Goal: Task Accomplishment & Management: Manage account settings

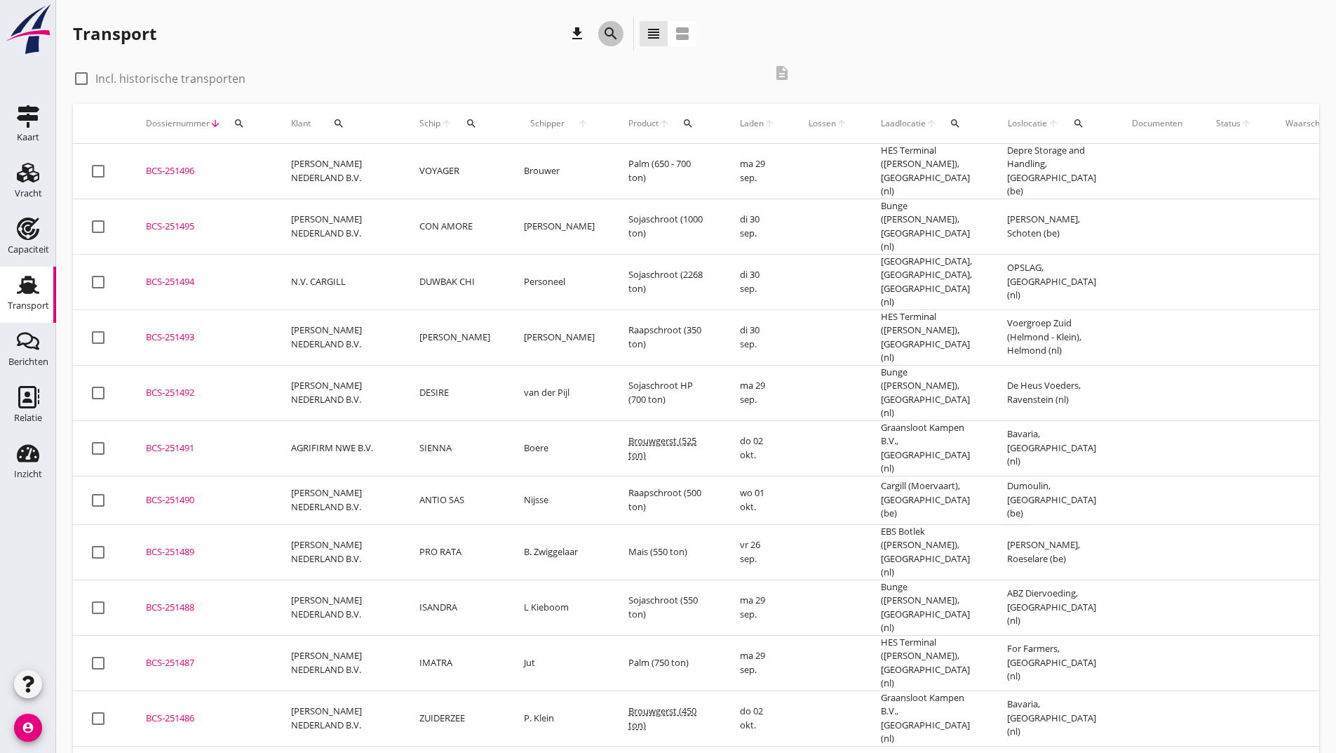
click at [603, 34] on icon "search" at bounding box center [611, 33] width 17 height 17
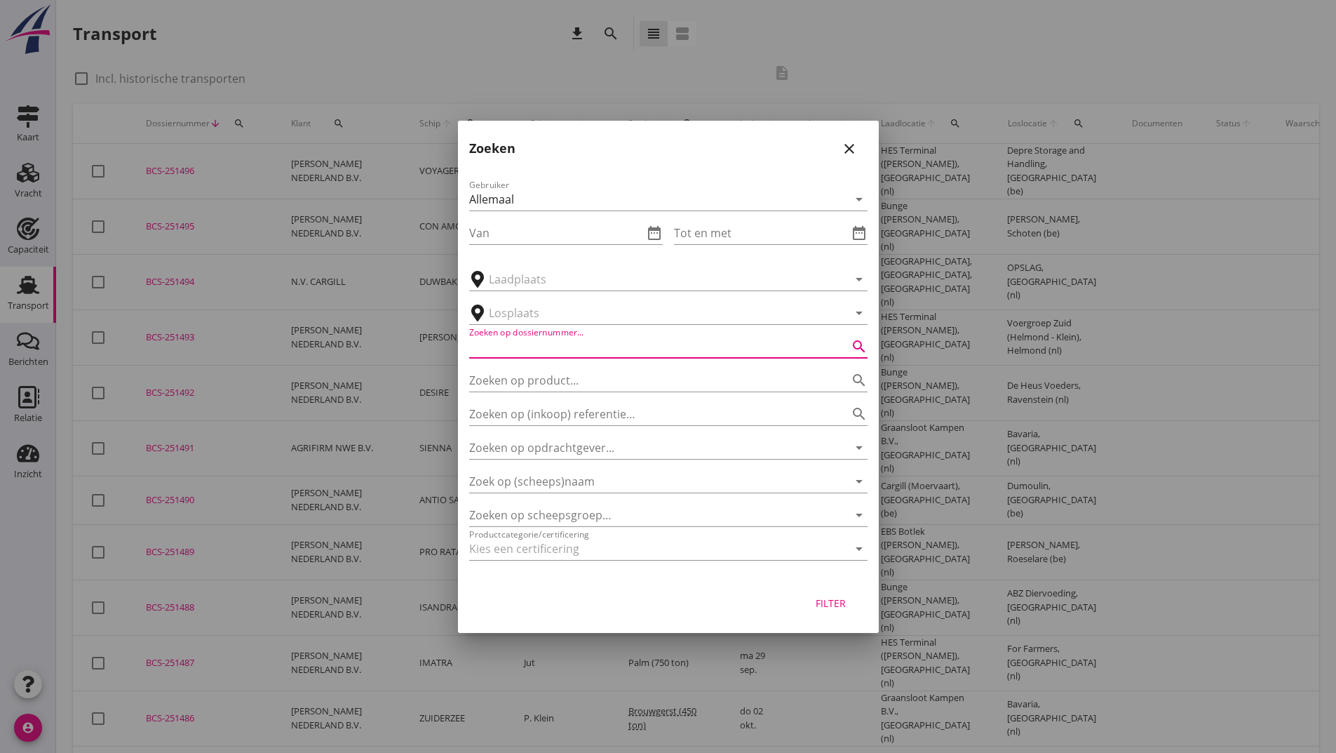
click at [551, 341] on input "Zoeken op dossiernummer..." at bounding box center [648, 346] width 359 height 22
type input "250749"
click at [842, 603] on div "Filter" at bounding box center [831, 603] width 39 height 15
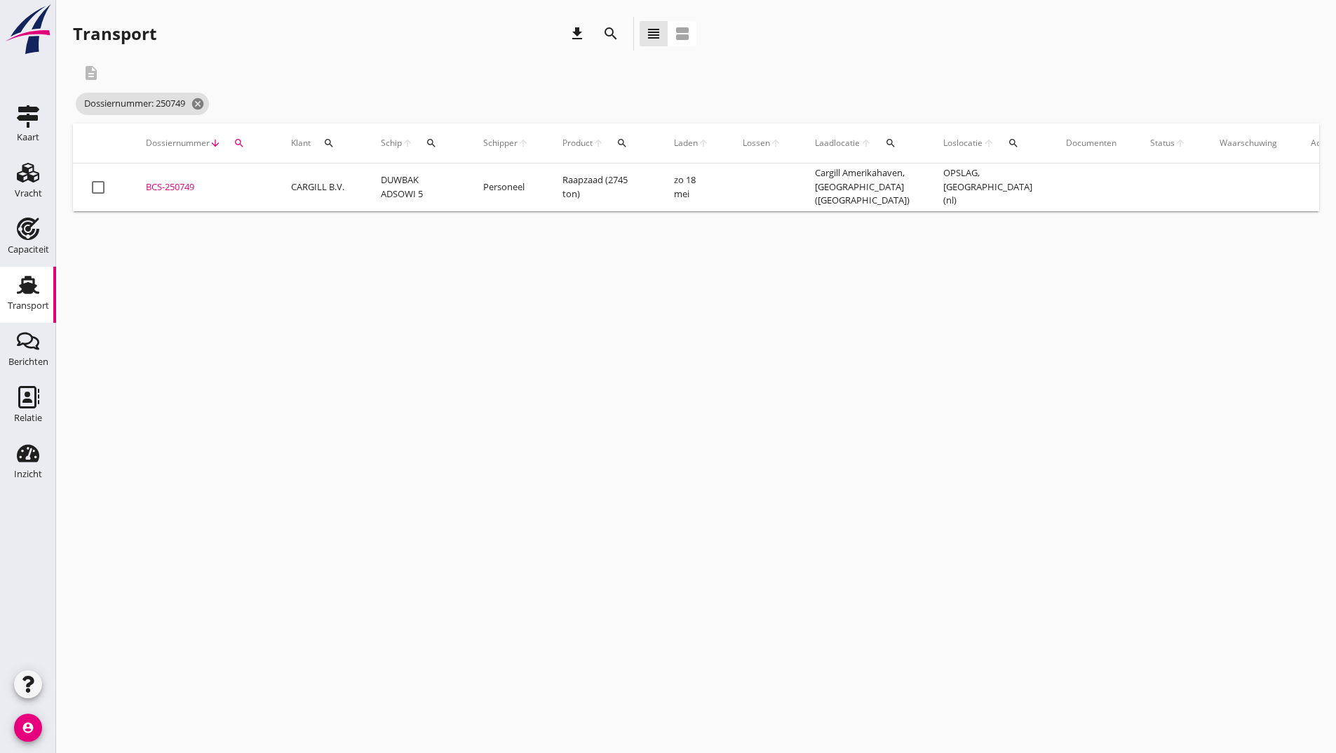
drag, startPoint x: 194, startPoint y: 186, endPoint x: 222, endPoint y: 197, distance: 29.6
click at [194, 185] on div "BCS-250749" at bounding box center [202, 187] width 112 height 14
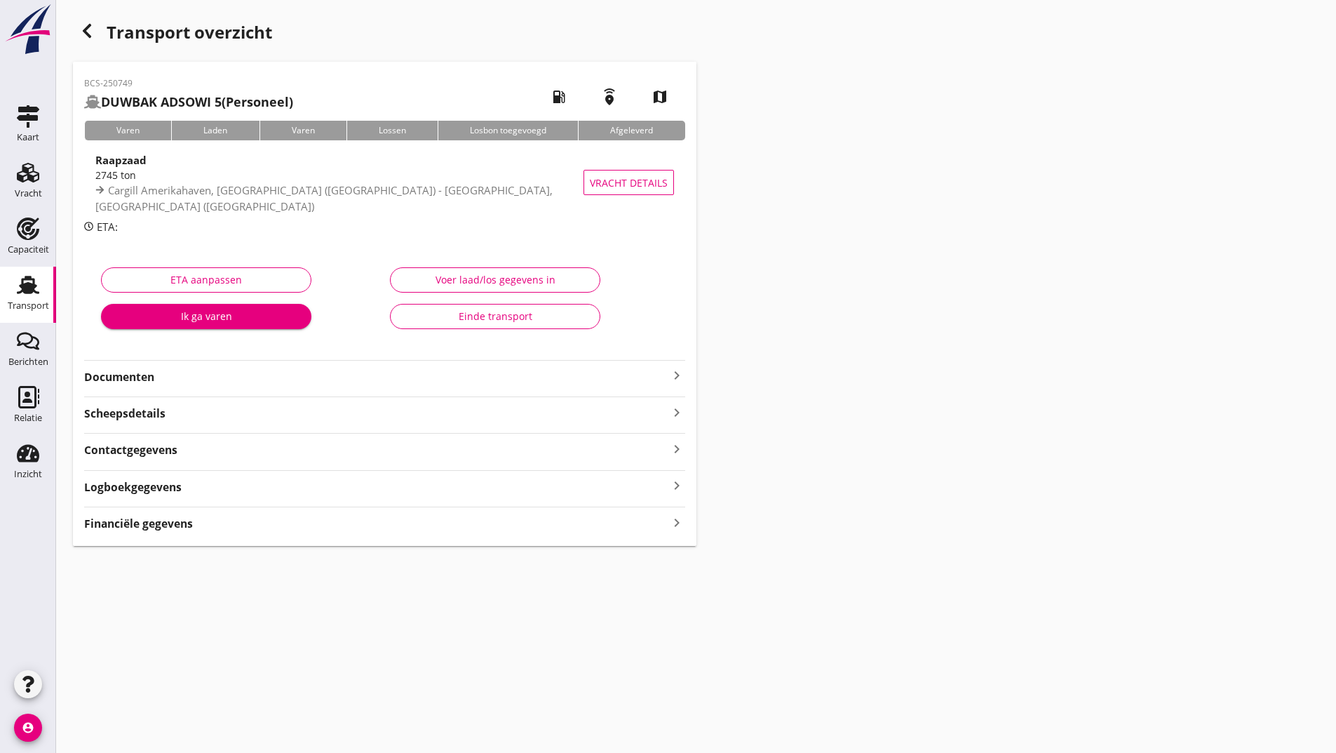
click at [140, 380] on strong "Documenten" at bounding box center [376, 377] width 584 height 16
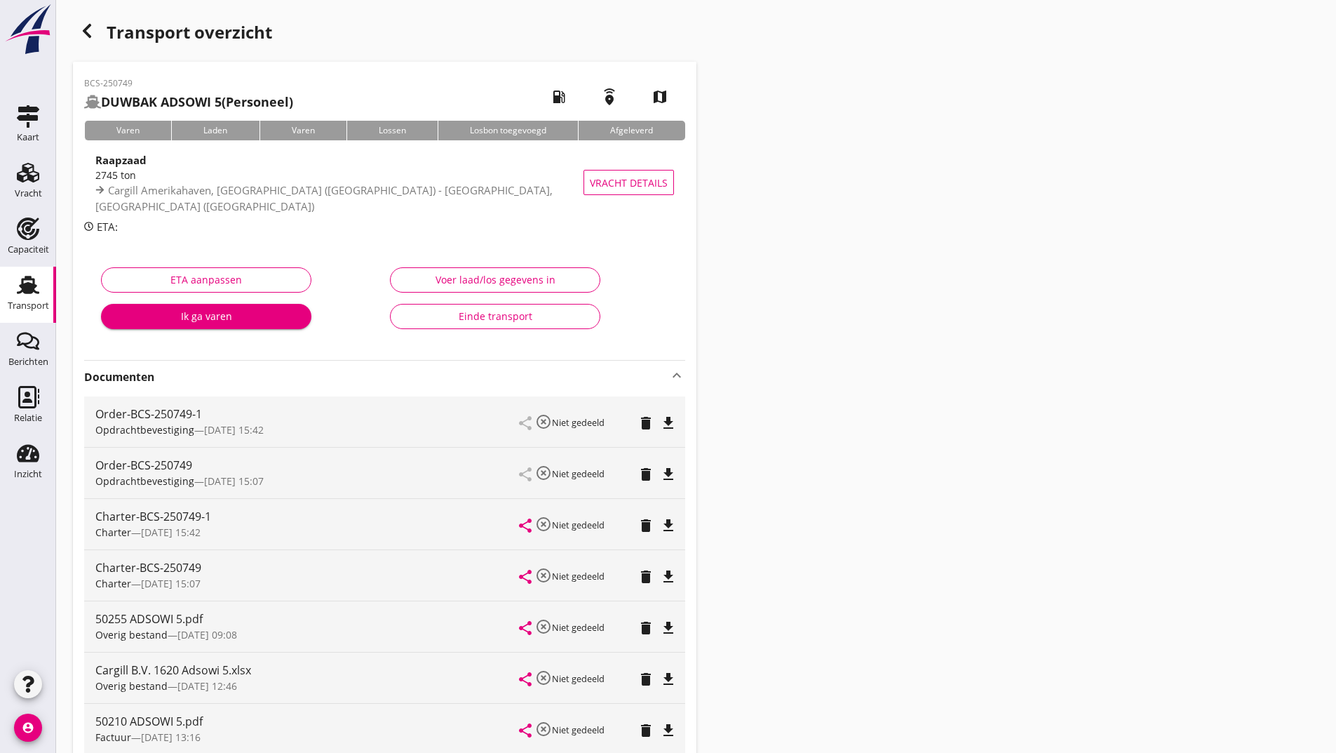
scroll to position [345, 0]
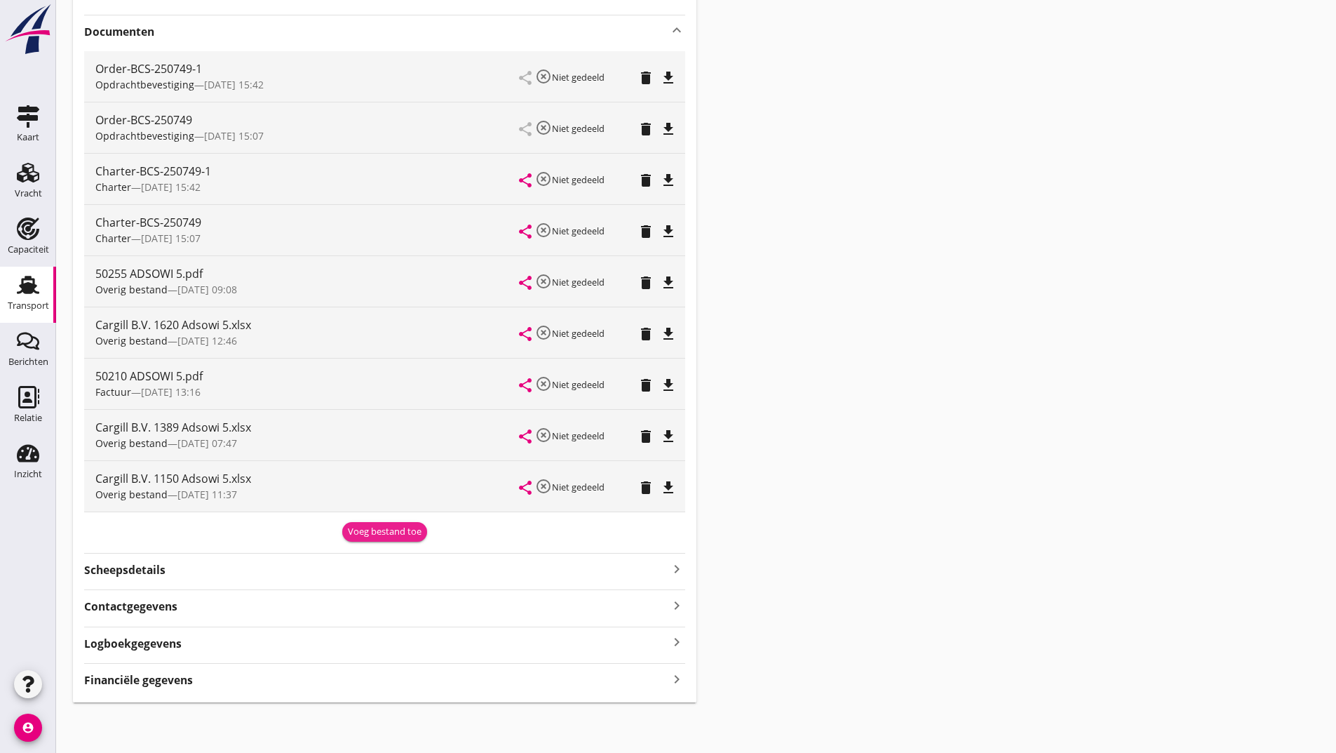
click at [359, 540] on button "Voeg bestand toe" at bounding box center [384, 532] width 85 height 20
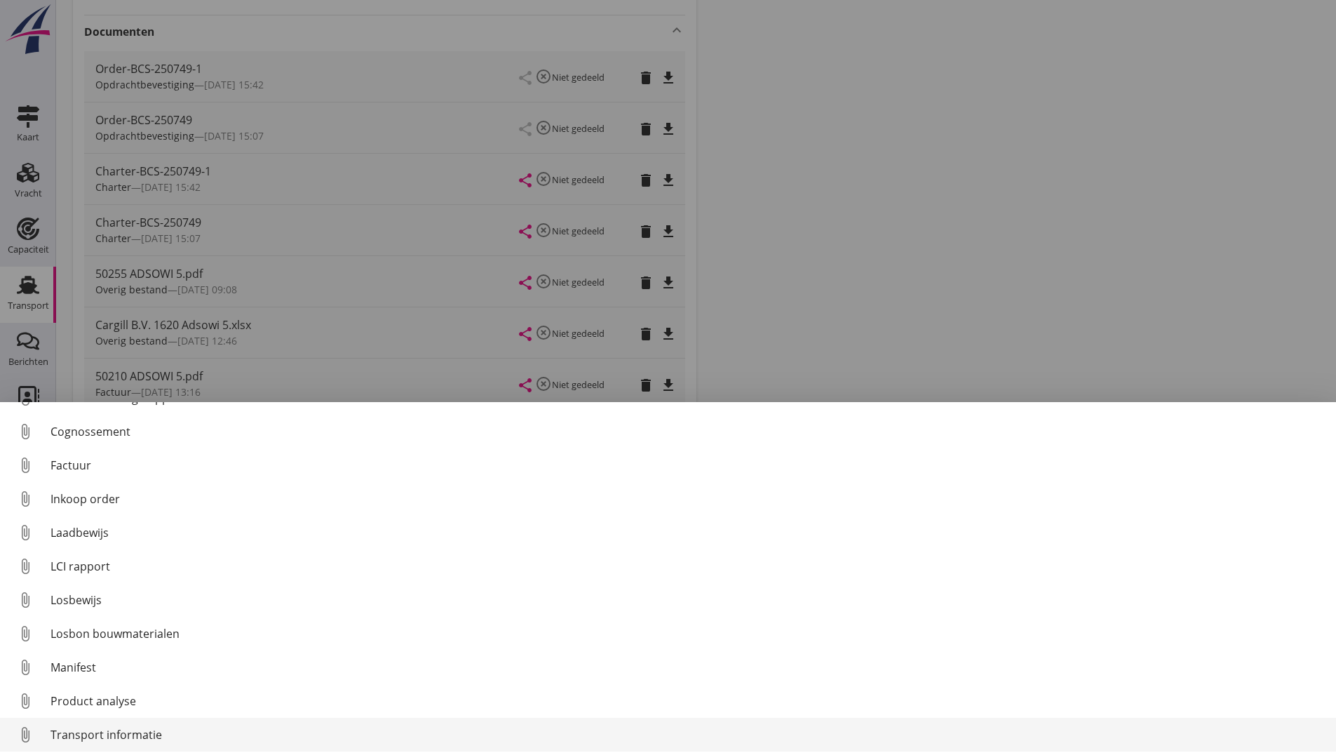
scroll to position [98, 0]
click at [96, 736] on div "Overig bestand" at bounding box center [688, 730] width 1275 height 17
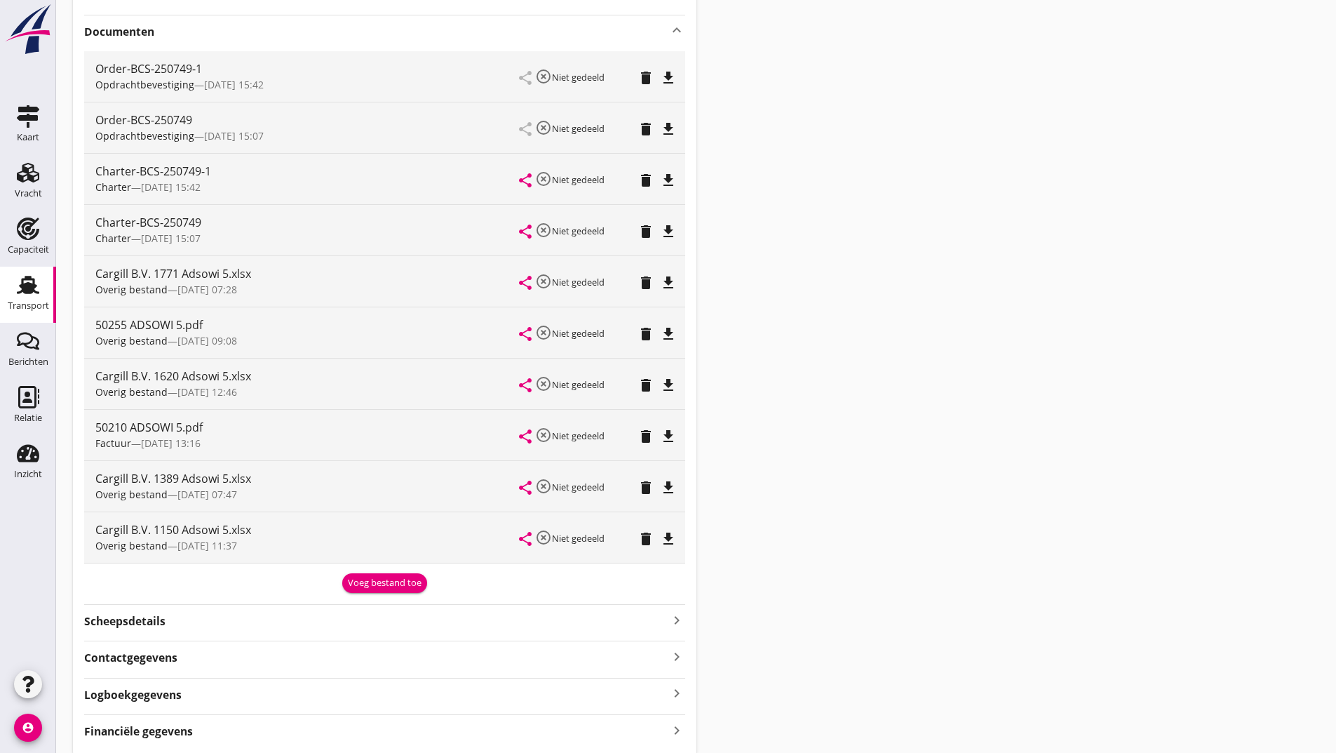
click at [358, 595] on div "BCS-250749 DUWBAK ADSOWI 5 (Personeel) local_gas_station emergency_share map Va…" at bounding box center [385, 235] width 624 height 1037
click at [363, 584] on div "Voeg bestand toe" at bounding box center [385, 583] width 74 height 14
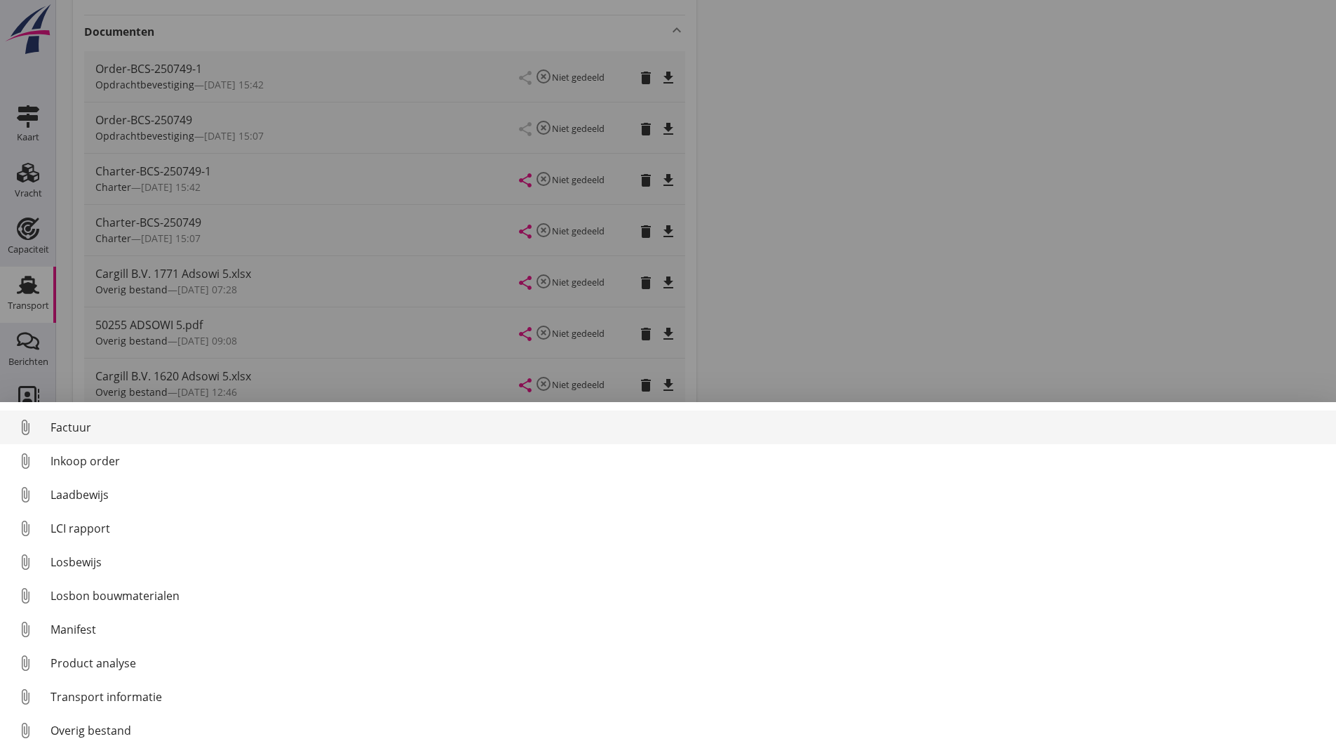
click at [89, 430] on div "Factuur" at bounding box center [688, 427] width 1275 height 17
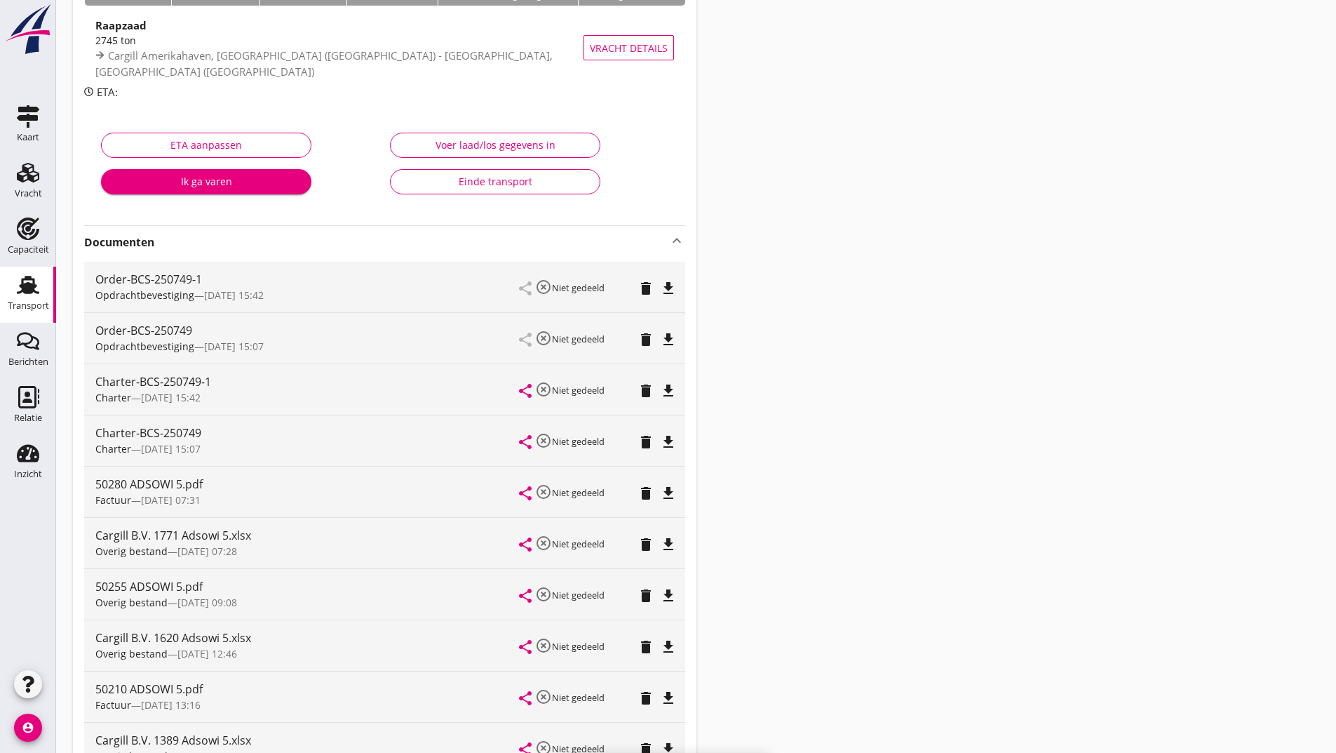
scroll to position [0, 0]
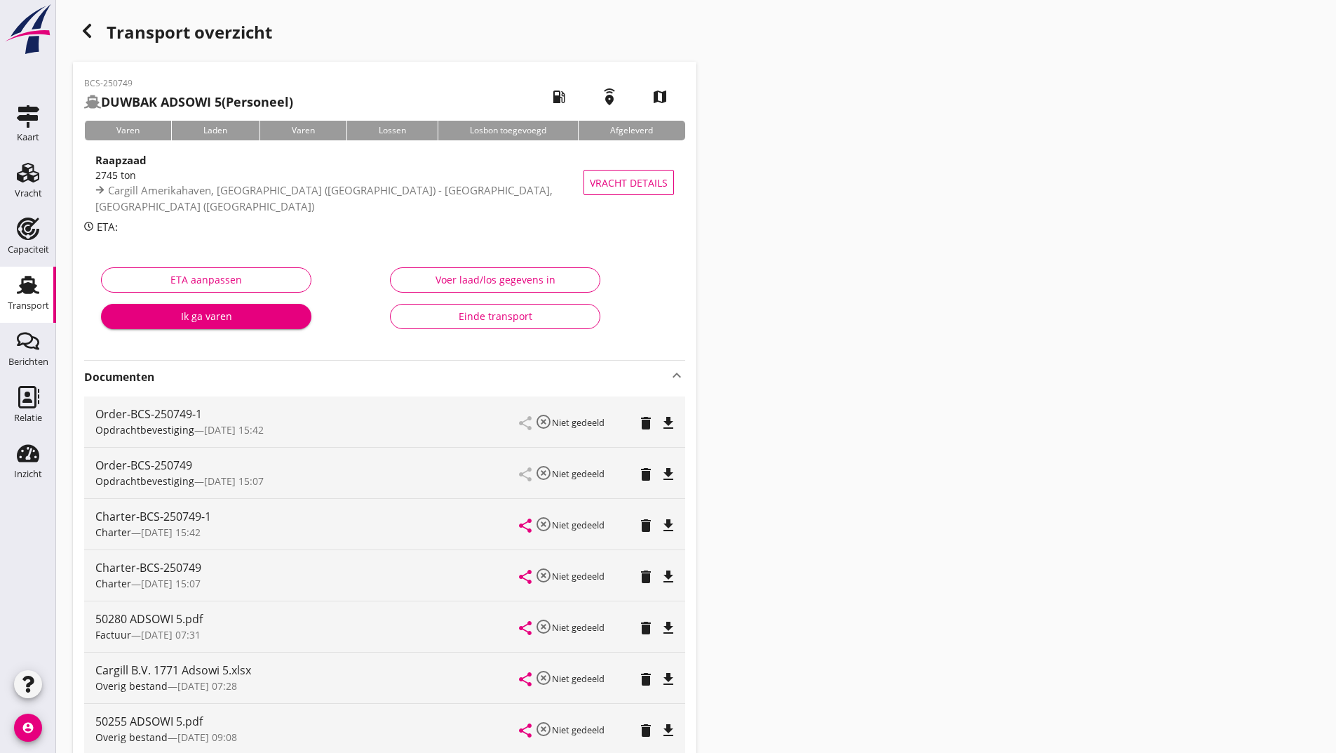
click at [81, 34] on div "button" at bounding box center [87, 31] width 28 height 28
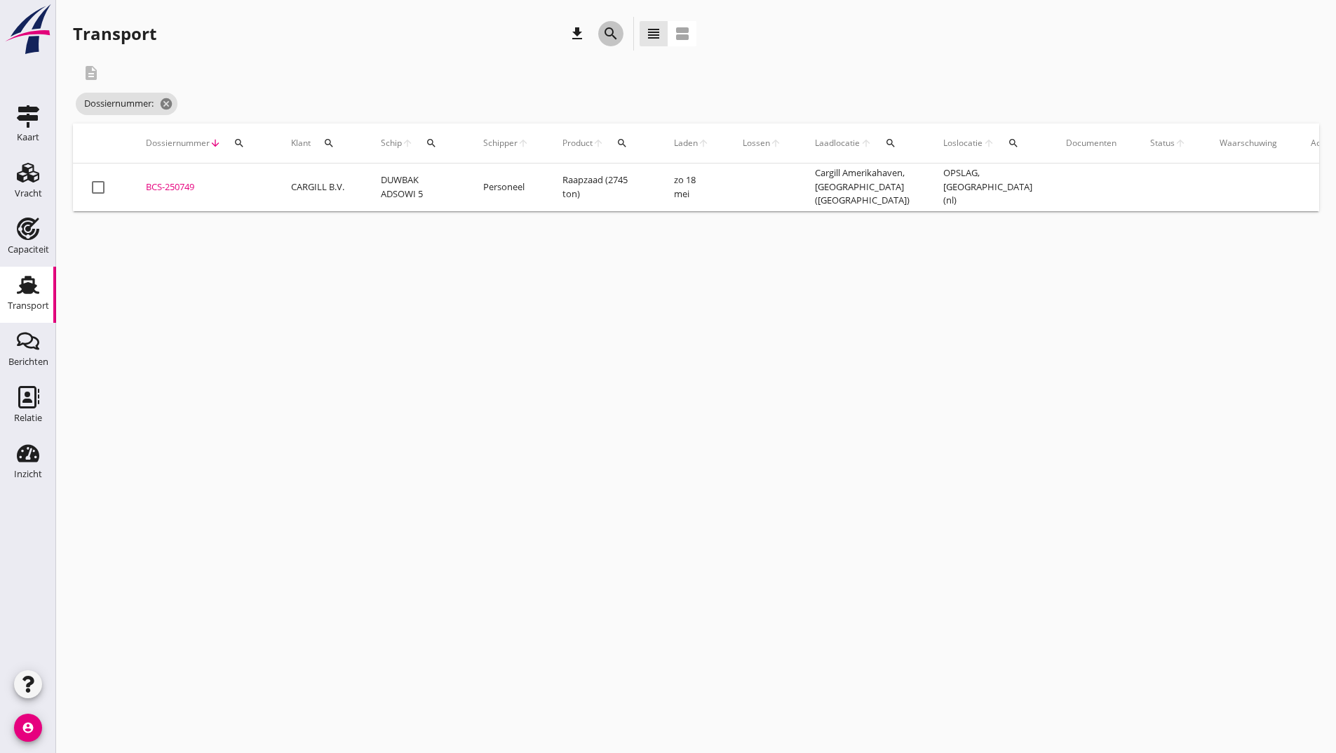
click at [611, 35] on icon "search" at bounding box center [611, 33] width 17 height 17
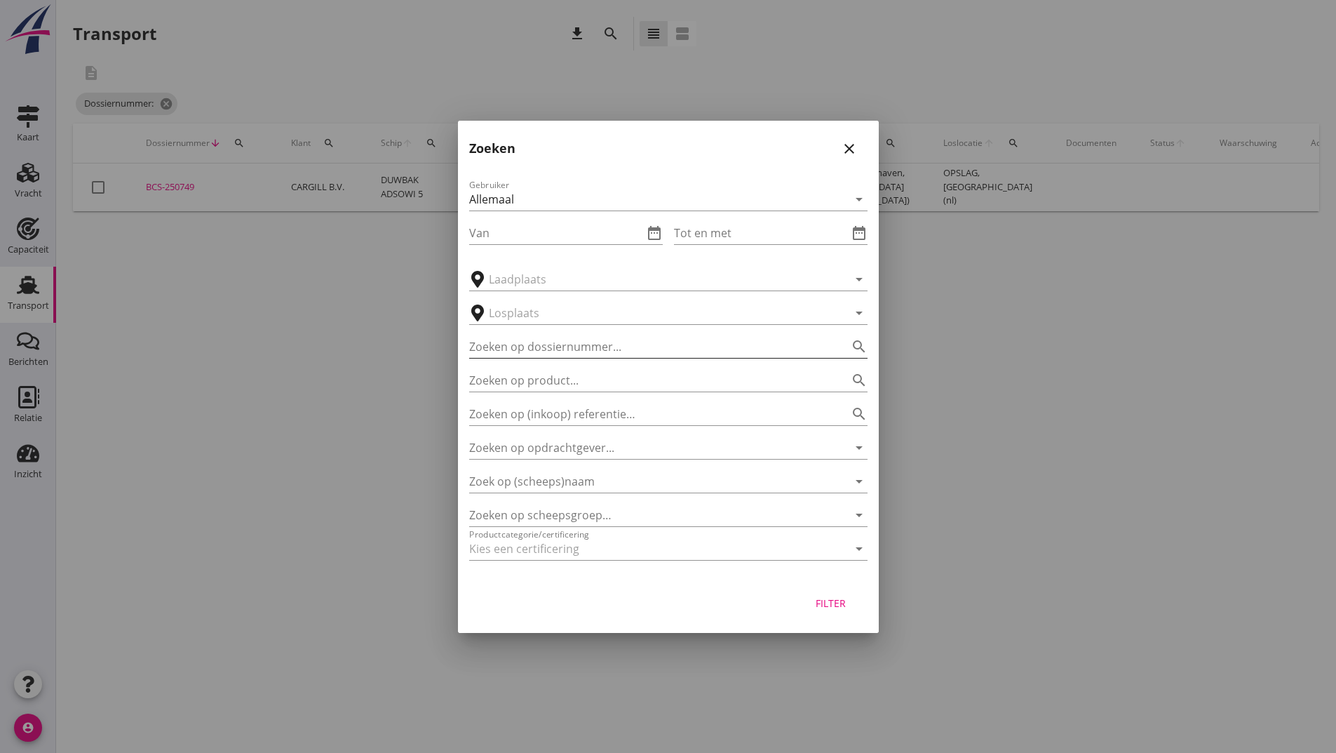
click at [557, 340] on input "Zoeken op dossiernummer..." at bounding box center [648, 346] width 359 height 22
type input "250750"
click at [854, 600] on button "Filter" at bounding box center [831, 603] width 62 height 25
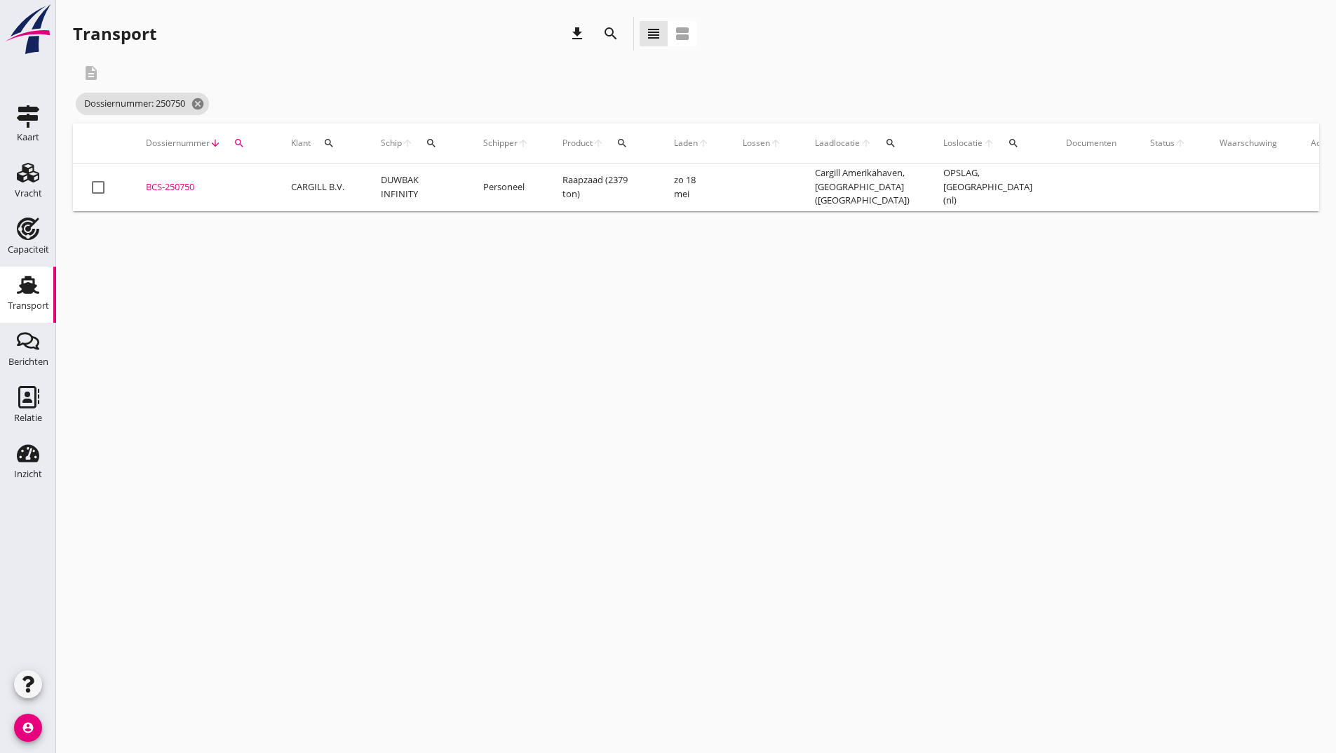
click at [189, 190] on div "BCS-250750" at bounding box center [202, 187] width 112 height 14
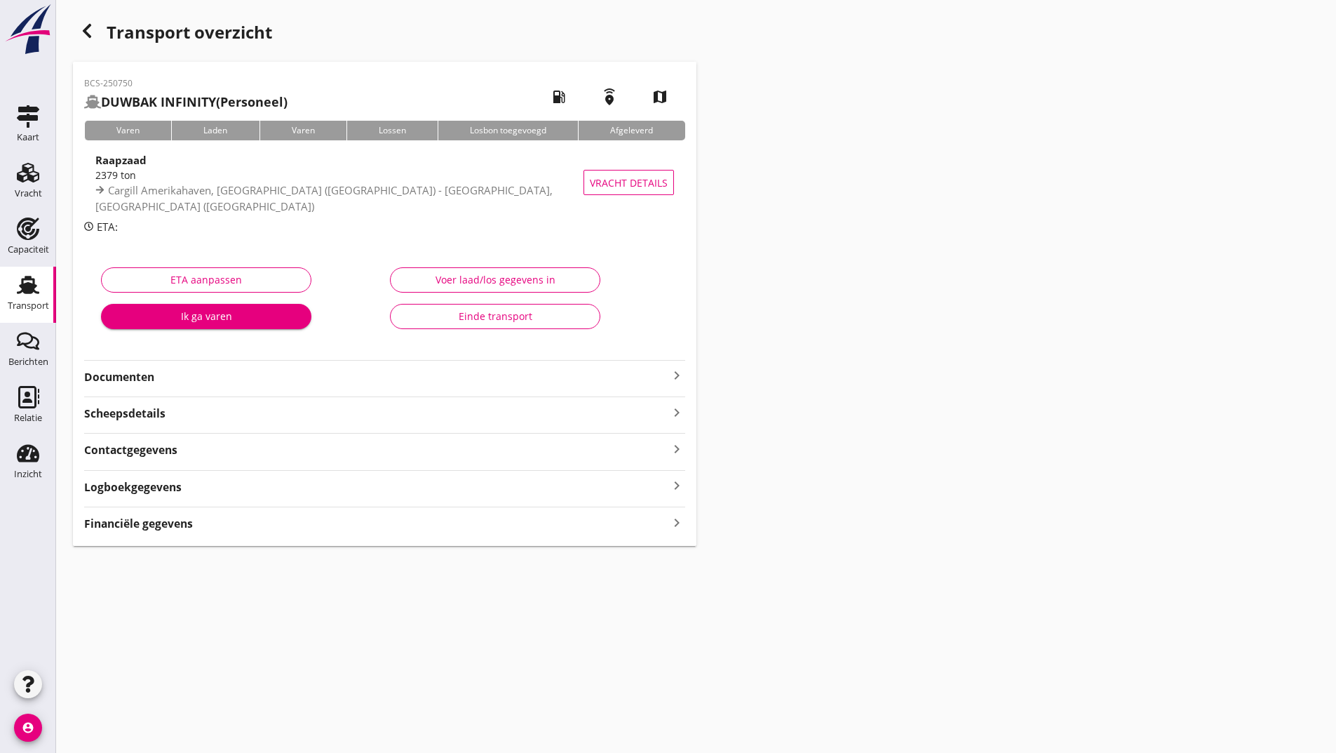
click at [139, 381] on strong "Documenten" at bounding box center [376, 377] width 584 height 16
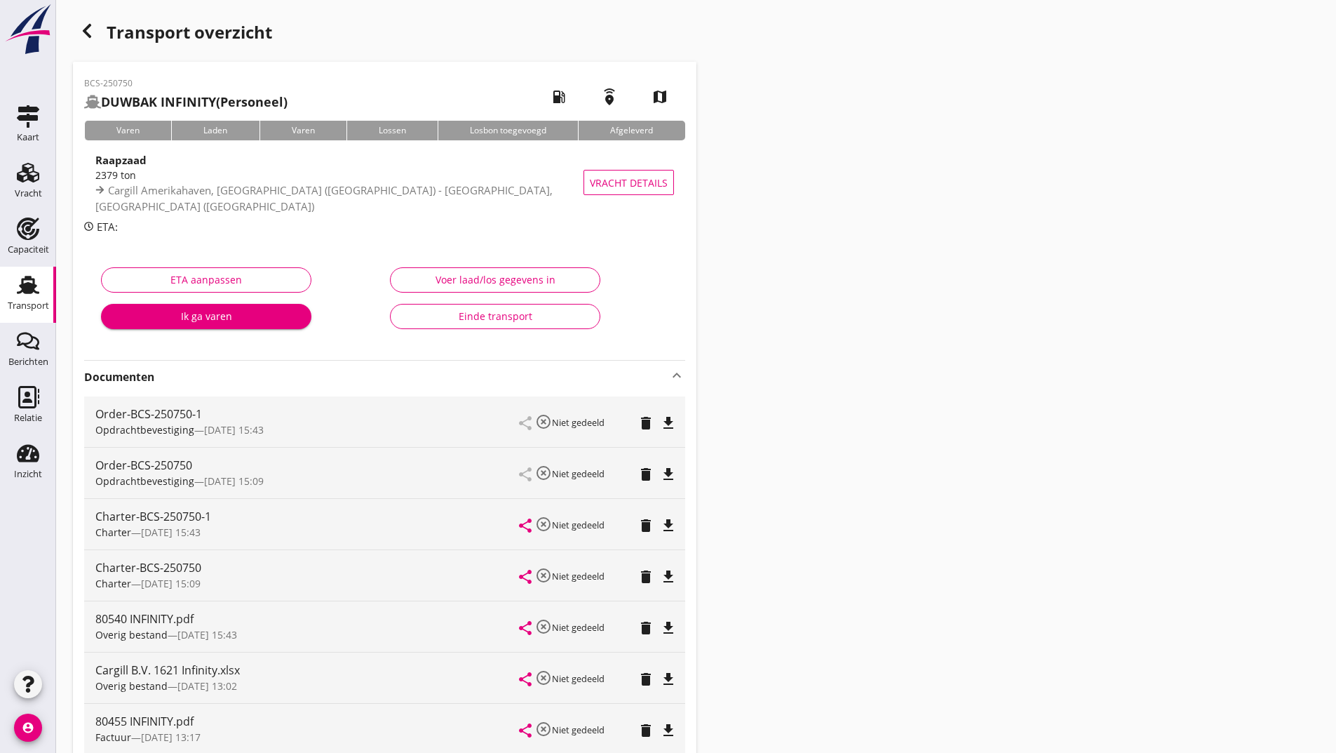
scroll to position [396, 0]
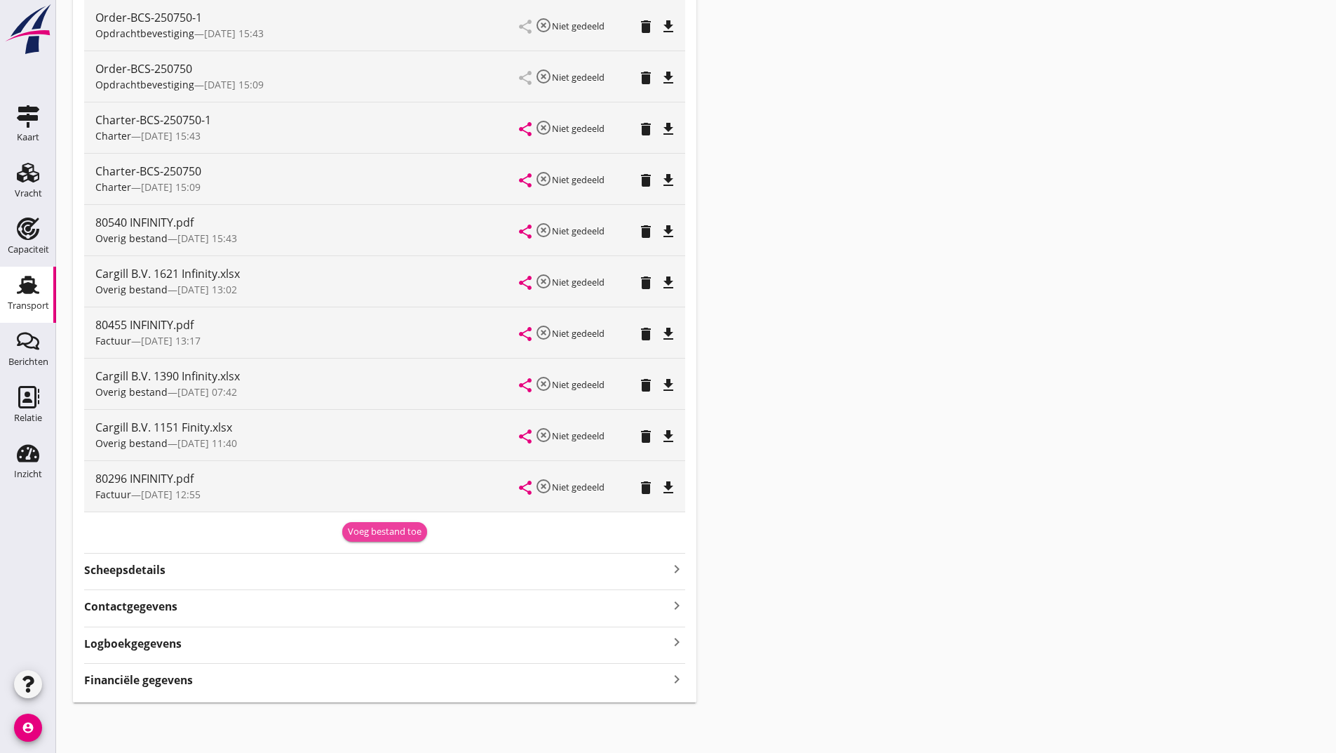
drag, startPoint x: 384, startPoint y: 530, endPoint x: 243, endPoint y: 563, distance: 145.3
click at [384, 530] on div "Voeg bestand toe" at bounding box center [385, 532] width 74 height 14
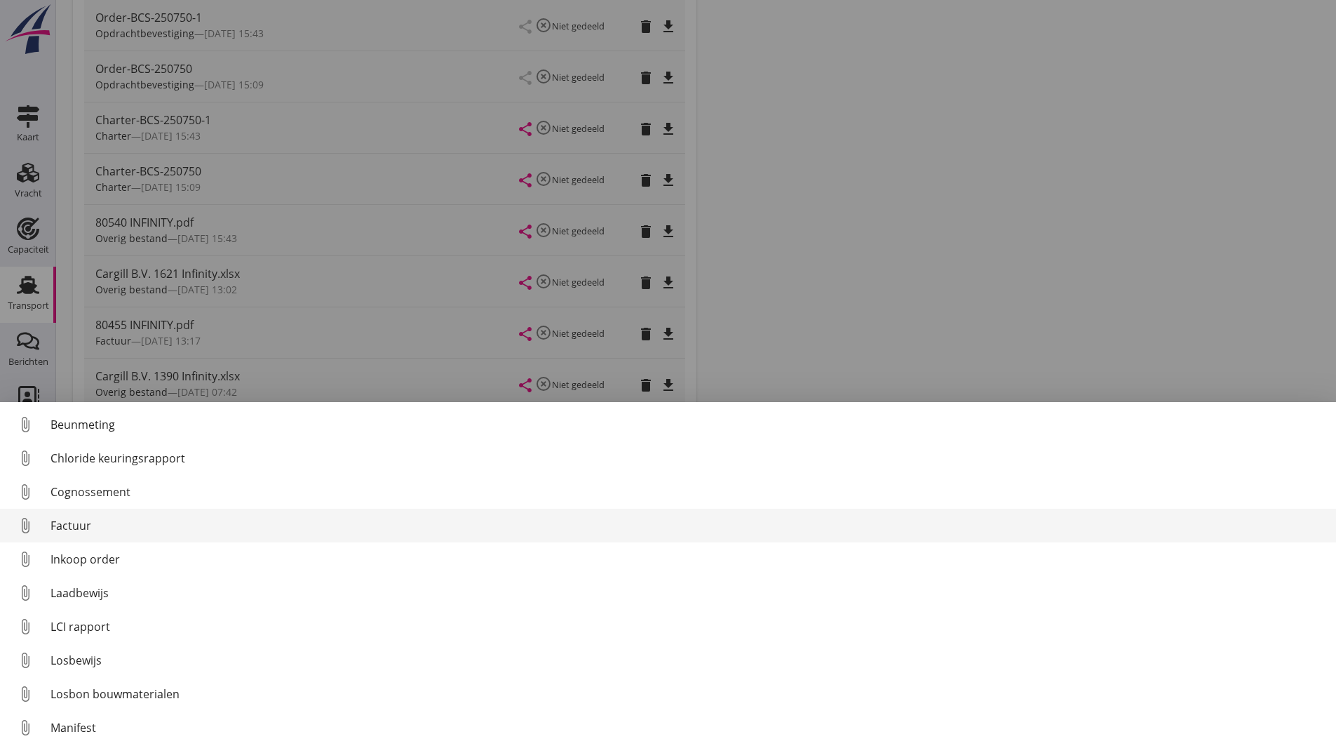
click at [71, 525] on div "Factuur" at bounding box center [688, 525] width 1275 height 17
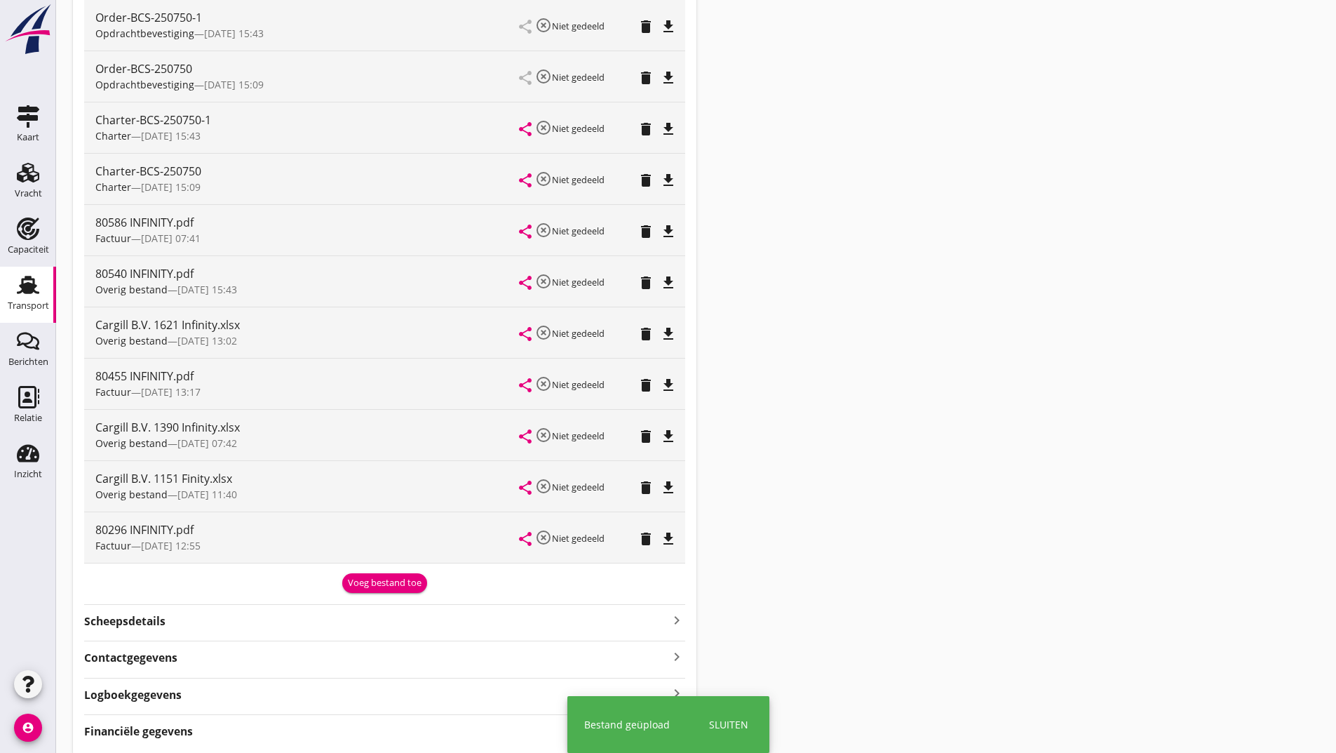
click at [372, 578] on div "Voeg bestand toe" at bounding box center [385, 583] width 74 height 14
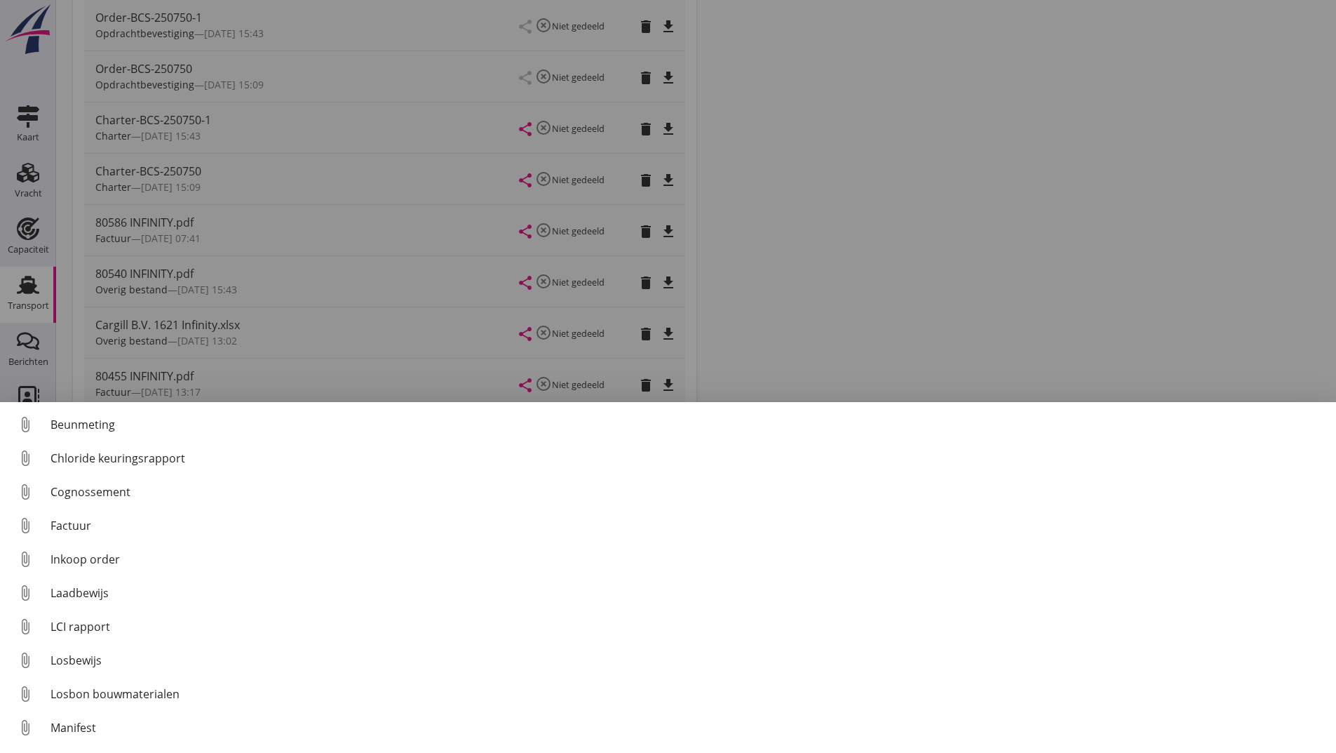
scroll to position [98, 0]
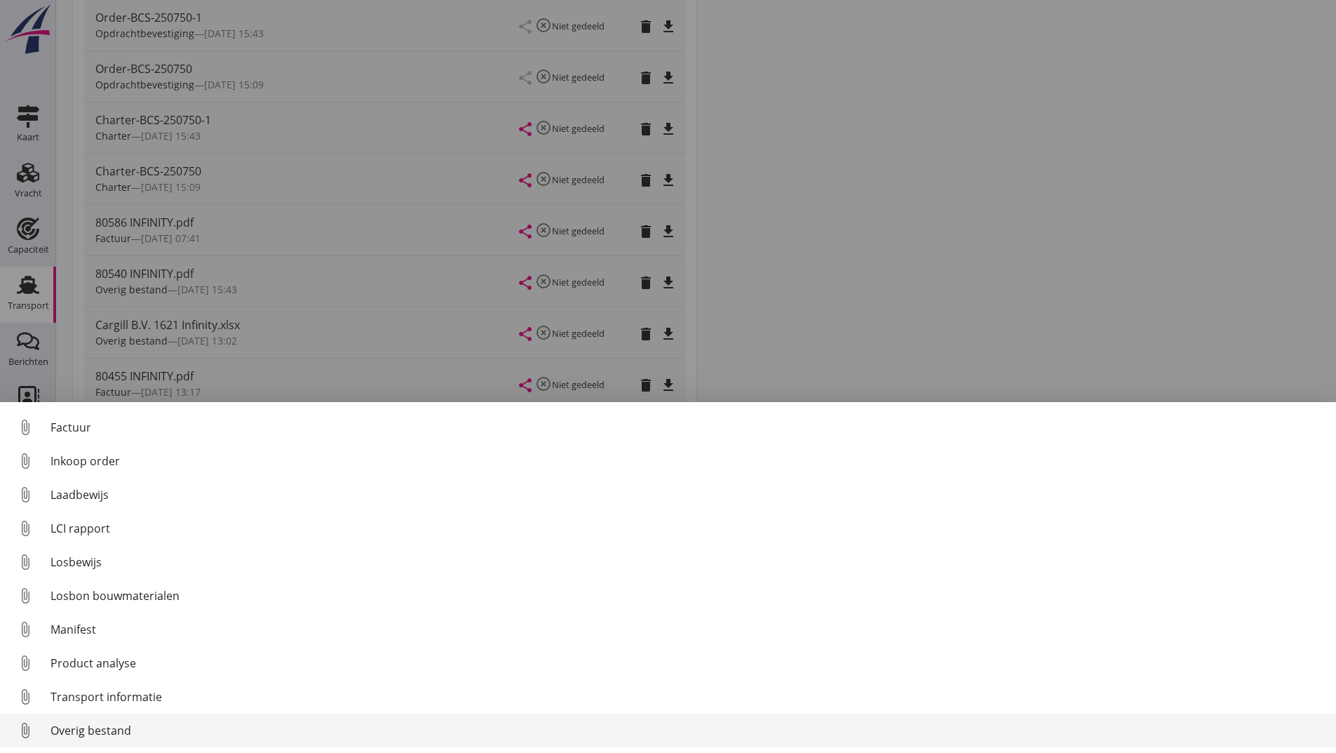
click at [116, 727] on div "Overig bestand" at bounding box center [688, 730] width 1275 height 17
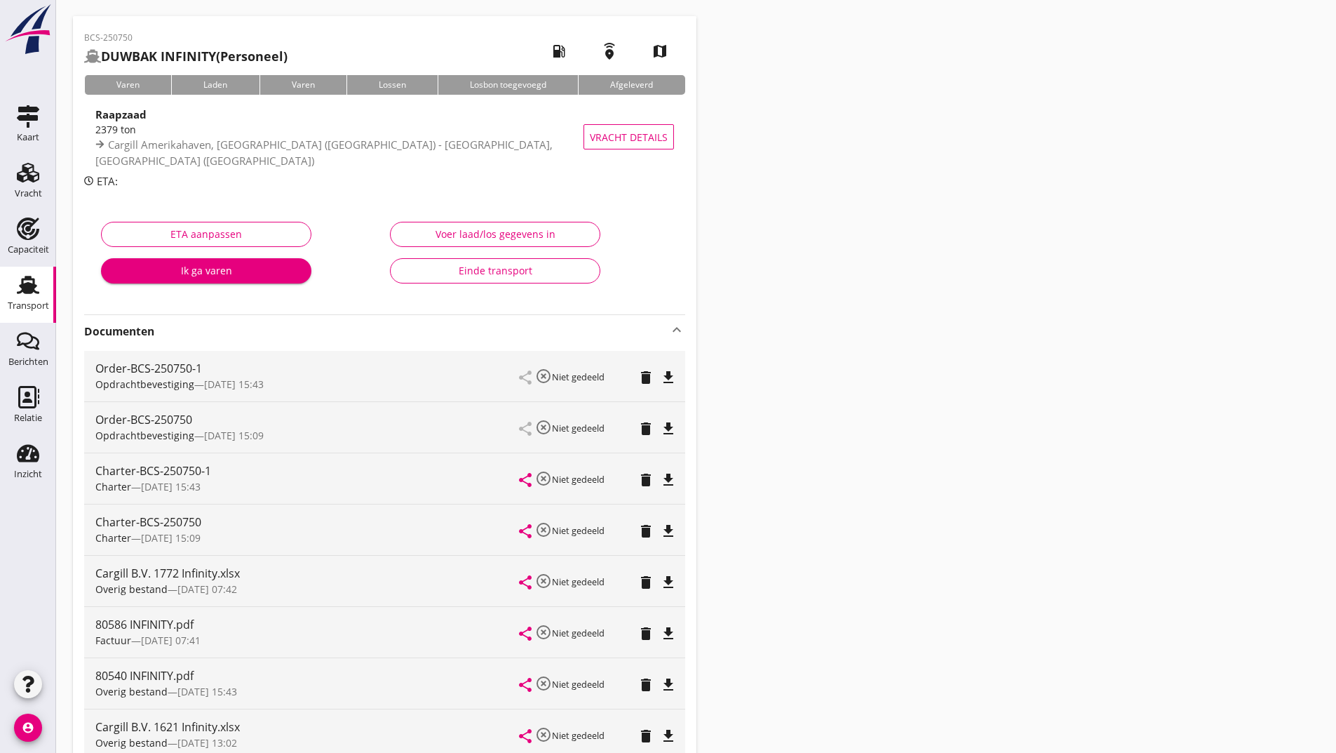
scroll to position [0, 0]
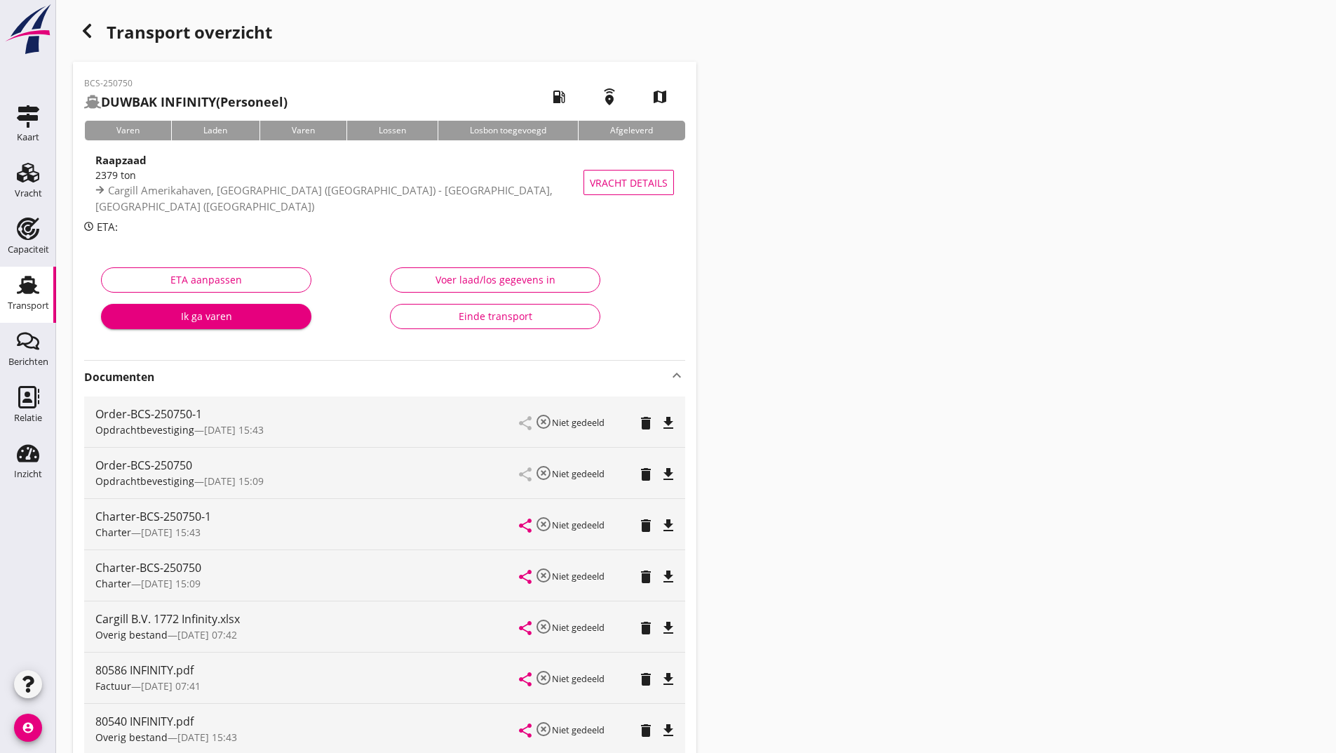
click at [89, 31] on icon "button" at bounding box center [87, 30] width 17 height 17
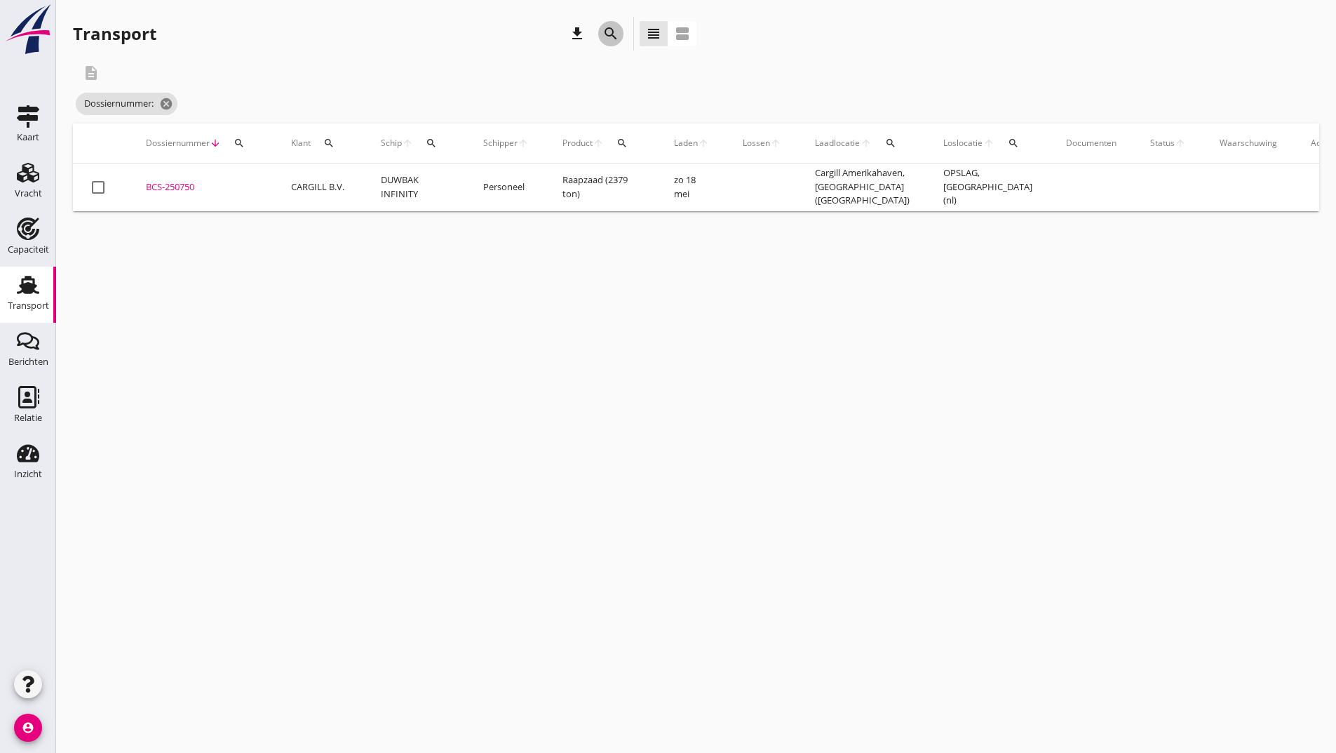
click at [612, 37] on icon "search" at bounding box center [611, 33] width 17 height 17
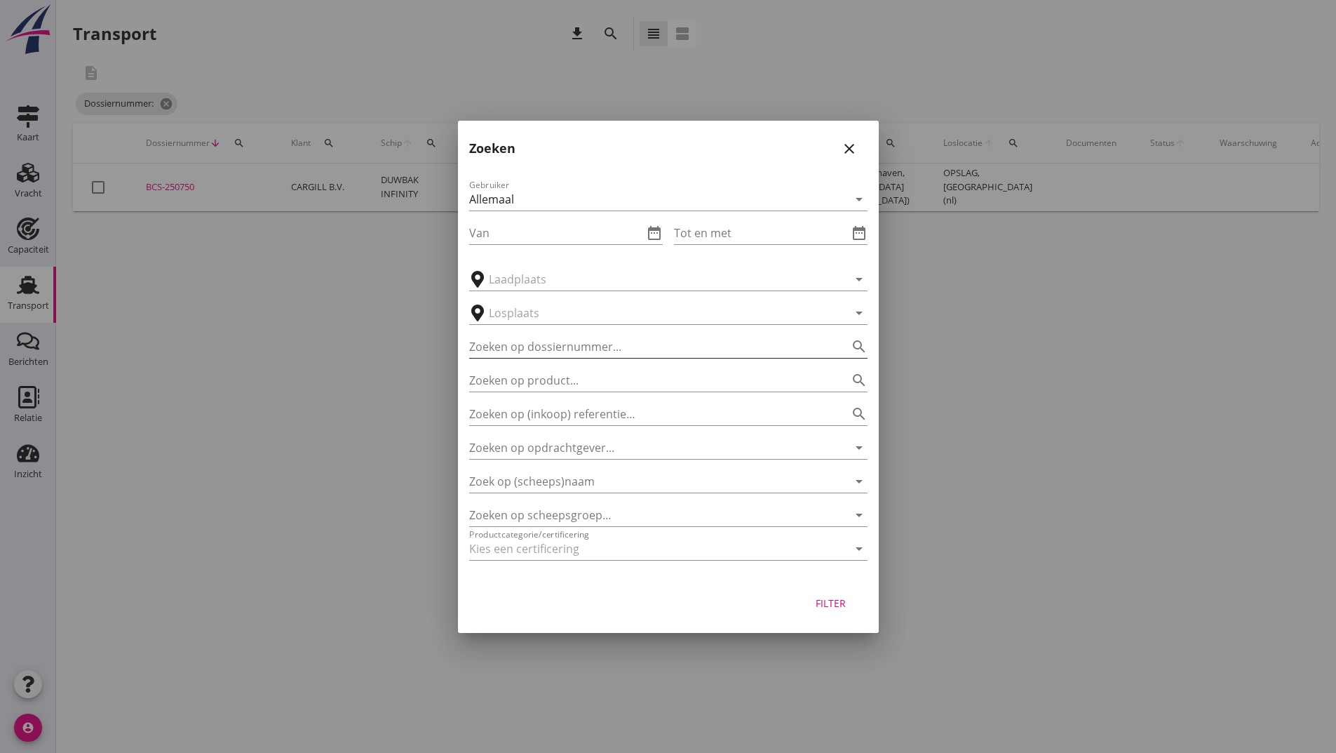
click at [570, 340] on input "Zoeken op dossiernummer..." at bounding box center [648, 346] width 359 height 22
type input "251382"
click at [819, 607] on div "Filter" at bounding box center [831, 603] width 39 height 15
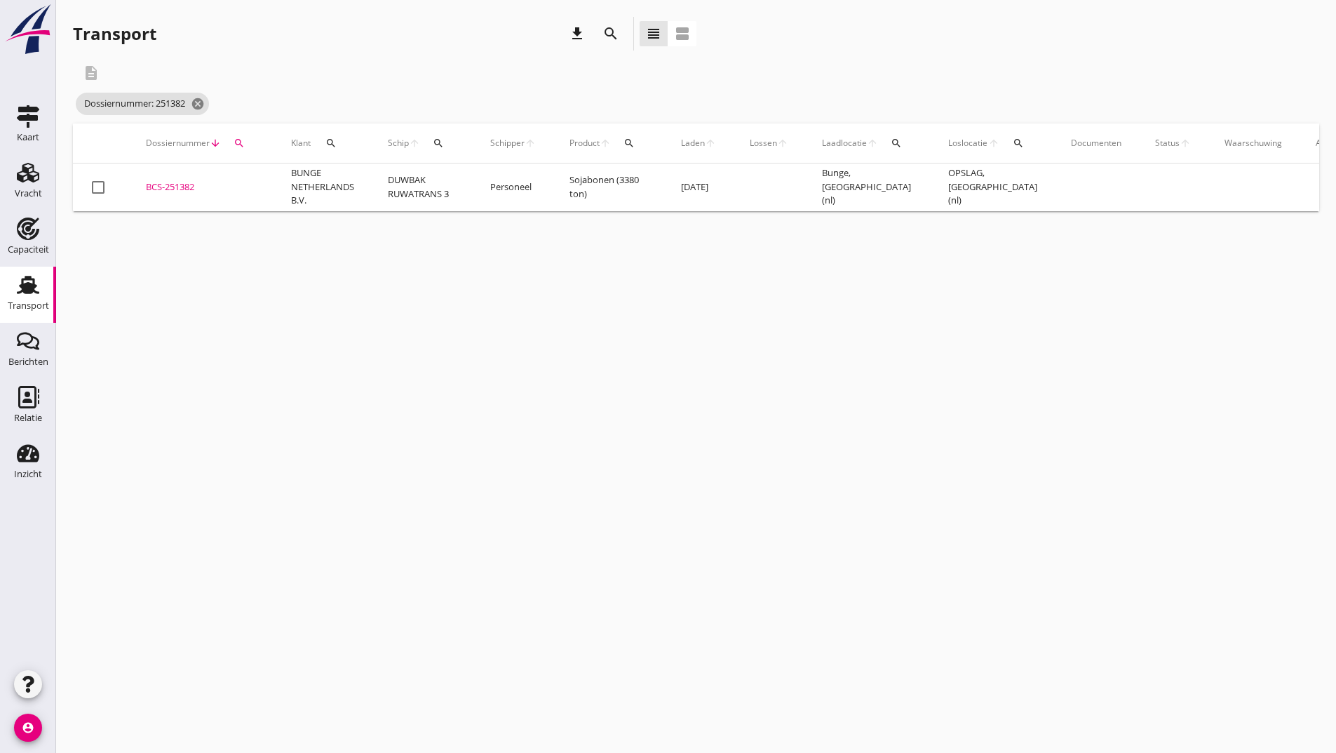
click at [175, 190] on div "BCS-251382" at bounding box center [202, 187] width 112 height 14
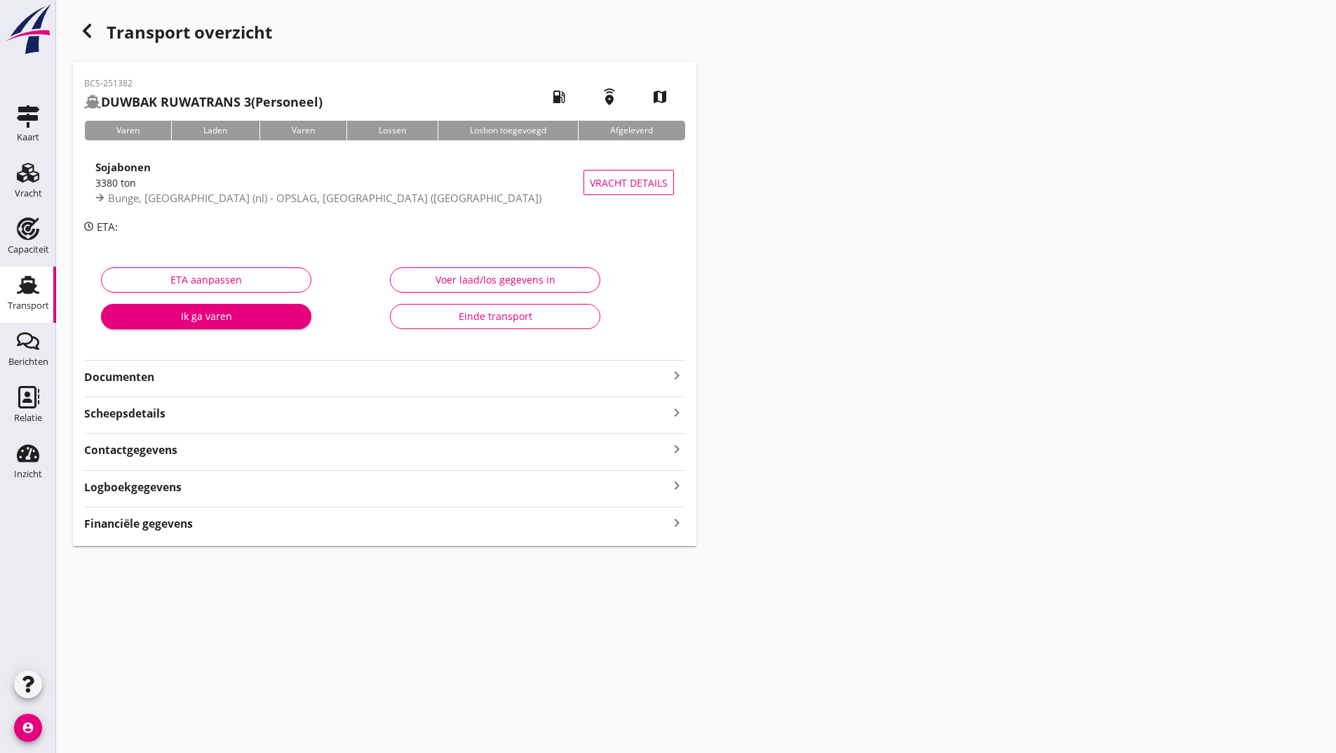
click at [147, 379] on strong "Documenten" at bounding box center [376, 377] width 584 height 16
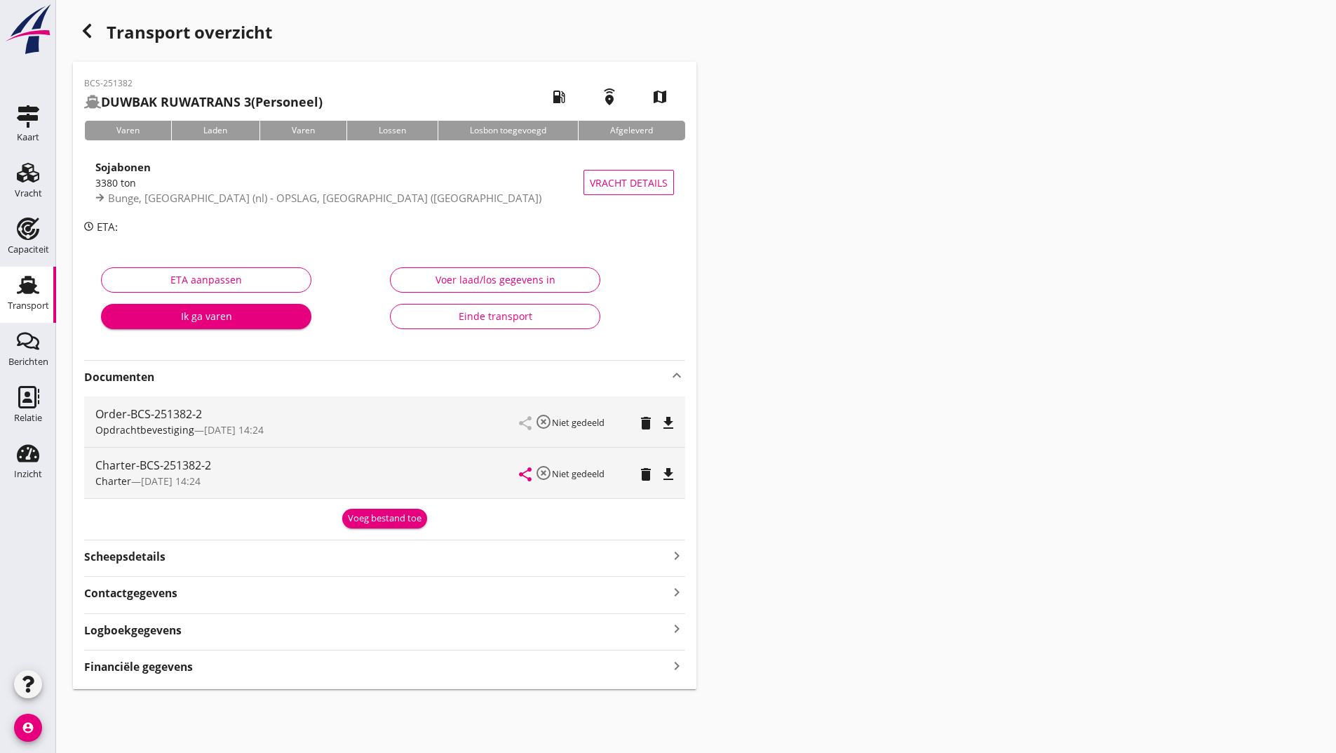
click at [358, 519] on div "Voeg bestand toe" at bounding box center [385, 518] width 74 height 14
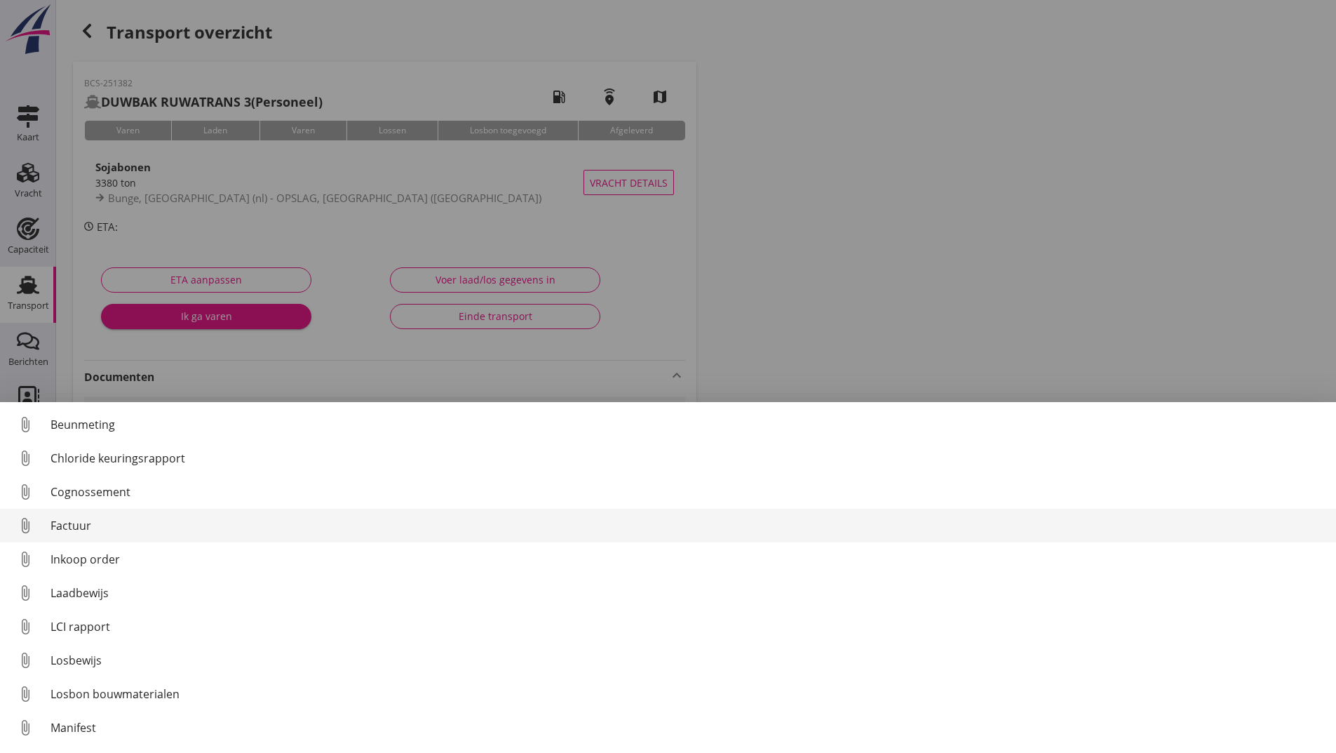
click at [86, 530] on div "Factuur" at bounding box center [688, 525] width 1275 height 17
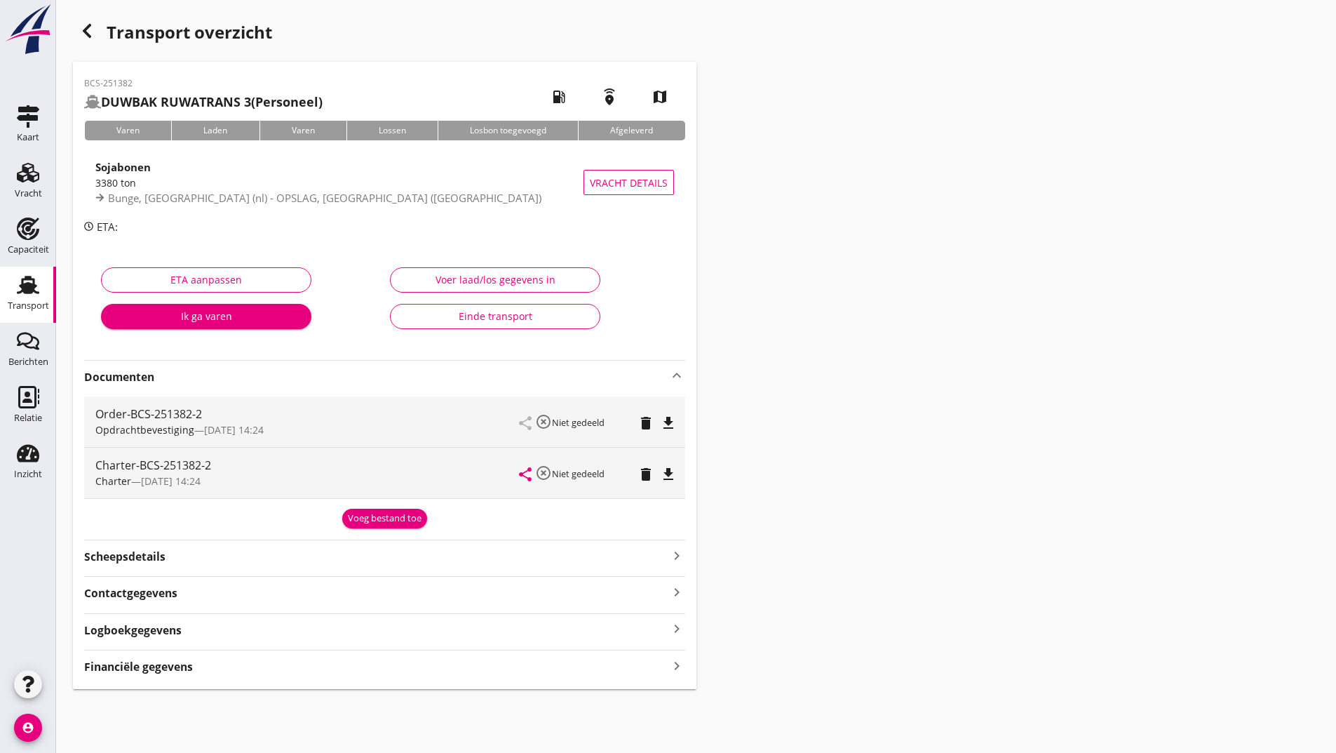
click at [375, 520] on div "Voeg bestand toe" at bounding box center [385, 518] width 74 height 14
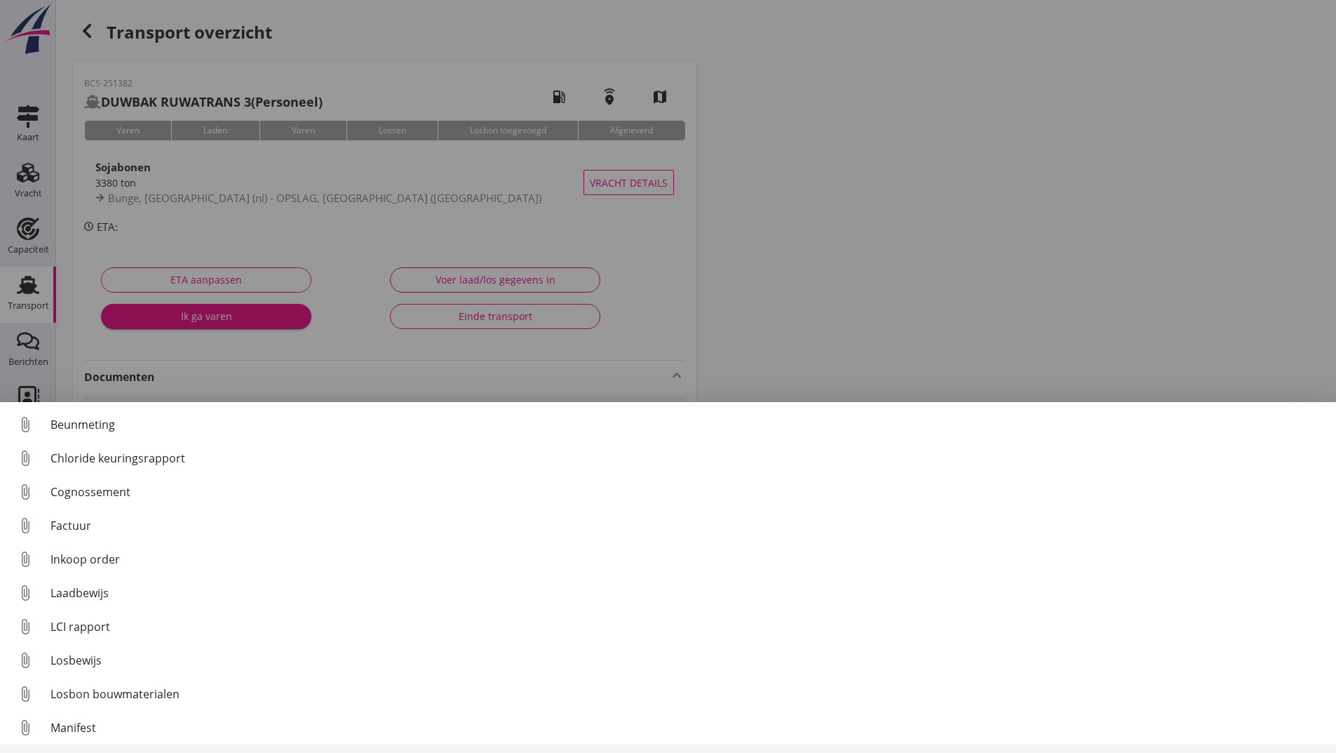
scroll to position [98, 0]
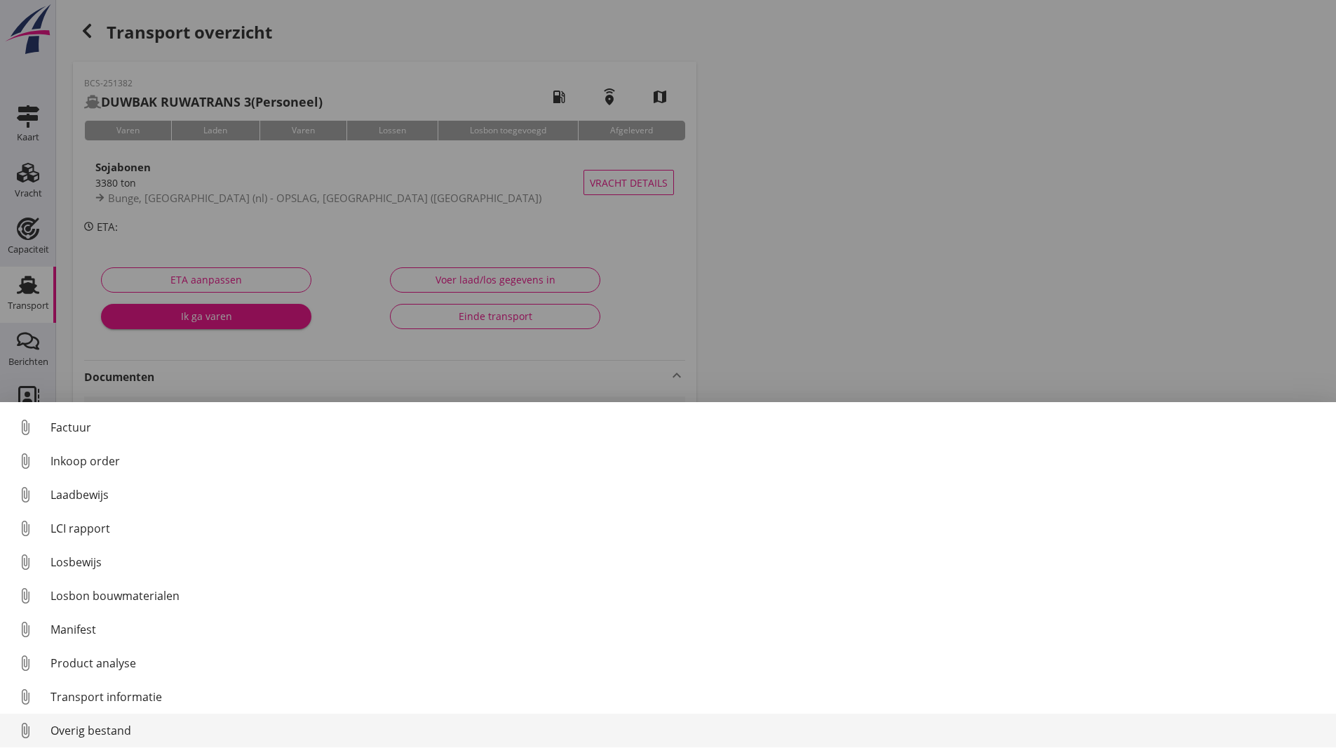
click at [61, 732] on div "Overig bestand" at bounding box center [688, 730] width 1275 height 17
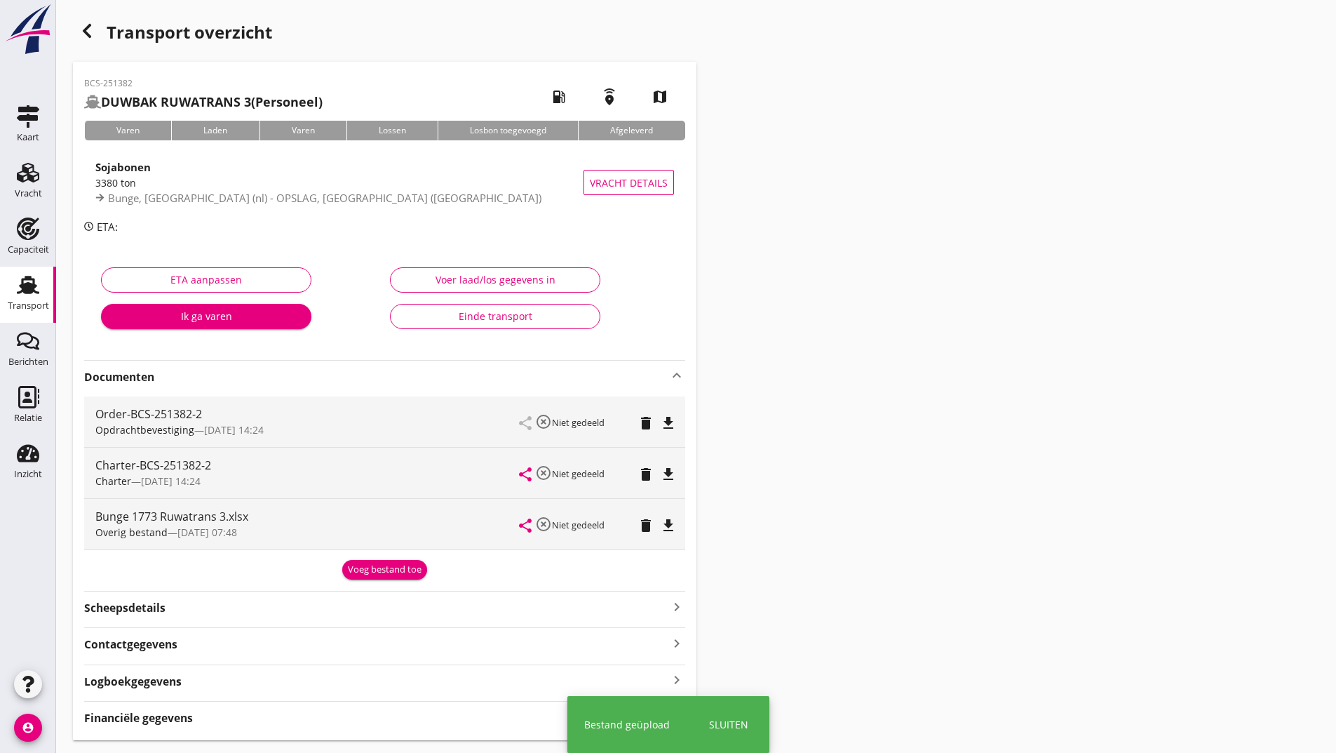
click at [356, 573] on div "Voeg bestand toe" at bounding box center [385, 570] width 74 height 14
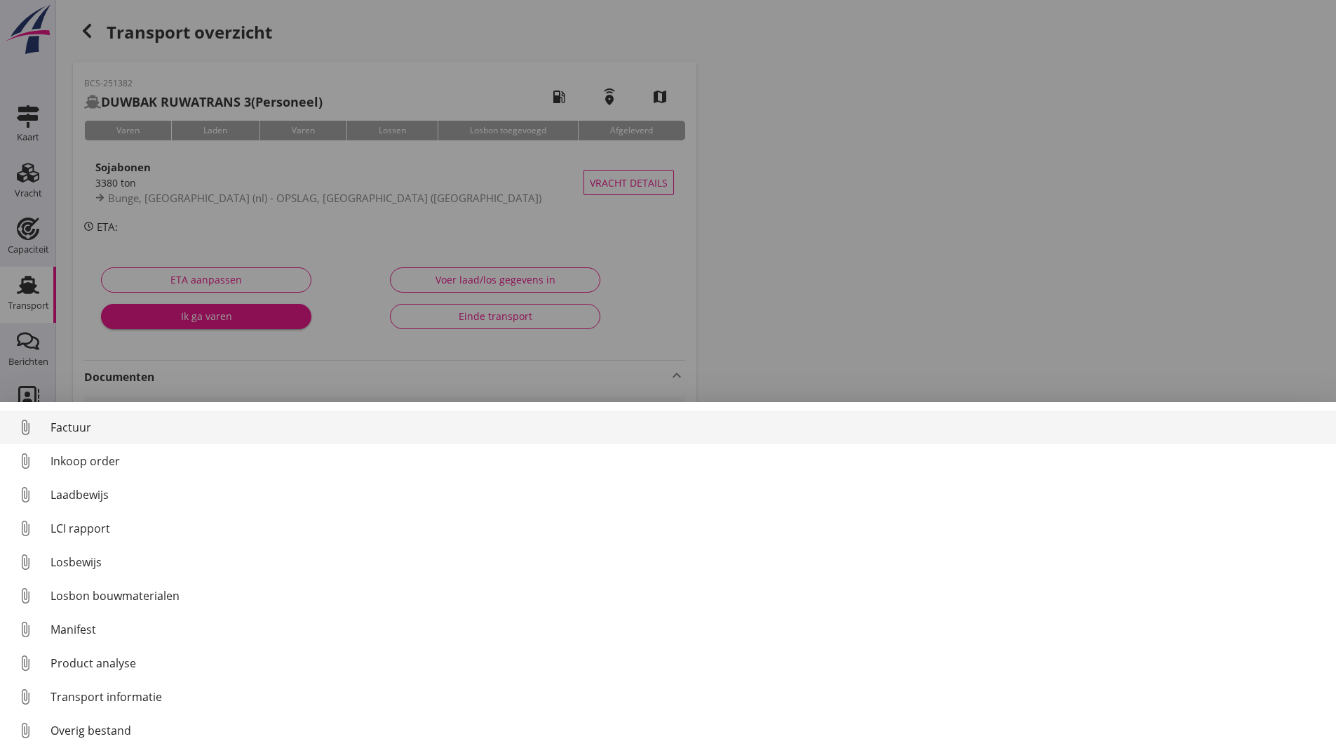
click at [90, 434] on div "Factuur" at bounding box center [688, 427] width 1275 height 17
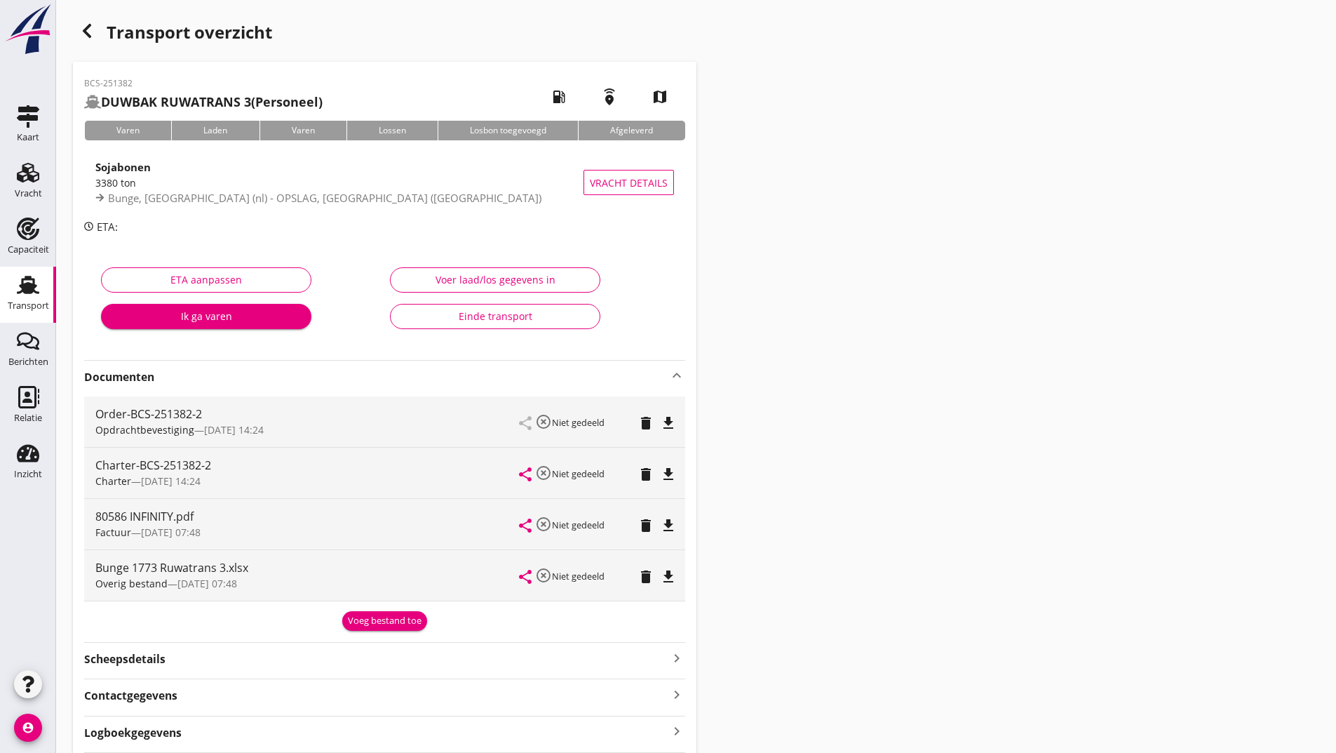
click at [650, 525] on icon "delete" at bounding box center [646, 525] width 17 height 17
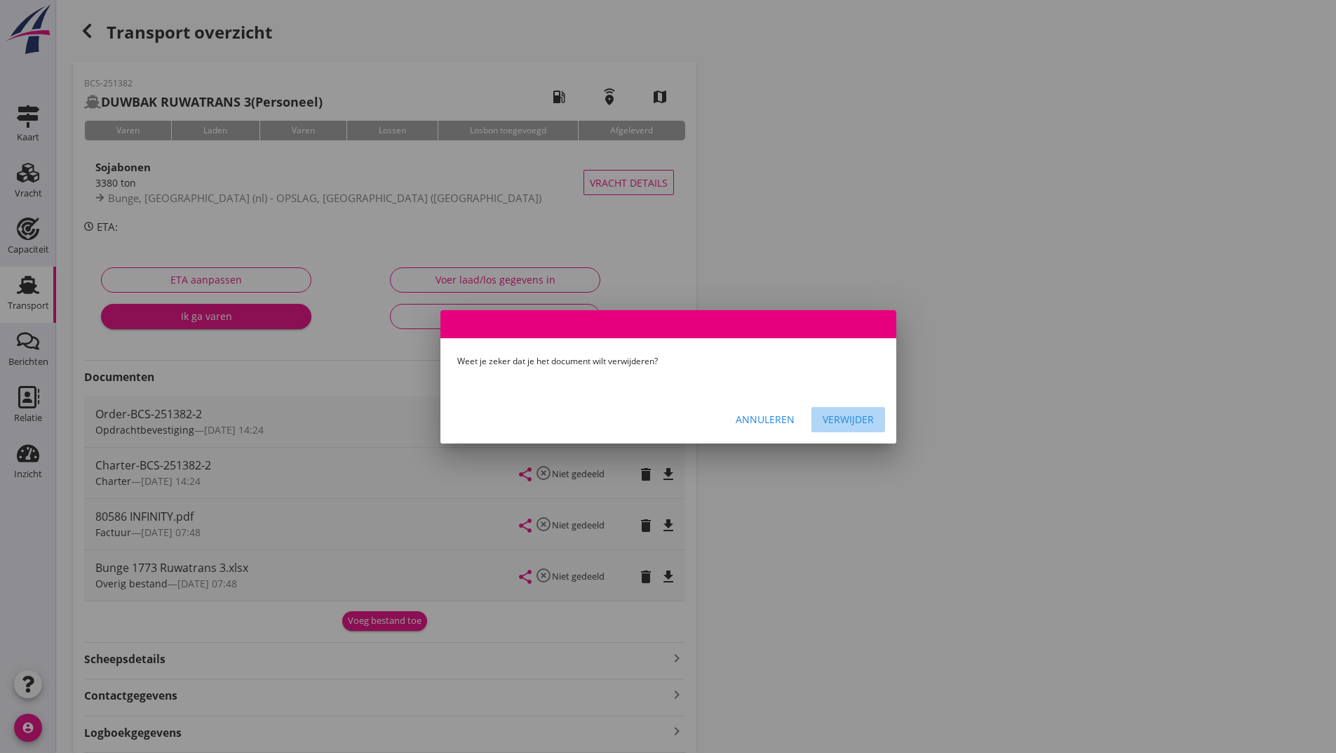
drag, startPoint x: 852, startPoint y: 417, endPoint x: 766, endPoint y: 506, distance: 124.0
click at [852, 419] on div "Verwijder" at bounding box center [848, 419] width 51 height 15
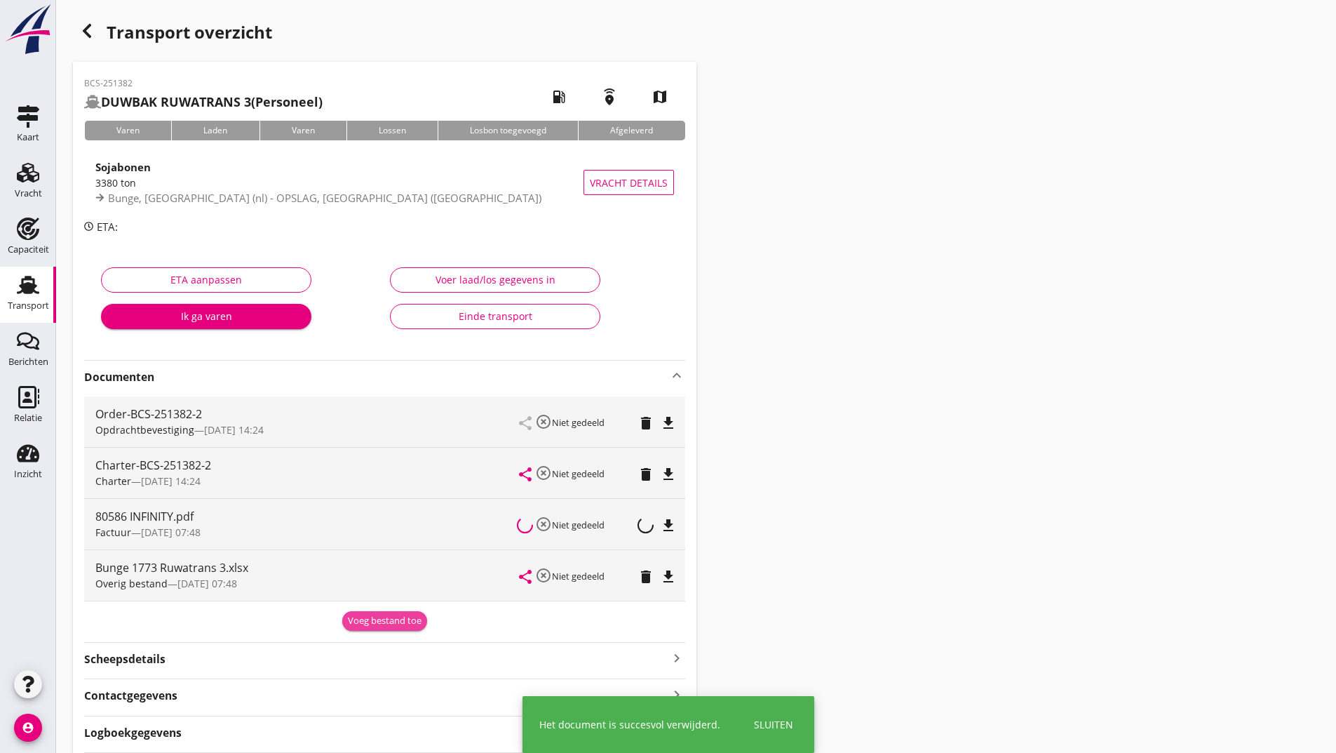
click at [387, 624] on div "Voeg bestand toe" at bounding box center [385, 621] width 74 height 14
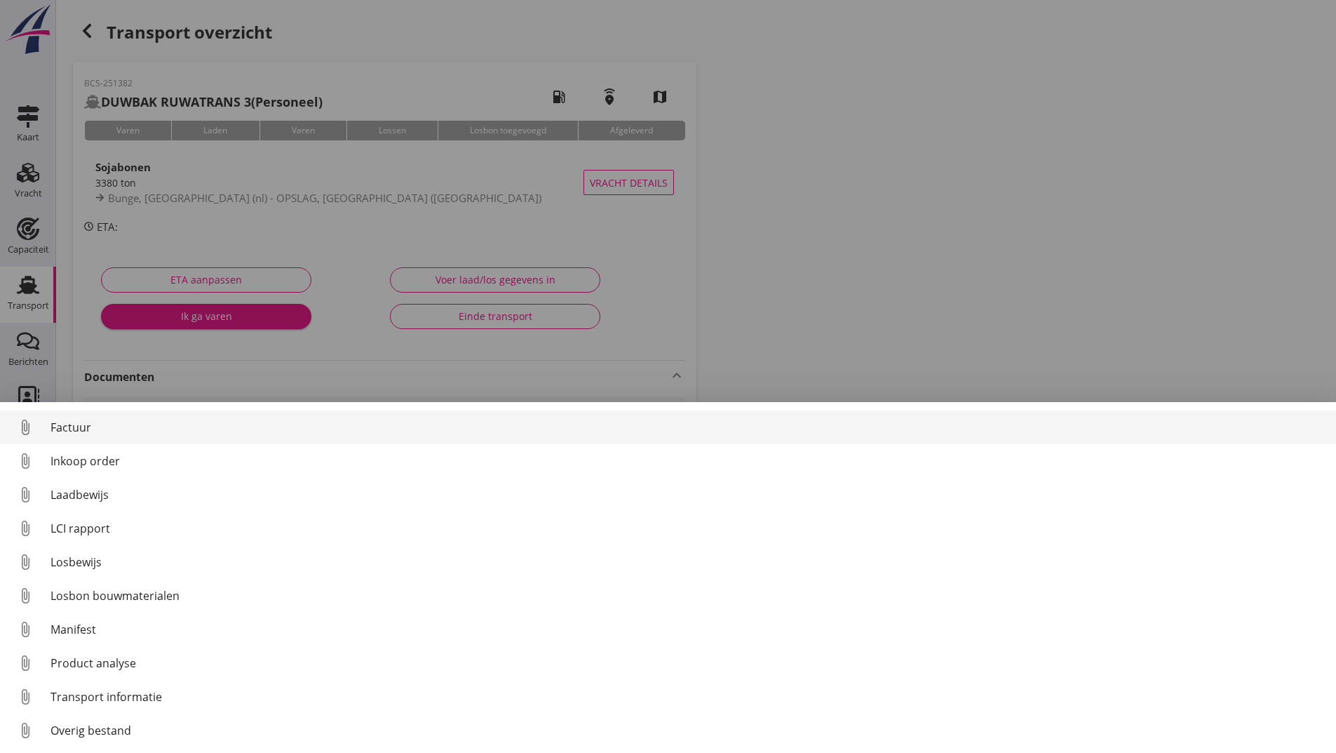
click at [83, 424] on div "Factuur" at bounding box center [688, 427] width 1275 height 17
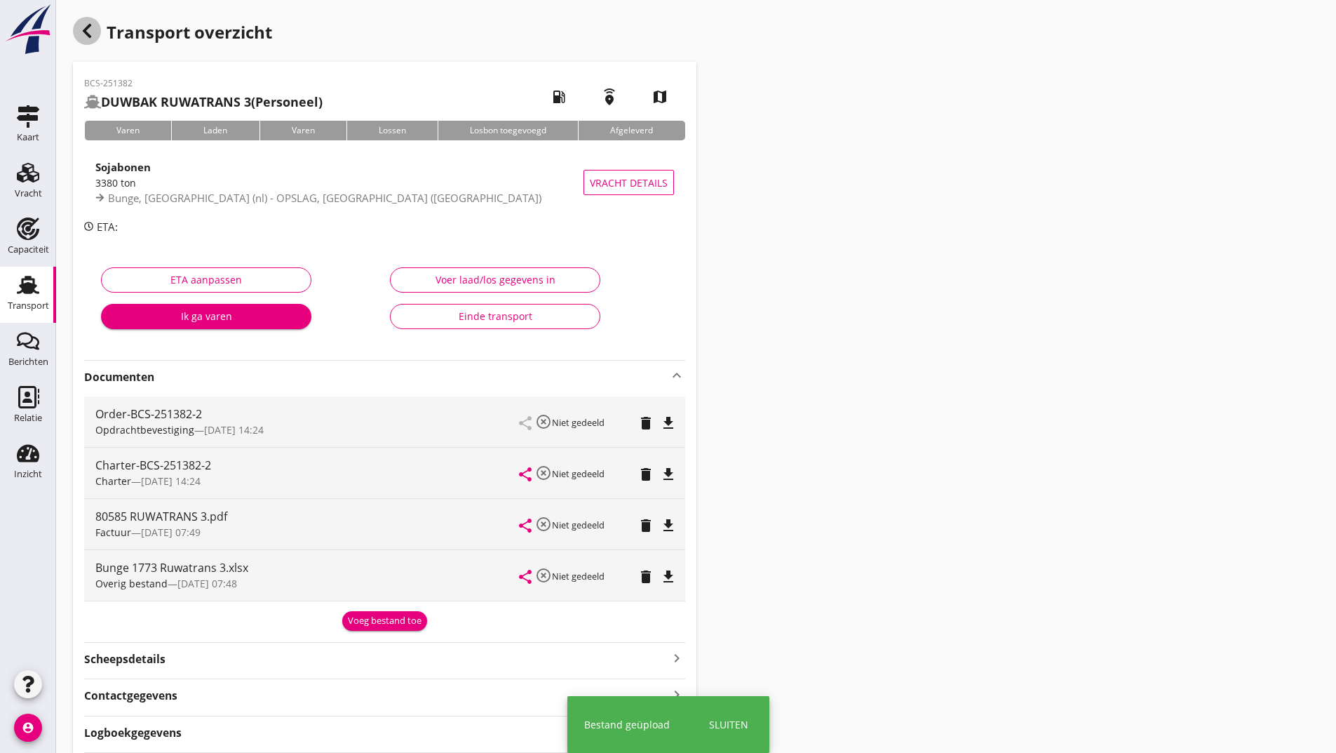
click at [93, 36] on icon "button" at bounding box center [87, 30] width 17 height 17
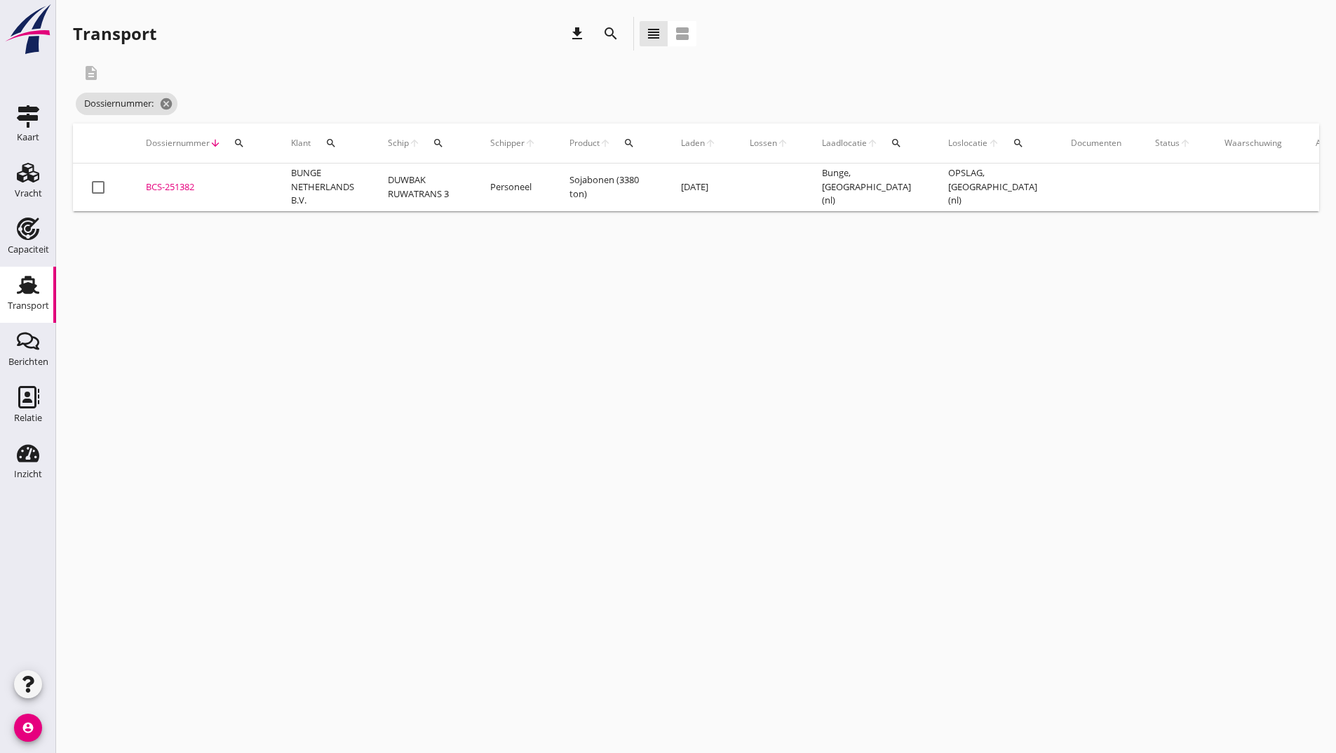
click at [26, 287] on use at bounding box center [28, 285] width 22 height 18
click at [569, 31] on icon "download" at bounding box center [577, 33] width 17 height 17
click at [571, 32] on icon "download" at bounding box center [577, 33] width 17 height 17
click at [23, 227] on use at bounding box center [28, 228] width 22 height 22
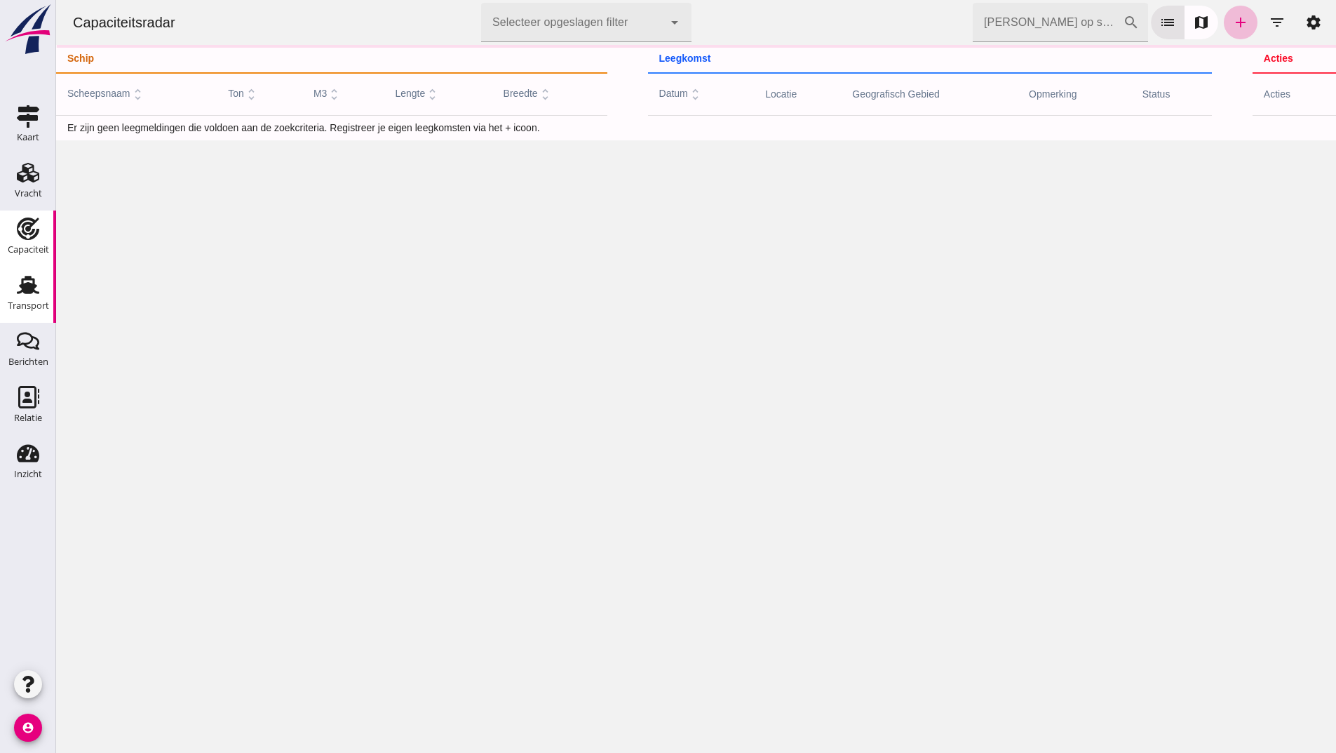
click at [31, 293] on use at bounding box center [28, 285] width 22 height 18
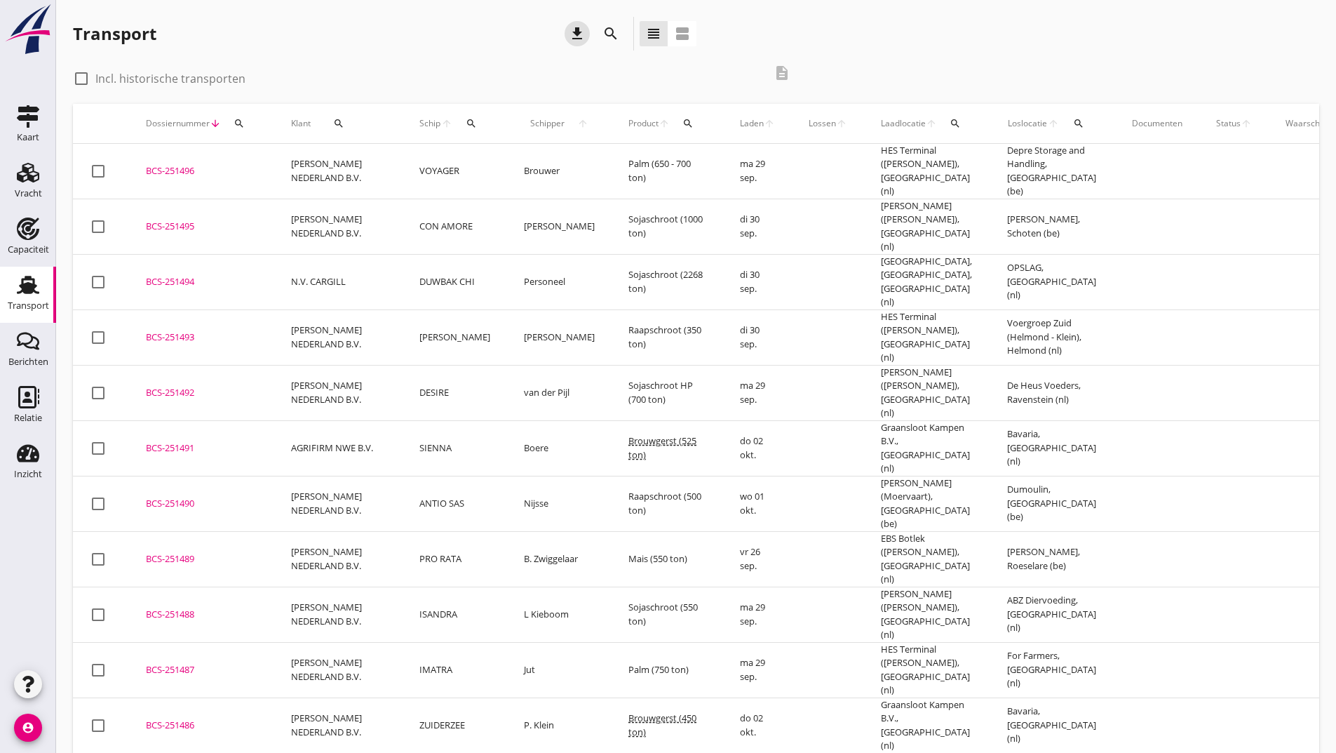
click at [577, 32] on icon "download" at bounding box center [577, 33] width 17 height 17
click at [415, 317] on td "[PERSON_NAME]" at bounding box center [455, 336] width 105 height 55
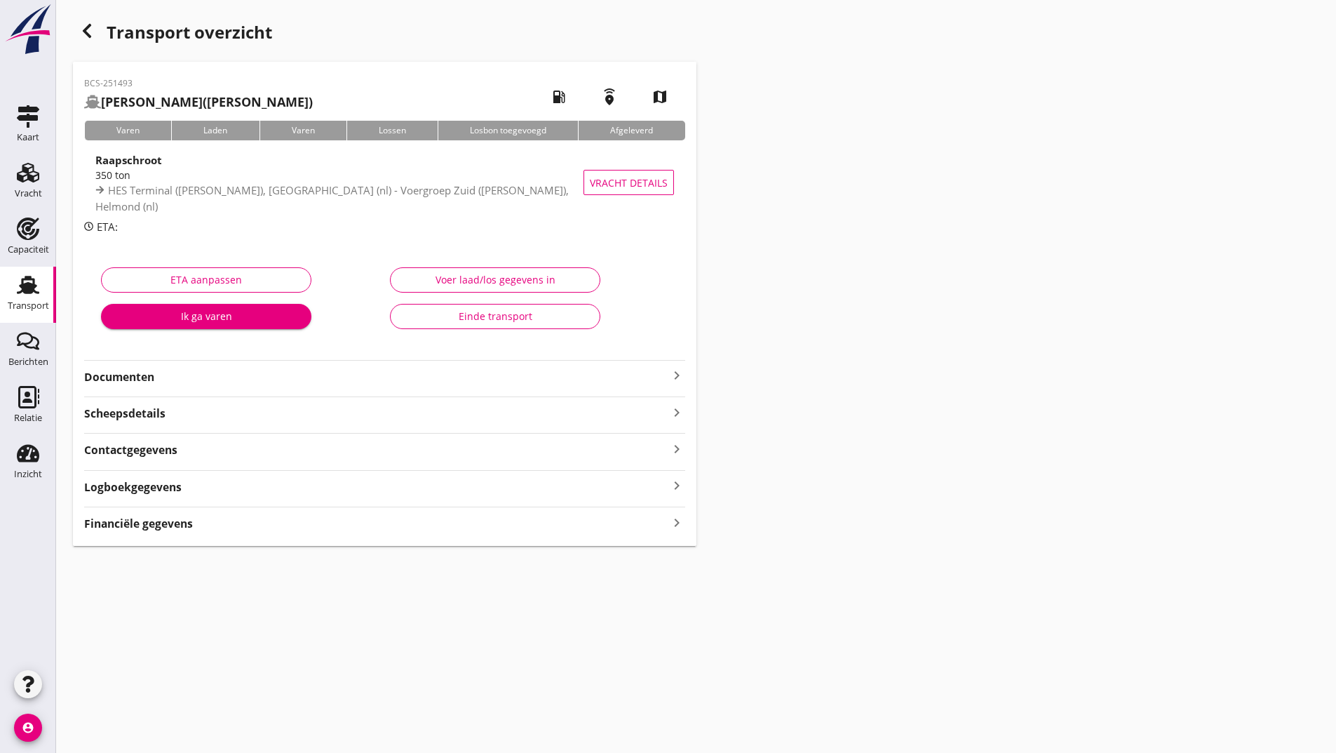
click at [183, 522] on strong "Financiële gegevens" at bounding box center [138, 524] width 109 height 16
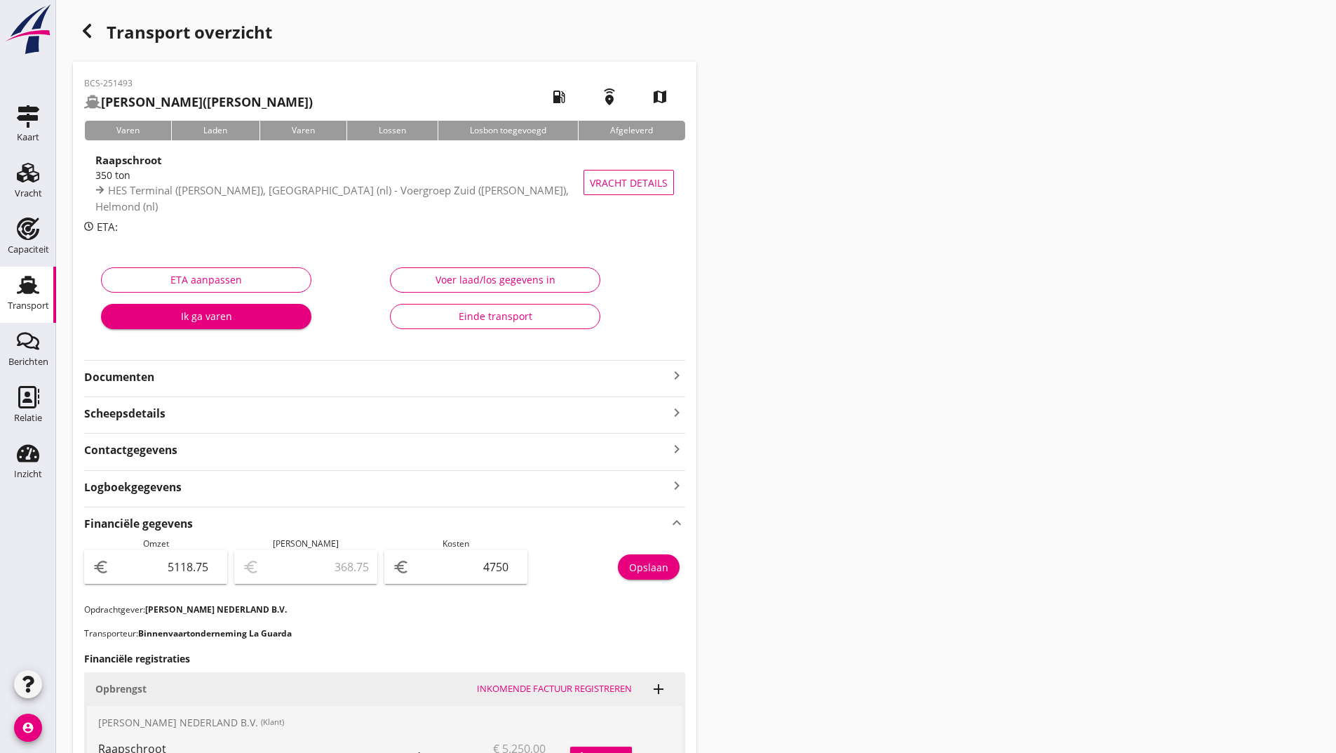
click at [87, 32] on icon "button" at bounding box center [87, 30] width 17 height 17
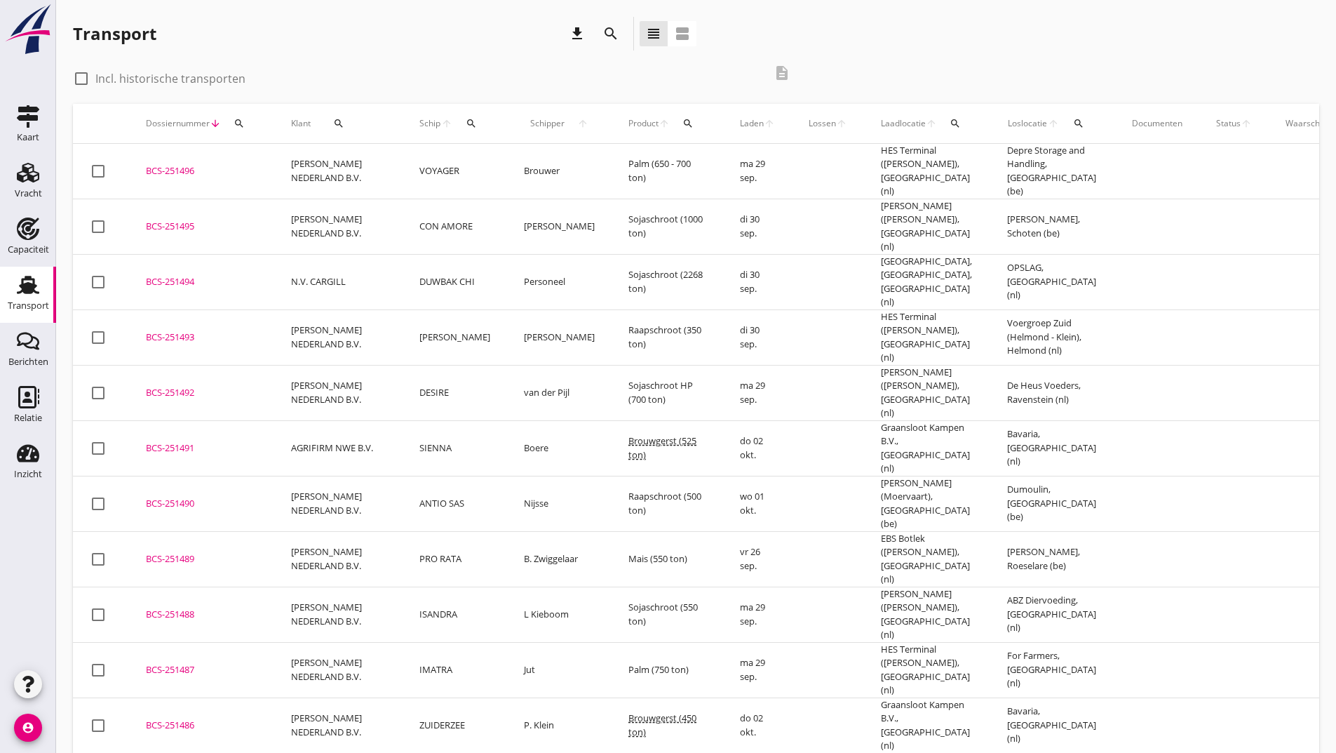
click at [417, 216] on td "CON AMORE" at bounding box center [455, 226] width 105 height 55
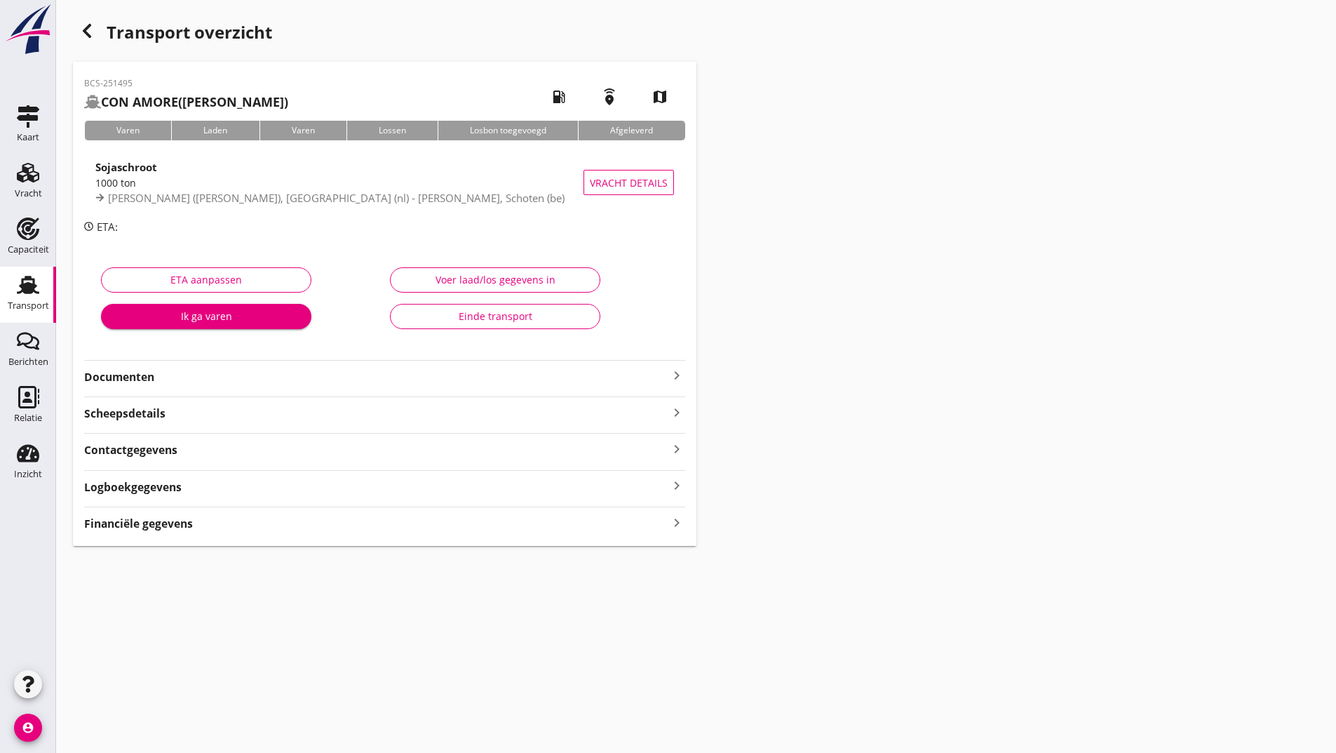
drag, startPoint x: 185, startPoint y: 520, endPoint x: 194, endPoint y: 536, distance: 18.5
click at [186, 520] on strong "Financiële gegevens" at bounding box center [138, 524] width 109 height 16
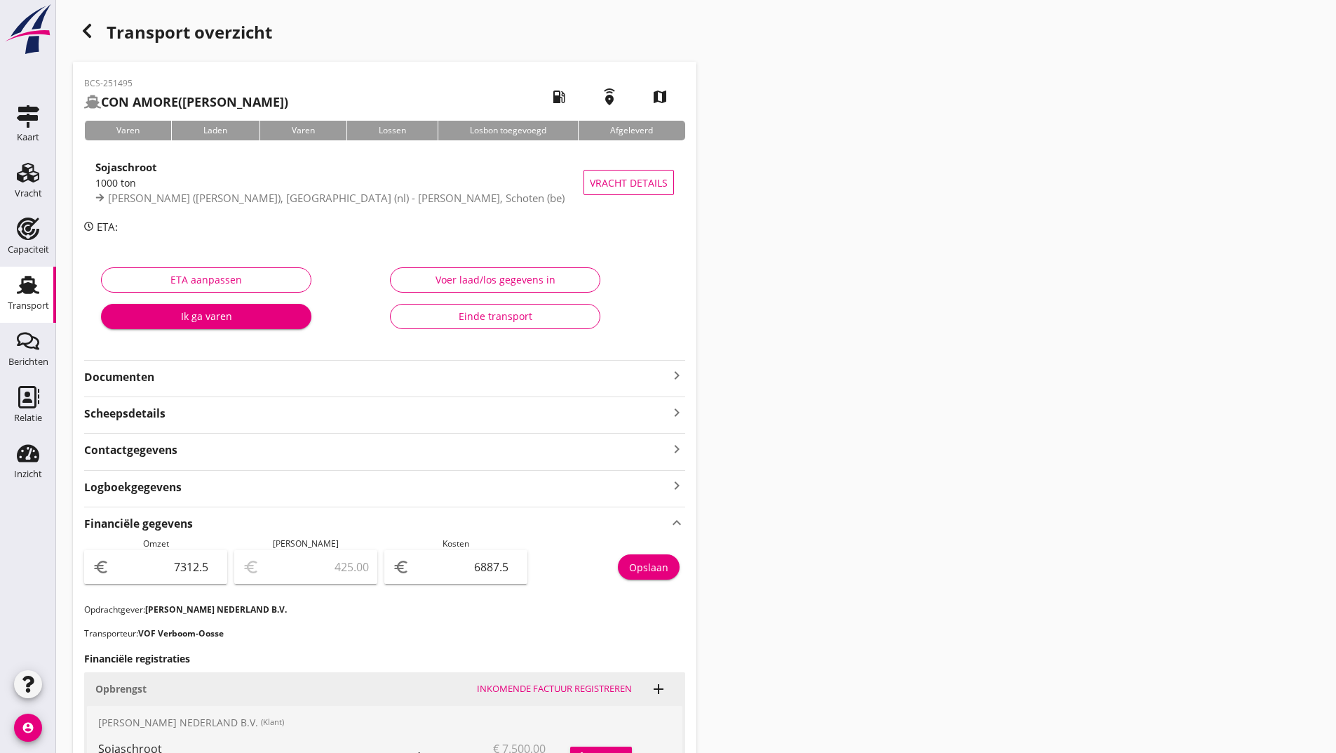
click at [85, 29] on use "button" at bounding box center [87, 31] width 8 height 14
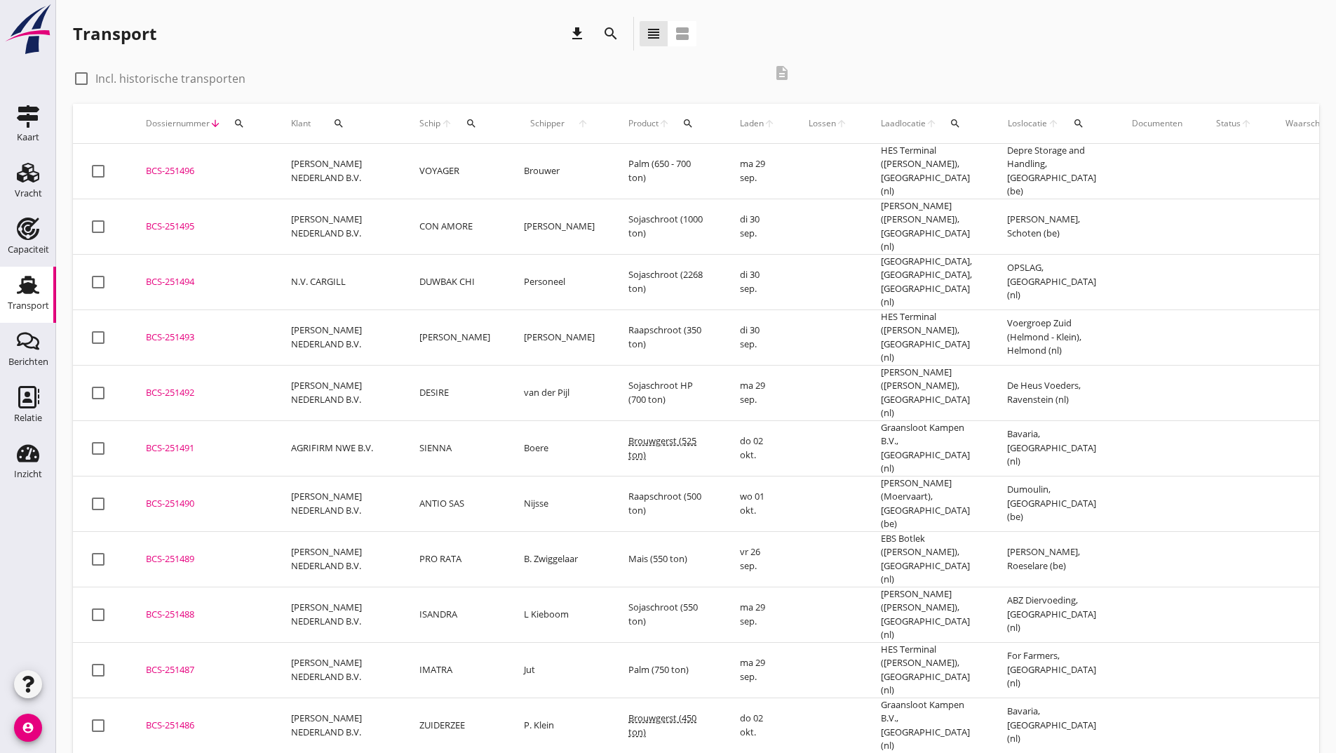
click at [431, 170] on td "VOYAGER" at bounding box center [455, 171] width 105 height 55
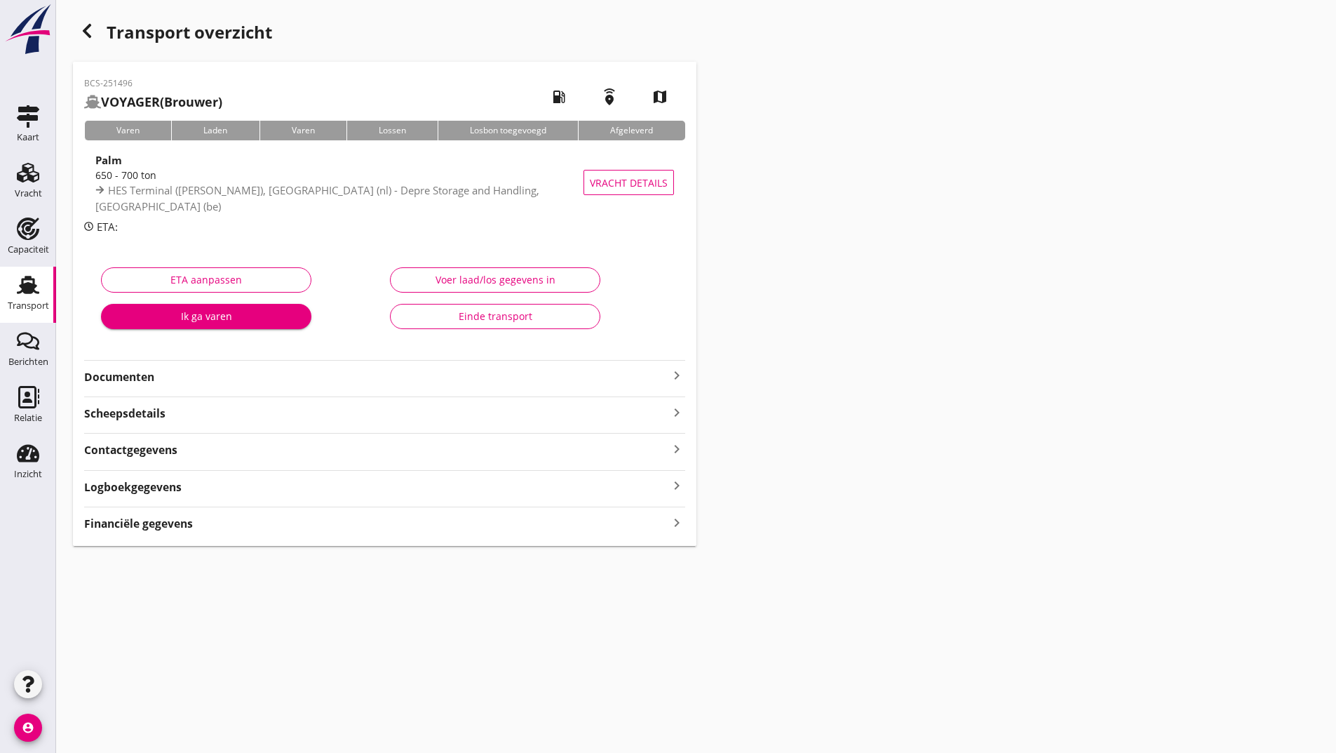
drag, startPoint x: 177, startPoint y: 524, endPoint x: 187, endPoint y: 532, distance: 11.9
click at [179, 525] on strong "Financiële gegevens" at bounding box center [138, 524] width 109 height 16
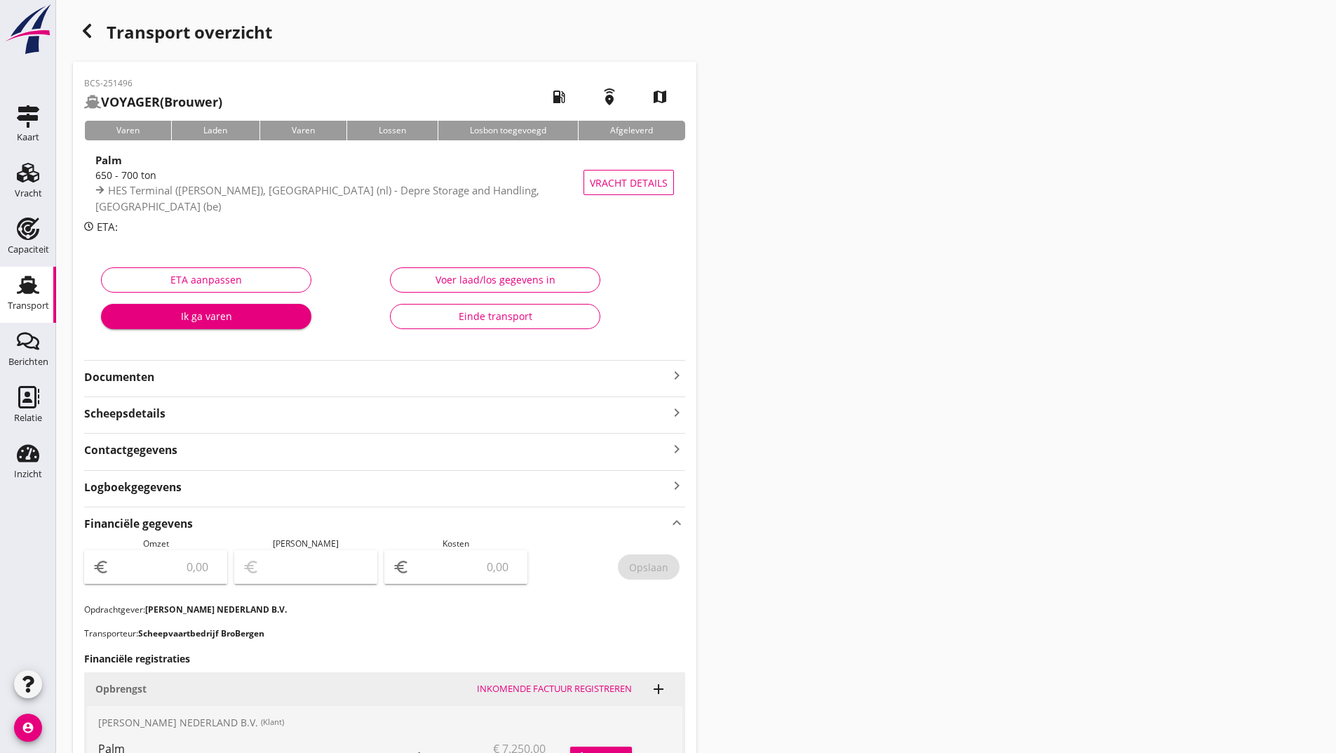
click at [88, 36] on use "button" at bounding box center [87, 31] width 8 height 14
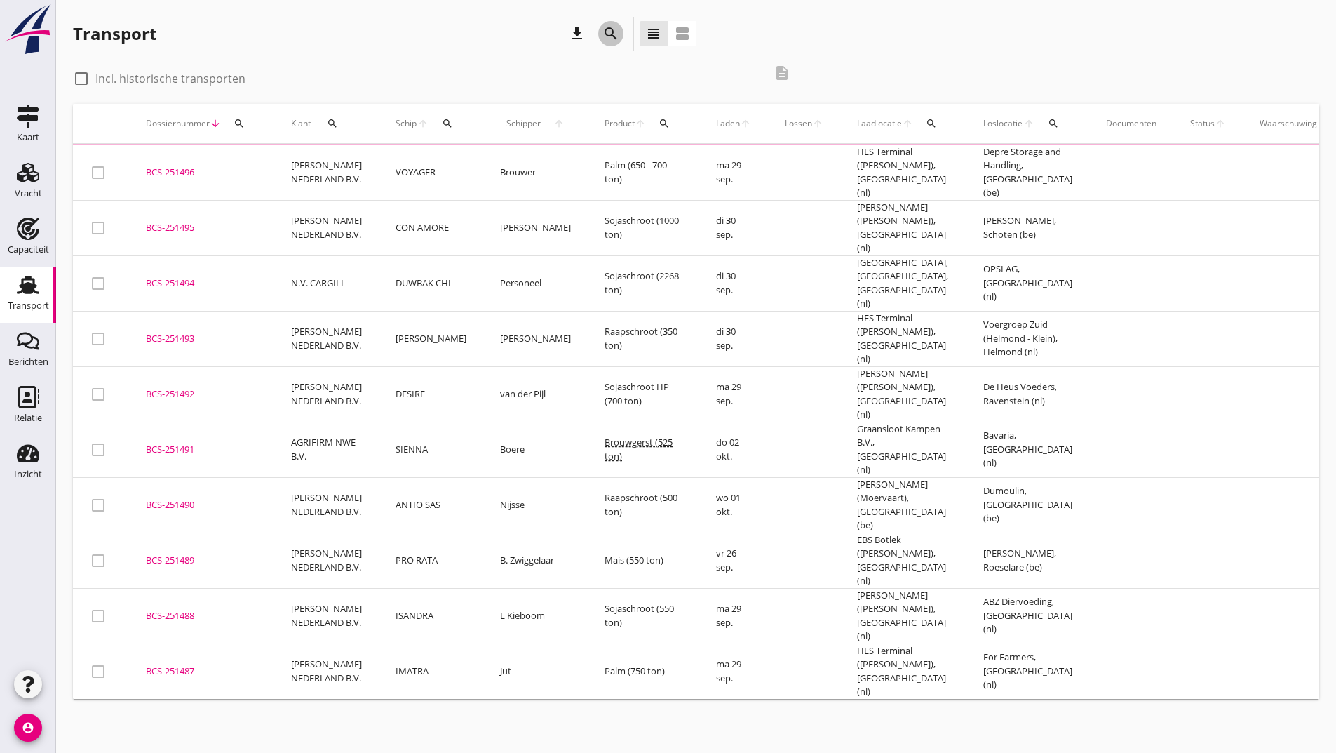
click at [612, 31] on icon "search" at bounding box center [611, 33] width 17 height 17
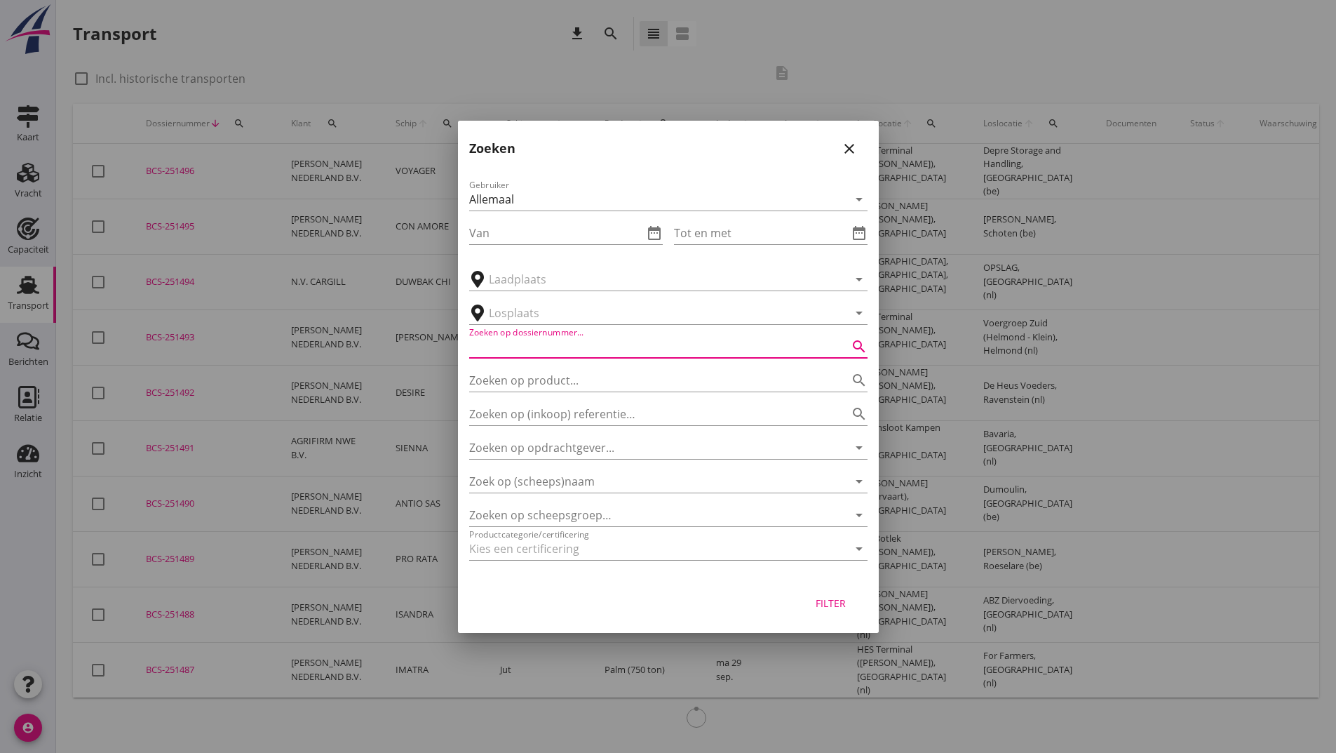
click at [563, 351] on input "Zoeken op dossiernummer..." at bounding box center [648, 346] width 359 height 22
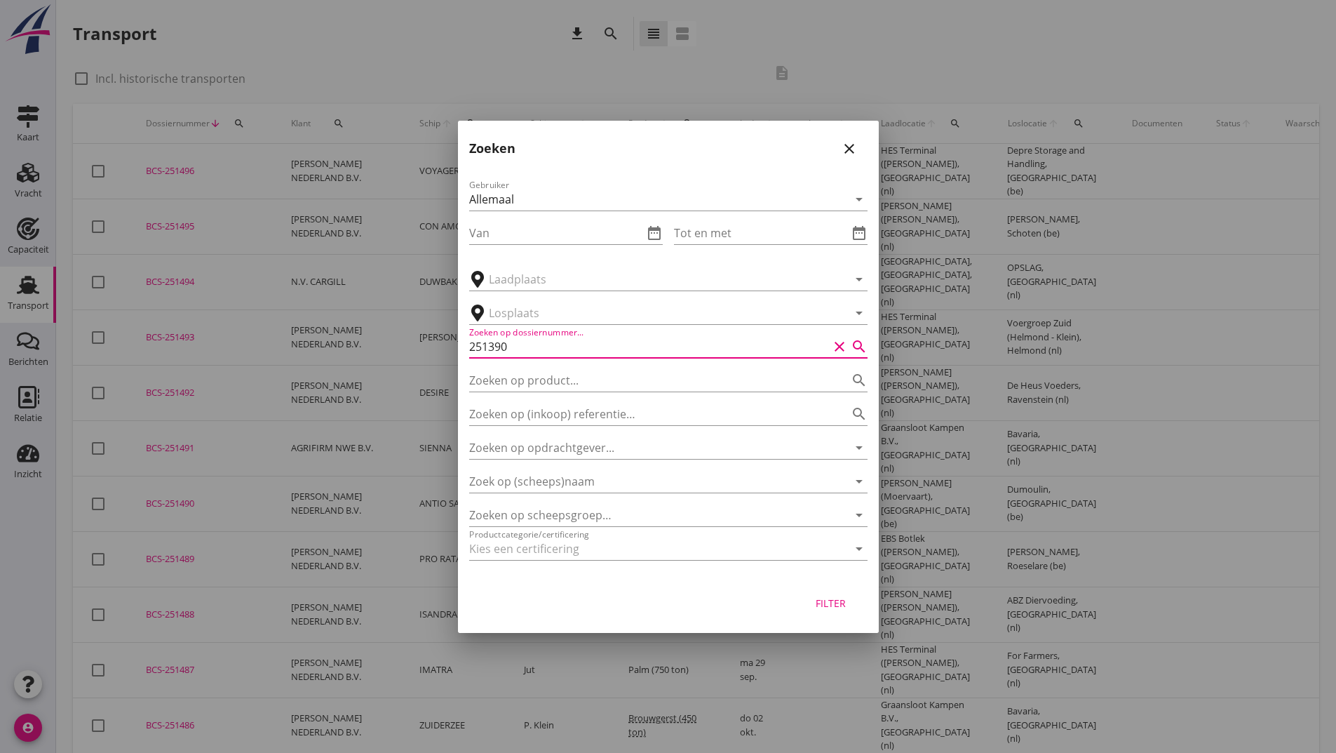
type input "251390"
click at [831, 598] on div "Filter" at bounding box center [831, 603] width 39 height 15
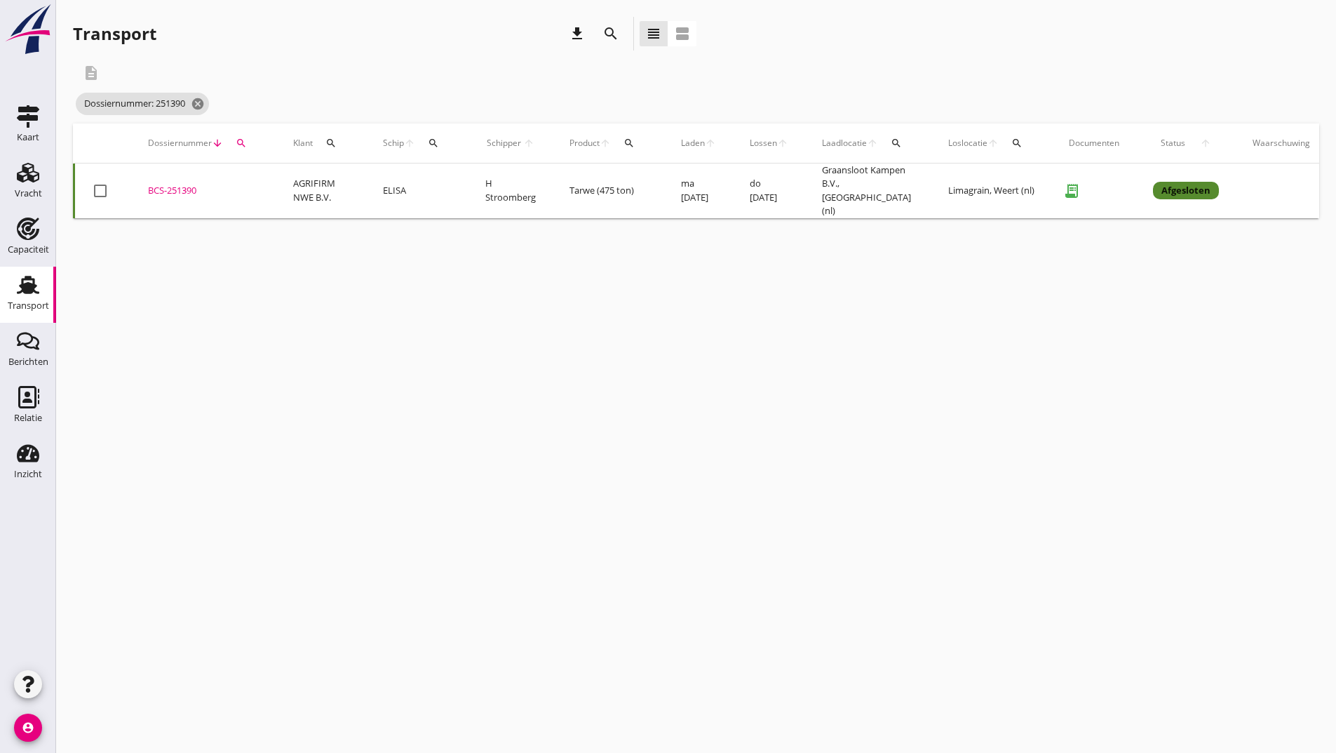
click at [175, 186] on div "BCS-251390" at bounding box center [204, 191] width 112 height 14
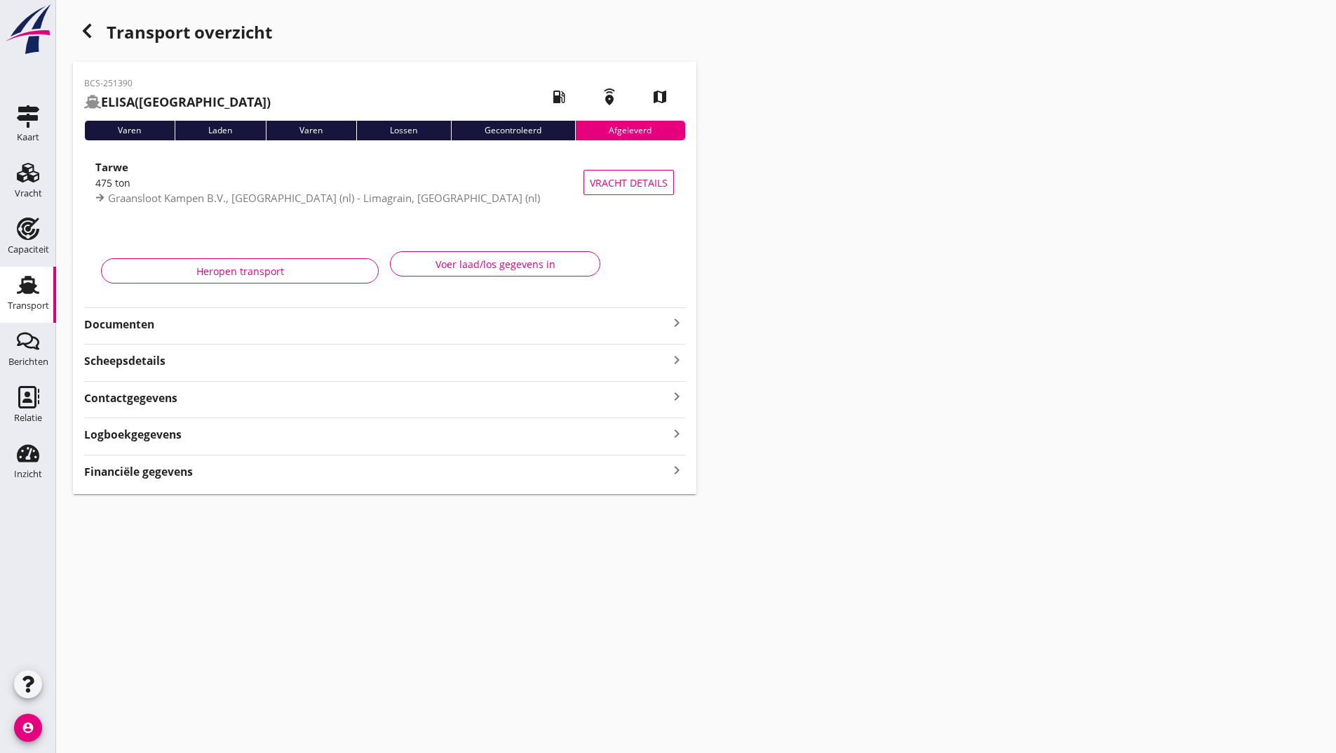
click at [156, 326] on strong "Documenten" at bounding box center [376, 324] width 584 height 16
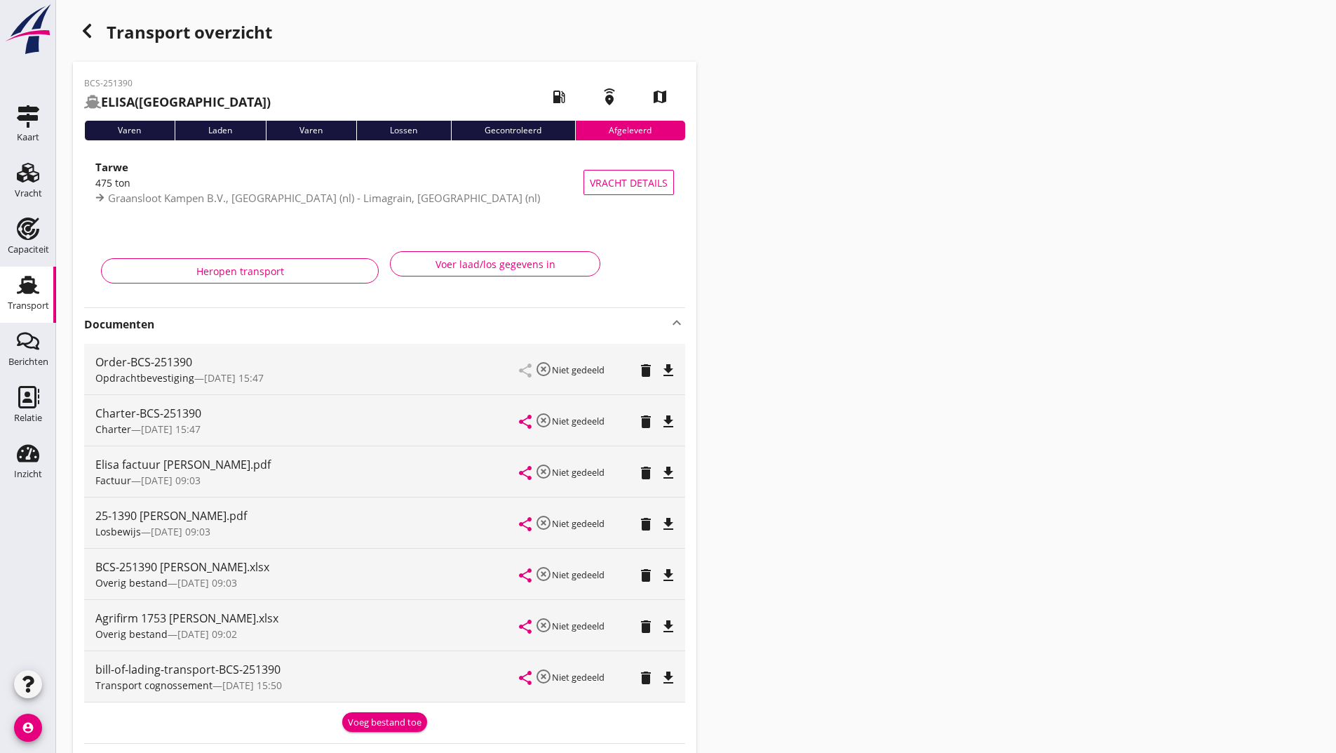
click at [399, 727] on div "Voeg bestand toe" at bounding box center [385, 723] width 74 height 14
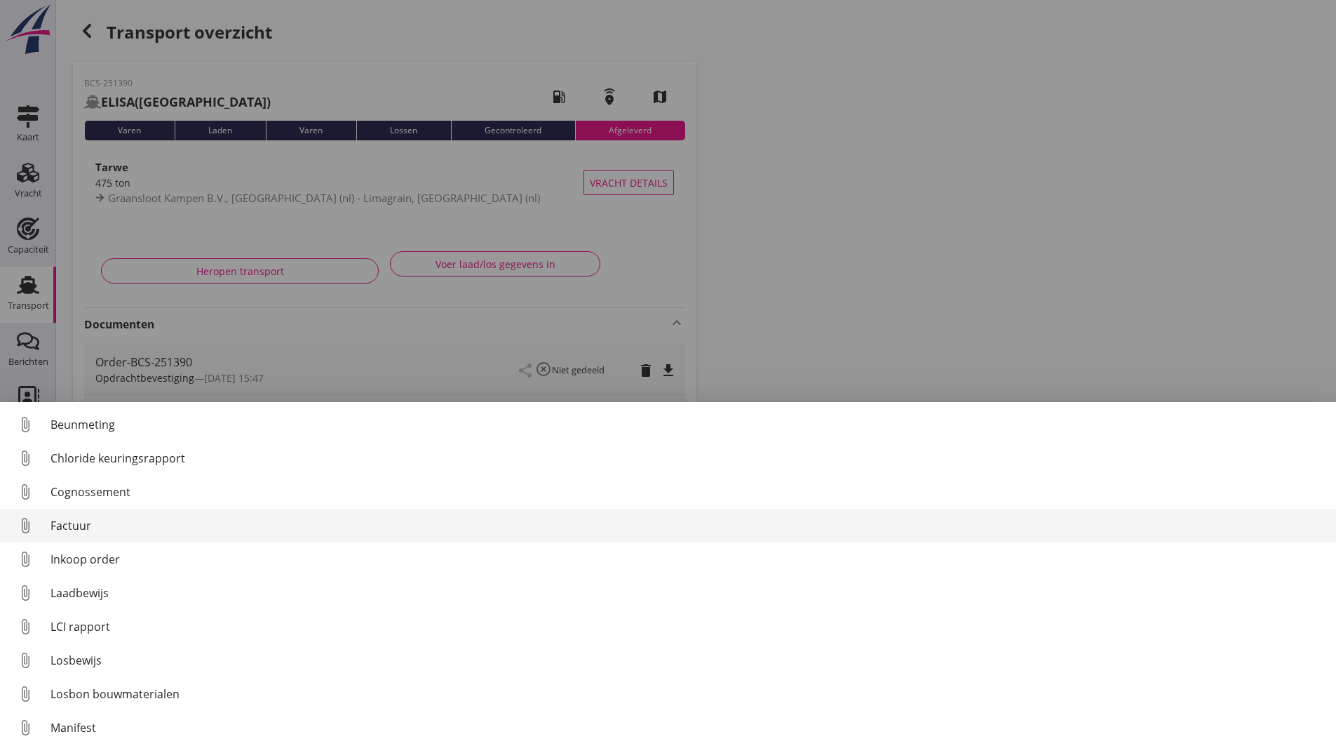
click at [84, 527] on div "Factuur" at bounding box center [688, 525] width 1275 height 17
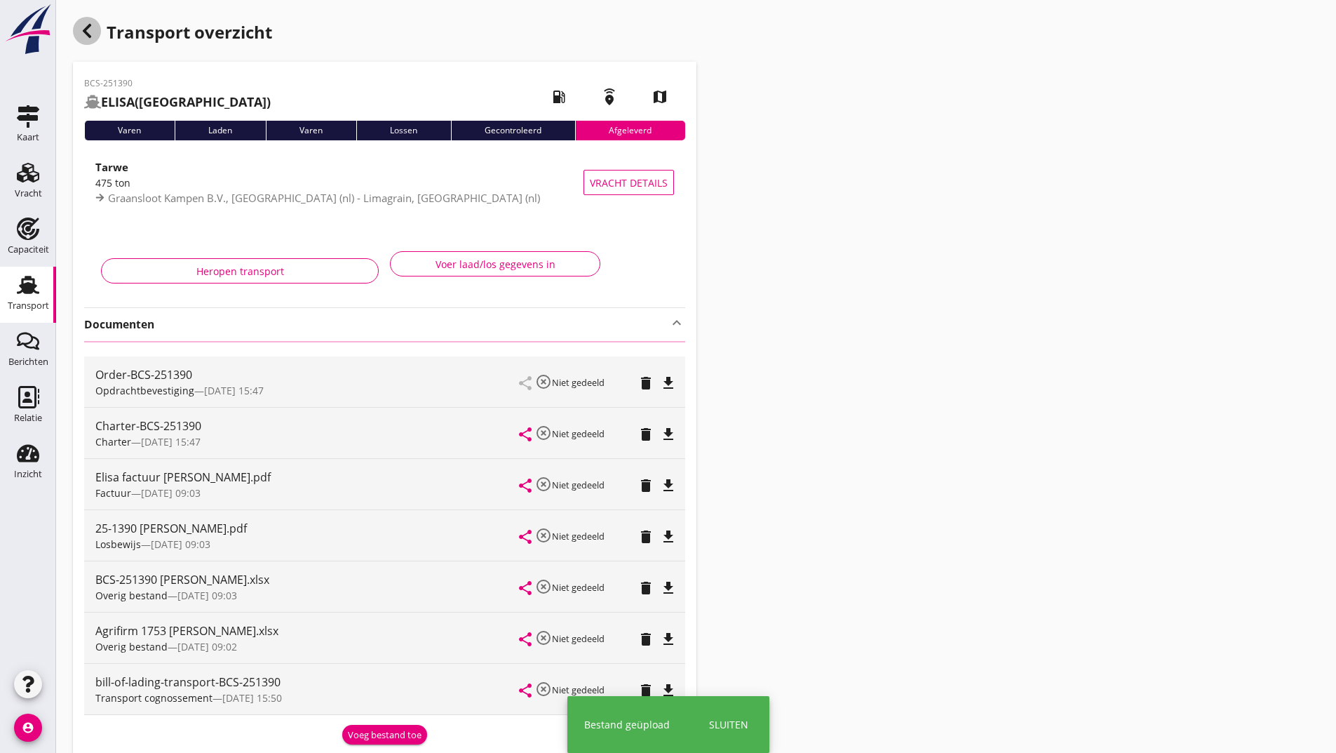
click at [83, 30] on icon "button" at bounding box center [87, 30] width 17 height 17
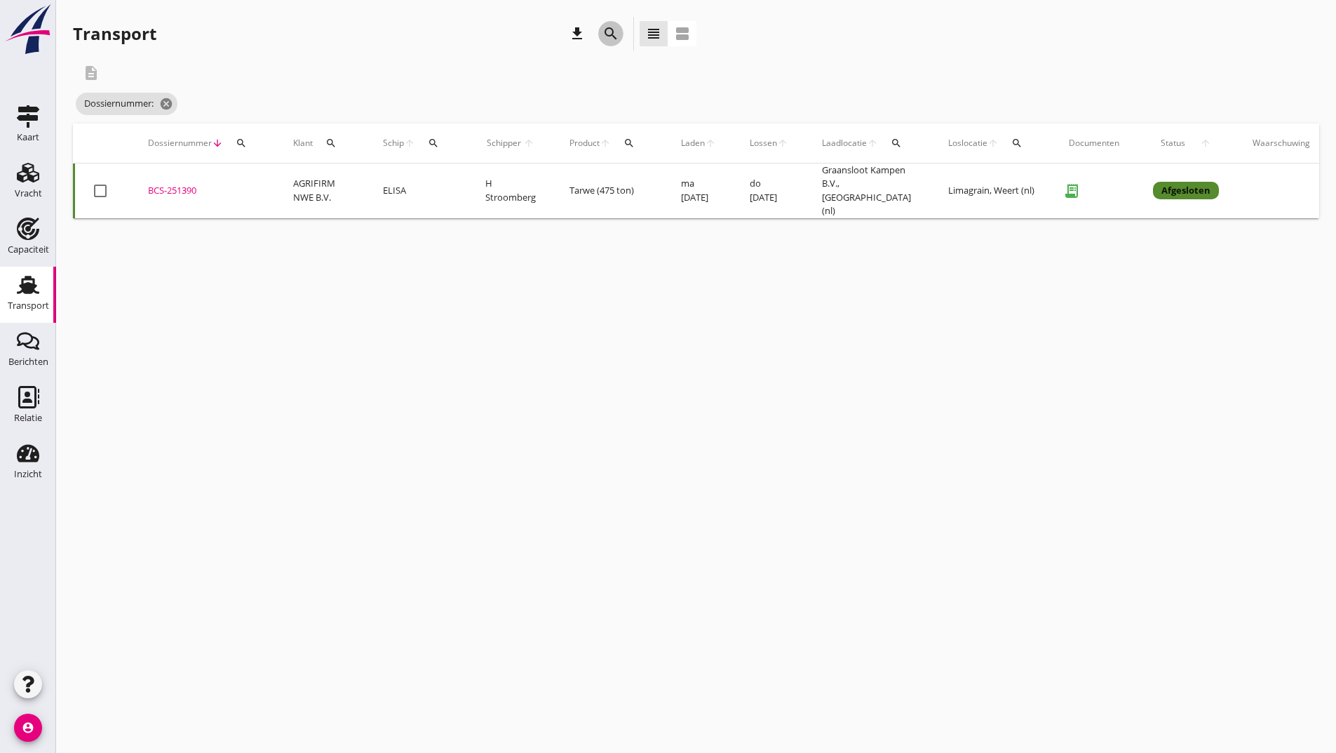
click at [611, 34] on icon "search" at bounding box center [611, 33] width 17 height 17
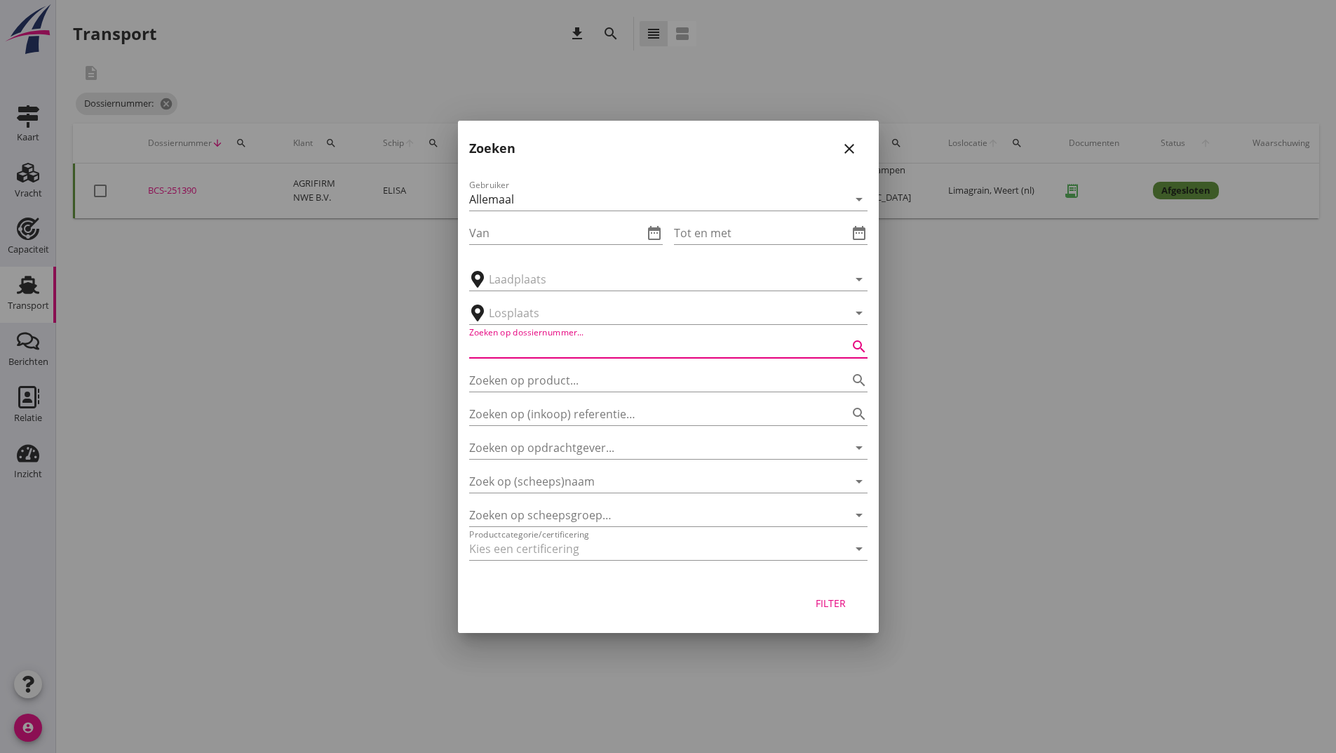
click at [519, 343] on input "Zoeken op dossiernummer..." at bounding box center [648, 346] width 359 height 22
type input "251431"
click at [844, 610] on button "Filter" at bounding box center [831, 603] width 62 height 25
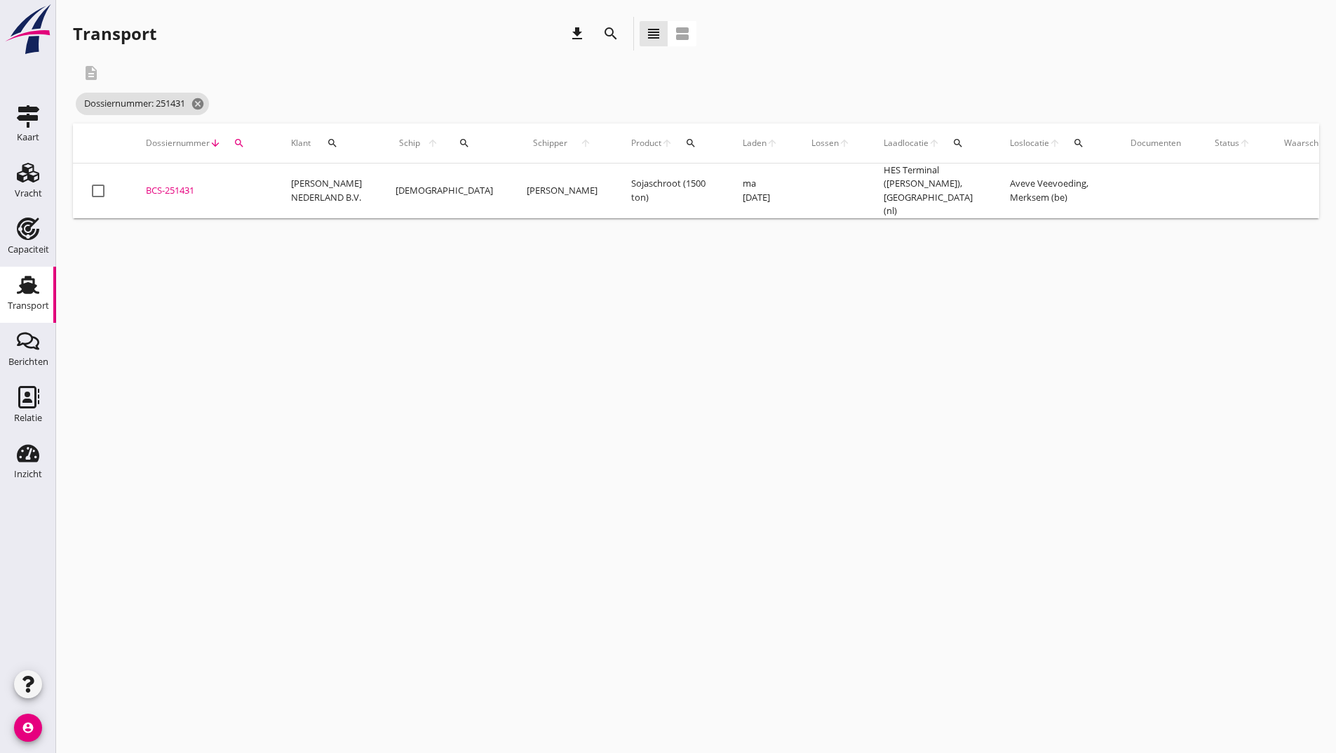
click at [173, 187] on div "BCS-251431" at bounding box center [202, 191] width 112 height 14
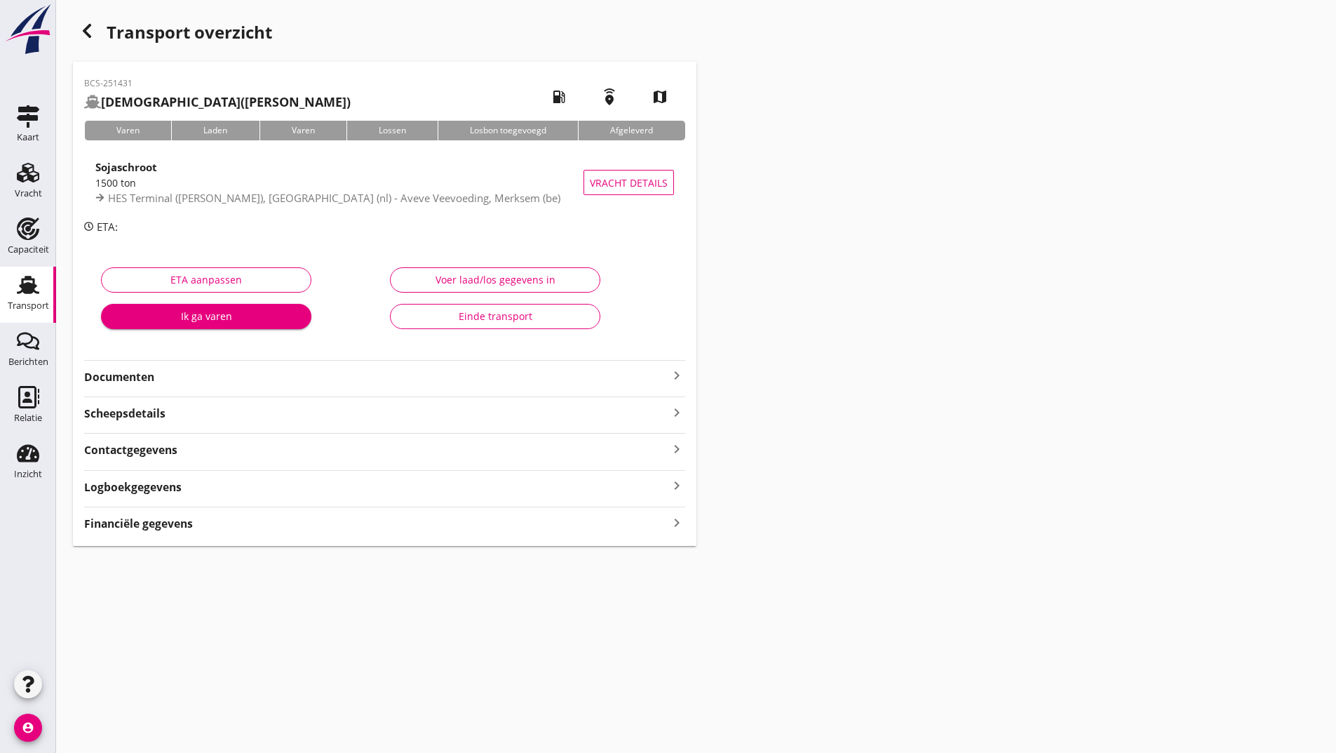
click at [157, 379] on strong "Documenten" at bounding box center [376, 377] width 584 height 16
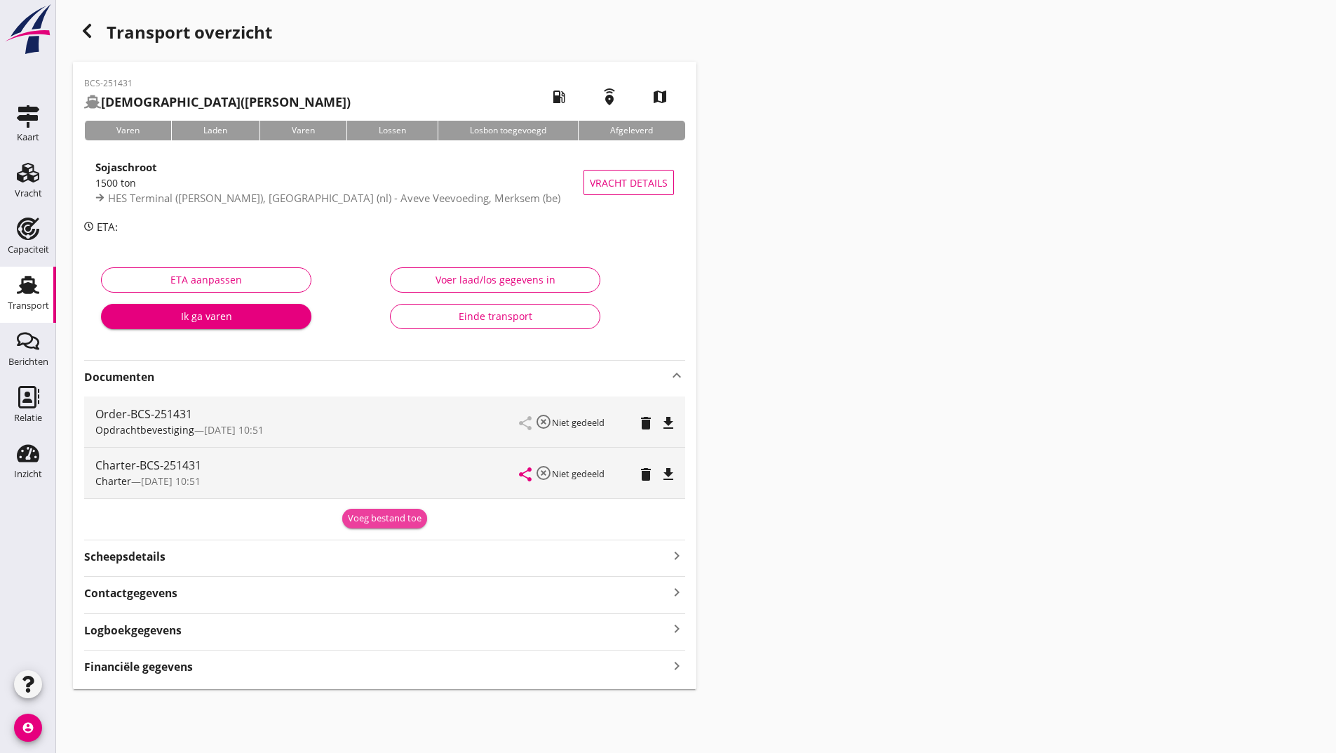
click at [370, 521] on div "Voeg bestand toe" at bounding box center [385, 518] width 74 height 14
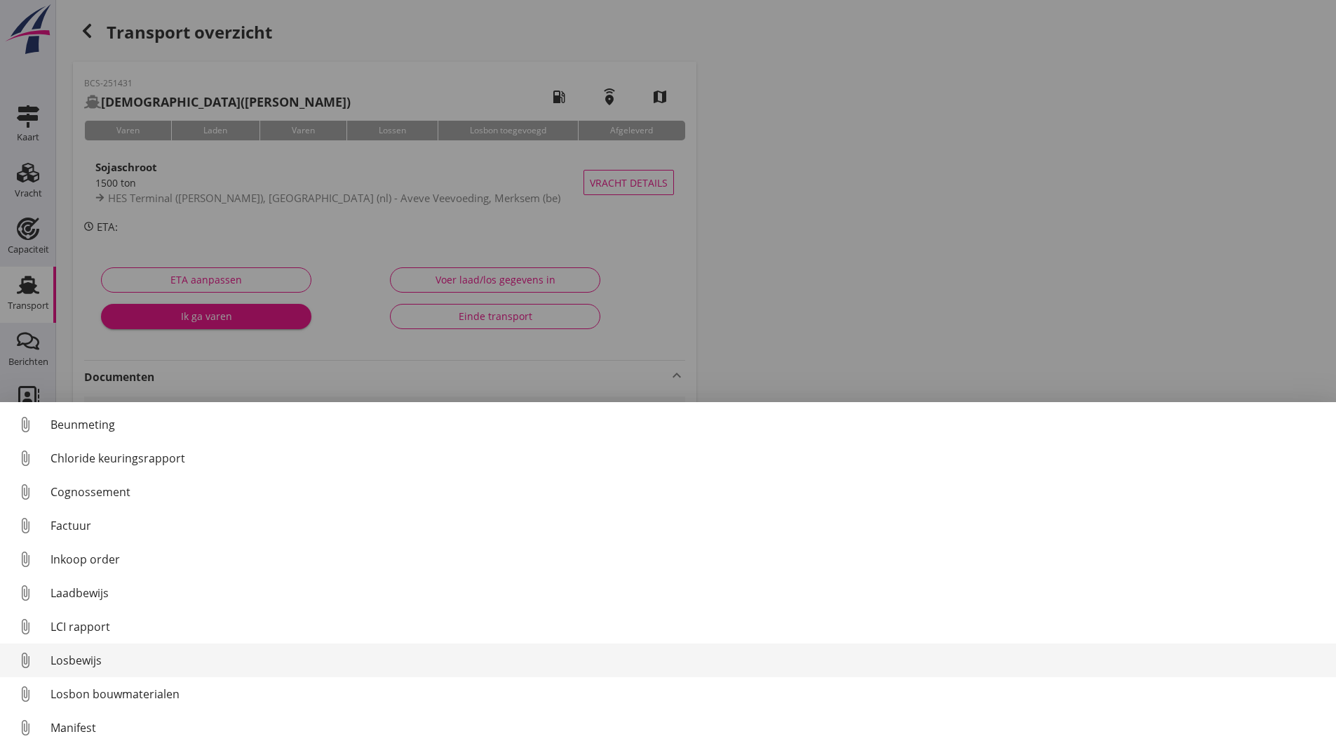
click at [90, 666] on div "Losbewijs" at bounding box center [688, 660] width 1275 height 17
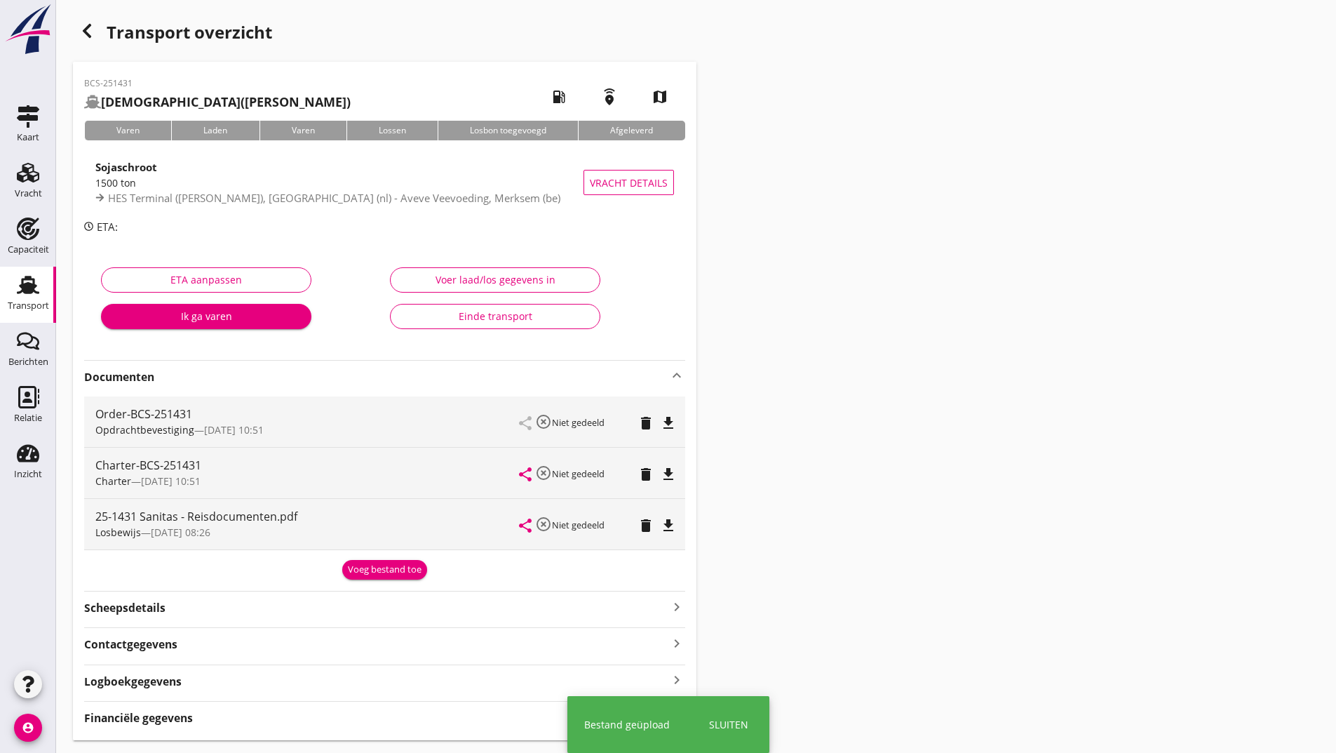
click at [358, 572] on div "Voeg bestand toe" at bounding box center [385, 570] width 74 height 14
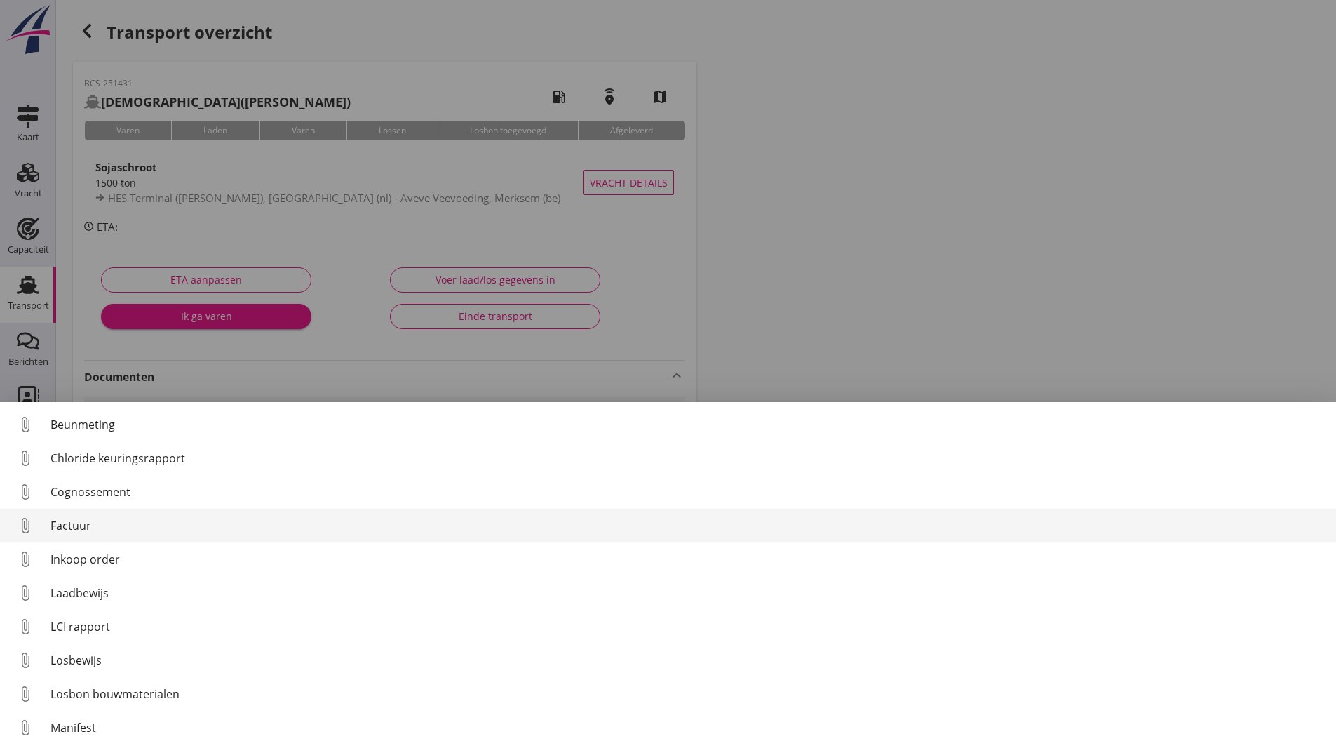
click at [69, 525] on div "Factuur" at bounding box center [688, 525] width 1275 height 17
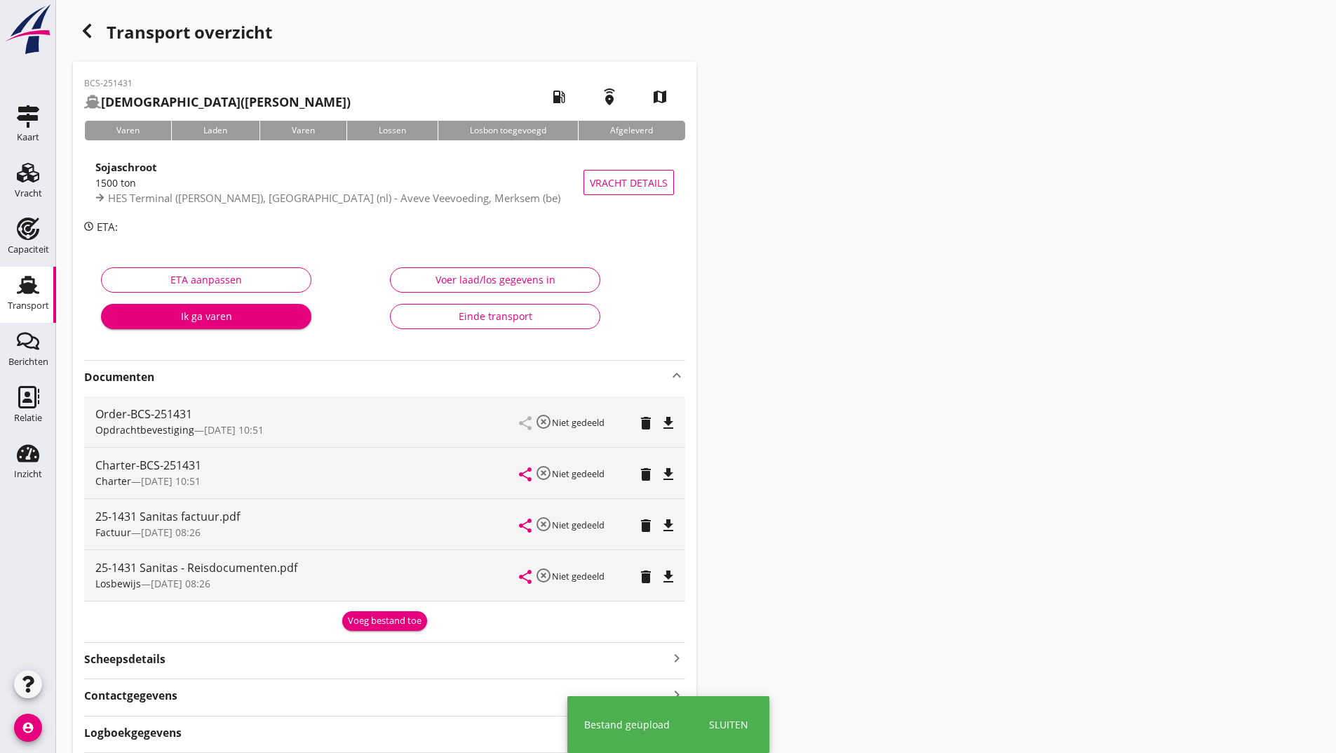
click at [376, 626] on div "Voeg bestand toe" at bounding box center [385, 621] width 74 height 14
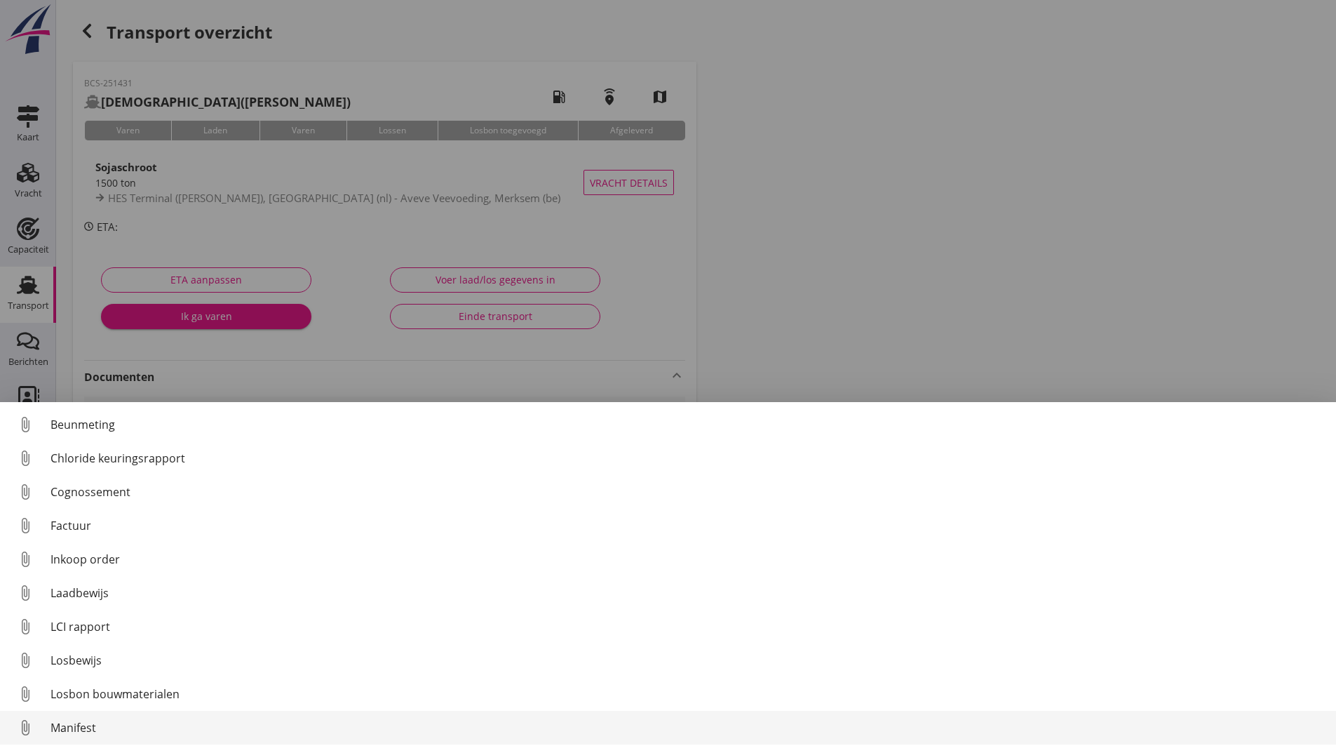
scroll to position [98, 0]
click at [111, 730] on div "Overig bestand" at bounding box center [688, 730] width 1275 height 17
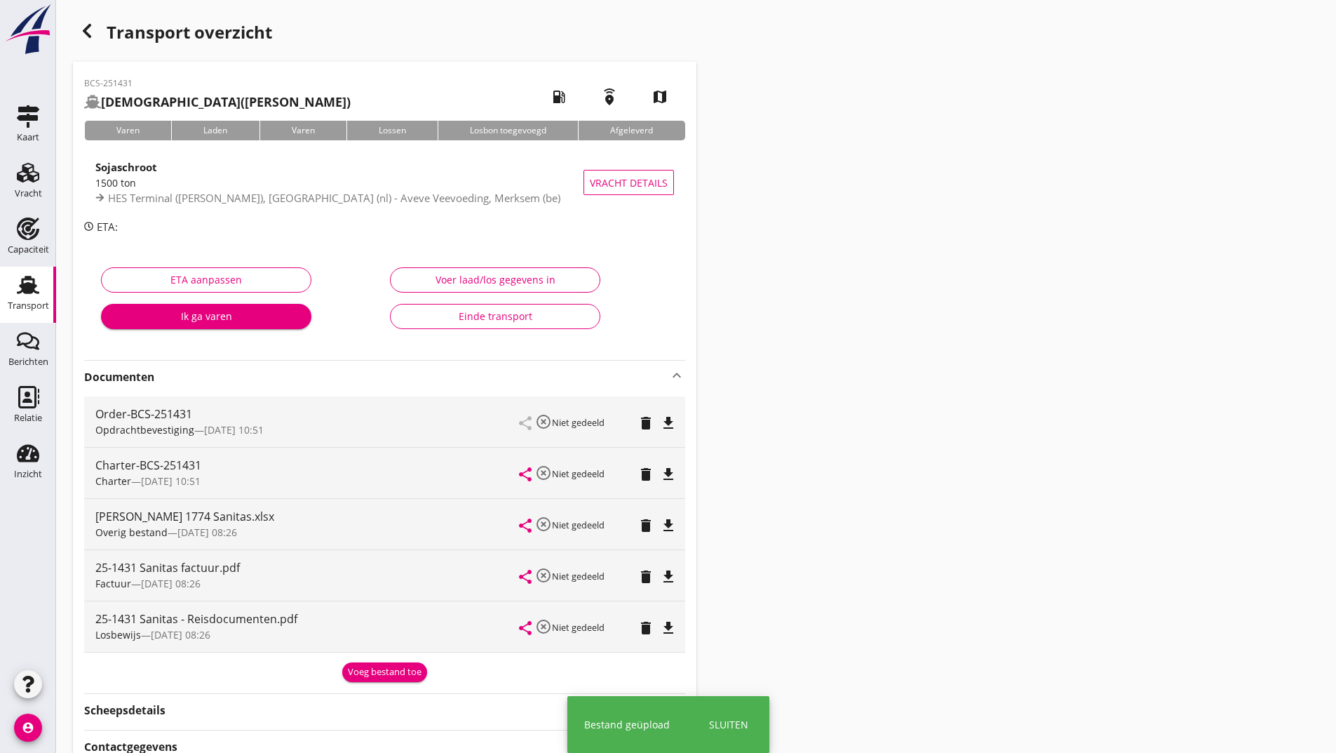
click at [87, 33] on use "button" at bounding box center [87, 31] width 8 height 14
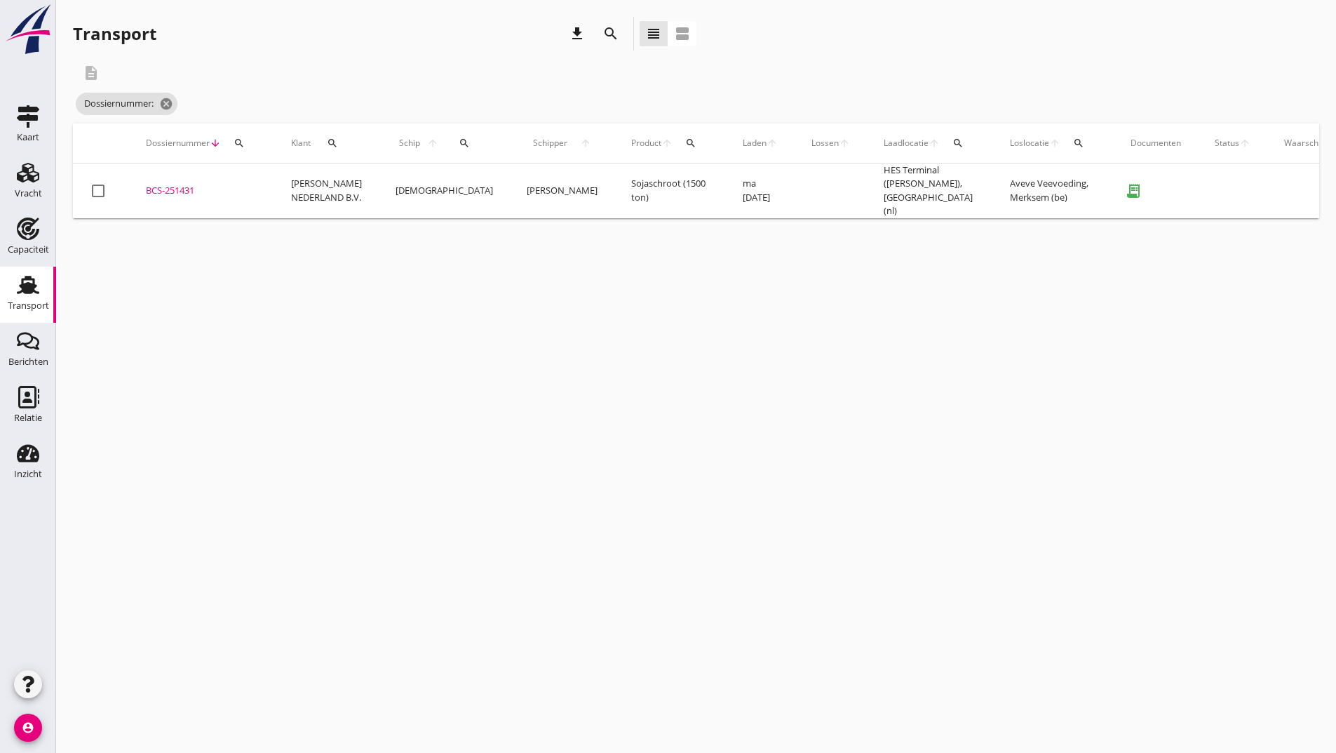
click at [600, 39] on button "search" at bounding box center [610, 33] width 25 height 25
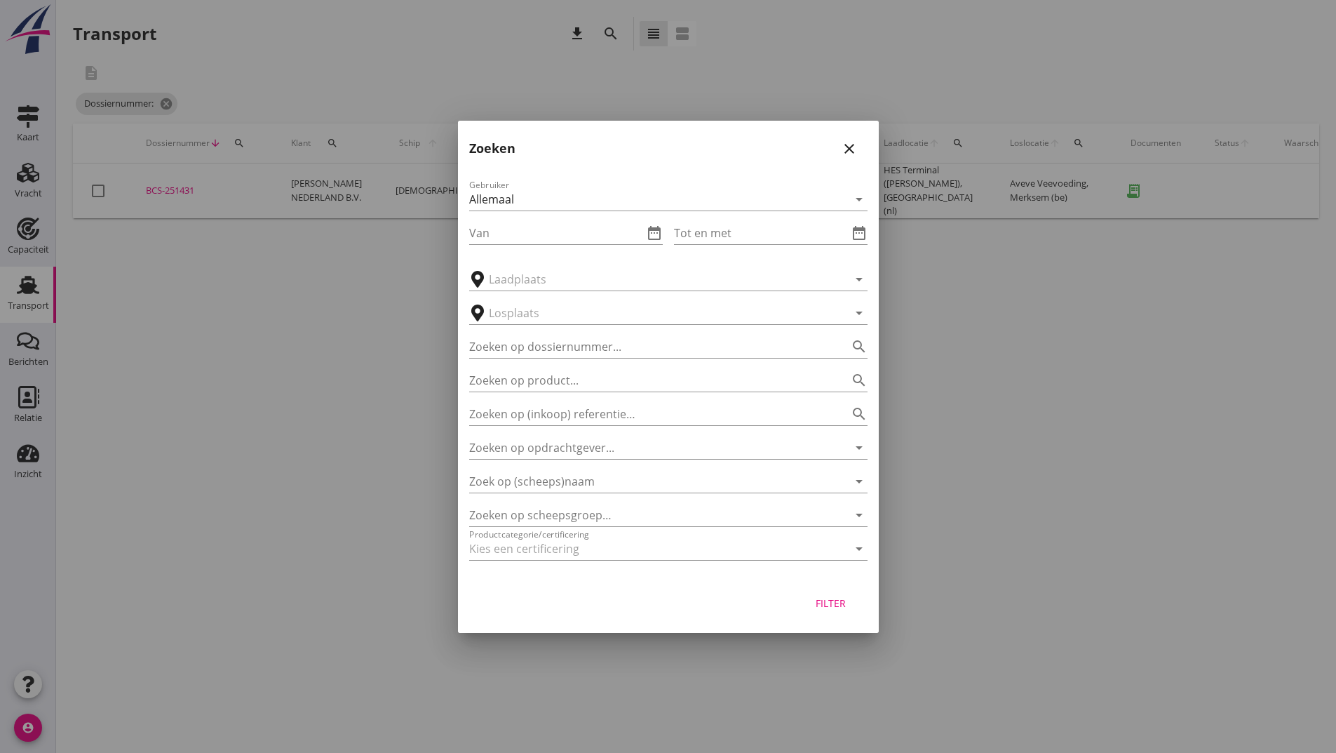
click at [542, 325] on div "Gebruiker Allemaal arrow_drop_down Van date_range Tot en met date_range arrow_d…" at bounding box center [668, 373] width 421 height 414
click at [530, 342] on input "Zoeken op dossiernummer..." at bounding box center [648, 346] width 359 height 22
type input "251442"
drag, startPoint x: 816, startPoint y: 601, endPoint x: 800, endPoint y: 603, distance: 16.2
click at [816, 603] on div "Filter" at bounding box center [831, 603] width 39 height 15
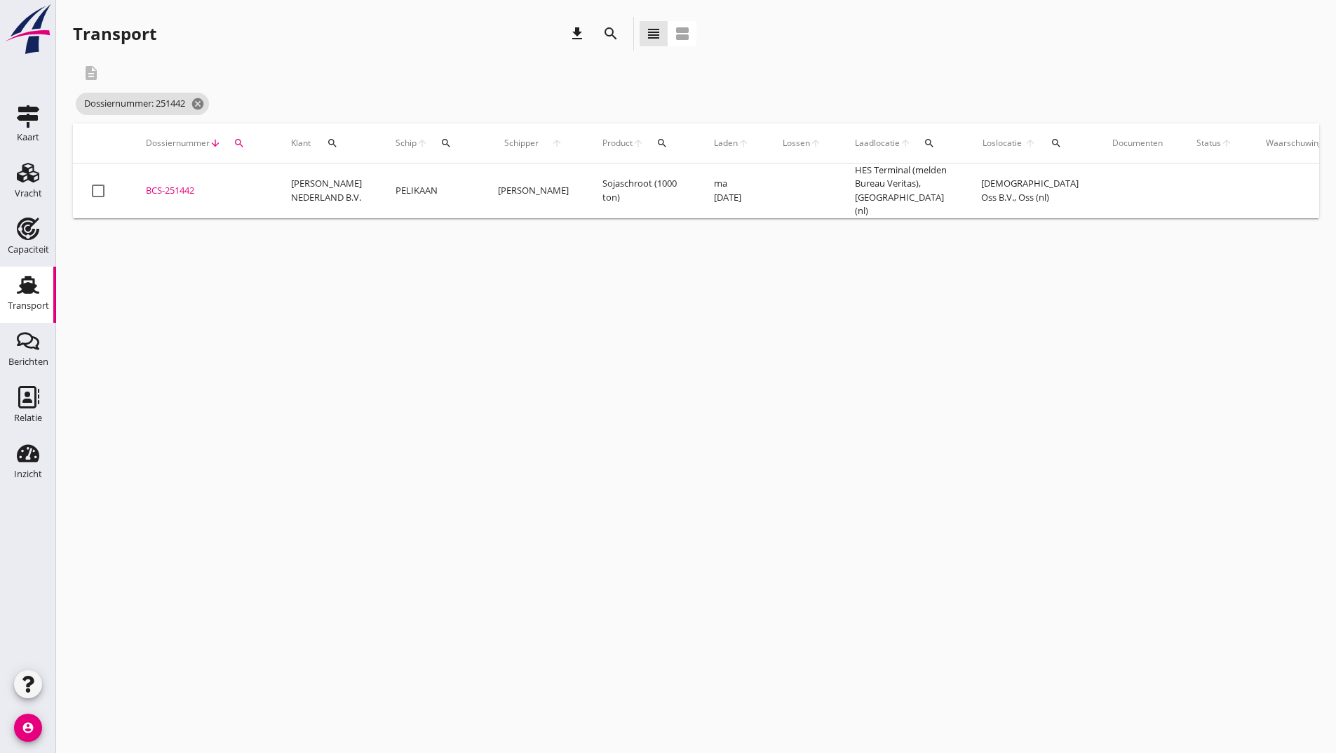
click at [154, 184] on div "BCS-251442" at bounding box center [202, 191] width 112 height 14
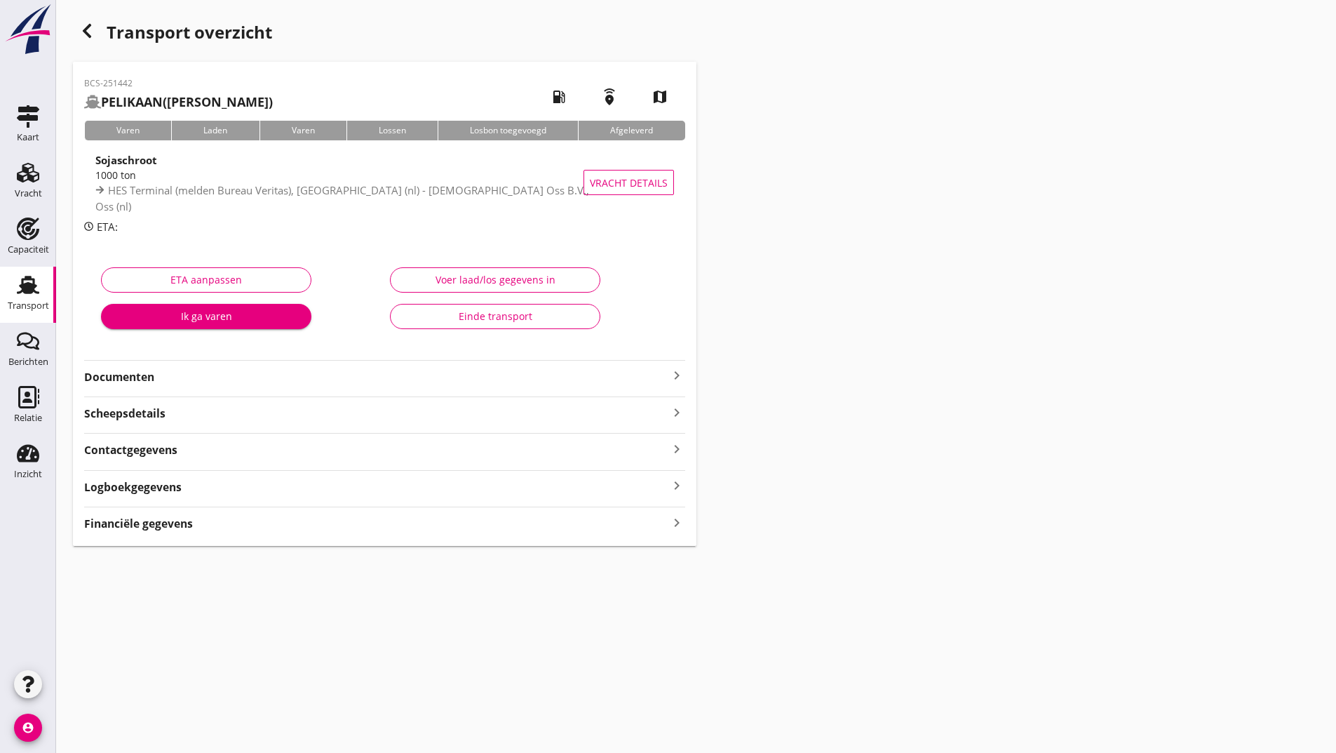
click at [147, 376] on strong "Documenten" at bounding box center [376, 377] width 584 height 16
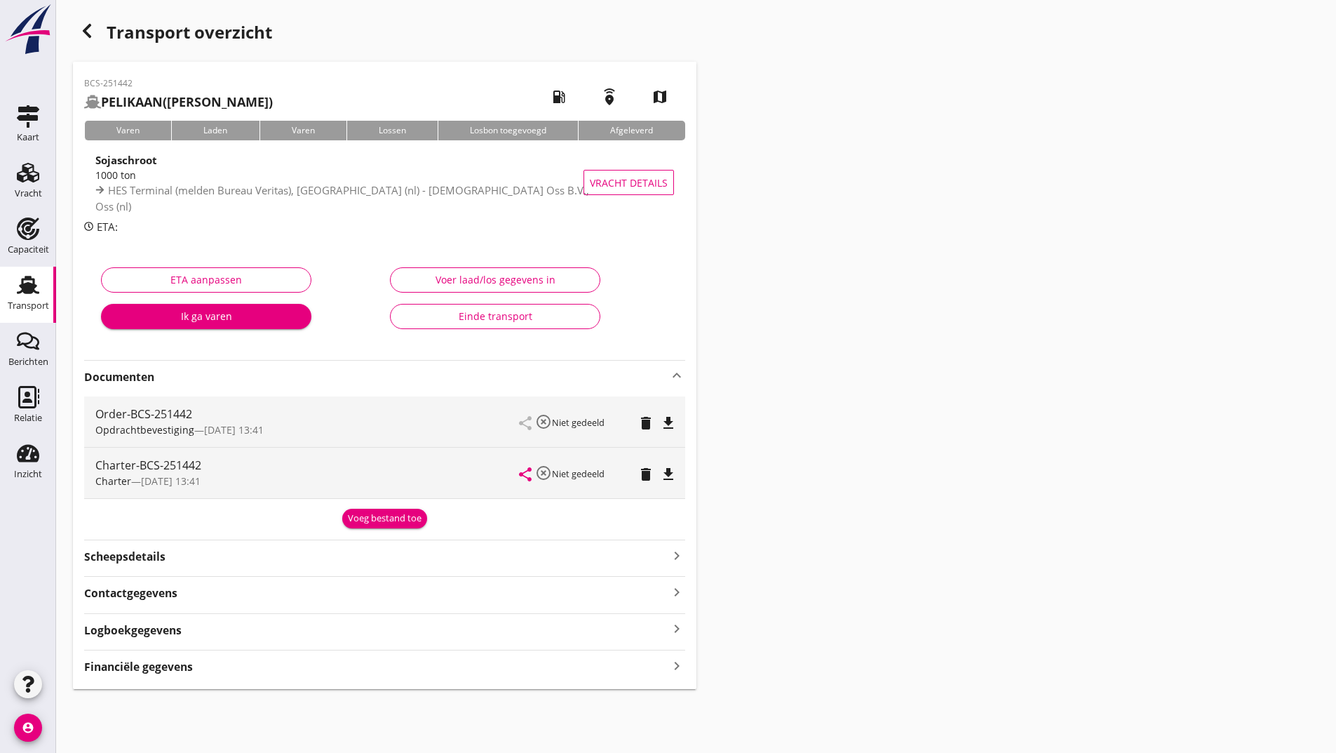
click at [354, 522] on div "Voeg bestand toe" at bounding box center [385, 518] width 74 height 14
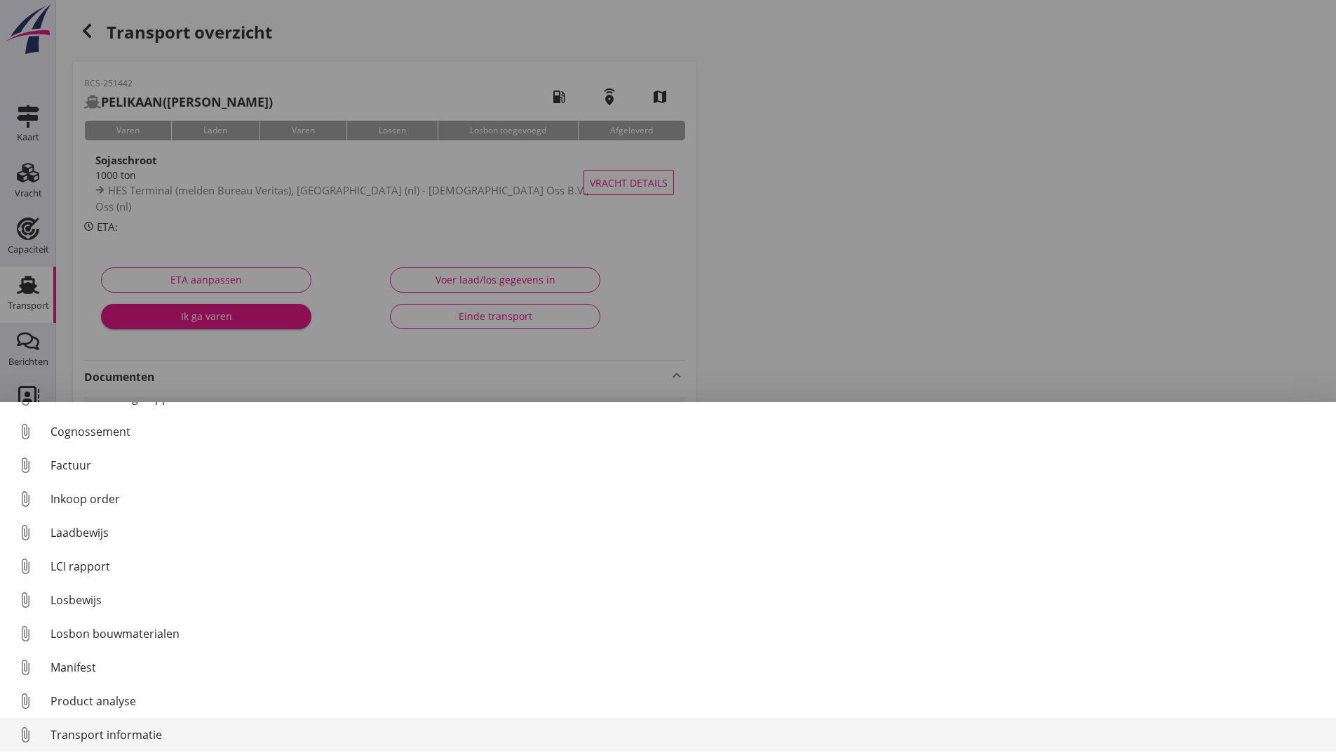
scroll to position [98, 0]
click at [109, 728] on div "Overig bestand" at bounding box center [688, 730] width 1275 height 17
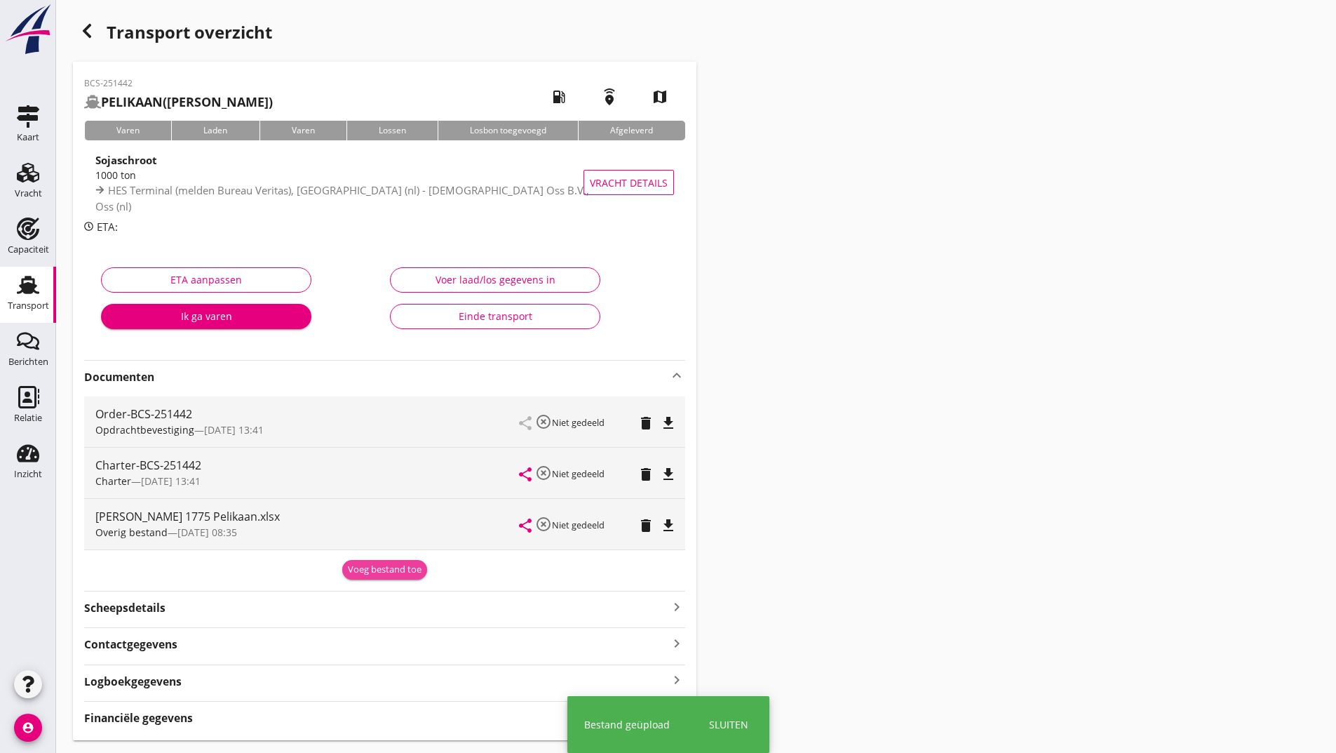
click at [358, 574] on div "Voeg bestand toe" at bounding box center [385, 570] width 74 height 14
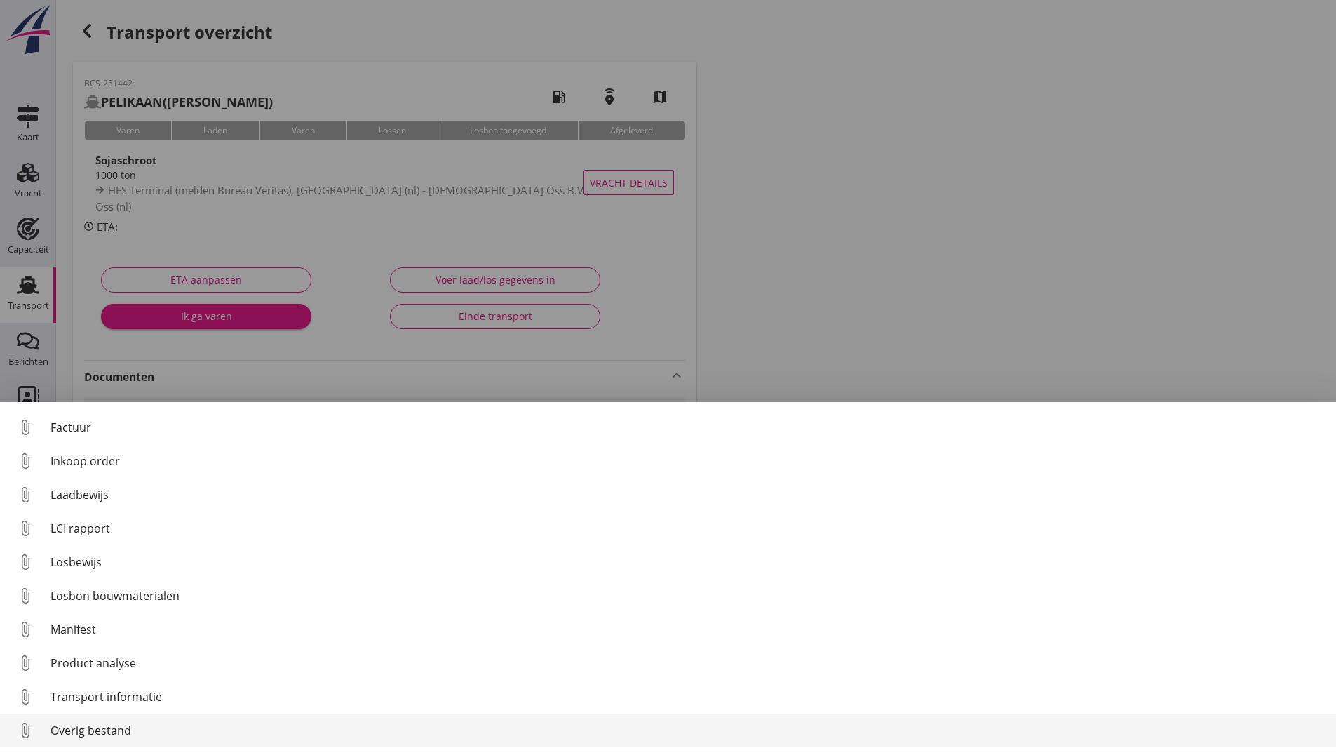
click at [112, 736] on div "Overig bestand" at bounding box center [688, 730] width 1275 height 17
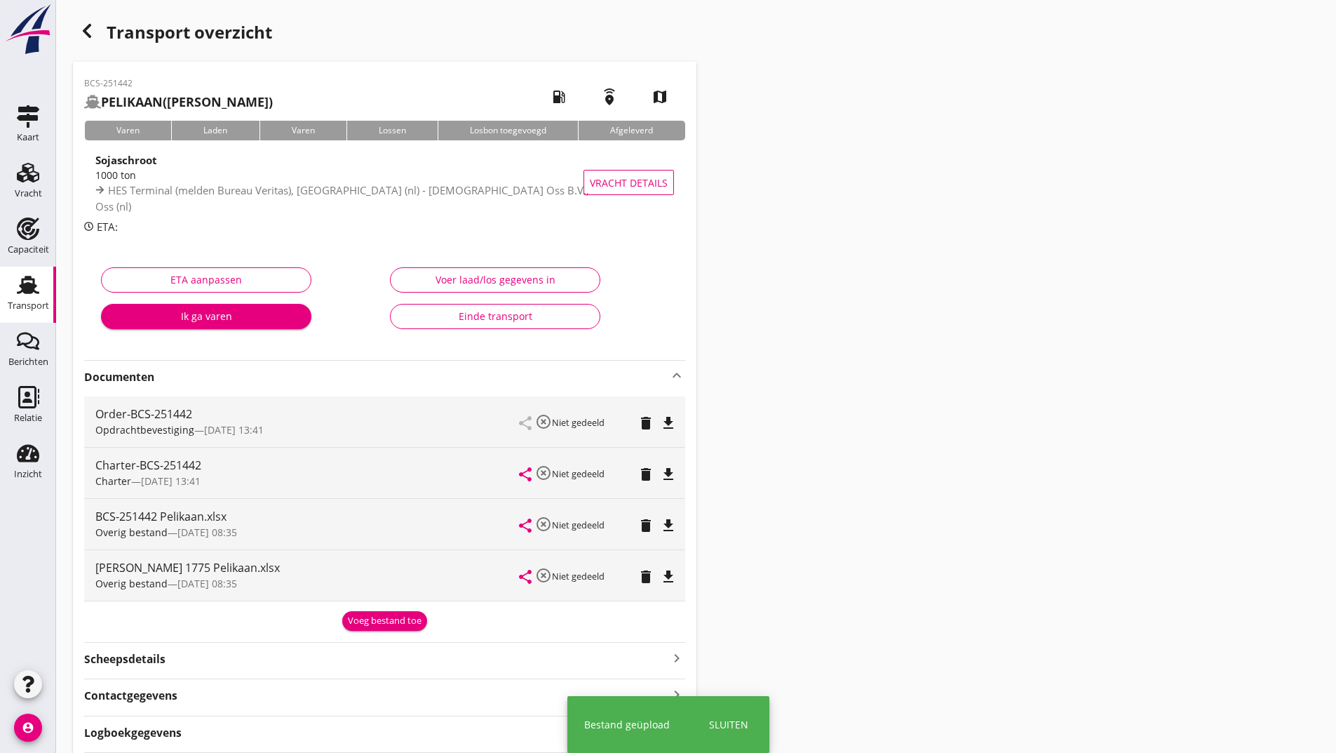
click at [363, 622] on div "Voeg bestand toe" at bounding box center [385, 621] width 74 height 14
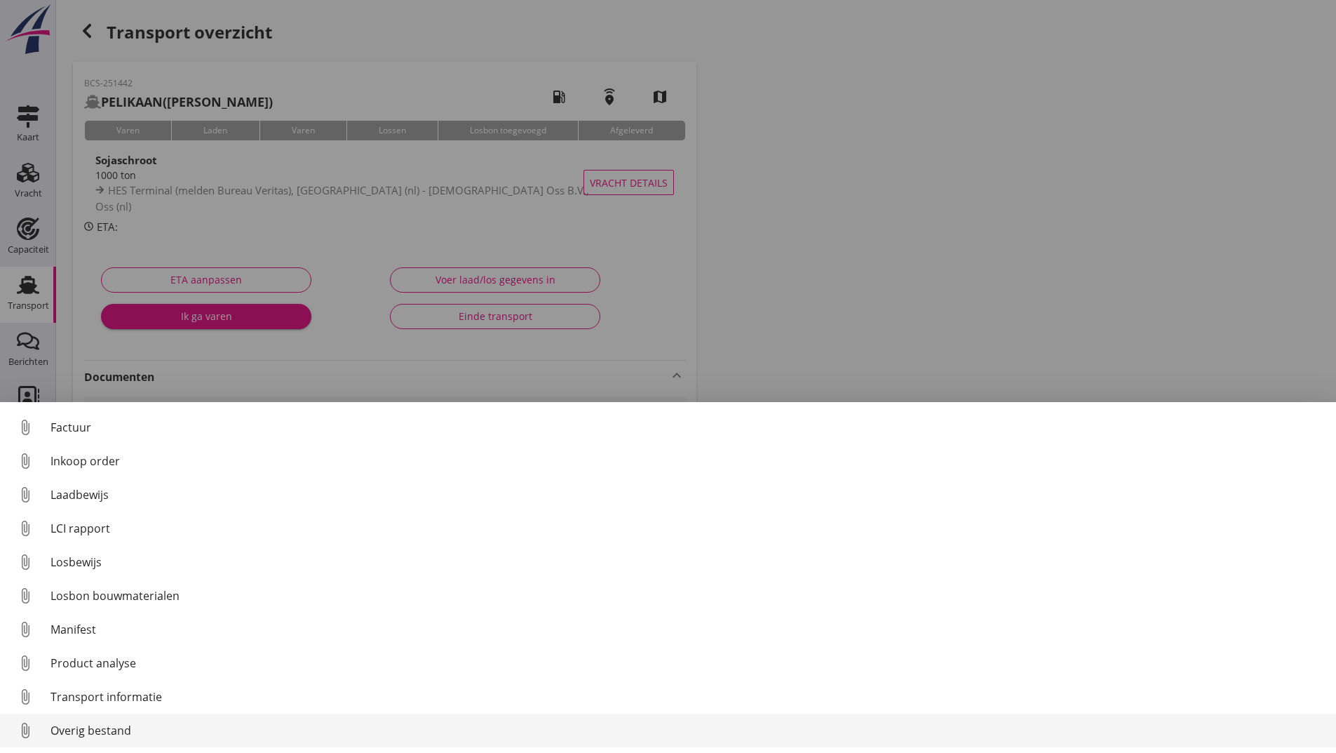
click at [109, 735] on div "Overig bestand" at bounding box center [688, 730] width 1275 height 17
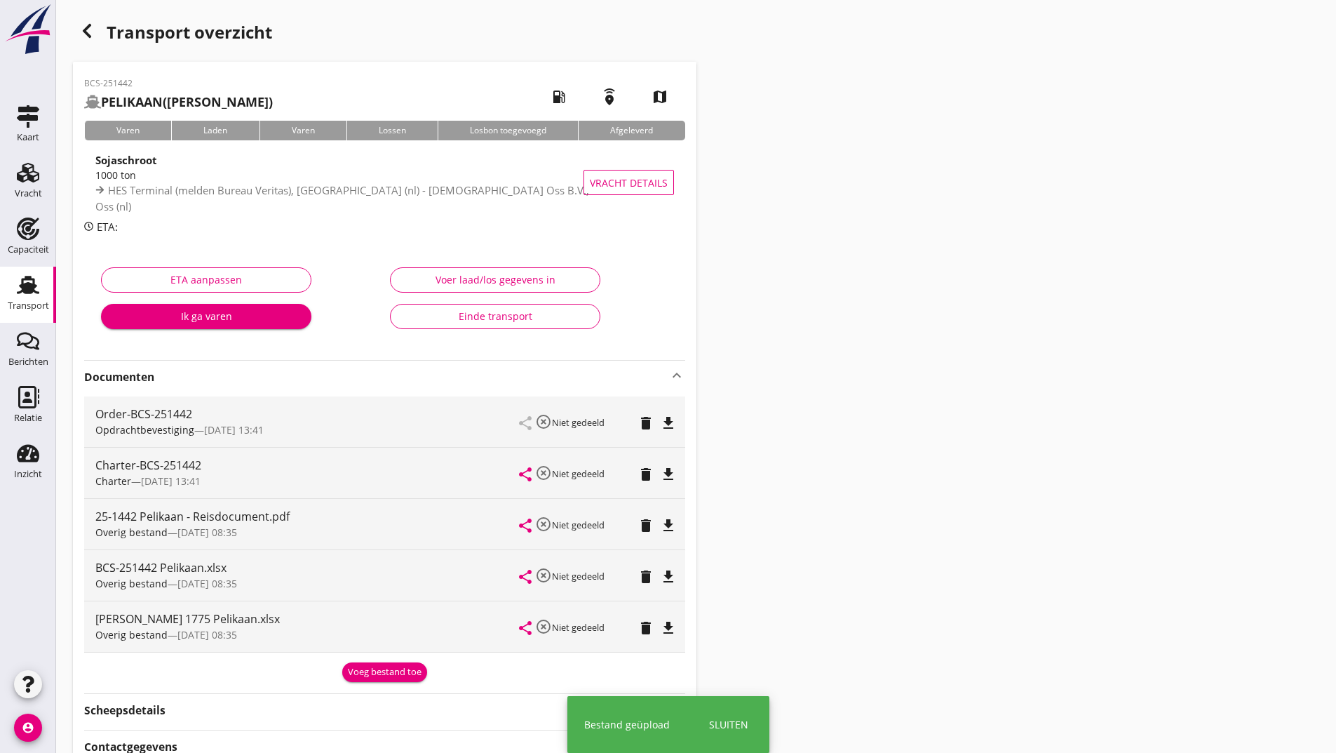
click at [368, 666] on div "Voeg bestand toe" at bounding box center [385, 672] width 74 height 14
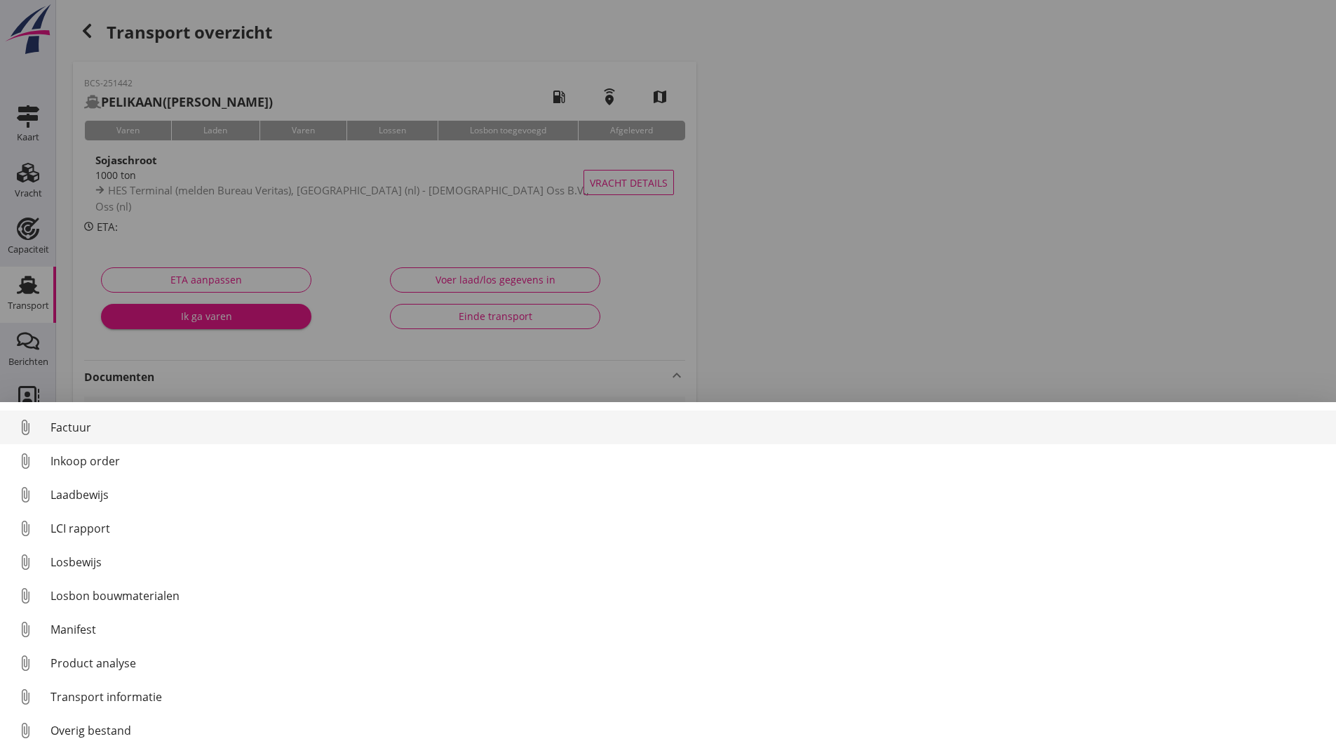
click at [76, 424] on div "Factuur" at bounding box center [688, 427] width 1275 height 17
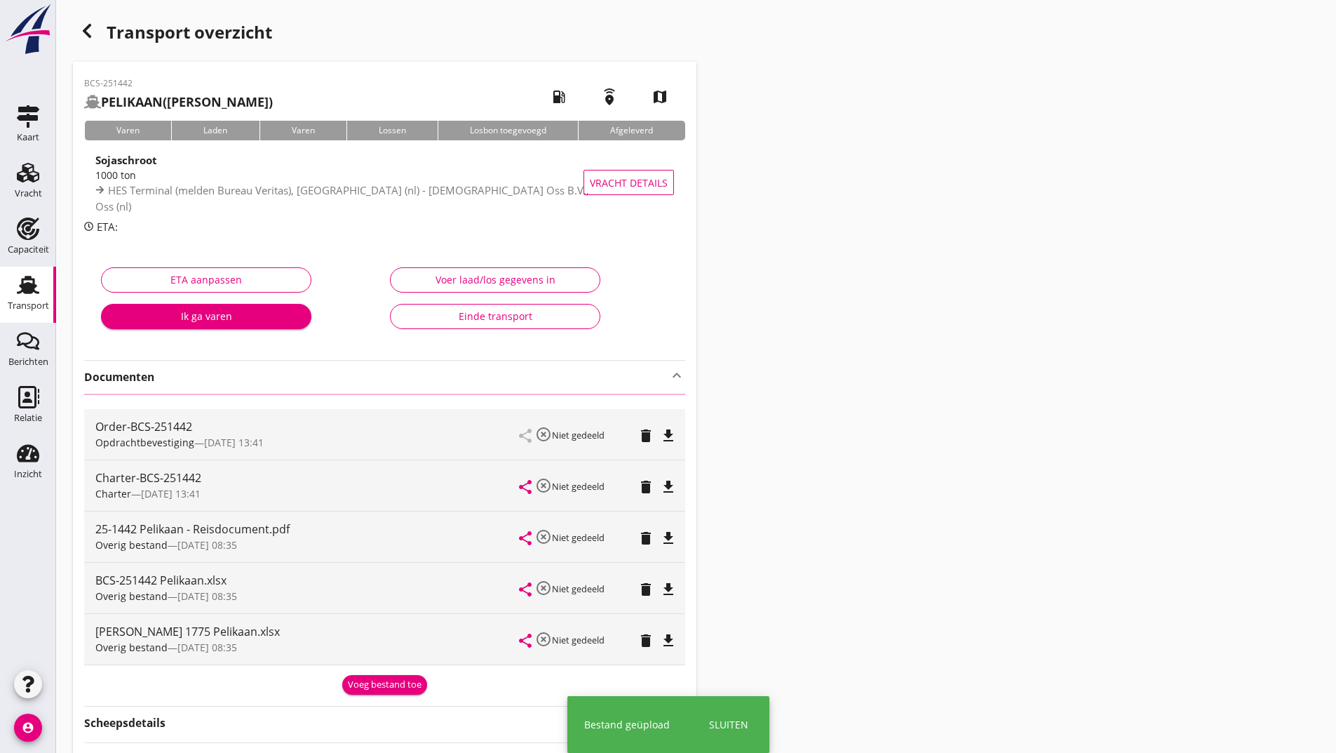
click at [90, 39] on div "button" at bounding box center [87, 31] width 28 height 28
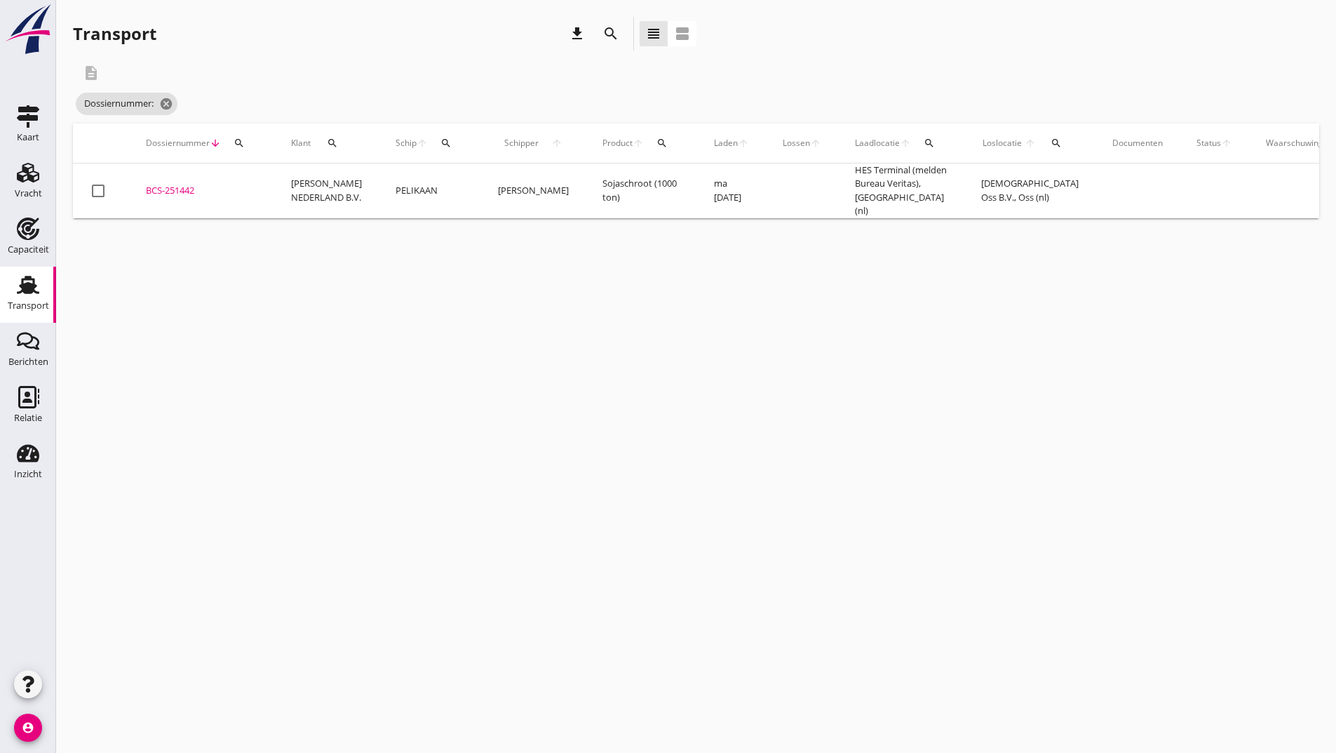
click at [605, 28] on icon "search" at bounding box center [611, 33] width 17 height 17
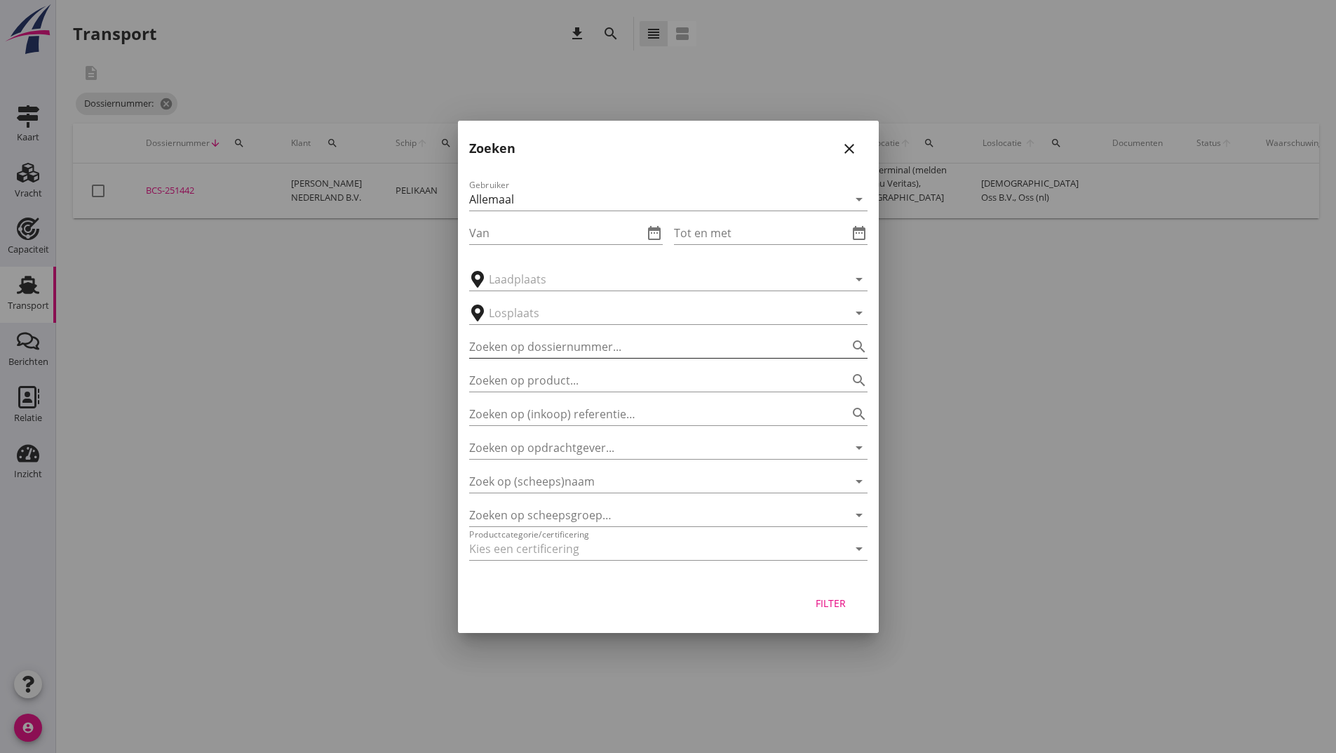
click at [518, 344] on input "Zoeken op dossiernummer..." at bounding box center [648, 346] width 359 height 22
type input "251410"
click at [833, 600] on div "Filter" at bounding box center [831, 603] width 39 height 15
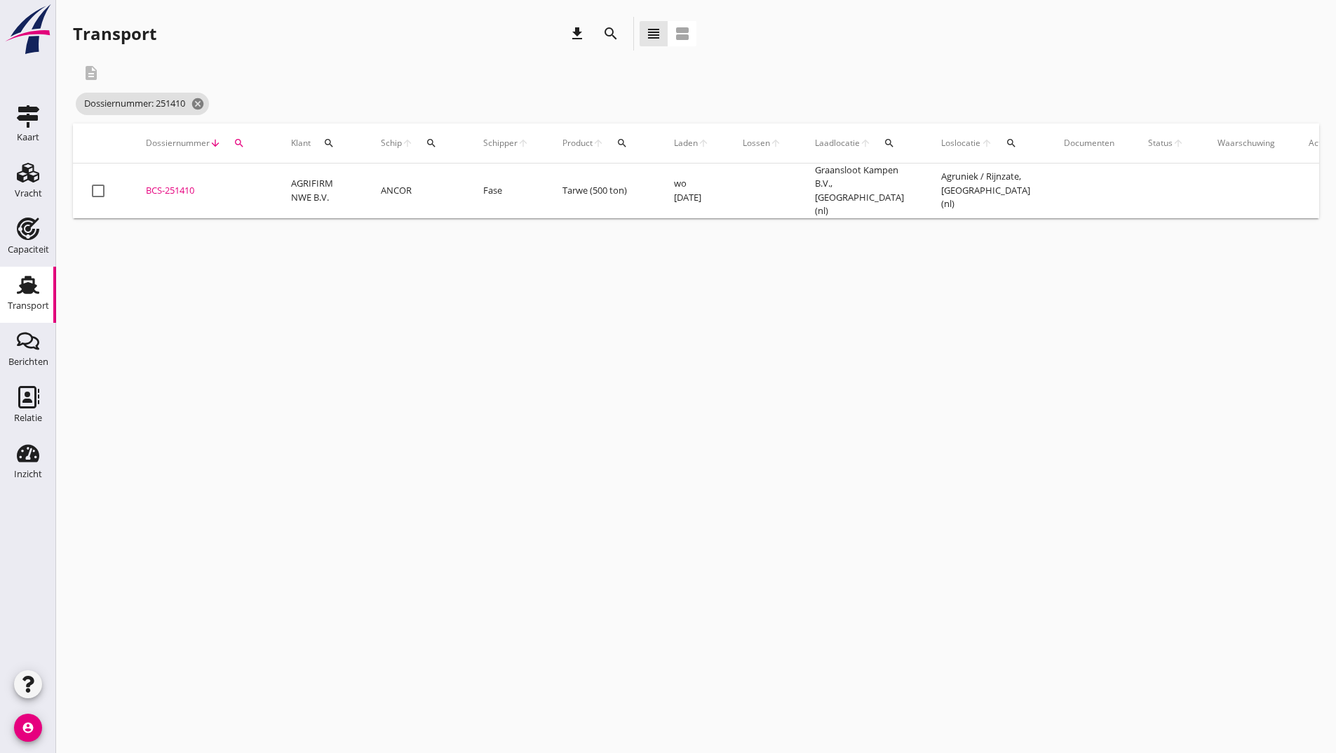
click at [177, 187] on div "BCS-251410" at bounding box center [202, 191] width 112 height 14
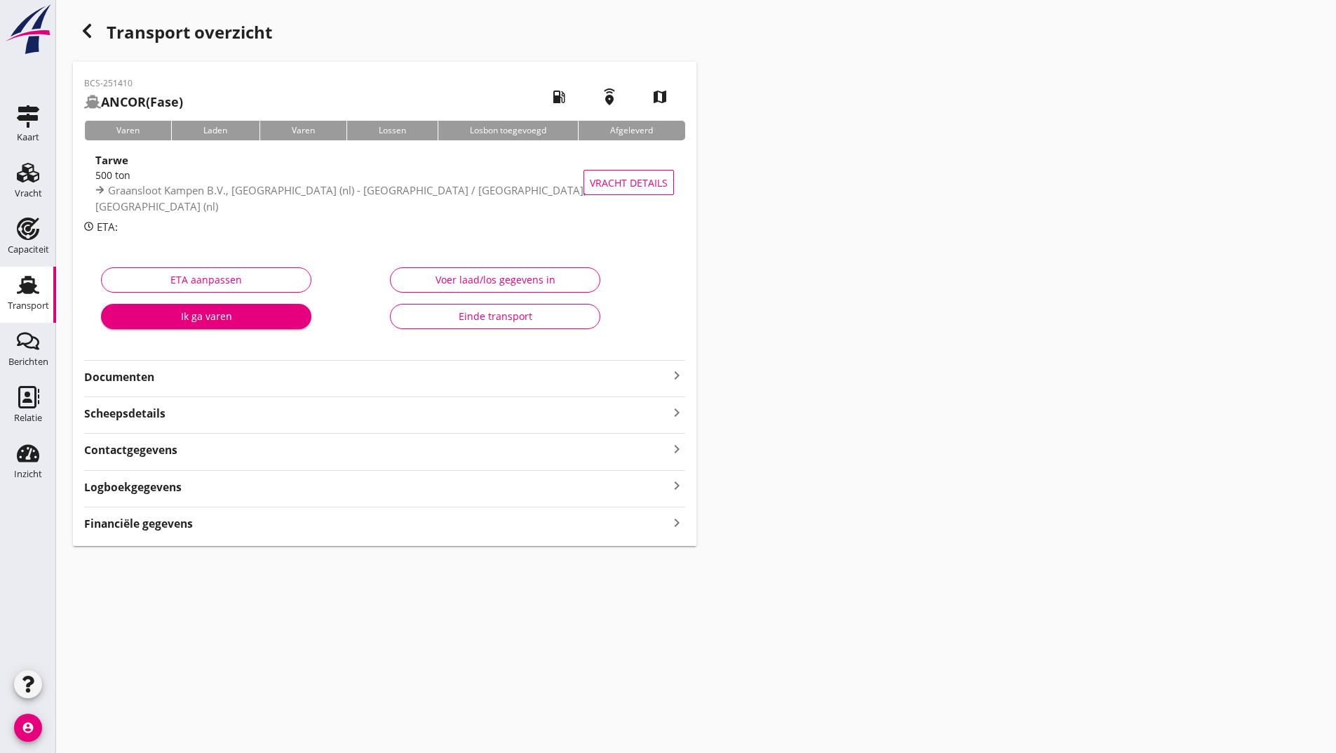
click at [136, 370] on strong "Documenten" at bounding box center [376, 377] width 584 height 16
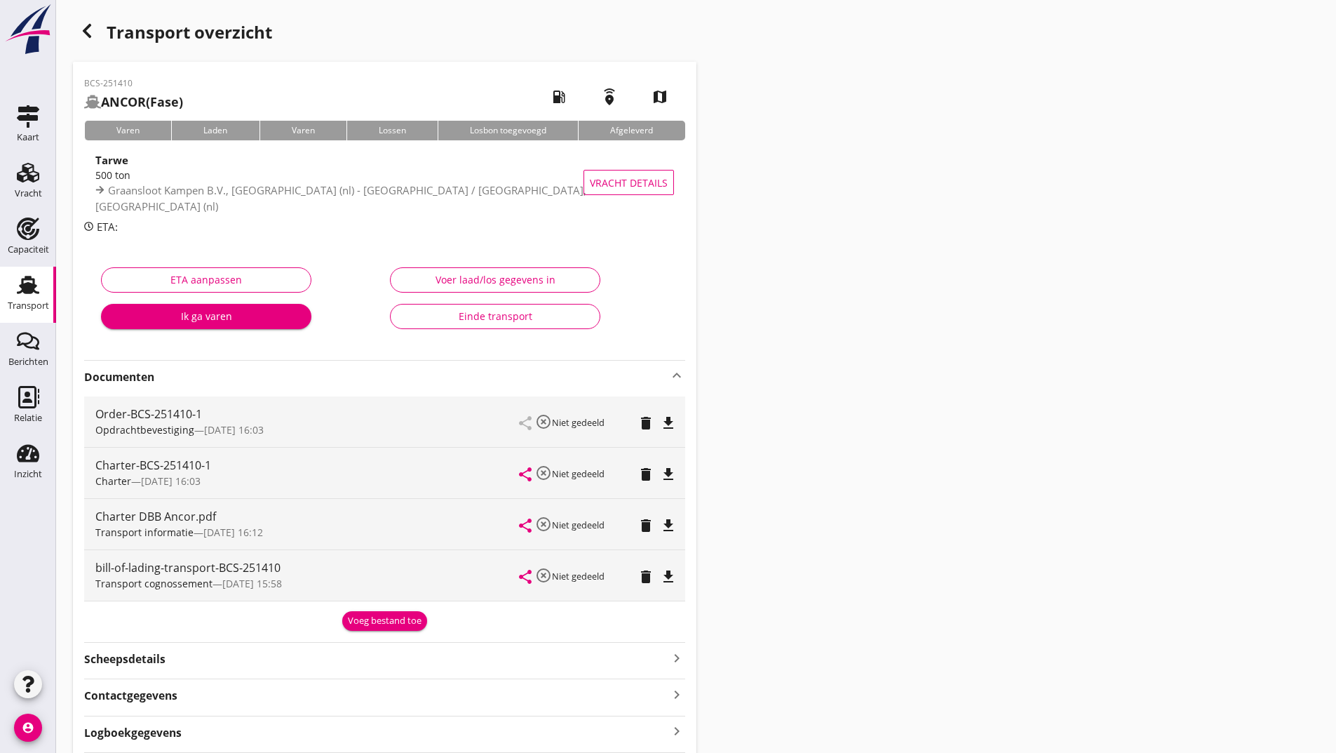
click at [374, 616] on div "Voeg bestand toe" at bounding box center [385, 621] width 74 height 14
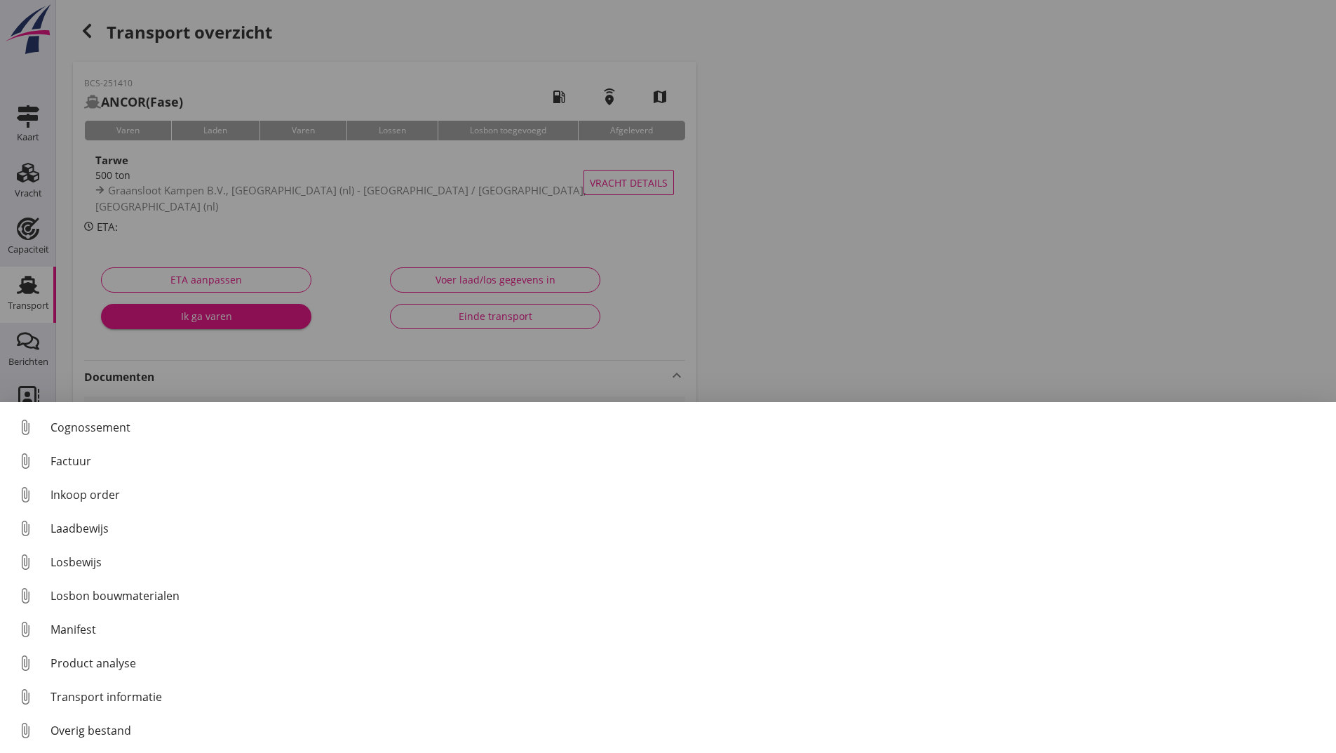
scroll to position [98, 0]
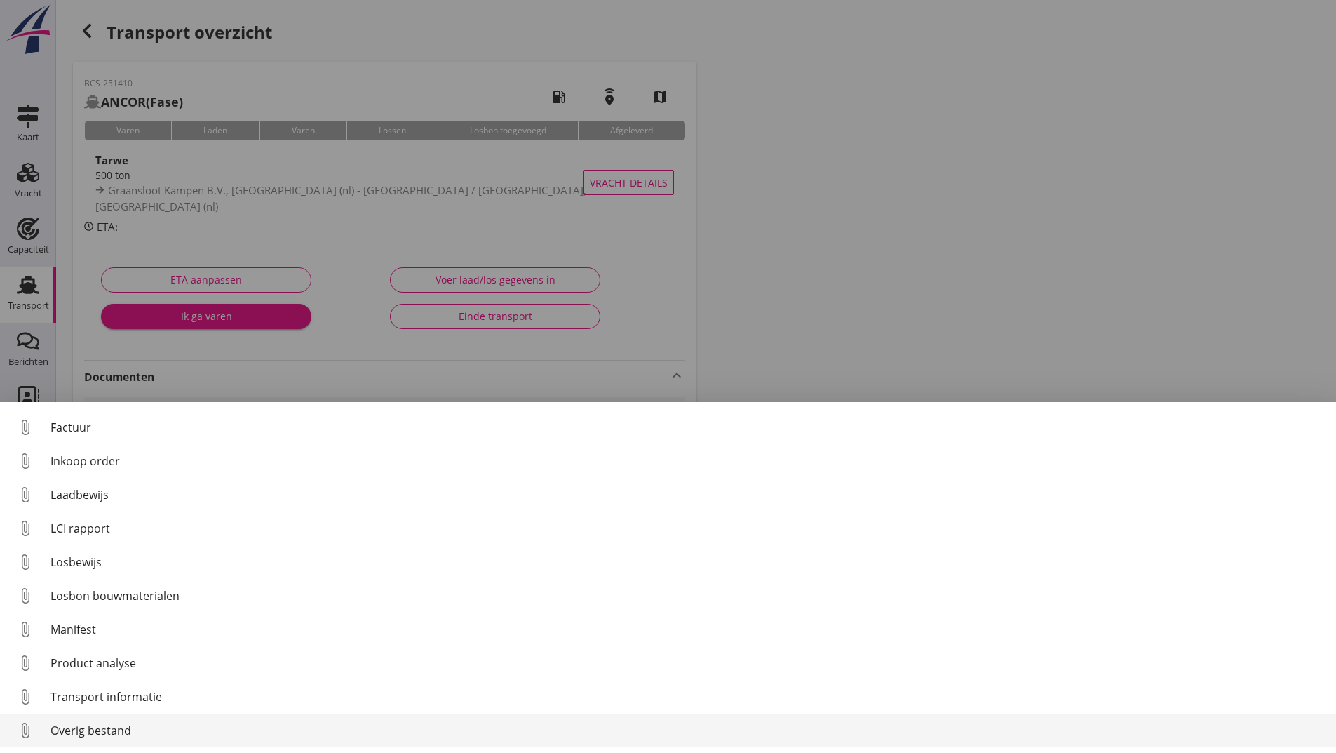
click at [120, 730] on div "Overig bestand" at bounding box center [688, 730] width 1275 height 17
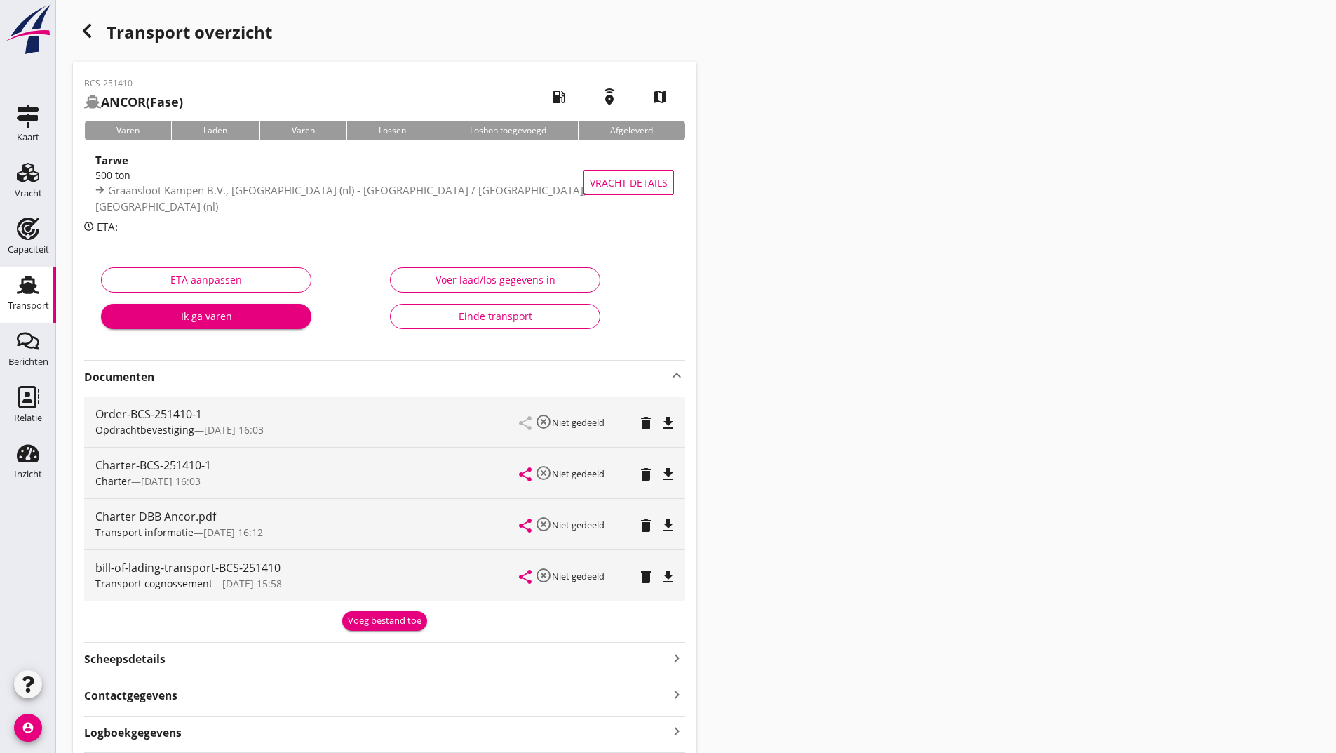
click at [369, 619] on div "Voeg bestand toe" at bounding box center [385, 621] width 74 height 14
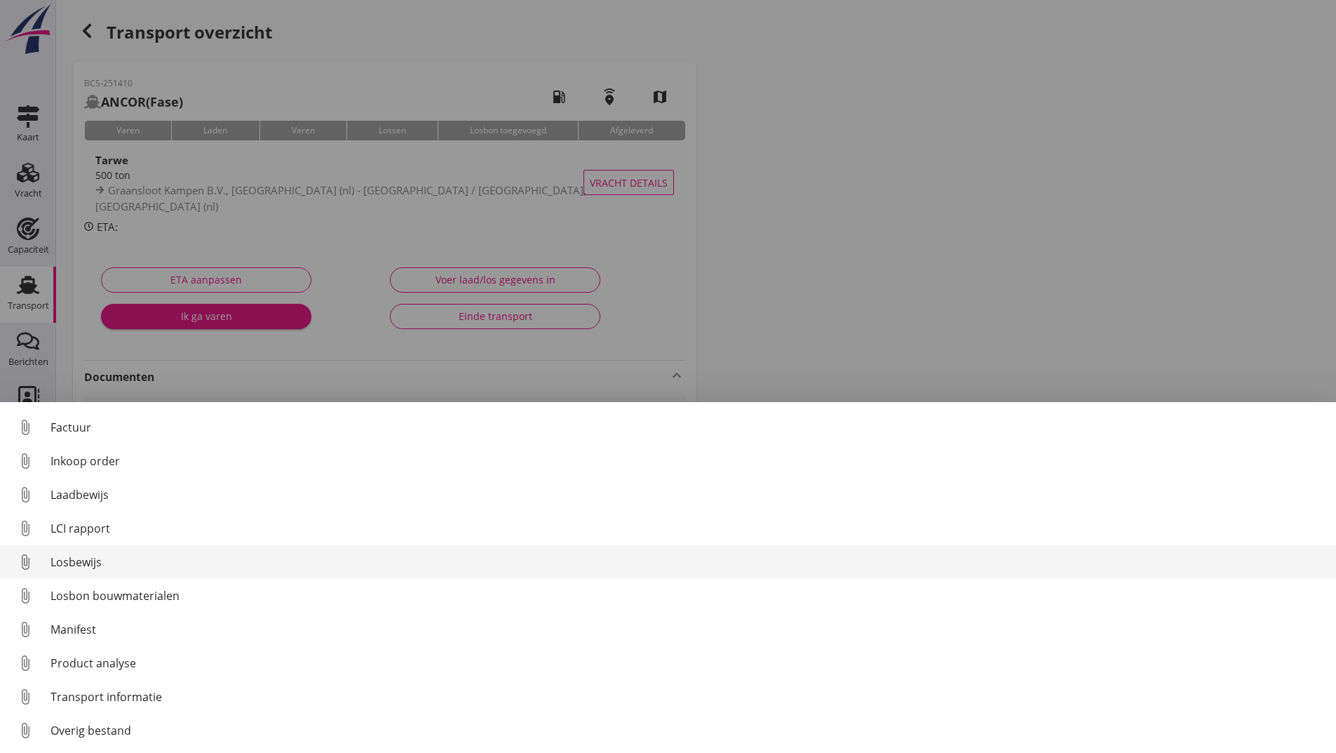
click at [82, 560] on div "Losbewijs" at bounding box center [688, 561] width 1275 height 17
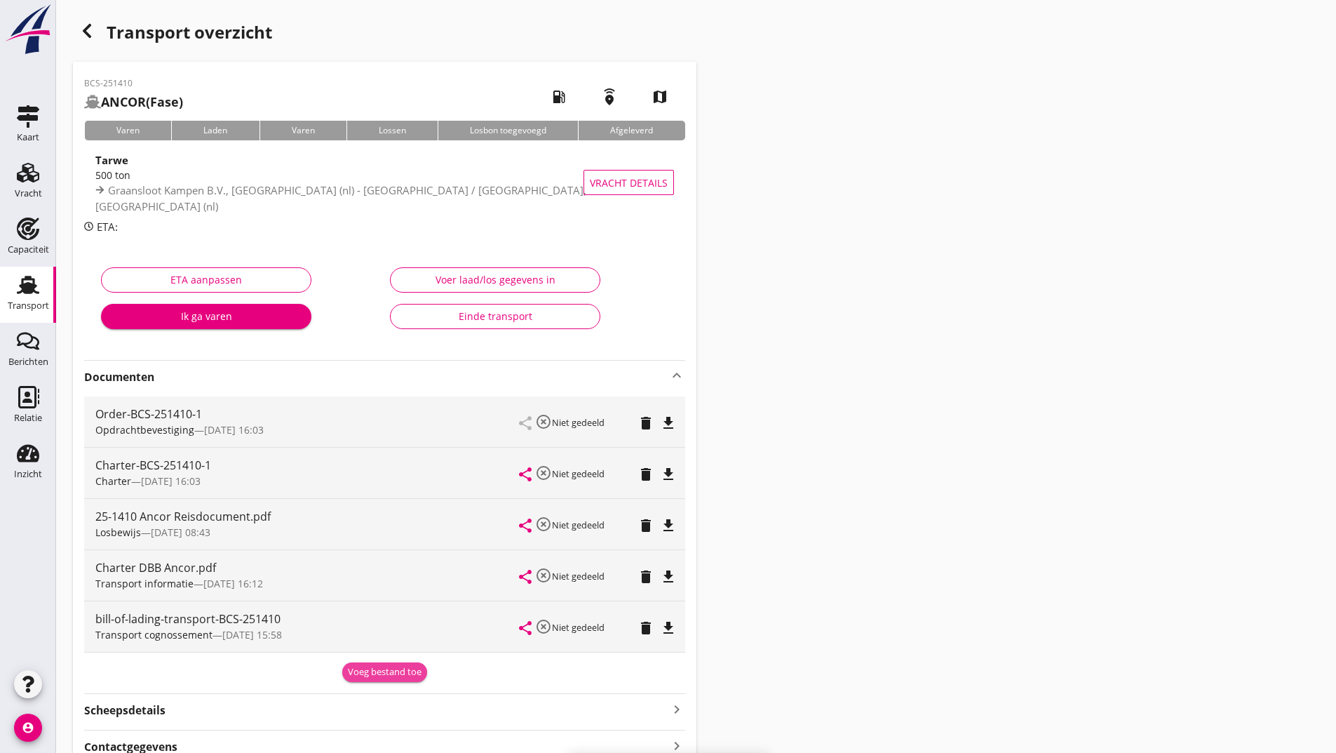
click at [375, 678] on div "Voeg bestand toe" at bounding box center [385, 672] width 74 height 14
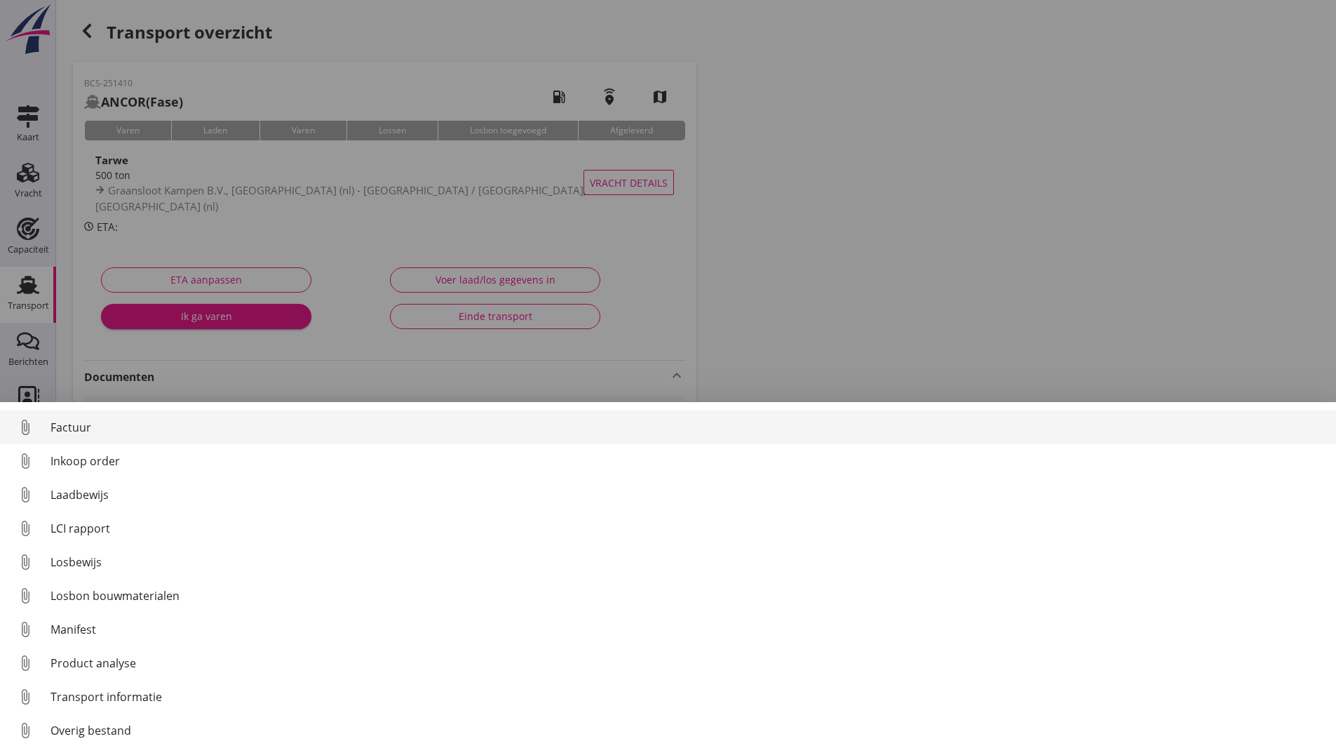
click at [90, 424] on div "Factuur" at bounding box center [688, 427] width 1275 height 17
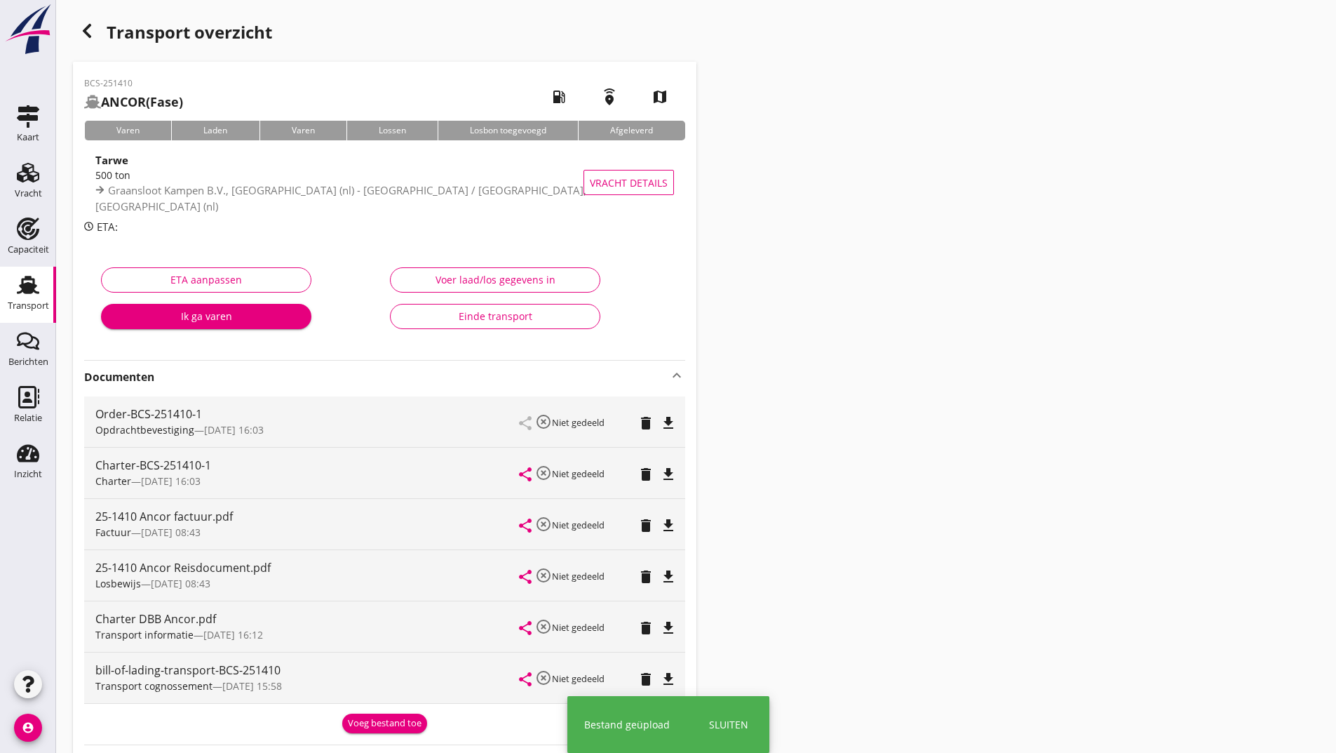
click at [368, 714] on button "Voeg bestand toe" at bounding box center [384, 723] width 85 height 20
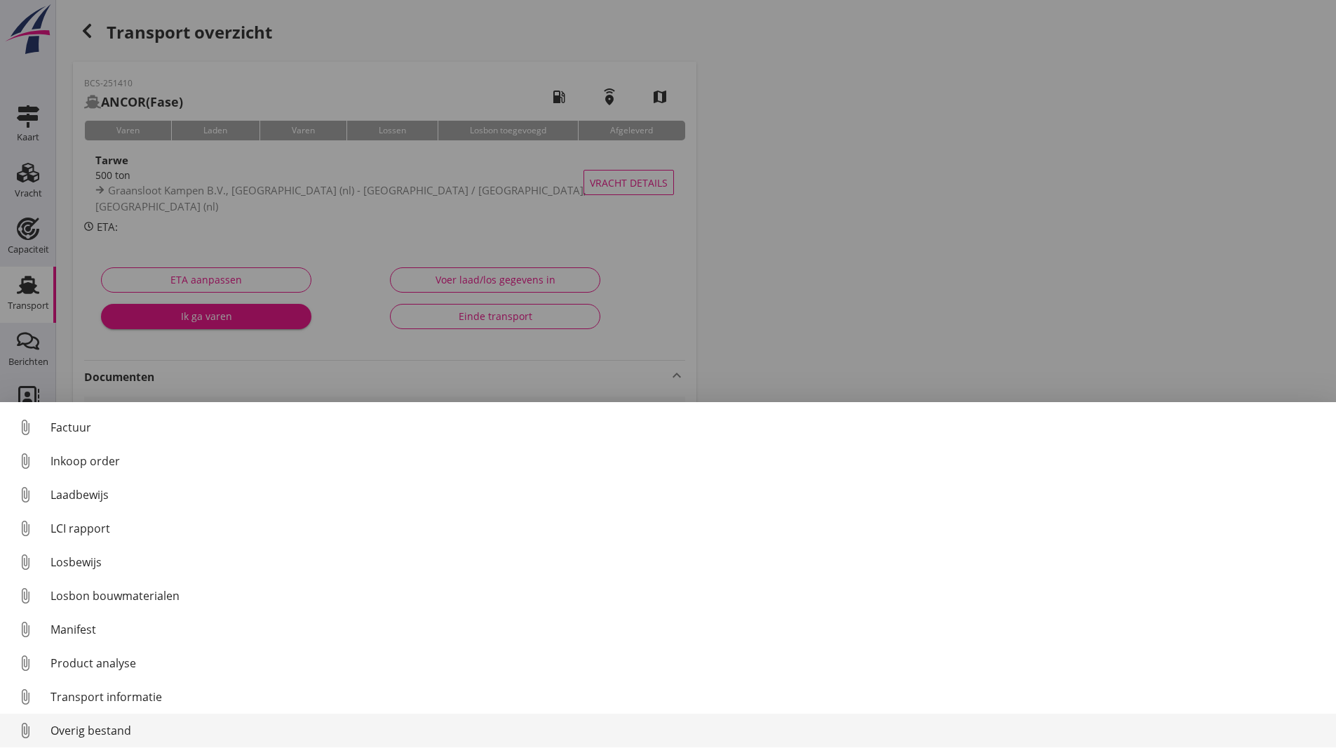
drag, startPoint x: 128, startPoint y: 735, endPoint x: 142, endPoint y: 730, distance: 15.8
click at [142, 730] on div "Overig bestand" at bounding box center [688, 730] width 1275 height 17
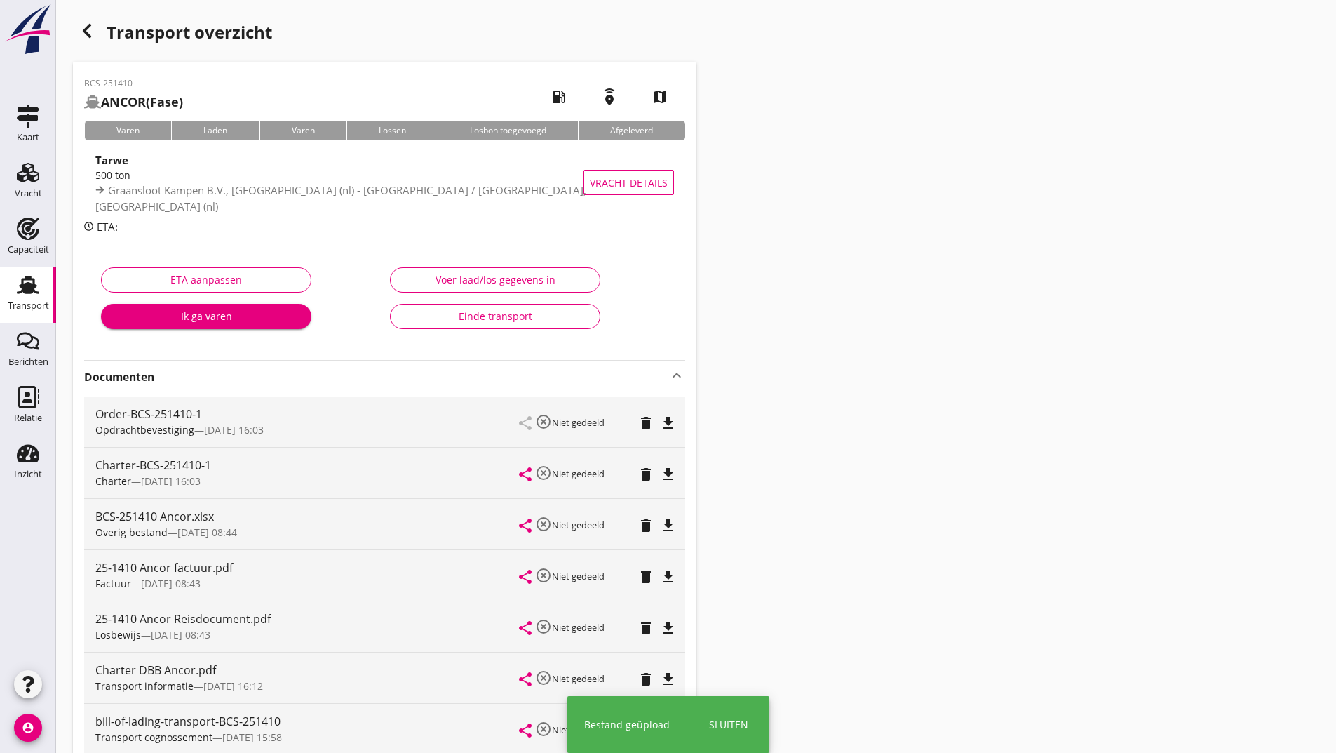
click at [393, 726] on div "bill-of-lading-transport-BCS-251410" at bounding box center [307, 721] width 424 height 17
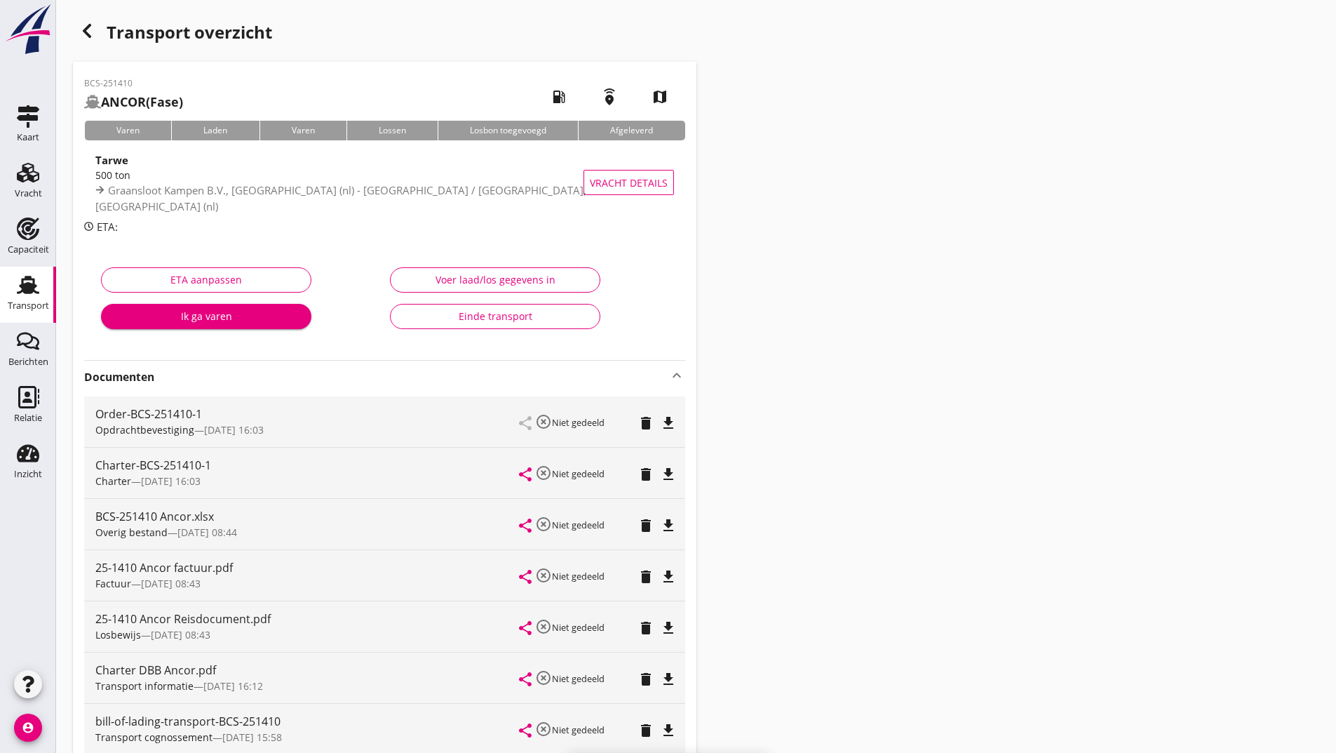
scroll to position [243, 0]
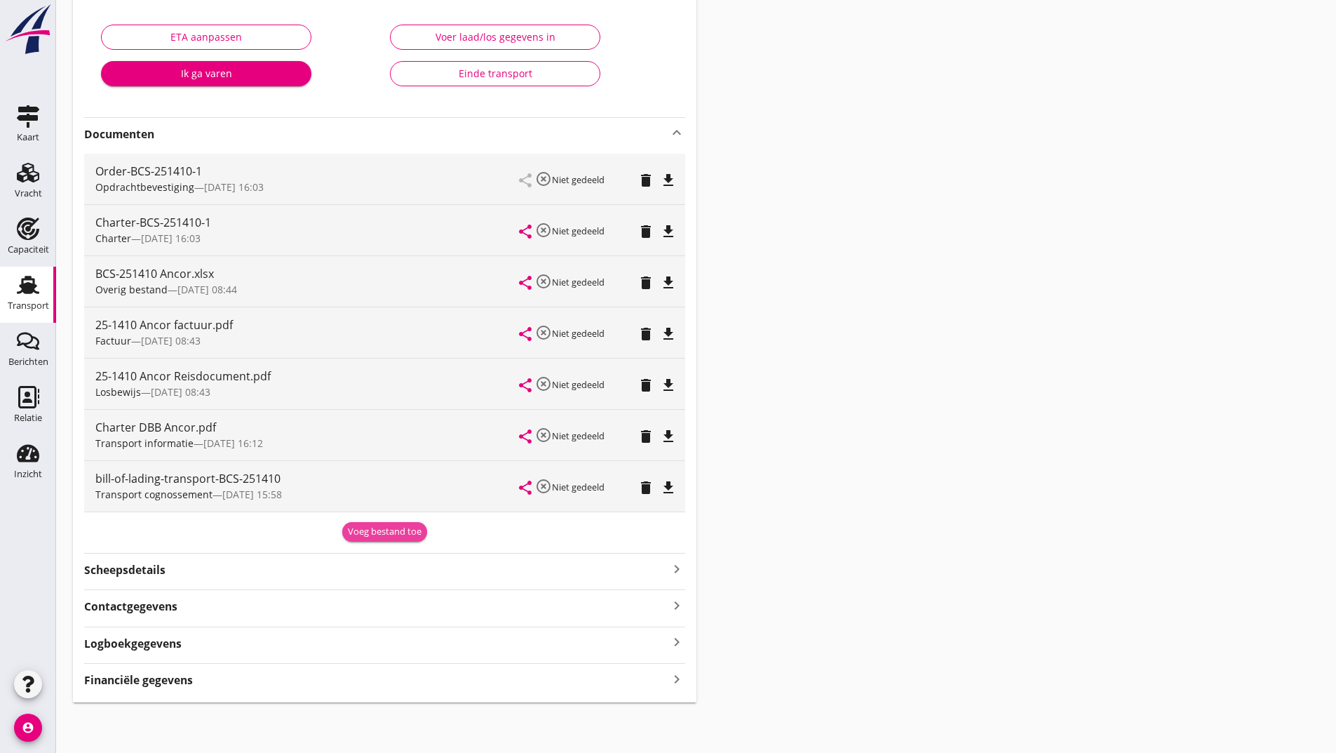
click at [355, 535] on div "Voeg bestand toe" at bounding box center [385, 532] width 74 height 14
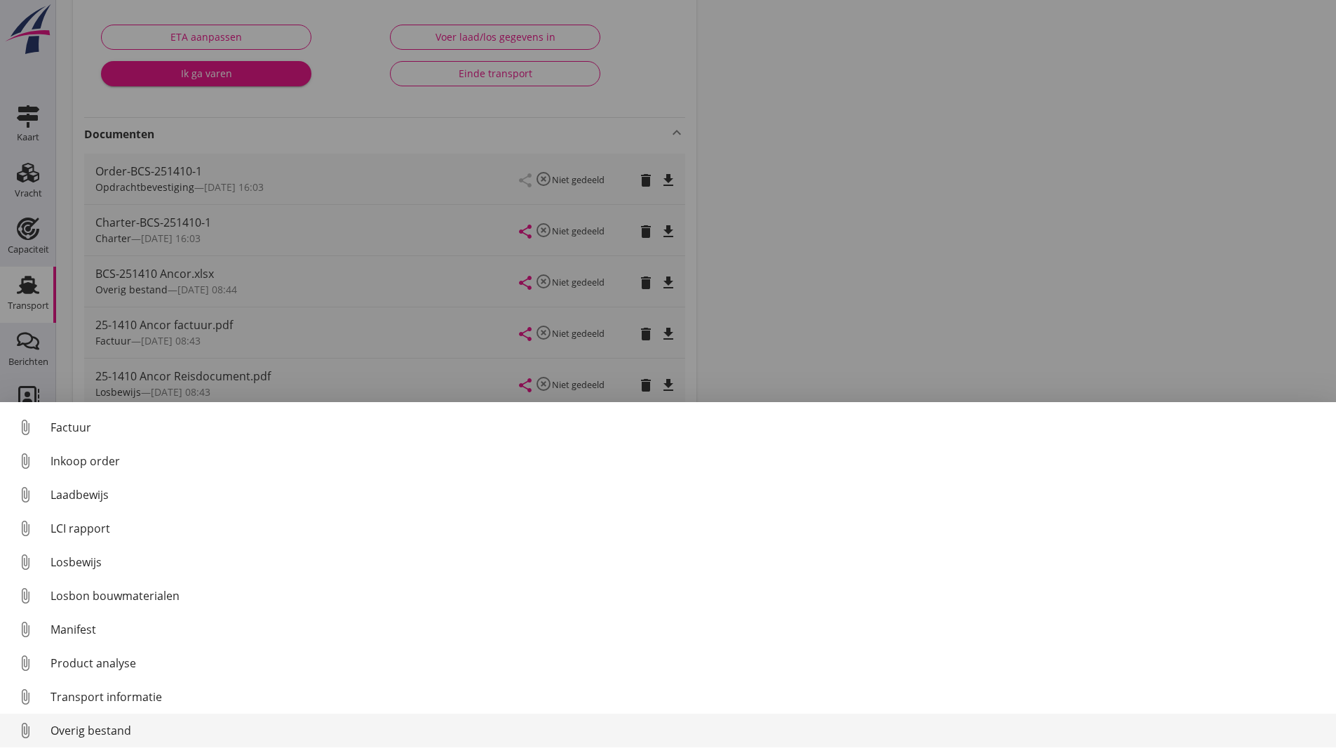
click at [111, 732] on div "Overig bestand" at bounding box center [688, 730] width 1275 height 17
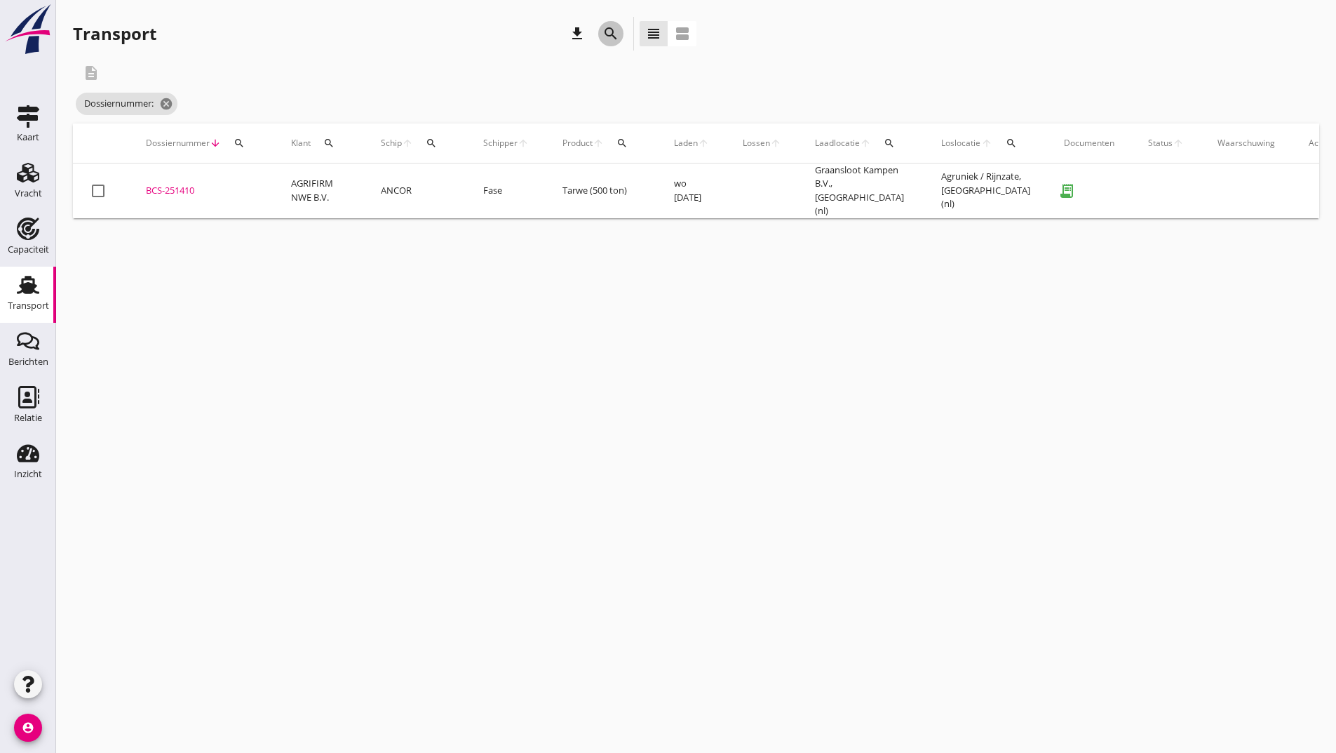
click at [607, 31] on icon "search" at bounding box center [611, 33] width 17 height 17
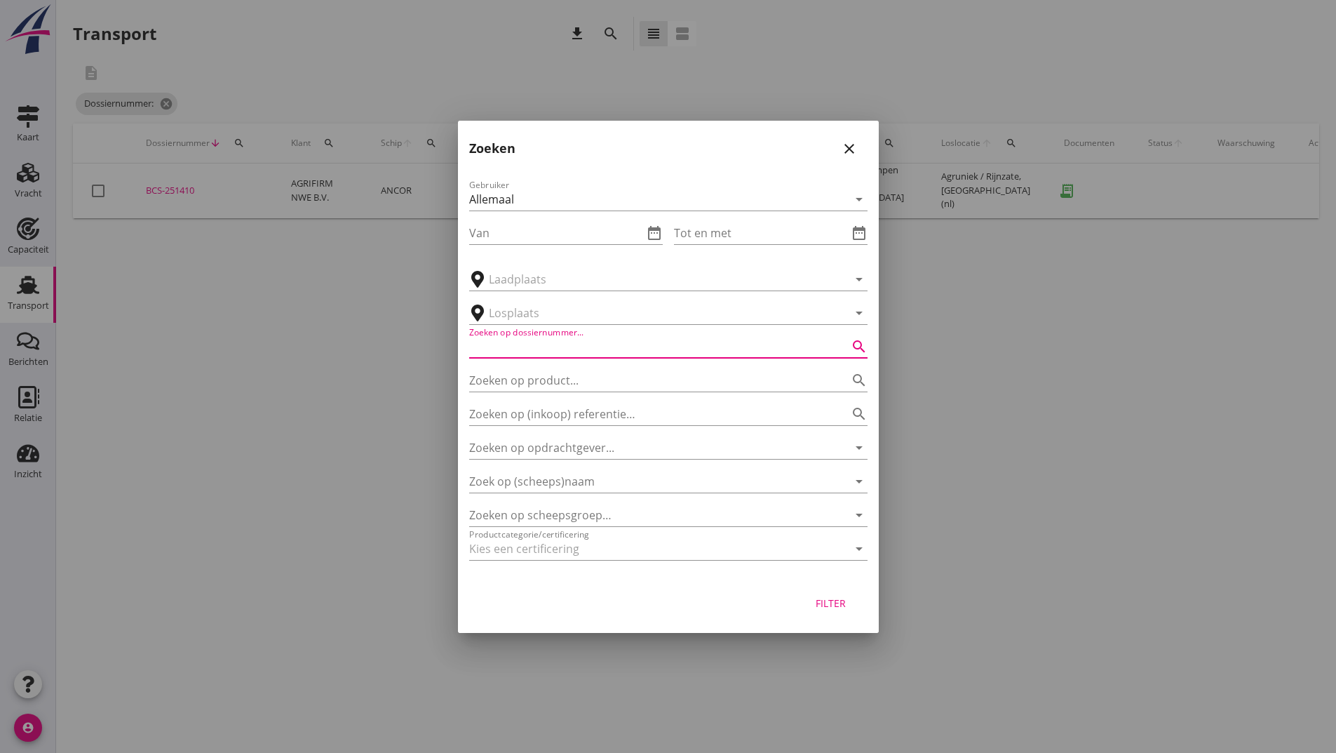
click at [561, 342] on input "Zoeken op dossiernummer..." at bounding box center [648, 346] width 359 height 22
type input "251429"
click at [833, 595] on button "Filter" at bounding box center [831, 603] width 62 height 25
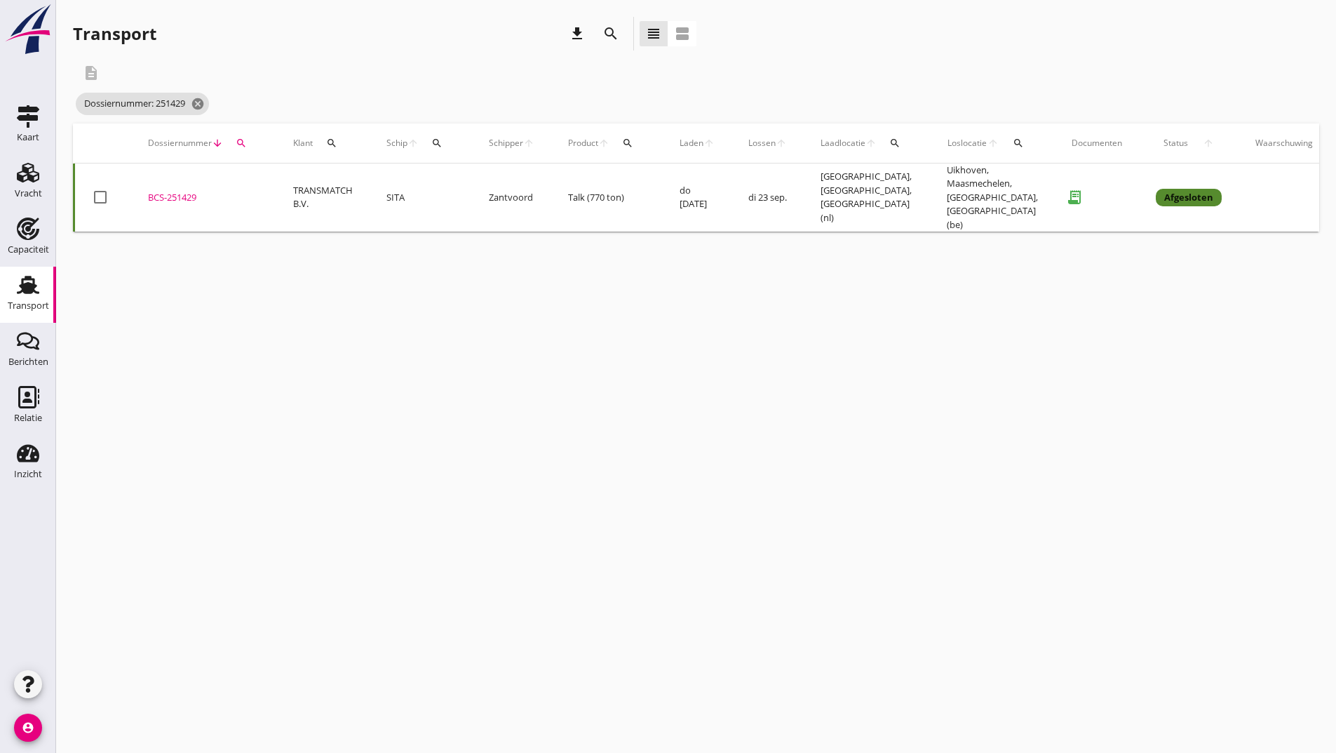
click at [196, 191] on div "BCS-251429" at bounding box center [204, 198] width 112 height 14
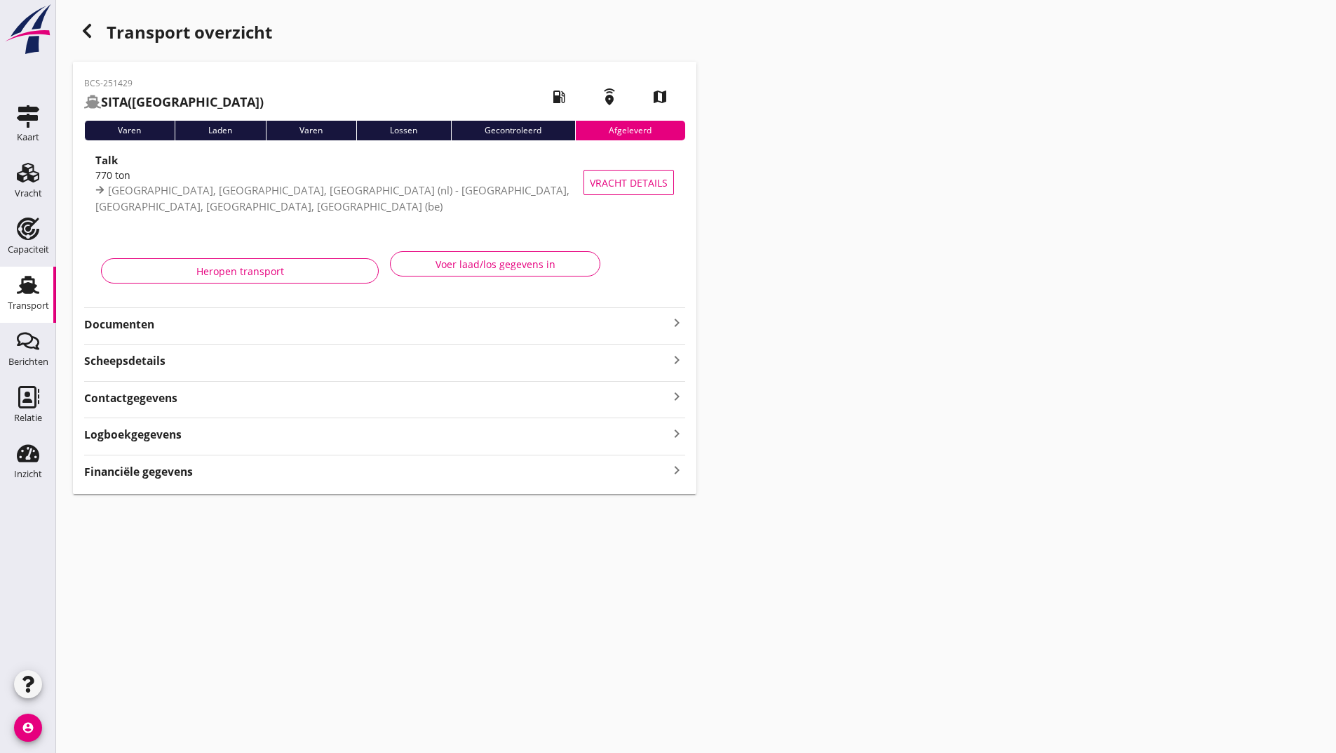
click at [154, 332] on strong "Documenten" at bounding box center [376, 324] width 584 height 16
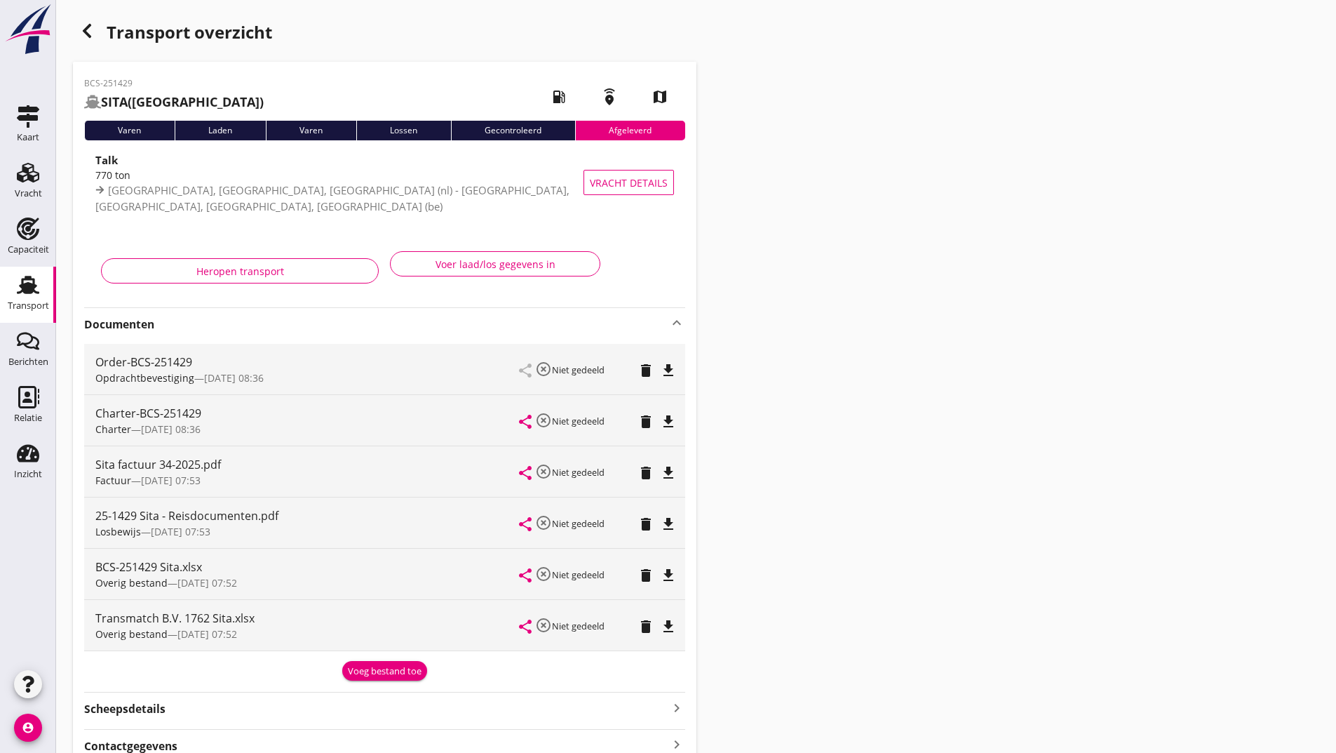
click at [666, 523] on icon "file_download" at bounding box center [668, 524] width 17 height 17
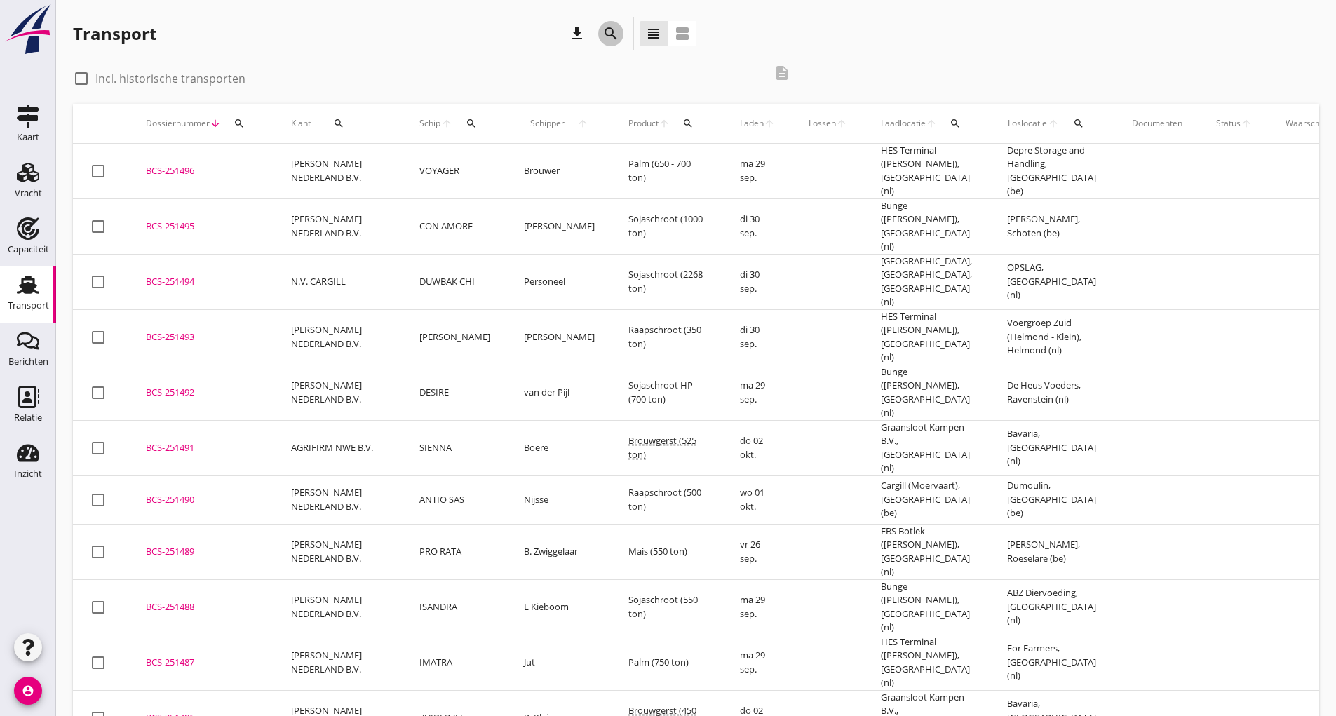
drag, startPoint x: 611, startPoint y: 30, endPoint x: 600, endPoint y: 187, distance: 156.8
click at [610, 30] on icon "search" at bounding box center [611, 33] width 17 height 17
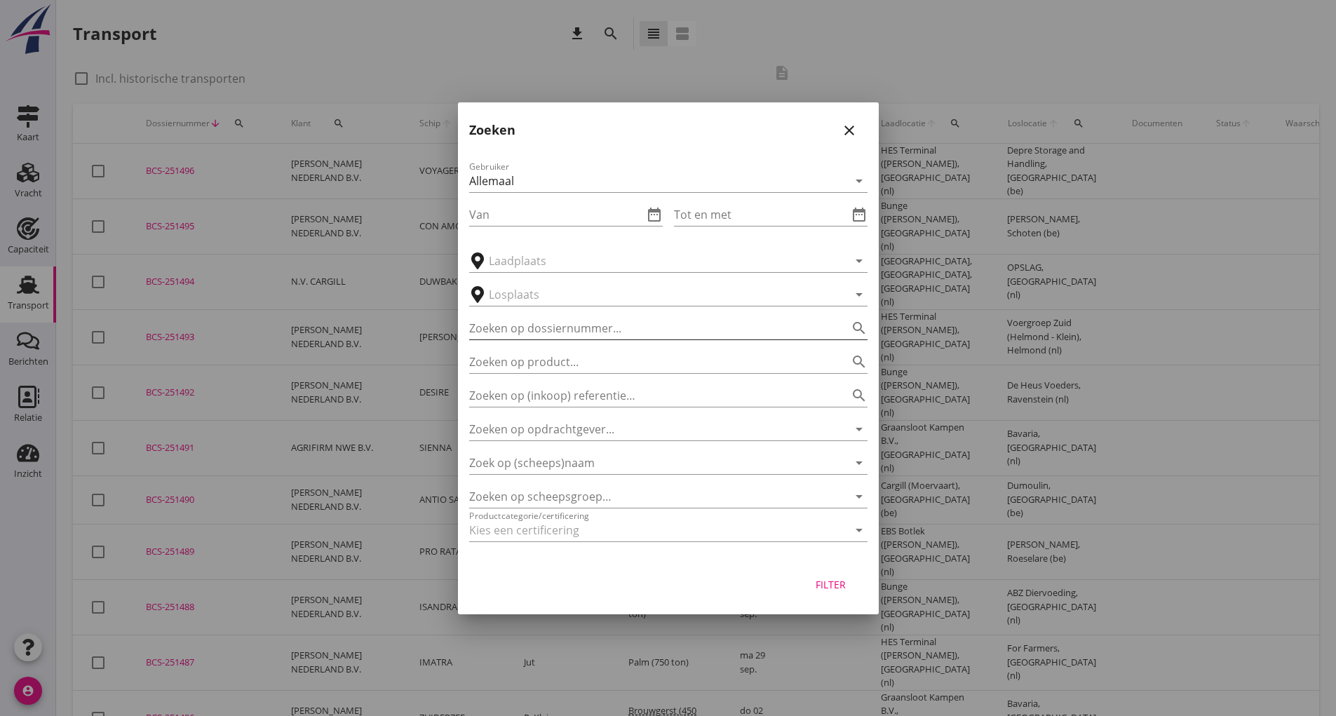
click at [543, 318] on input "Zoeken op dossiernummer..." at bounding box center [648, 328] width 359 height 22
click at [488, 328] on input "2581412" at bounding box center [648, 328] width 359 height 22
type input "251412"
click at [844, 593] on button "Filter" at bounding box center [831, 584] width 62 height 25
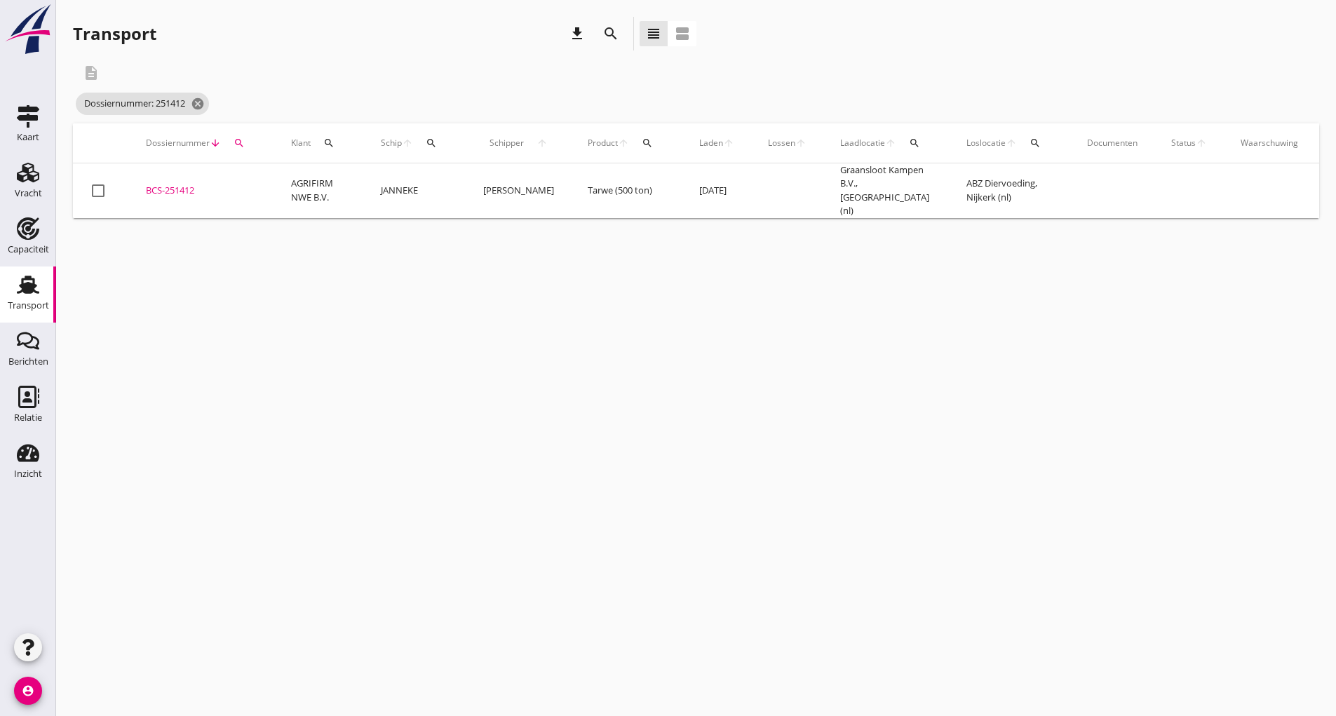
click at [196, 188] on div "BCS-251412" at bounding box center [202, 191] width 112 height 14
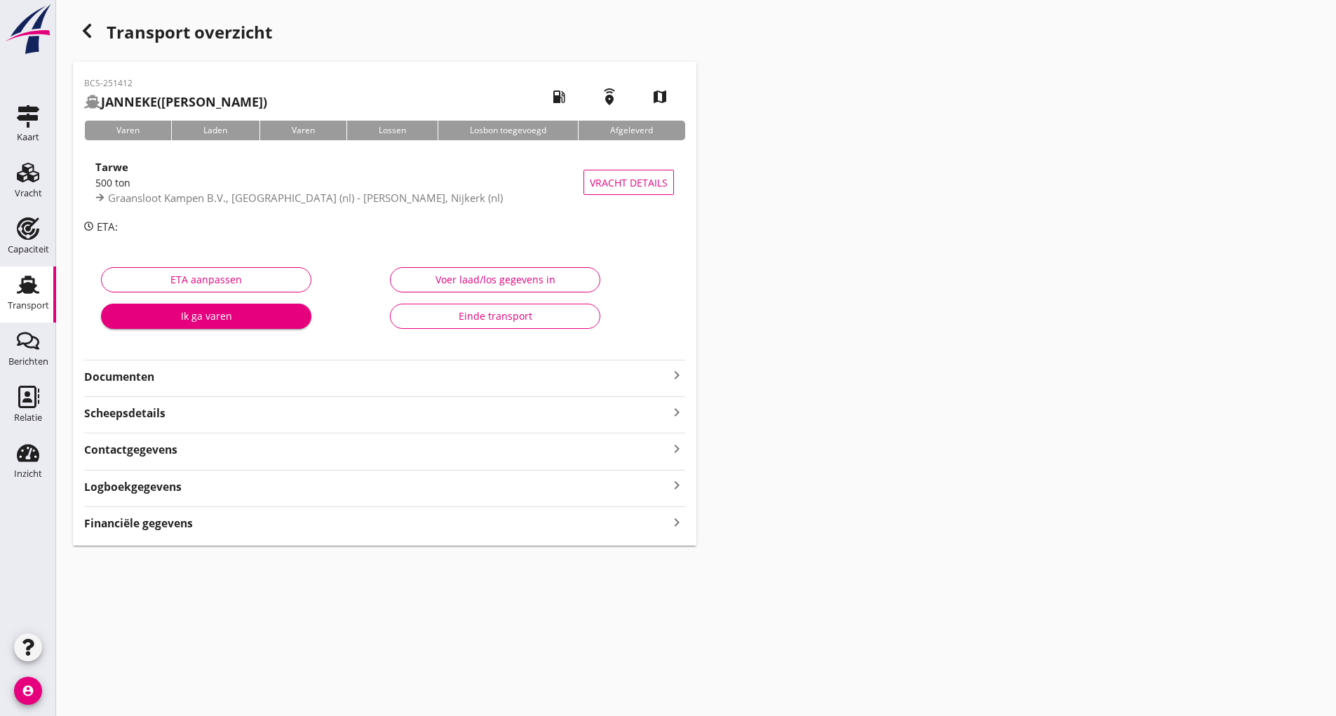
drag, startPoint x: 128, startPoint y: 371, endPoint x: 140, endPoint y: 387, distance: 19.9
click at [131, 375] on strong "Documenten" at bounding box center [376, 377] width 584 height 16
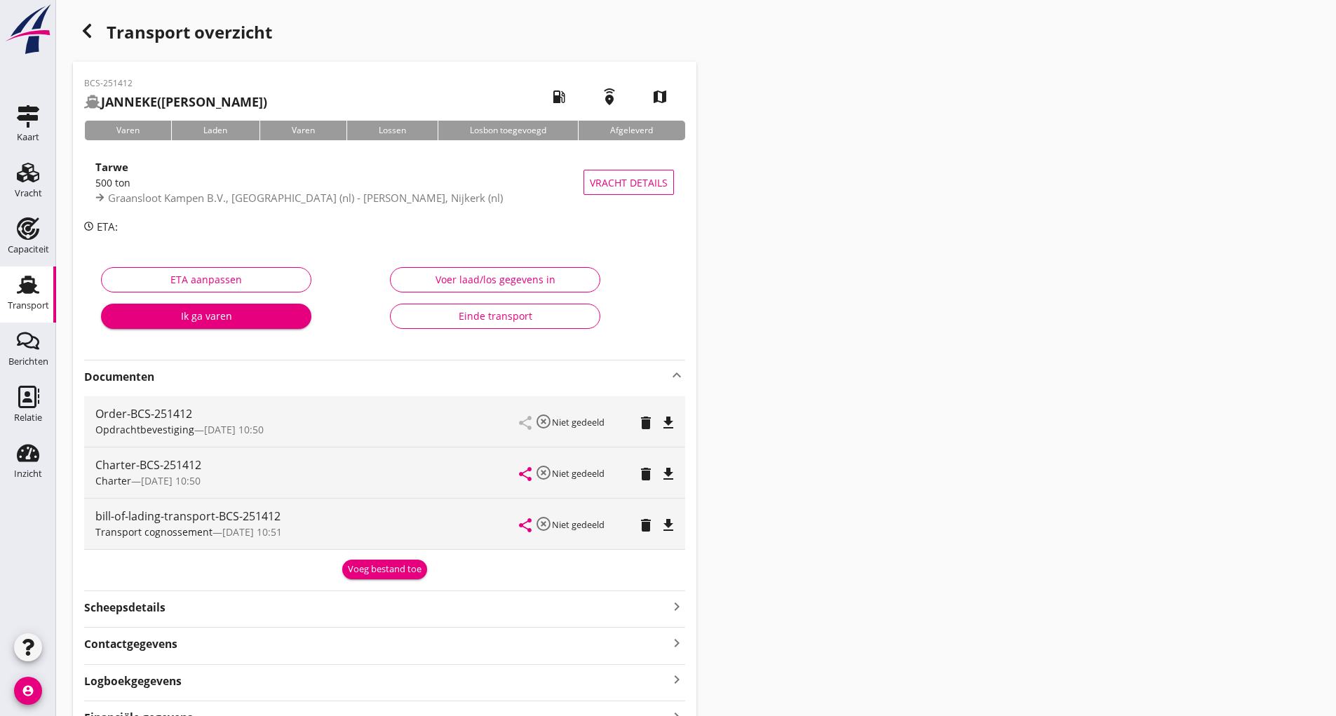
click at [383, 563] on div "Voeg bestand toe" at bounding box center [385, 570] width 74 height 14
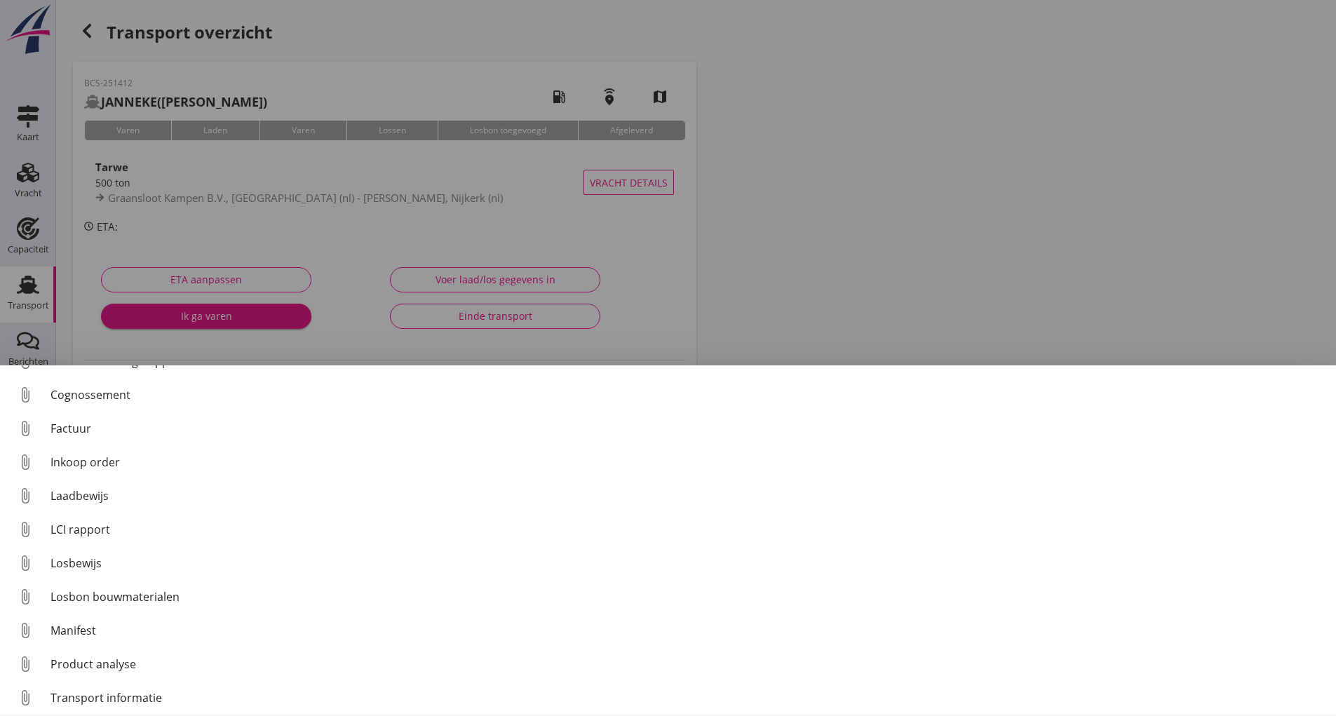
scroll to position [98, 0]
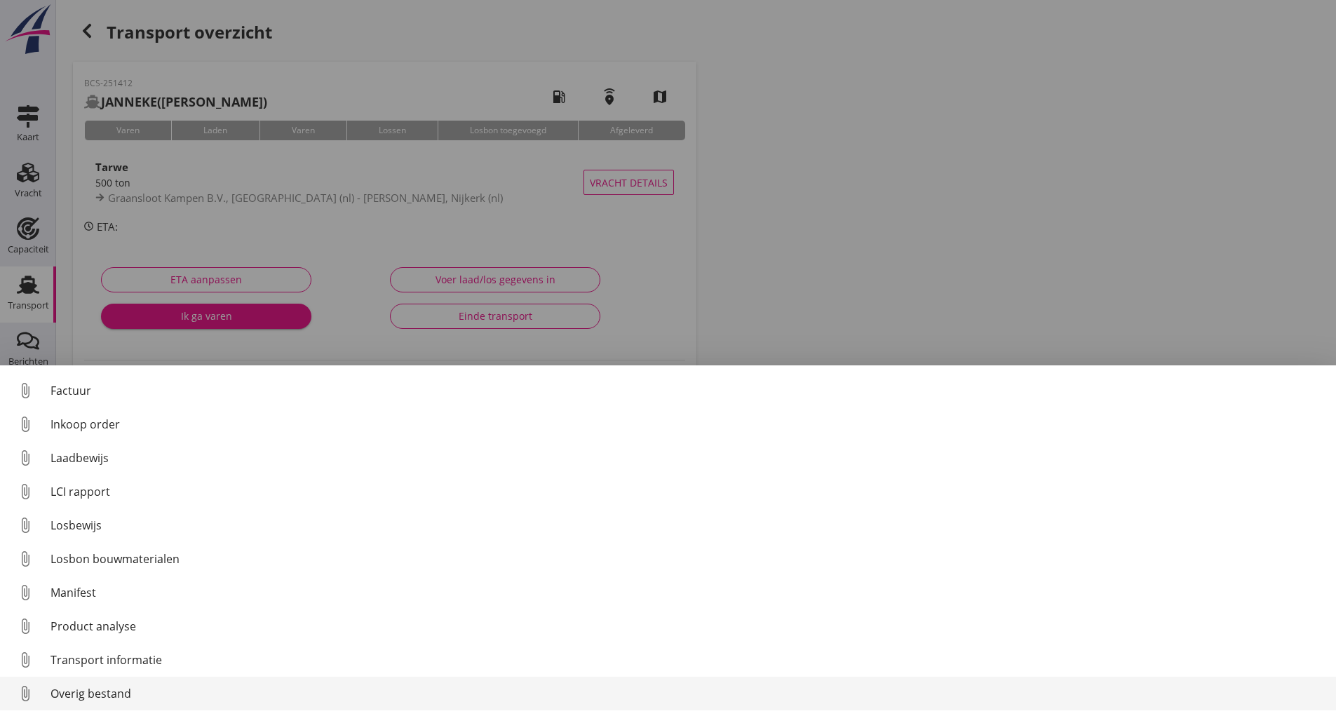
click at [114, 693] on div "Overig bestand" at bounding box center [688, 693] width 1275 height 17
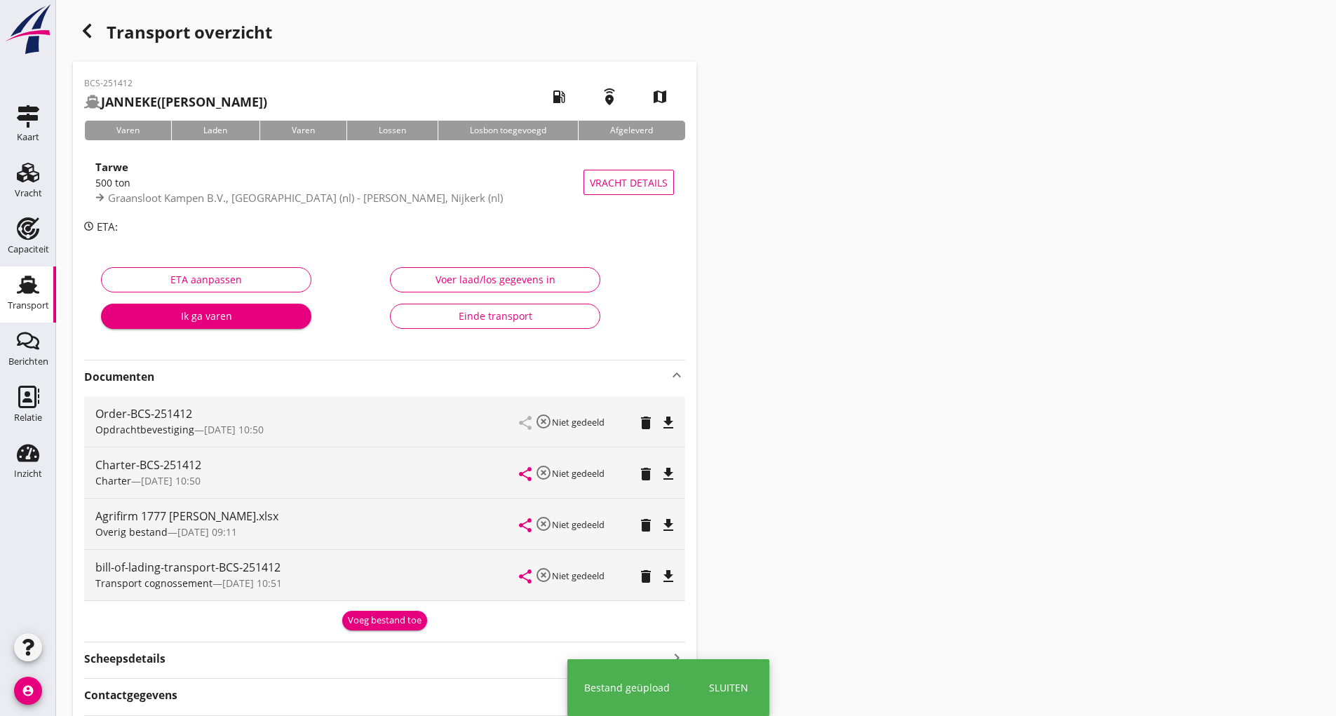
click at [370, 615] on div "Voeg bestand toe" at bounding box center [385, 621] width 74 height 14
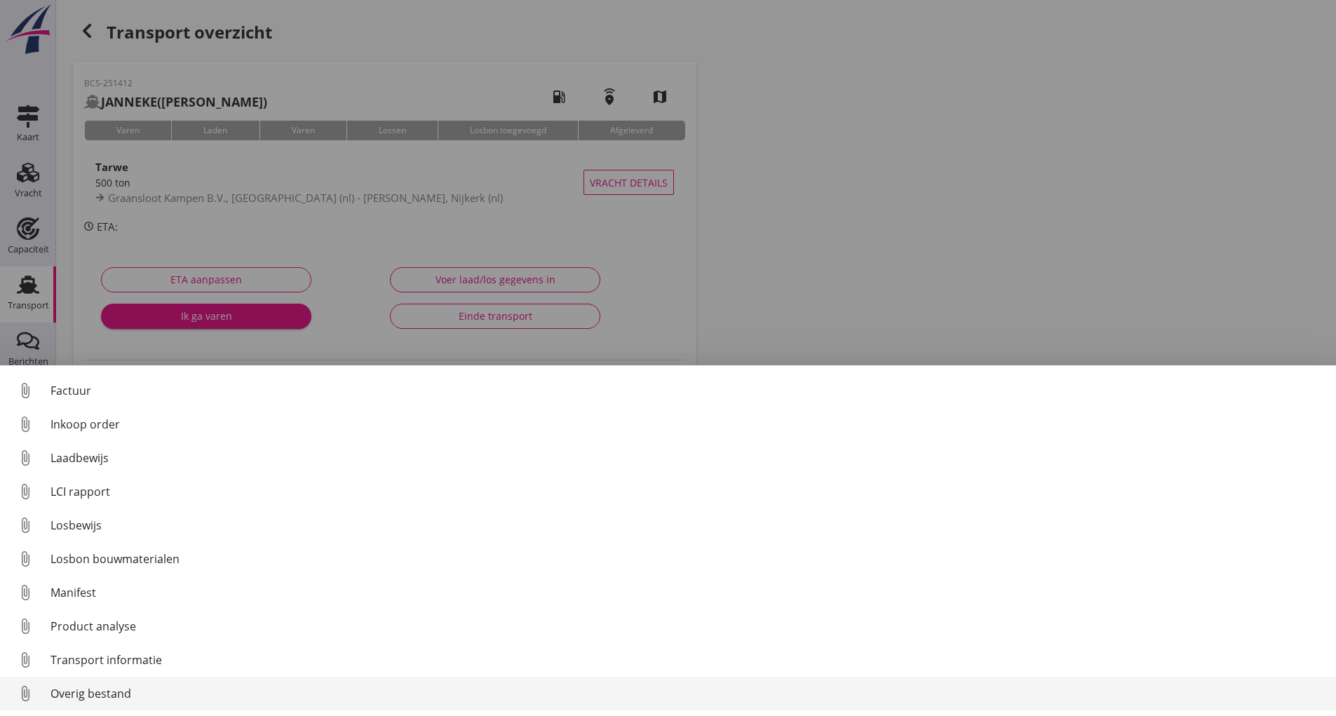
click at [102, 690] on div "Overig bestand" at bounding box center [688, 693] width 1275 height 17
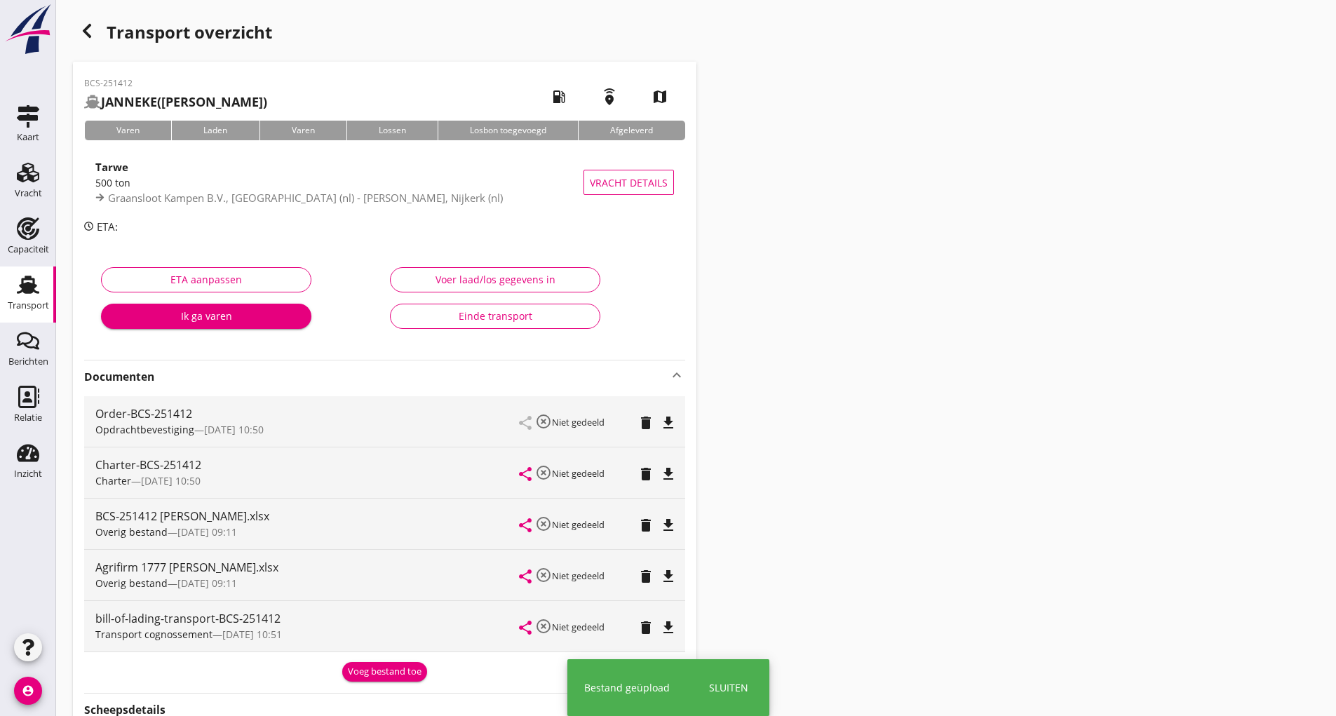
click at [366, 669] on div "Voeg bestand toe" at bounding box center [385, 672] width 74 height 14
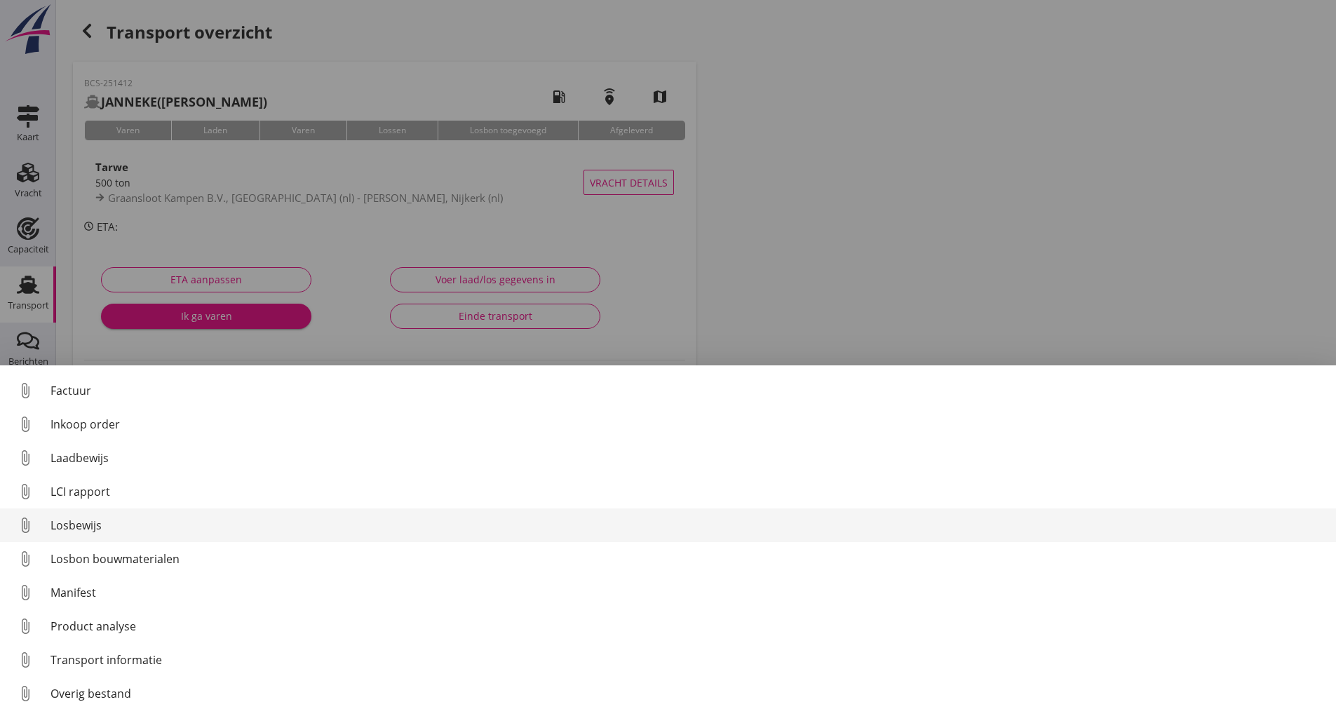
click at [98, 530] on div "Losbewijs" at bounding box center [688, 525] width 1275 height 17
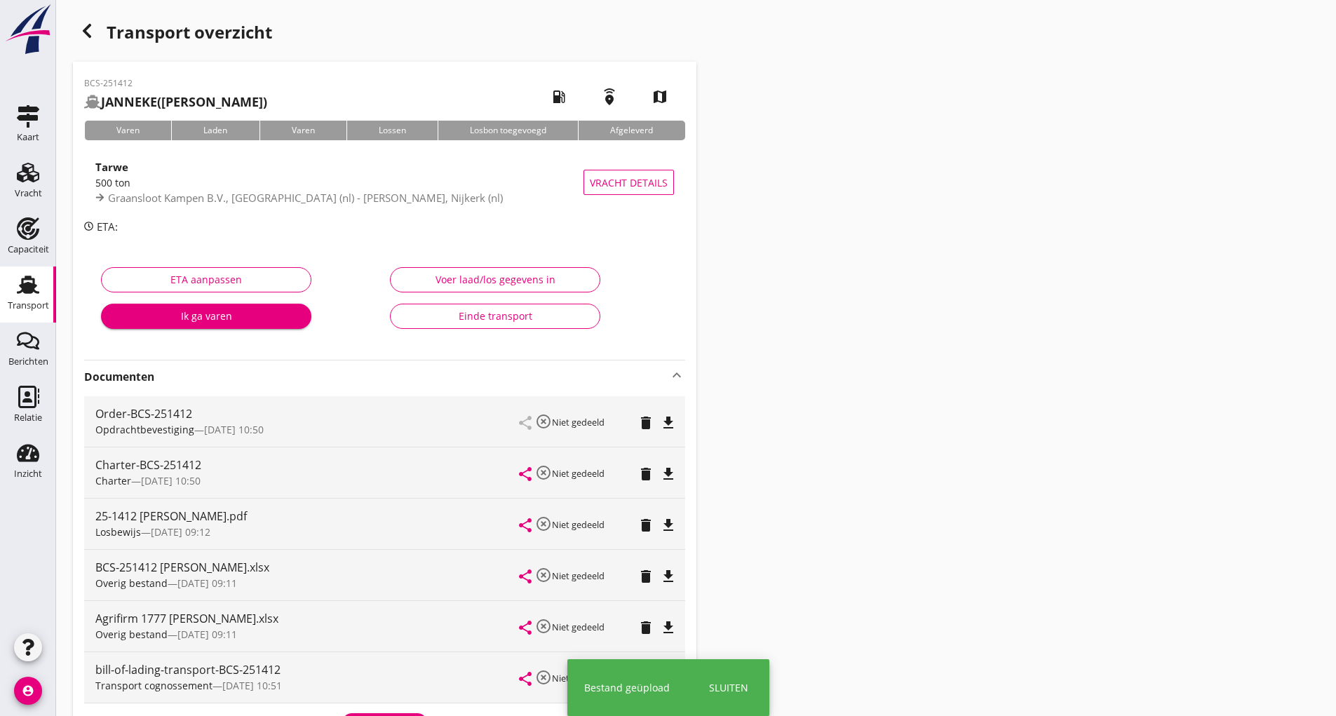
click at [373, 685] on div "Transport cognossement — 15/09 10:51" at bounding box center [307, 685] width 424 height 15
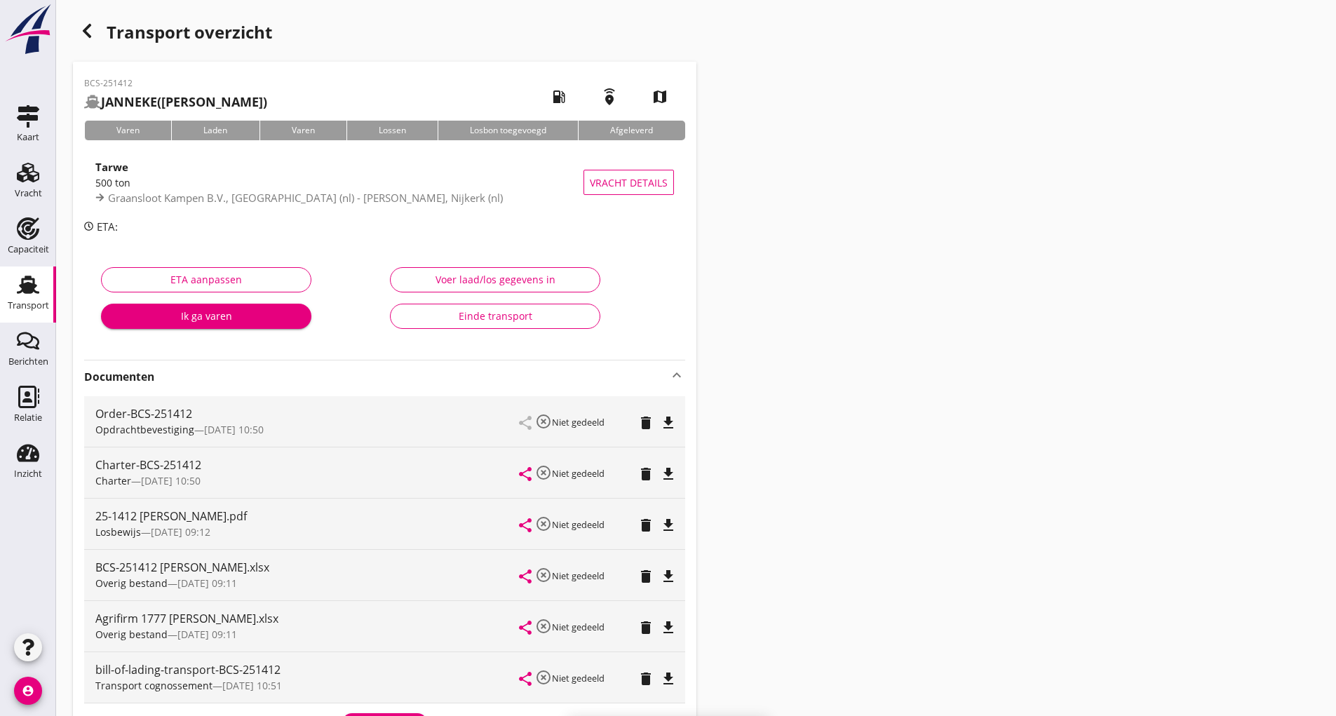
scroll to position [228, 0]
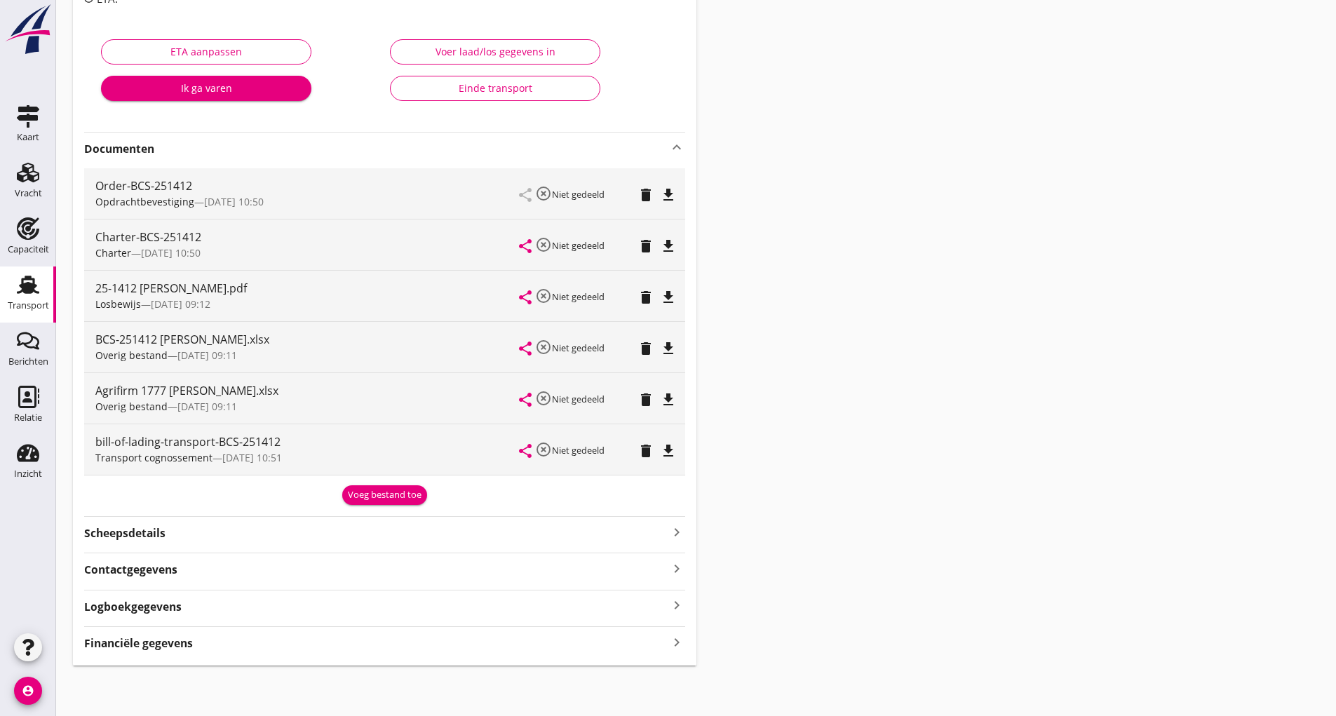
click at [351, 488] on button "Voeg bestand toe" at bounding box center [384, 495] width 85 height 20
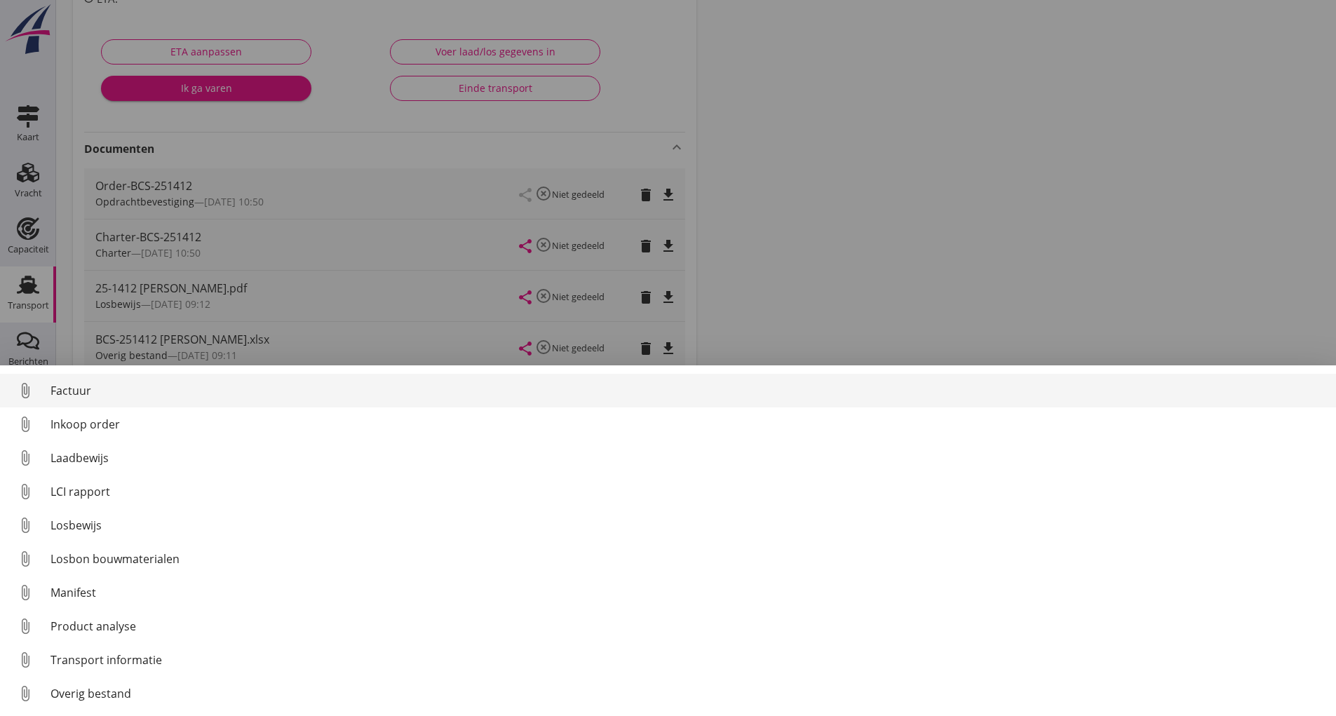
click at [69, 392] on div "Factuur" at bounding box center [688, 390] width 1275 height 17
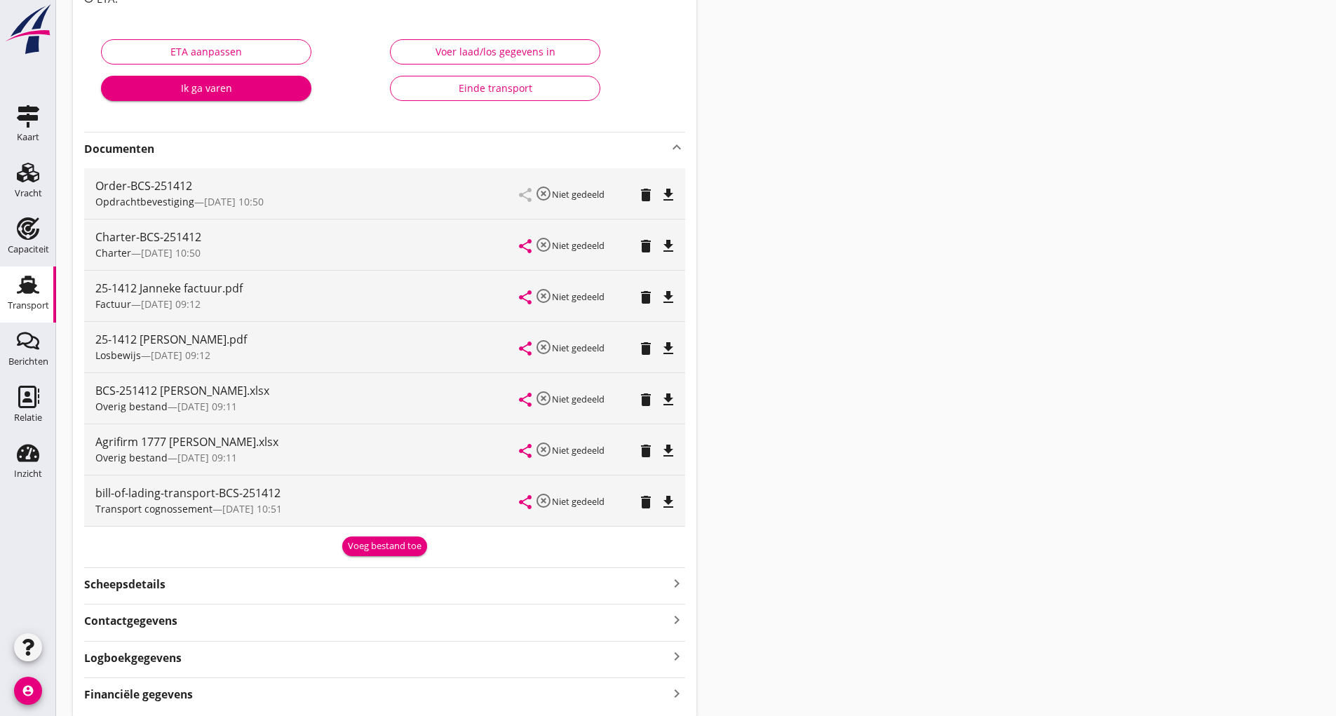
scroll to position [0, 0]
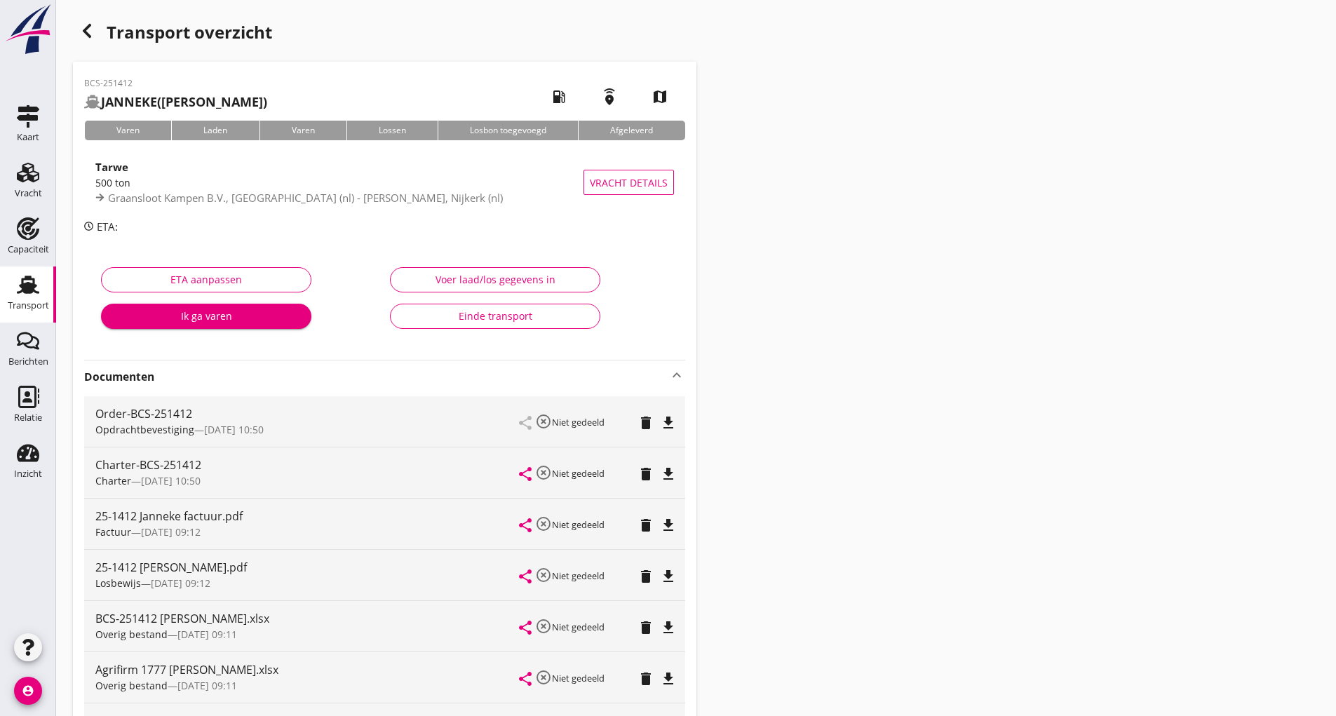
click at [88, 36] on icon "button" at bounding box center [87, 30] width 17 height 17
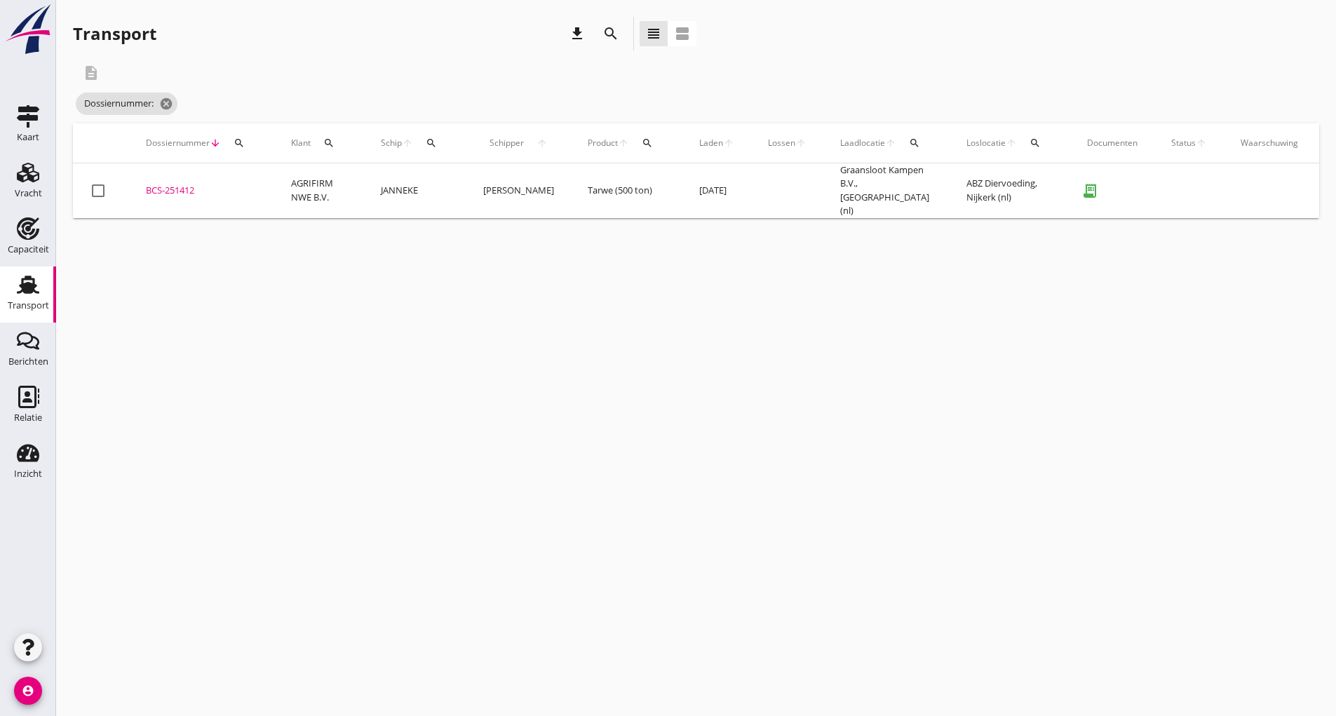
drag, startPoint x: 608, startPoint y: 34, endPoint x: 603, endPoint y: 42, distance: 9.7
click at [607, 34] on icon "search" at bounding box center [611, 33] width 17 height 17
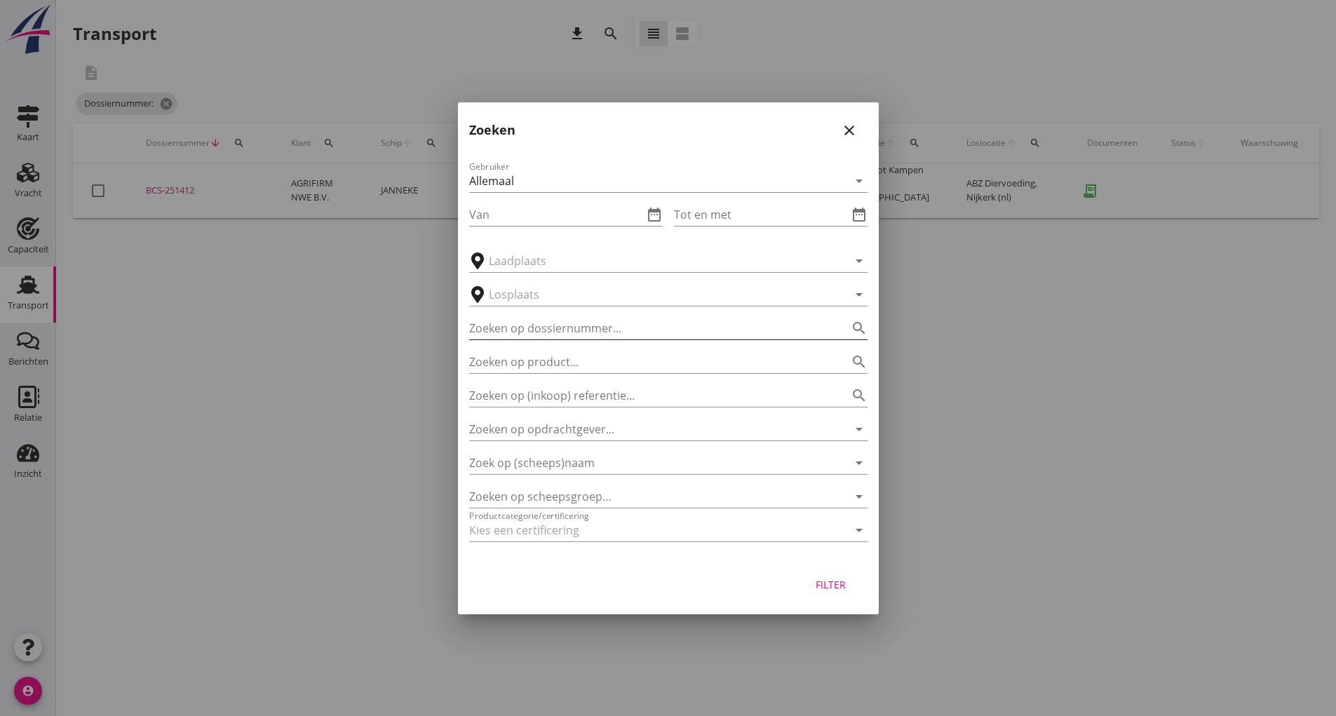
click at [515, 335] on input "Zoeken op dossiernummer..." at bounding box center [648, 328] width 359 height 22
type input "251427"
click at [831, 587] on div "Filter" at bounding box center [831, 584] width 39 height 15
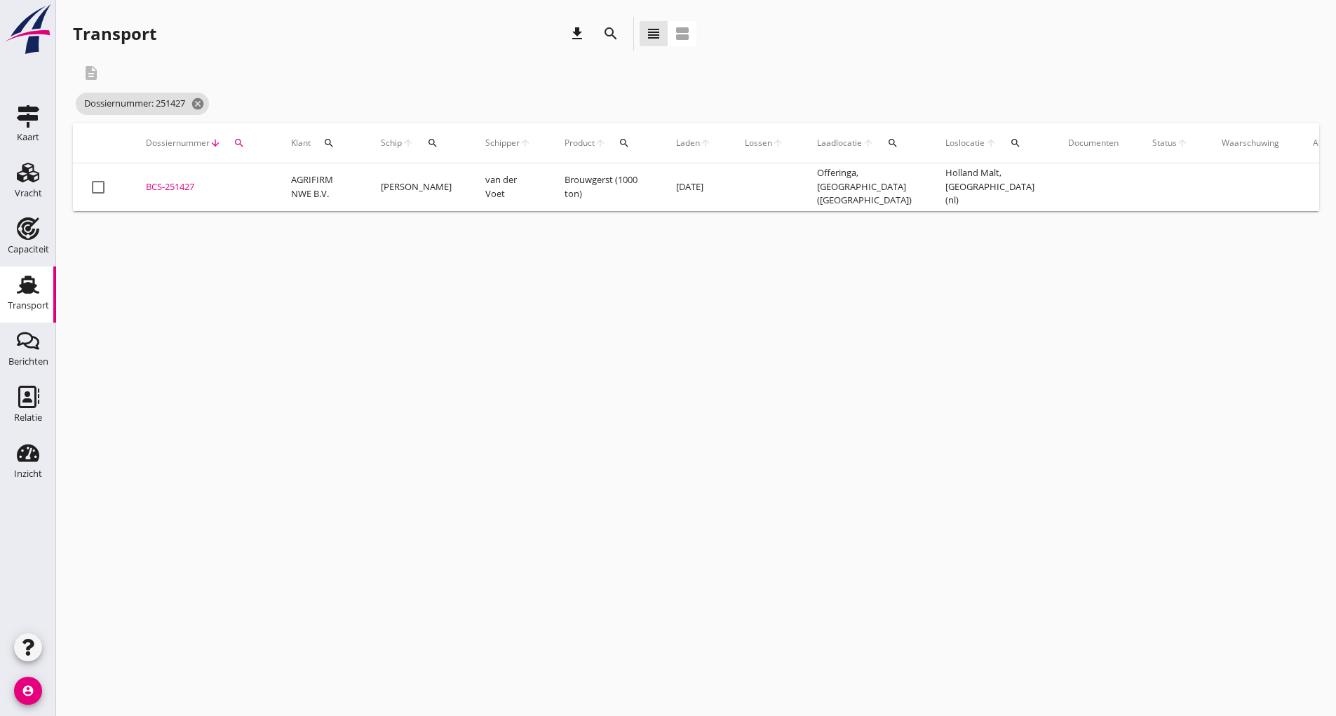
click at [180, 189] on div "BCS-251427" at bounding box center [202, 187] width 112 height 14
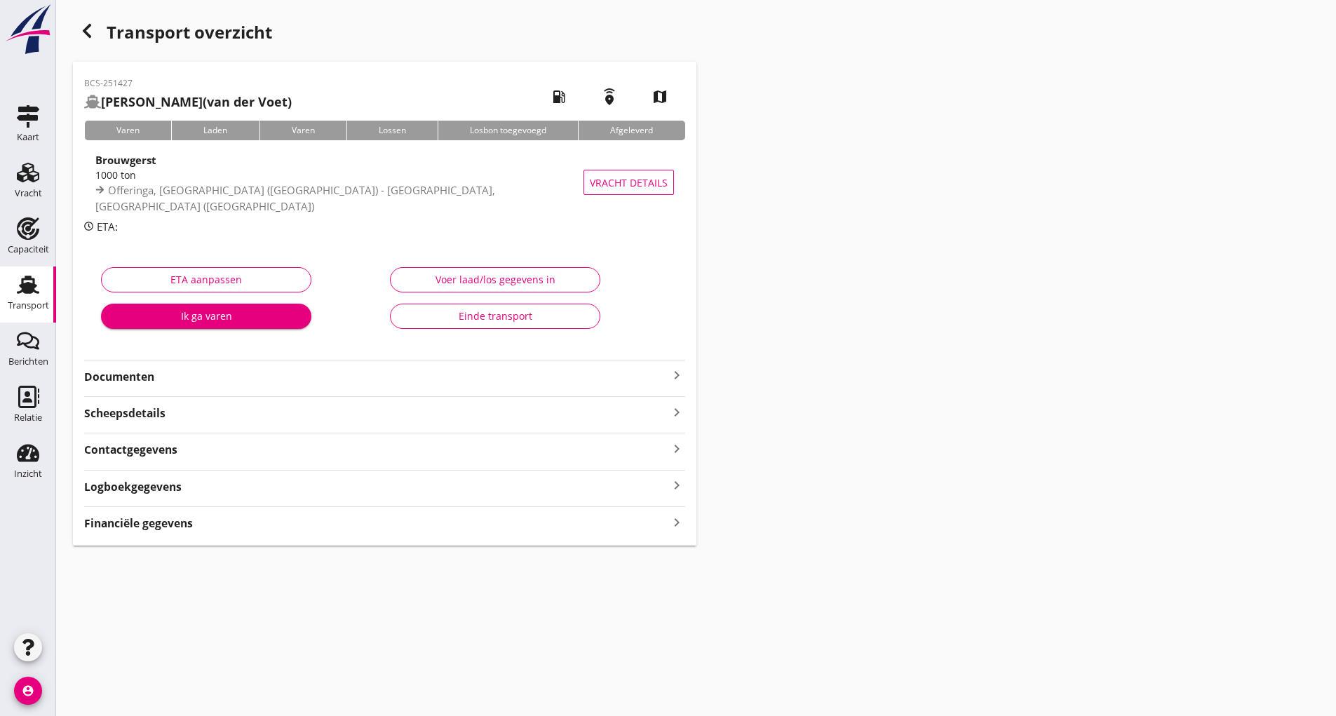
drag, startPoint x: 133, startPoint y: 370, endPoint x: 148, endPoint y: 388, distance: 23.4
click at [133, 373] on strong "Documenten" at bounding box center [376, 377] width 584 height 16
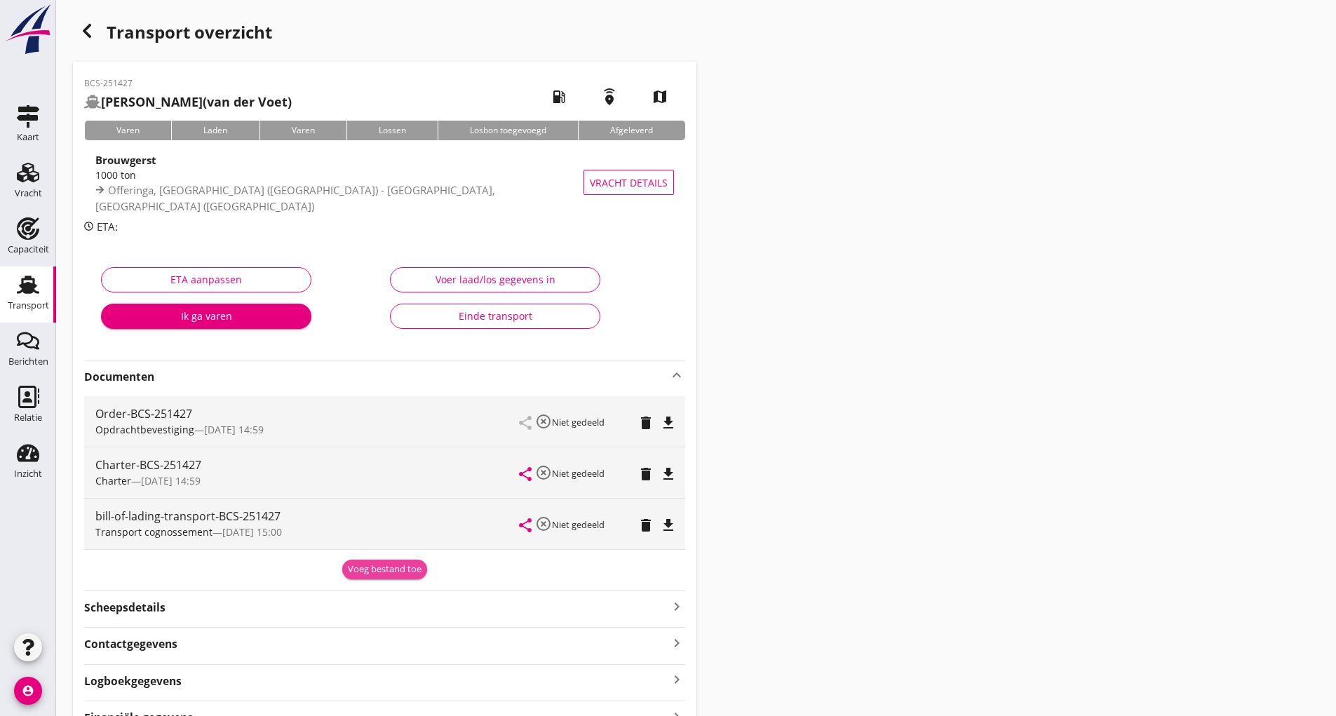
click at [384, 570] on div "Voeg bestand toe" at bounding box center [385, 570] width 74 height 14
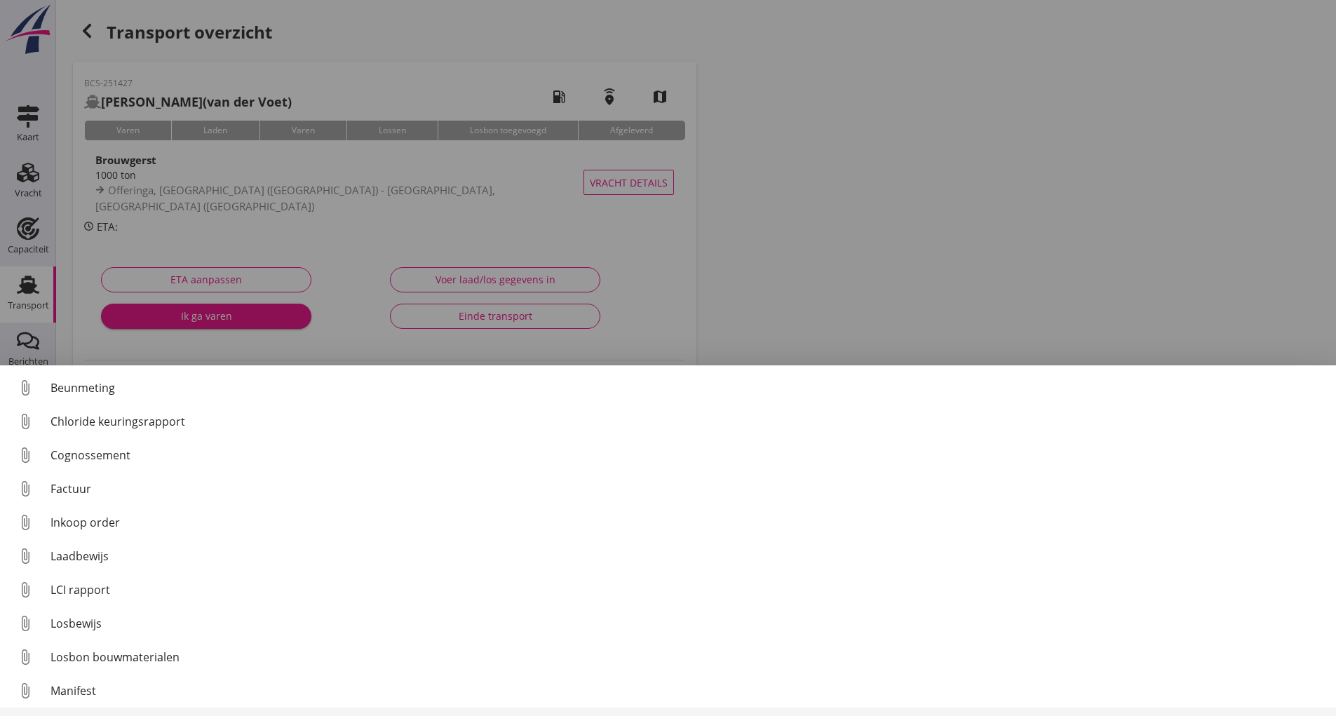
scroll to position [98, 0]
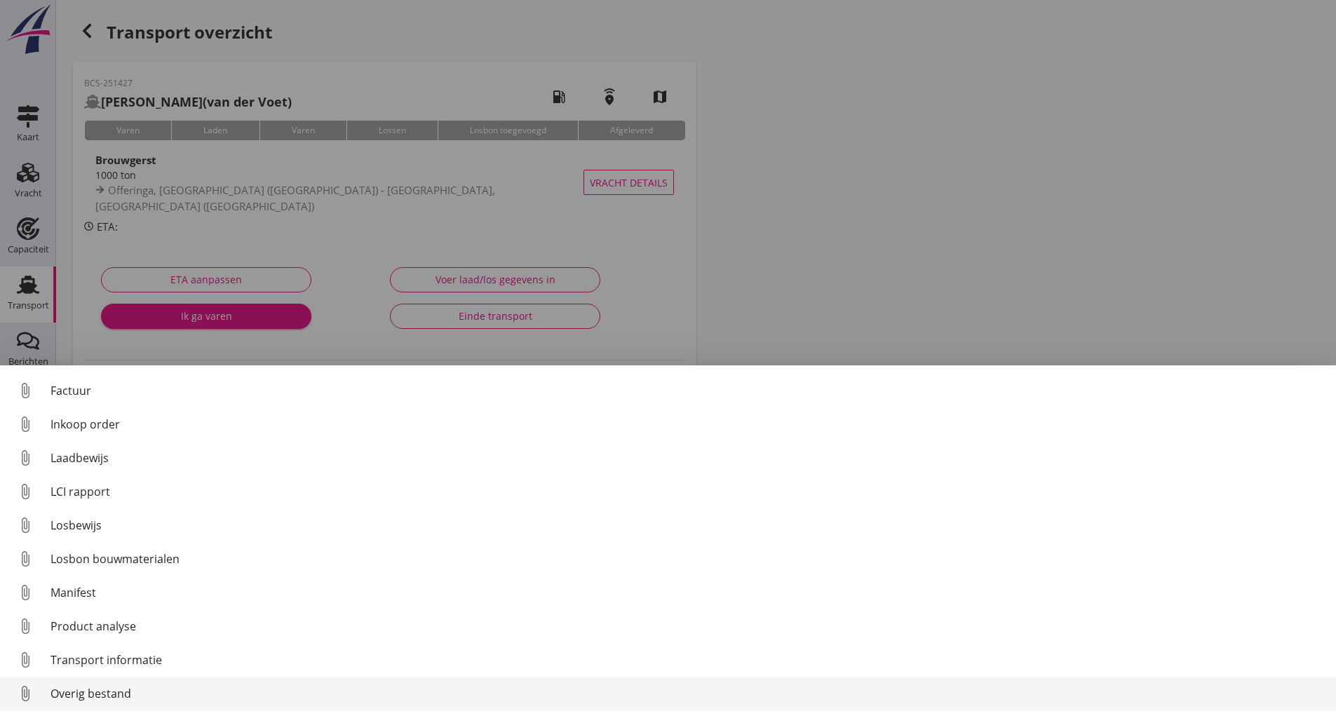
click at [116, 697] on div "Overig bestand" at bounding box center [688, 693] width 1275 height 17
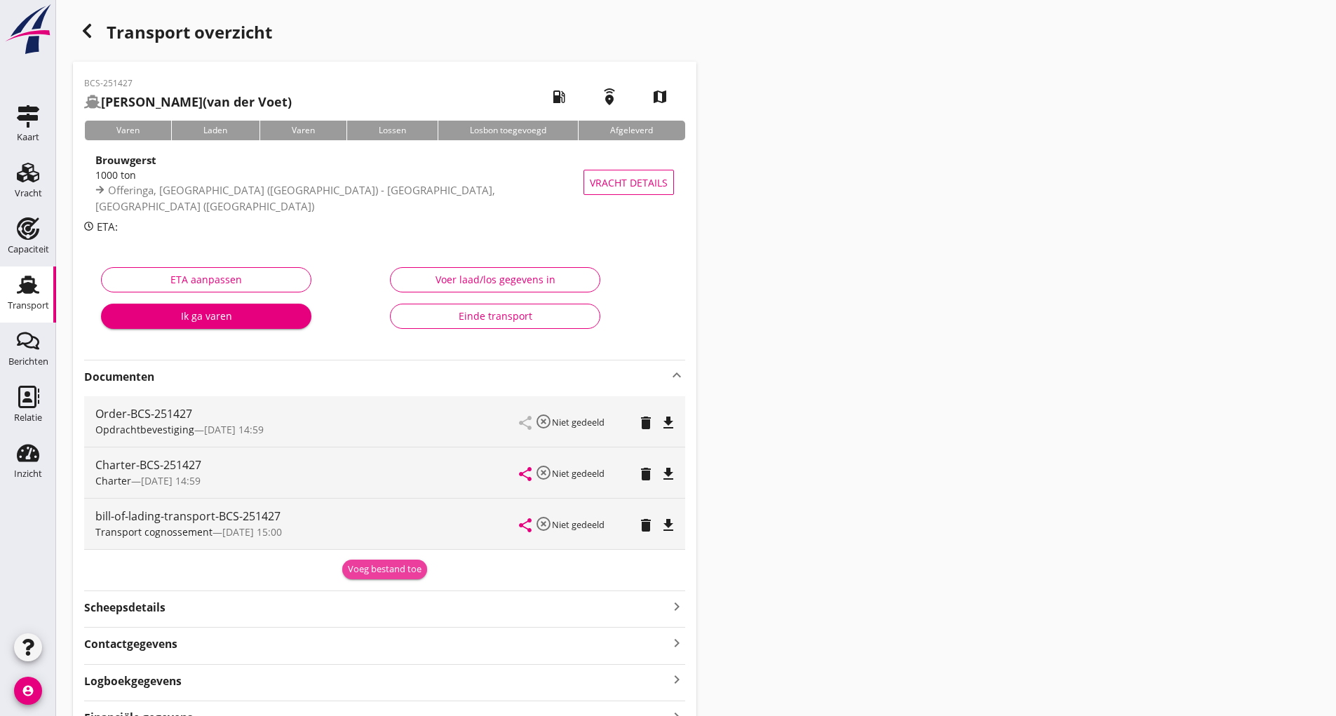
click at [374, 577] on button "Voeg bestand toe" at bounding box center [384, 570] width 85 height 20
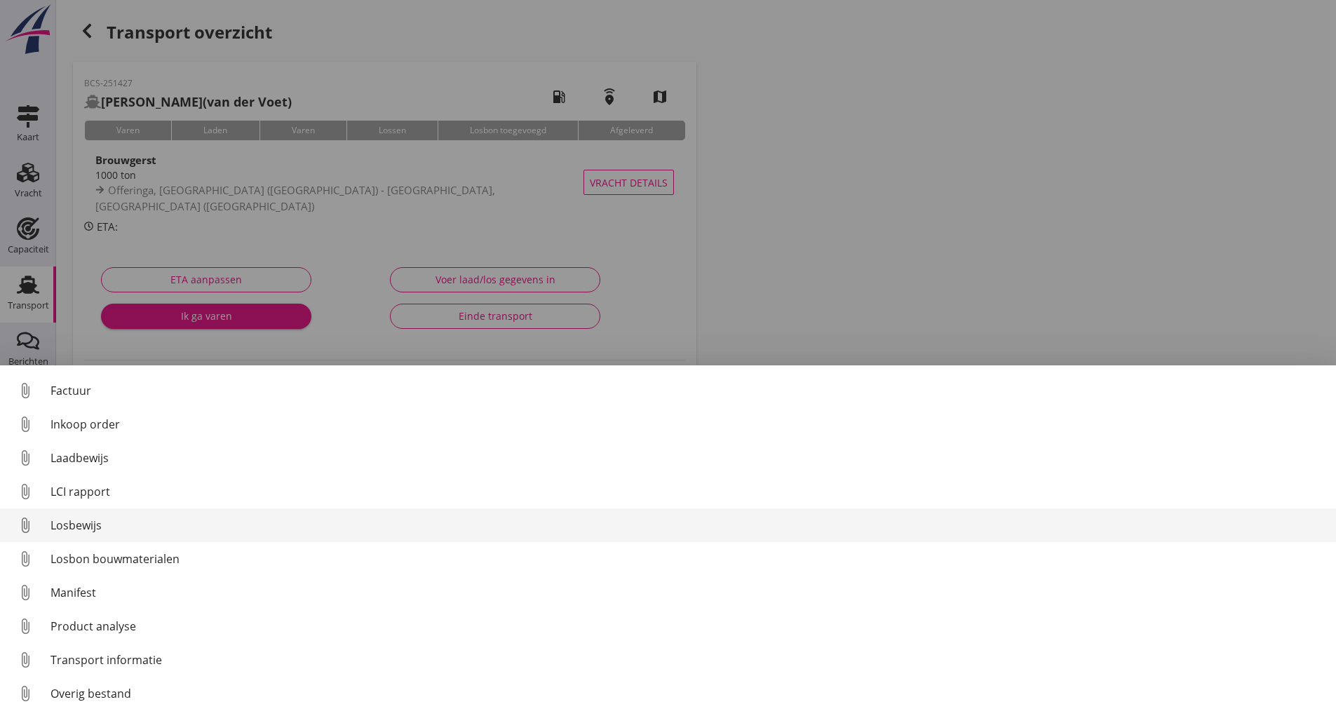
click at [89, 532] on div "Losbewijs" at bounding box center [688, 525] width 1275 height 17
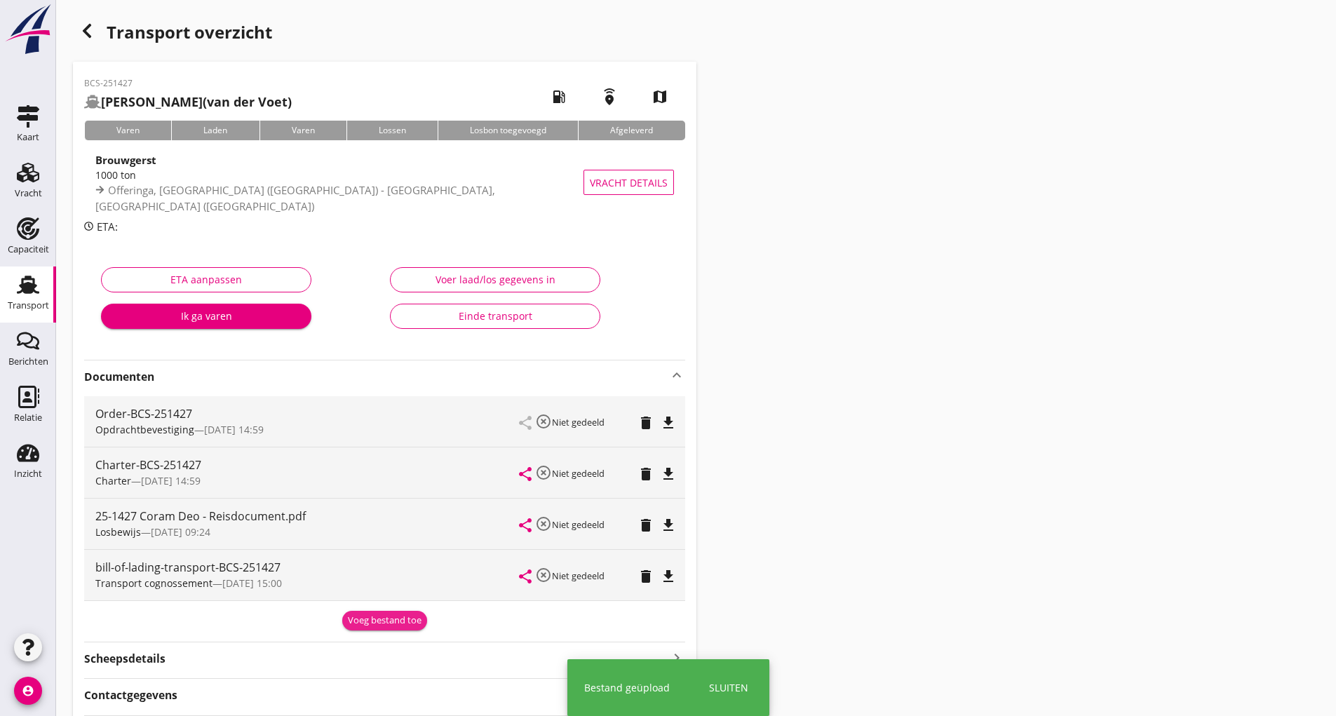
drag, startPoint x: 358, startPoint y: 624, endPoint x: 346, endPoint y: 607, distance: 20.6
click at [353, 617] on div "Voeg bestand toe" at bounding box center [385, 621] width 74 height 14
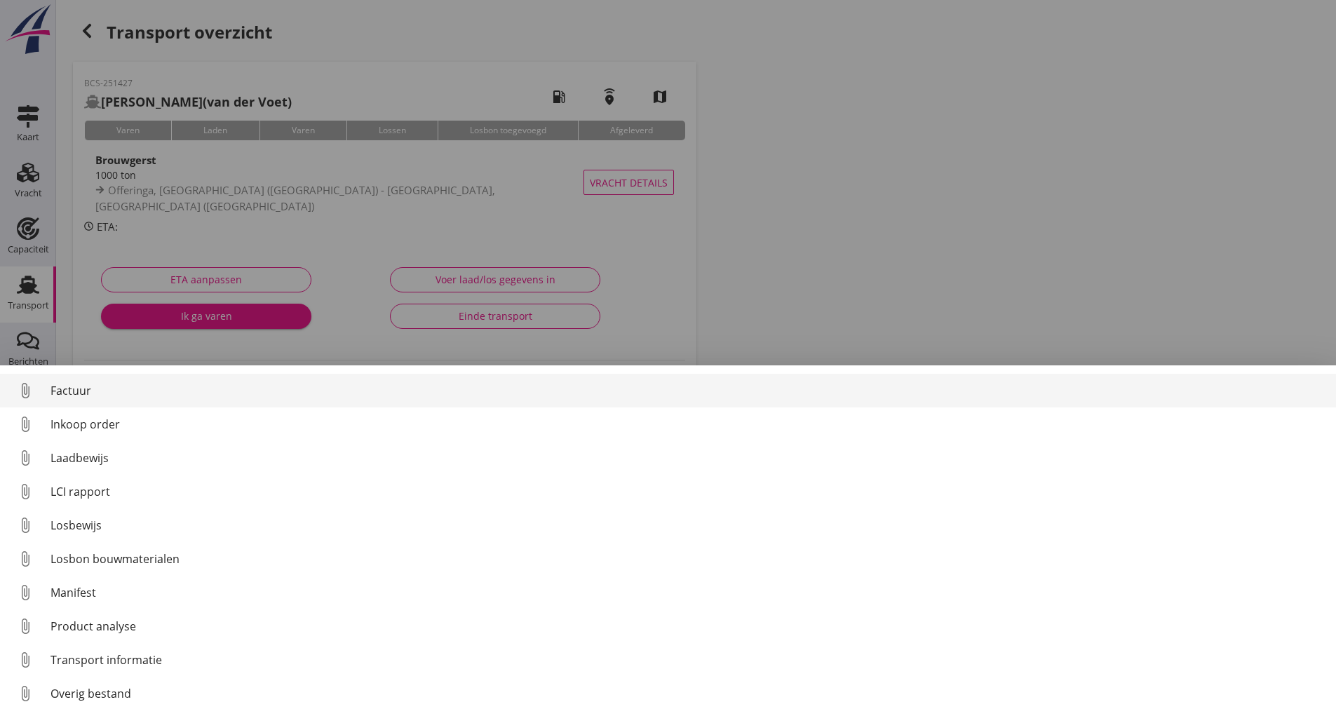
click at [83, 391] on div "Factuur" at bounding box center [688, 390] width 1275 height 17
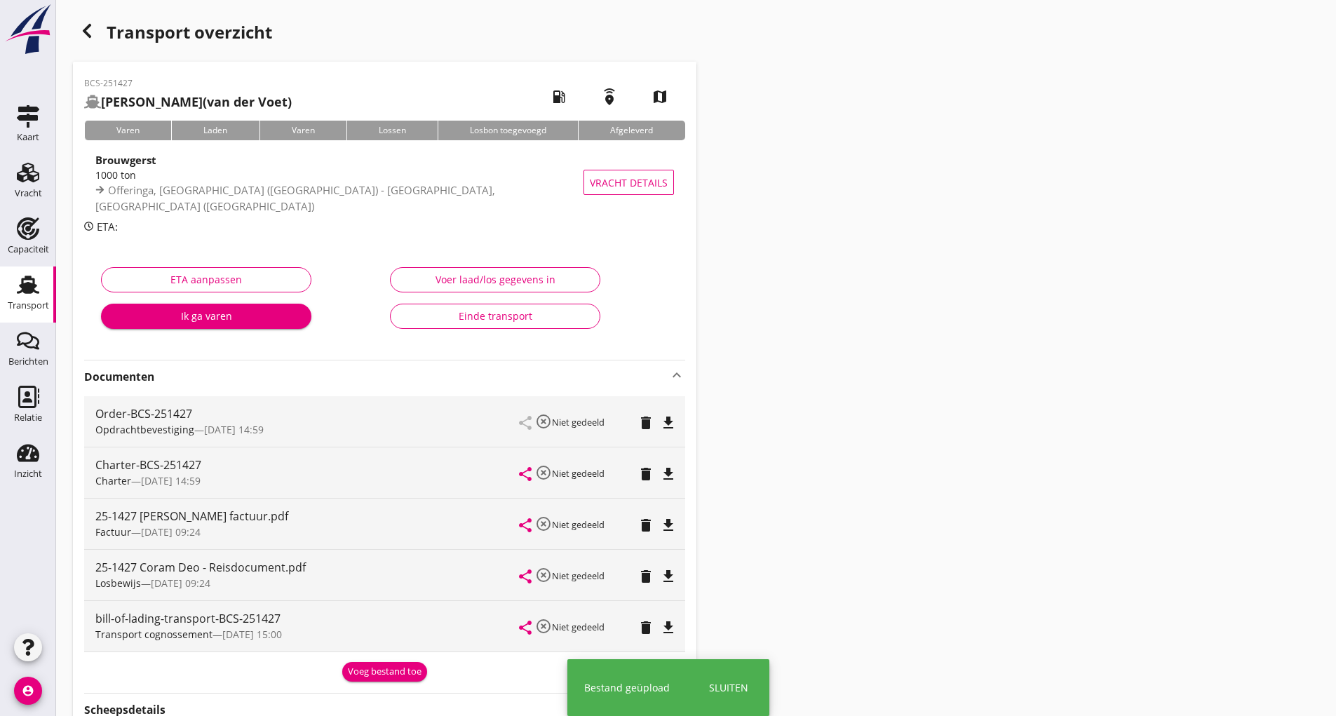
click at [372, 668] on div "Voeg bestand toe" at bounding box center [385, 672] width 74 height 14
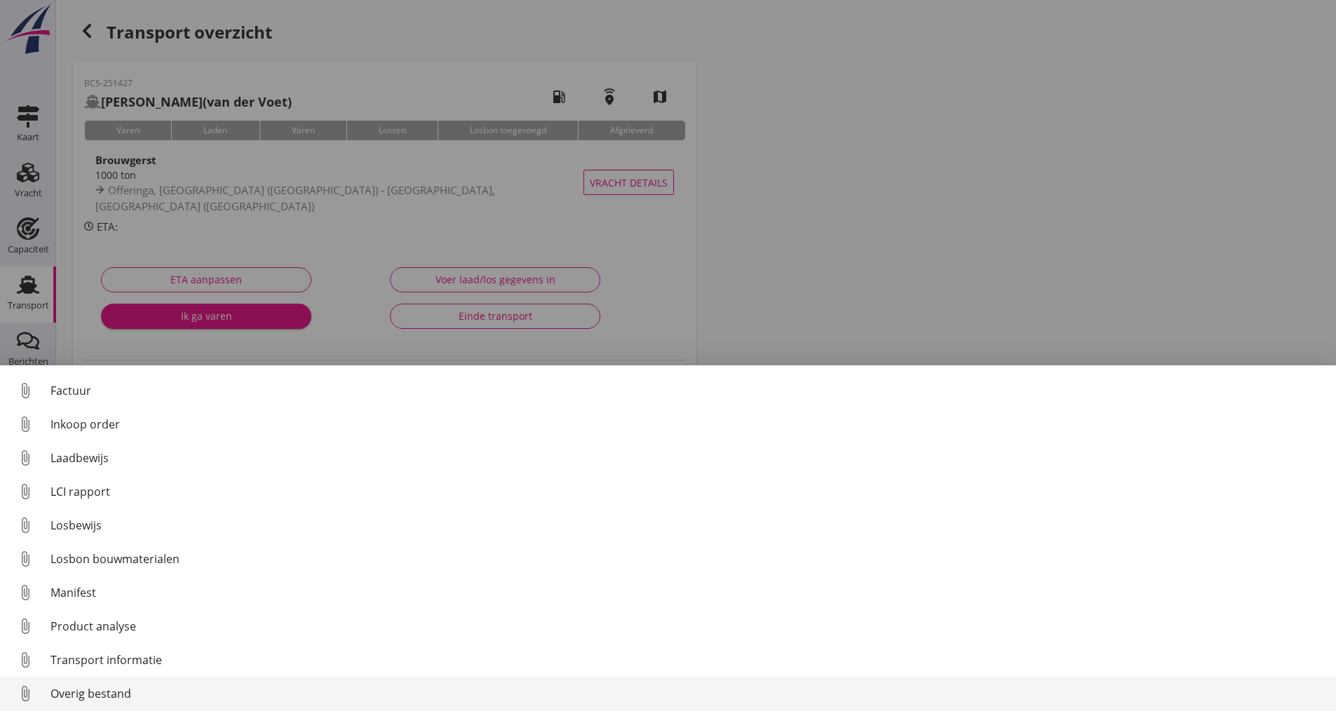
click at [120, 691] on div "Overig bestand" at bounding box center [688, 693] width 1275 height 17
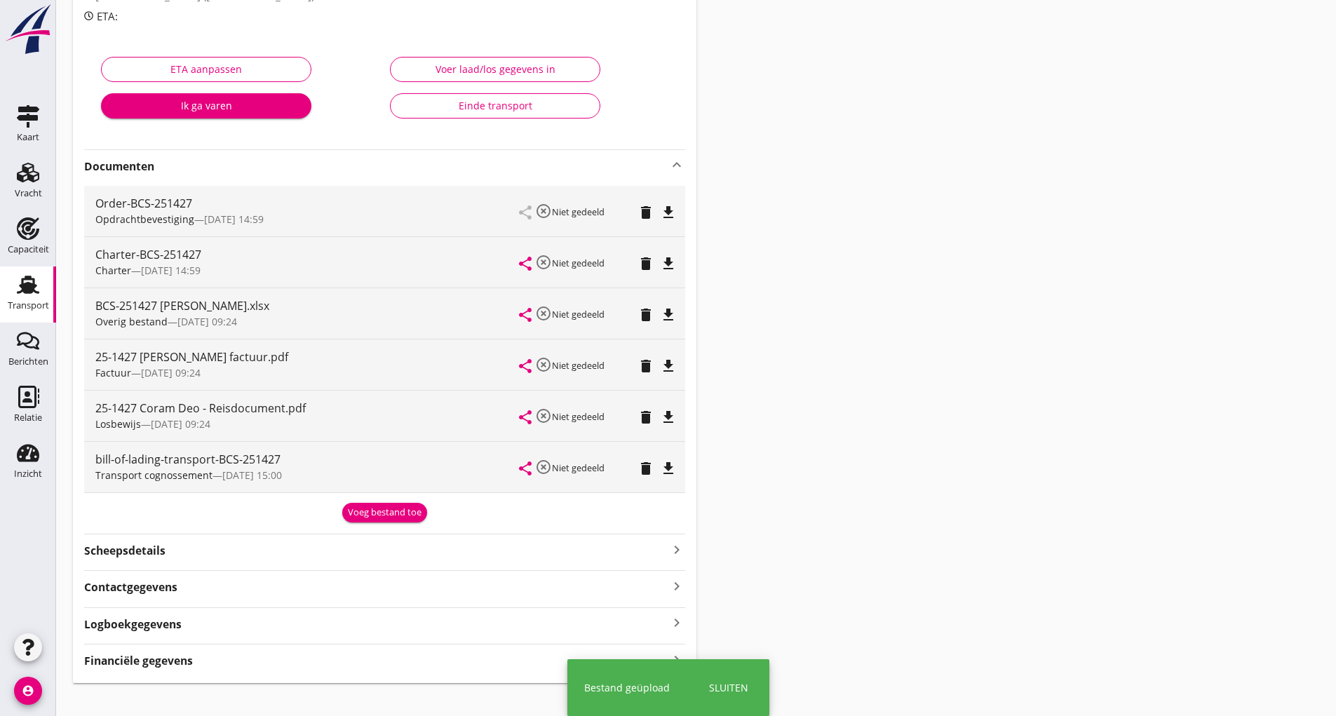
scroll to position [228, 0]
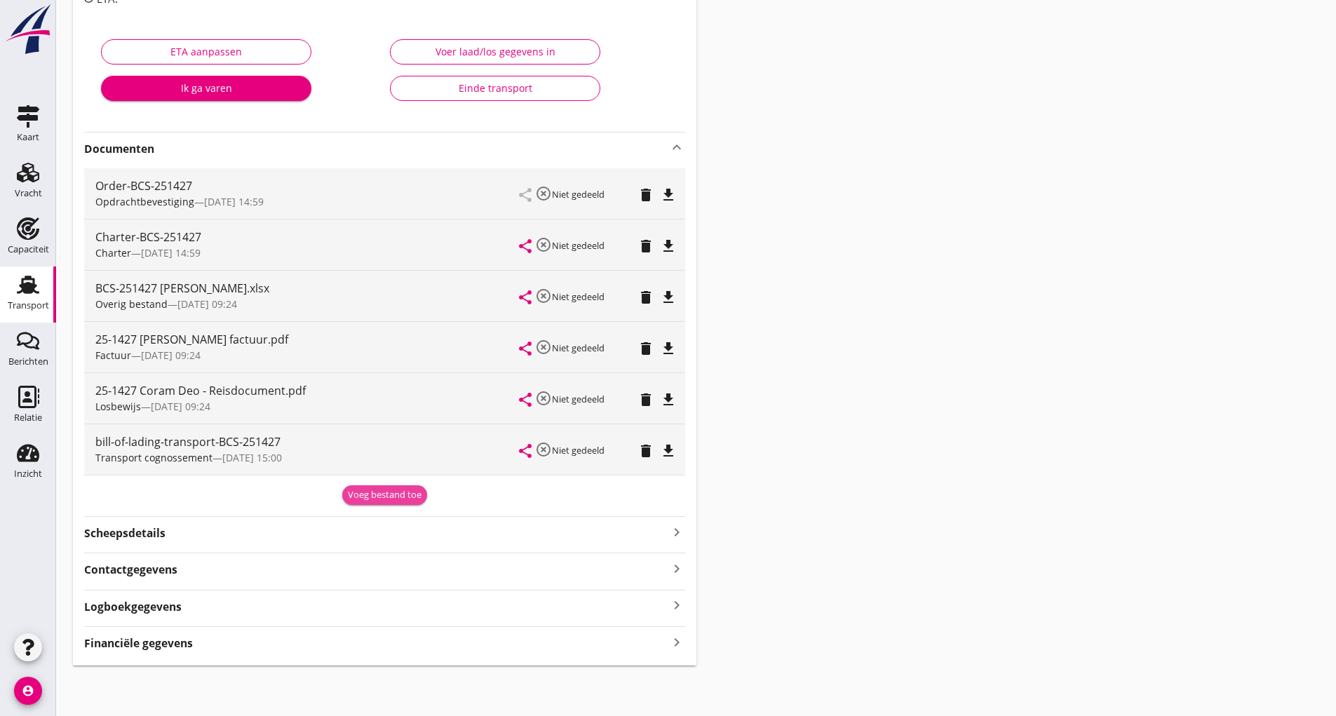
click at [358, 497] on div "Voeg bestand toe" at bounding box center [385, 495] width 74 height 14
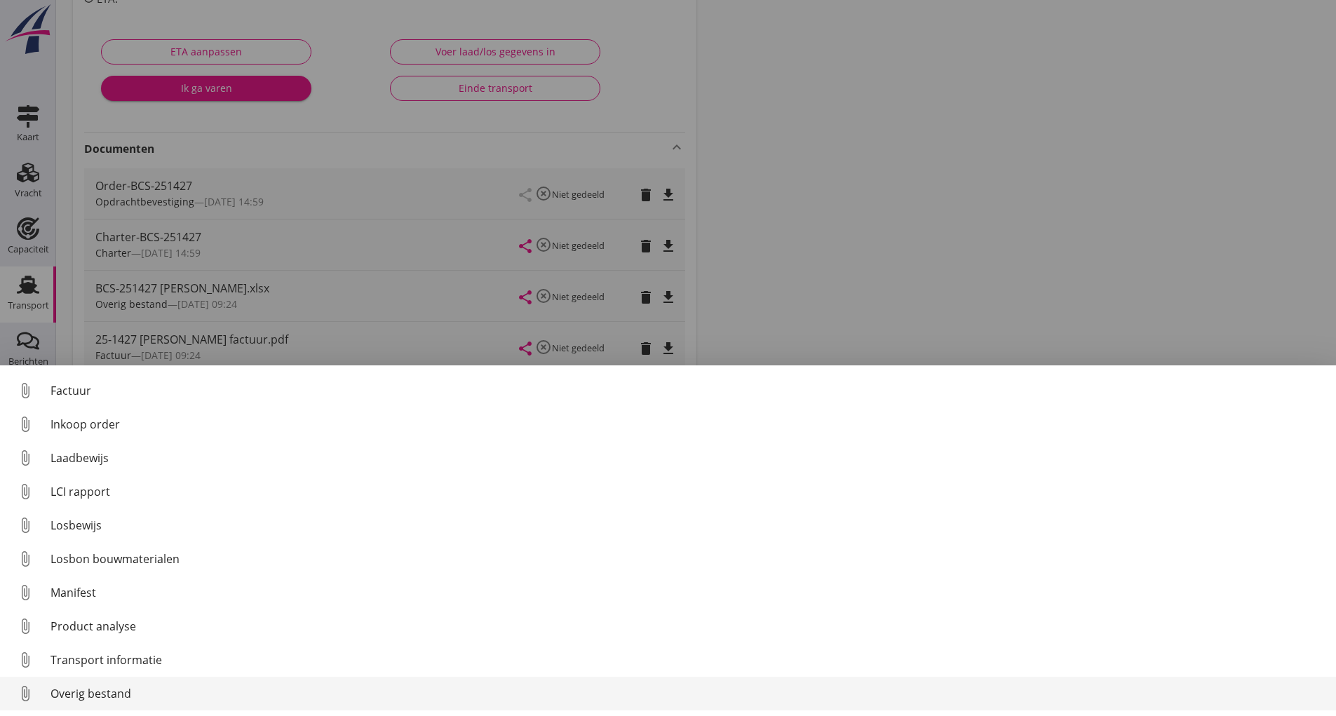
click at [128, 690] on div "Overig bestand" at bounding box center [688, 693] width 1275 height 17
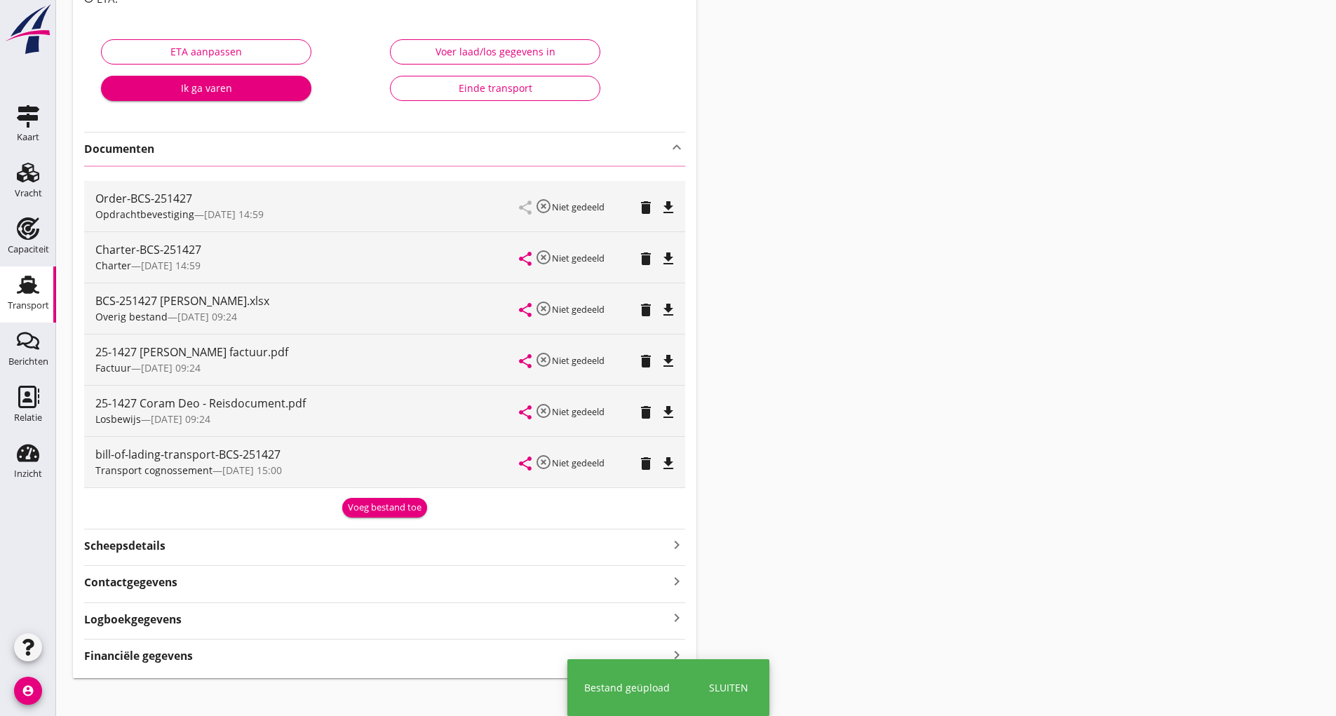
scroll to position [0, 0]
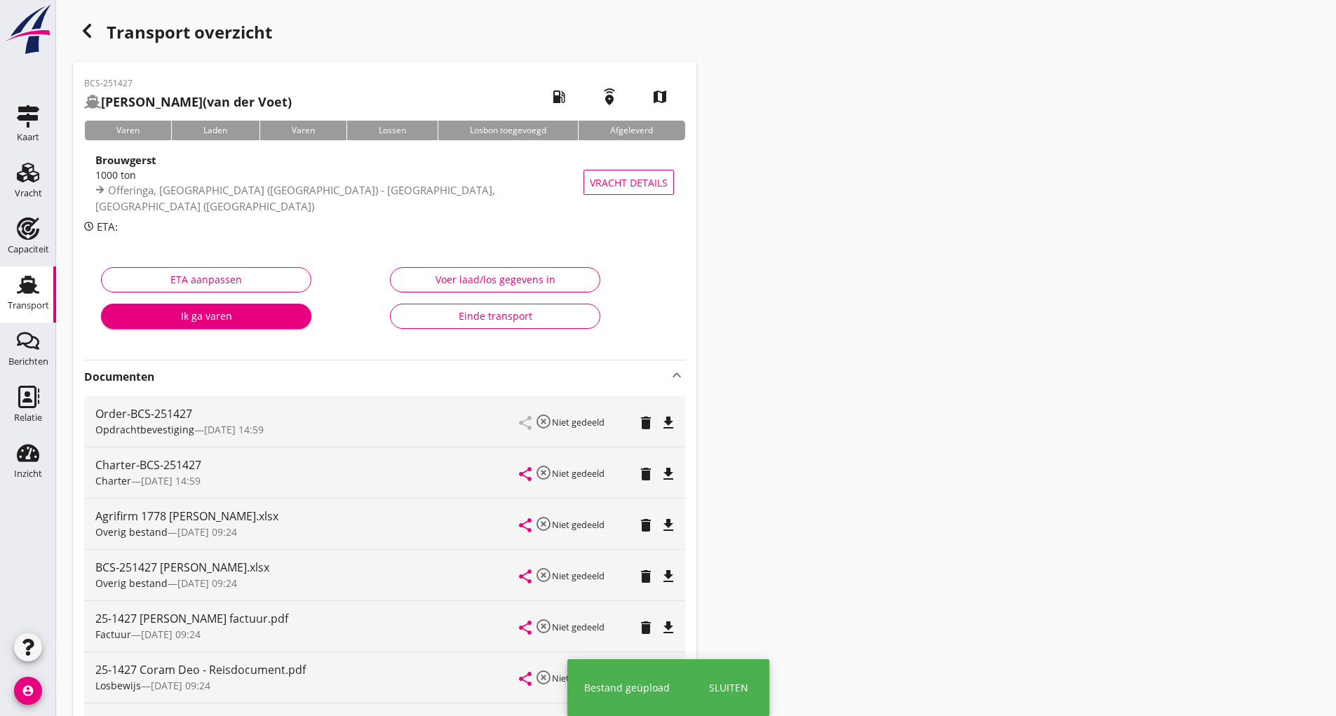
click at [93, 35] on icon "button" at bounding box center [87, 30] width 17 height 17
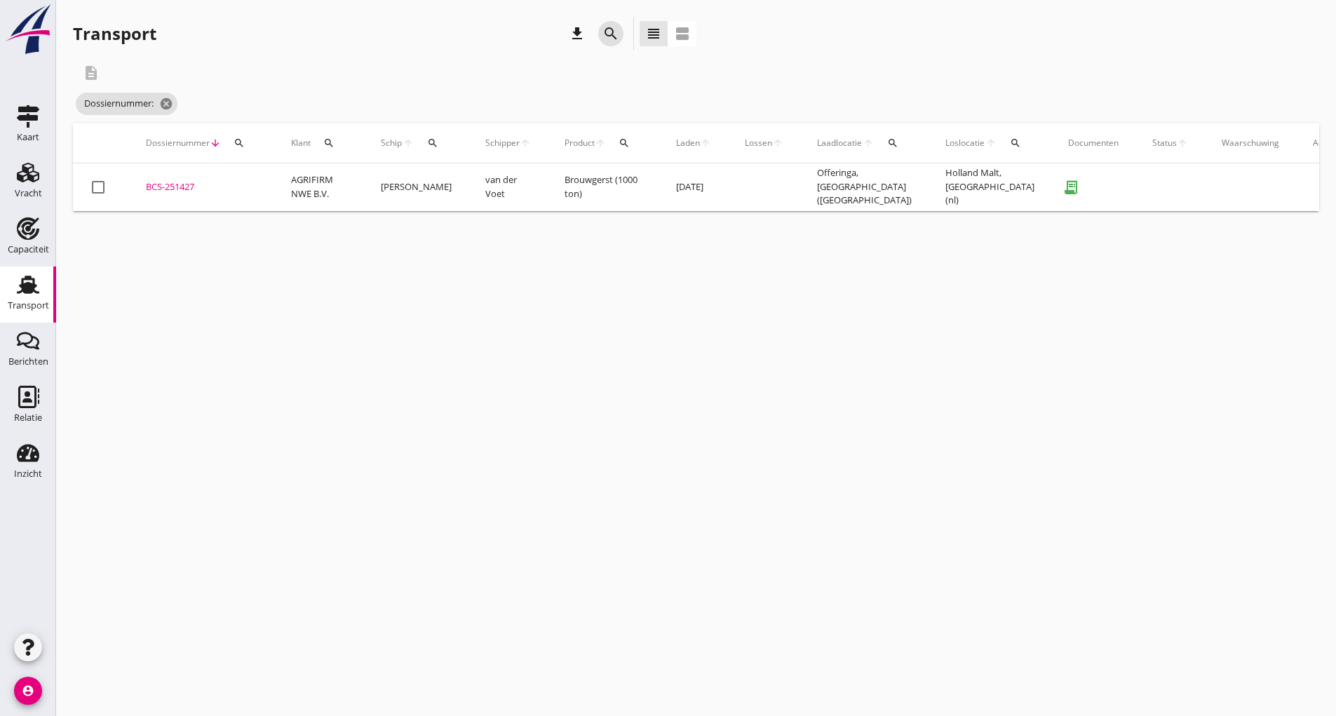
drag, startPoint x: 601, startPoint y: 29, endPoint x: 567, endPoint y: 149, distance: 124.8
click at [601, 30] on div "search" at bounding box center [610, 33] width 25 height 17
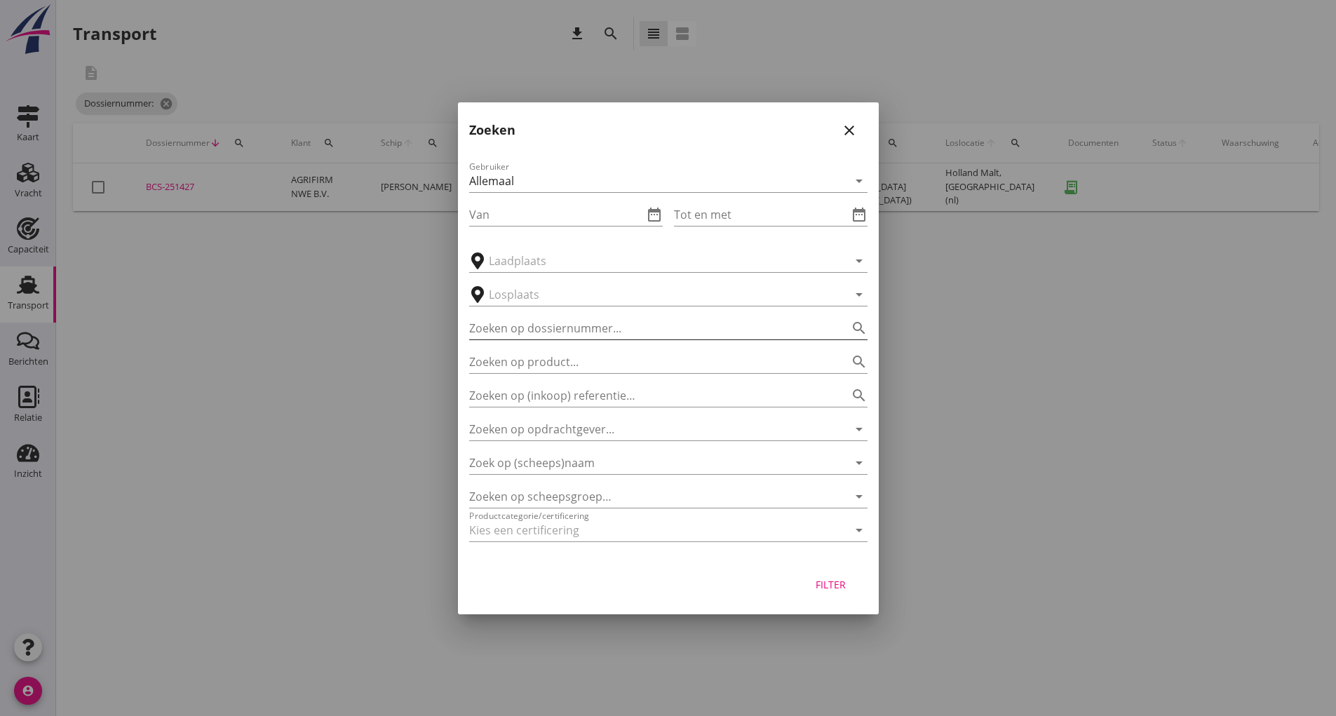
click at [519, 335] on input "Zoeken op dossiernummer..." at bounding box center [648, 328] width 359 height 22
type input "251433"
click at [843, 582] on div "Filter" at bounding box center [831, 584] width 39 height 15
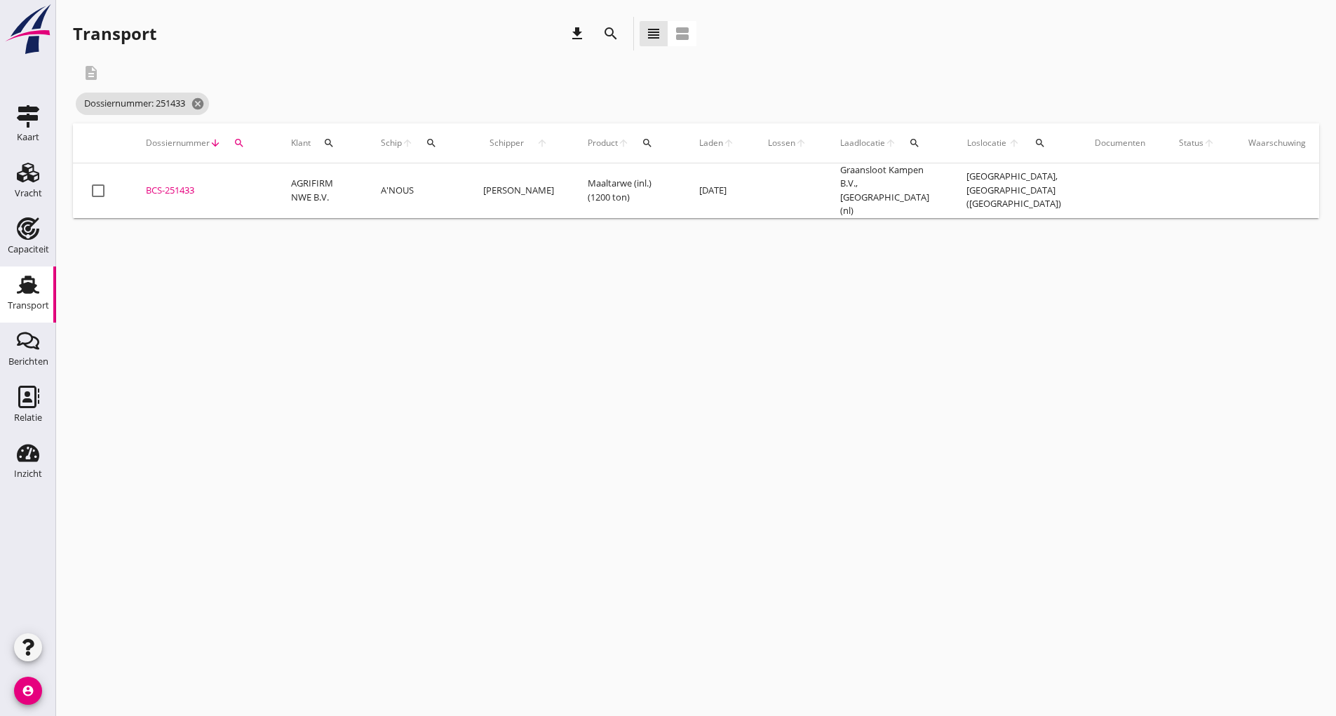
click at [181, 184] on div "BCS-251433" at bounding box center [202, 191] width 112 height 14
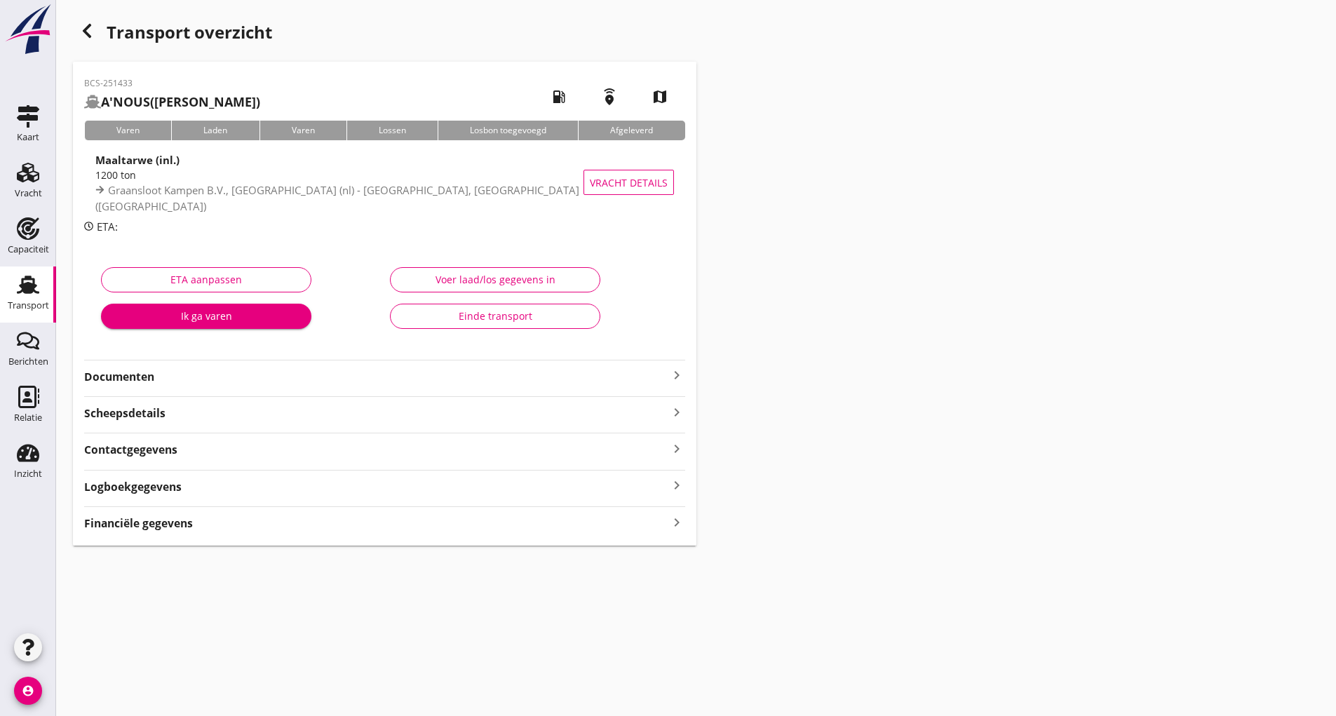
click at [124, 379] on strong "Documenten" at bounding box center [376, 377] width 584 height 16
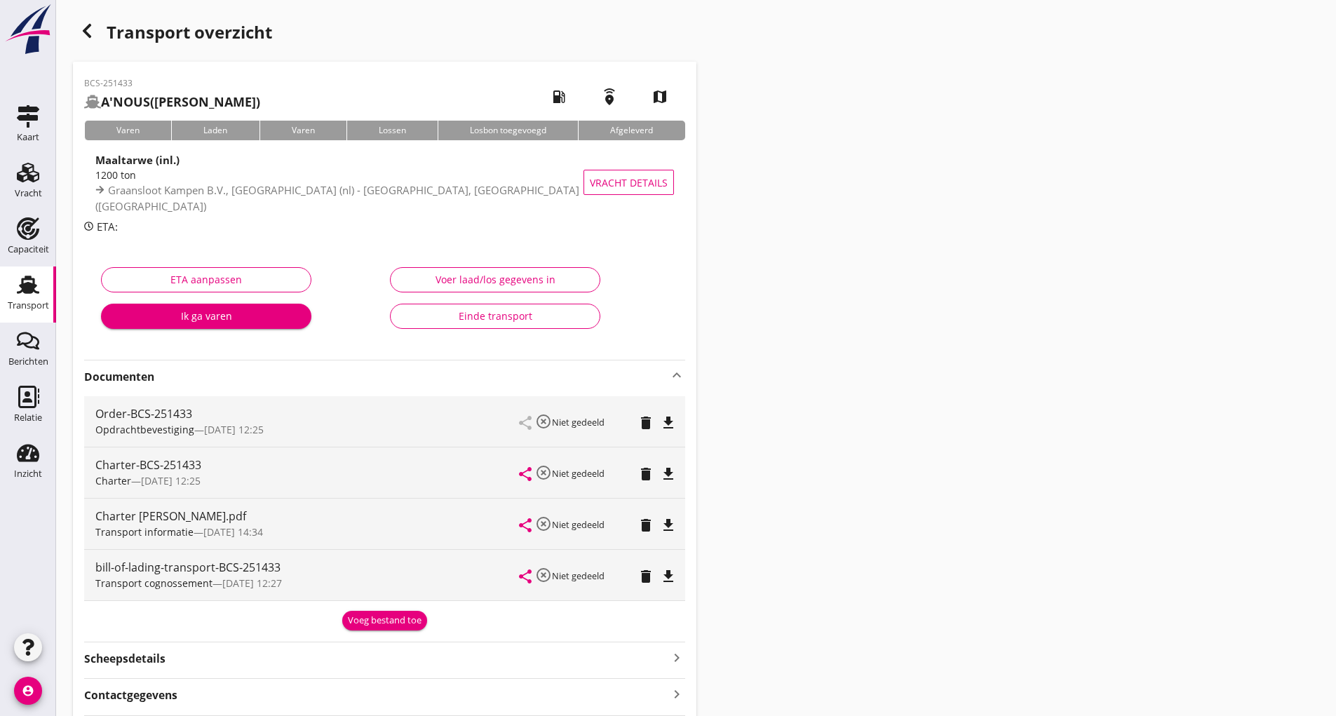
click at [356, 615] on div "Voeg bestand toe" at bounding box center [385, 621] width 74 height 14
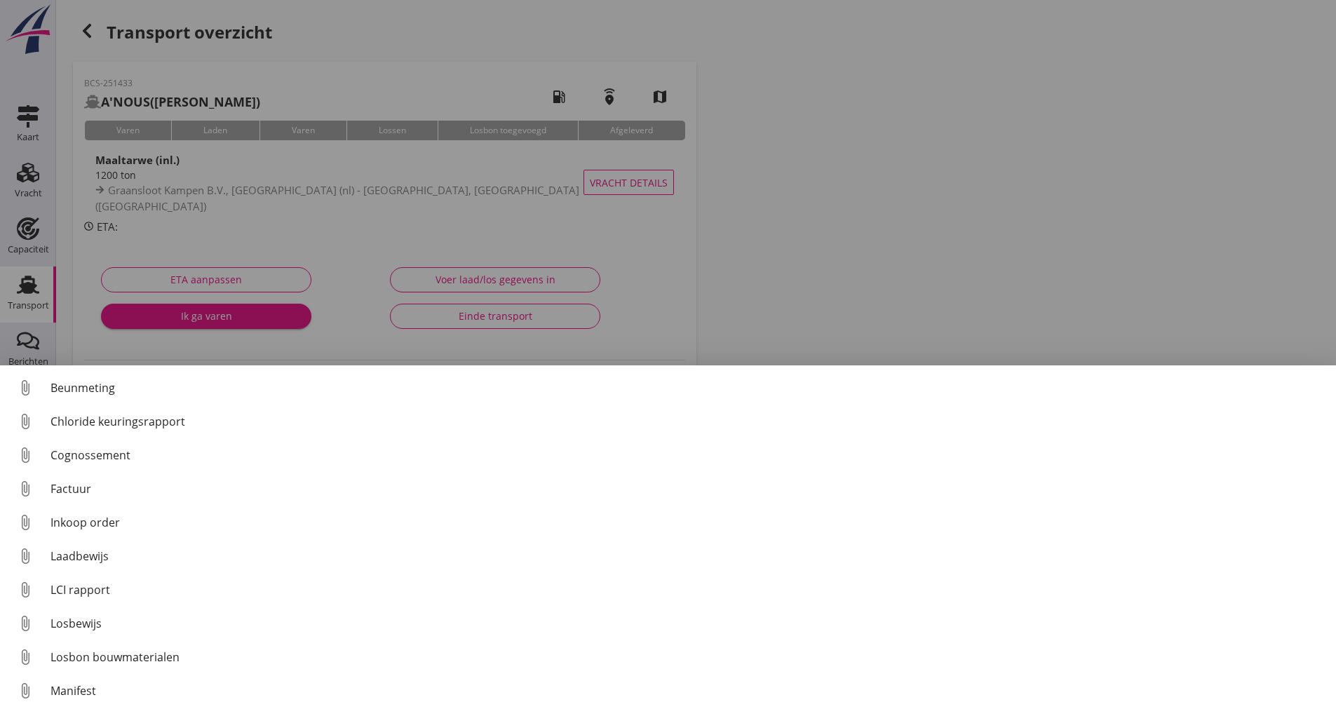
scroll to position [98, 0]
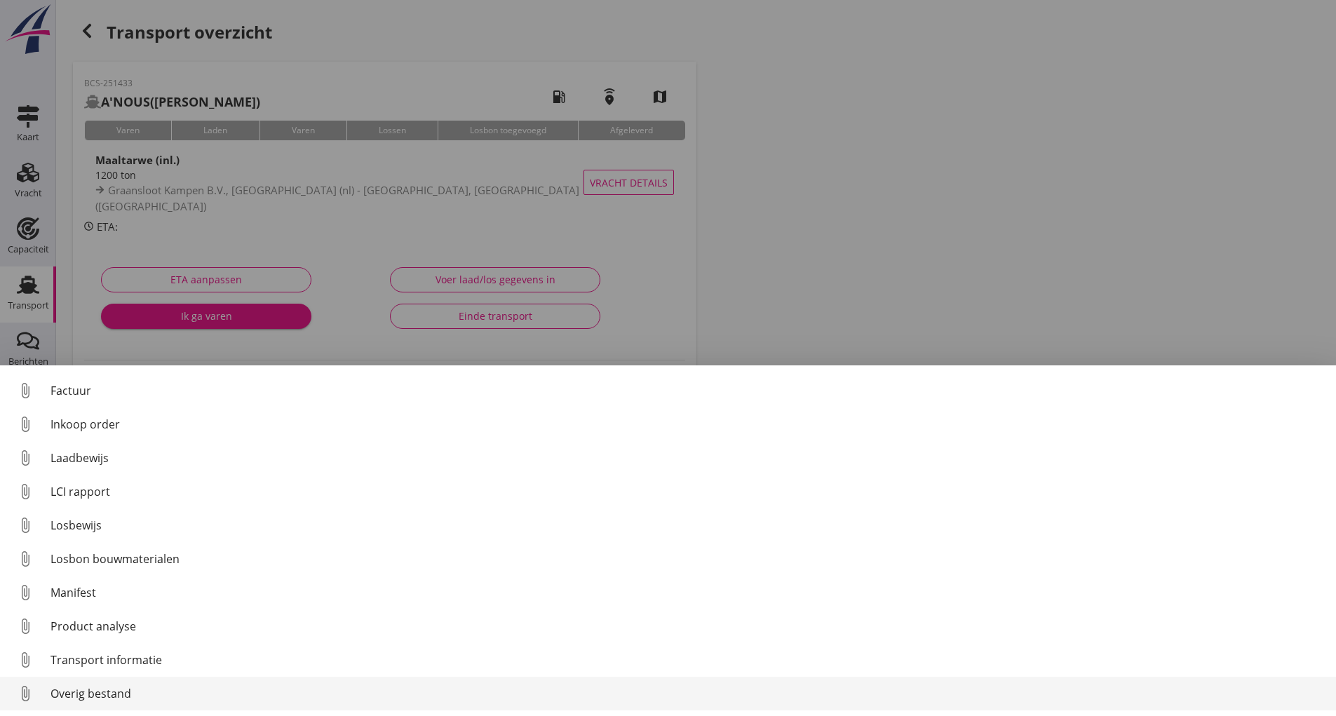
click at [87, 689] on div "Overig bestand" at bounding box center [688, 693] width 1275 height 17
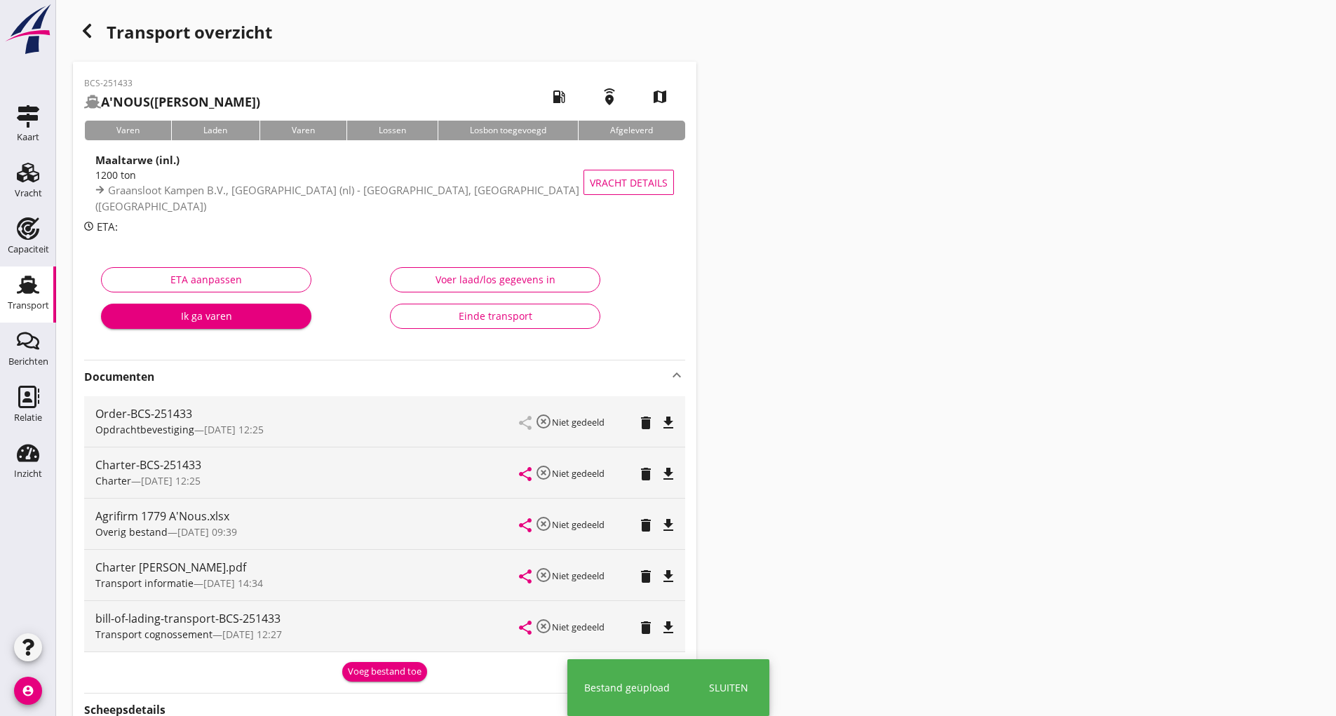
click at [365, 674] on div "Voeg bestand toe" at bounding box center [385, 672] width 74 height 14
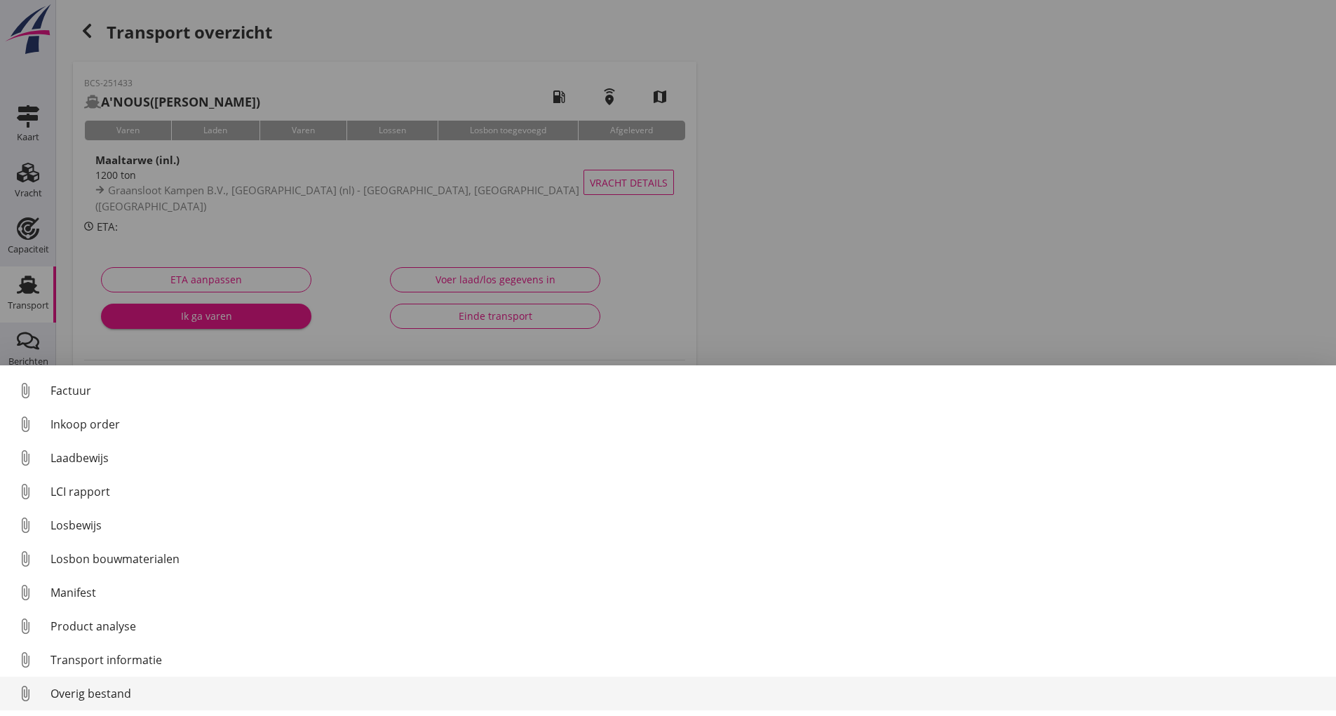
click at [109, 697] on div "Overig bestand" at bounding box center [688, 693] width 1275 height 17
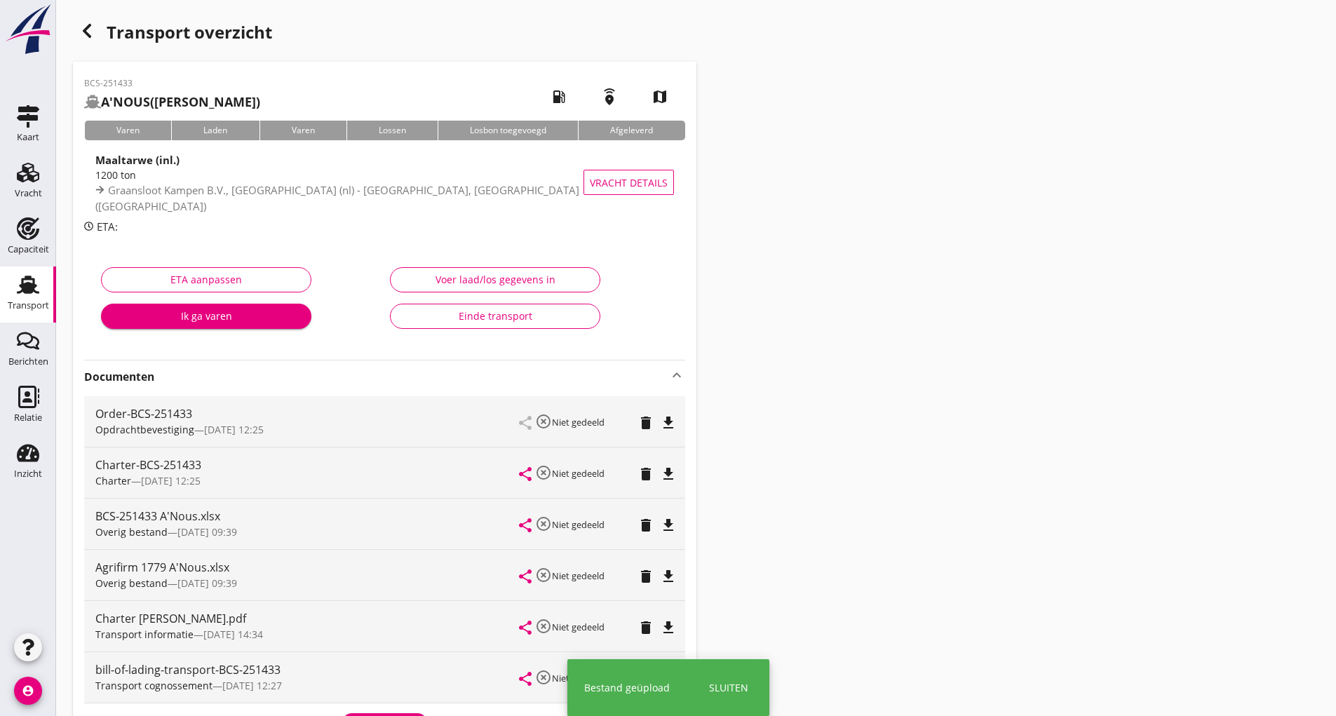
scroll to position [228, 0]
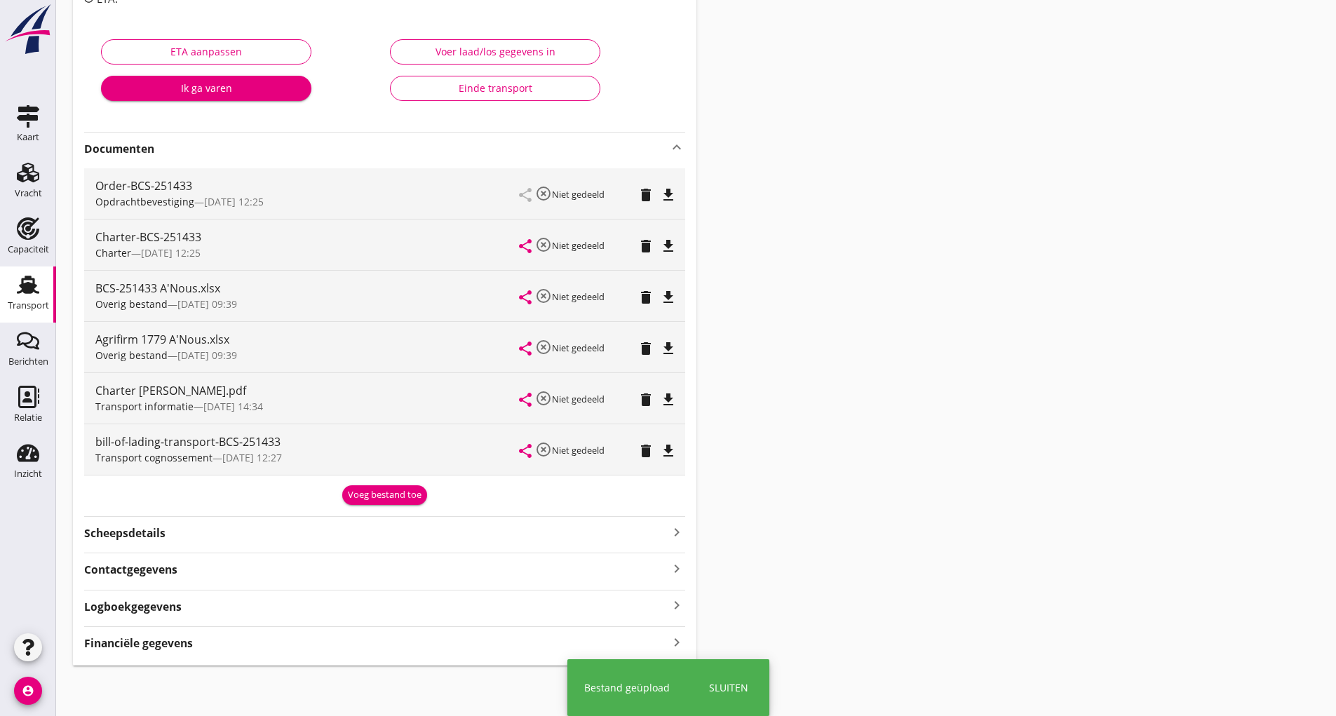
click at [361, 487] on button "Voeg bestand toe" at bounding box center [384, 495] width 85 height 20
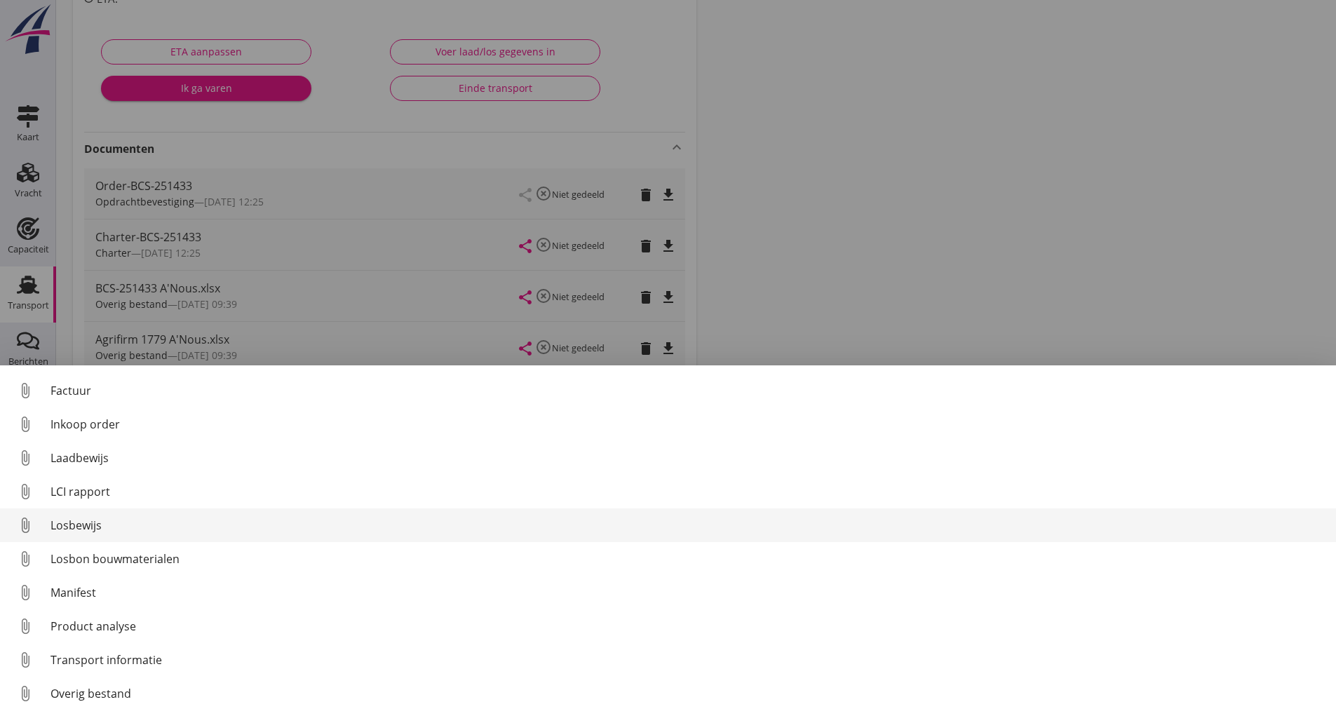
click at [86, 526] on div "Losbewijs" at bounding box center [688, 525] width 1275 height 17
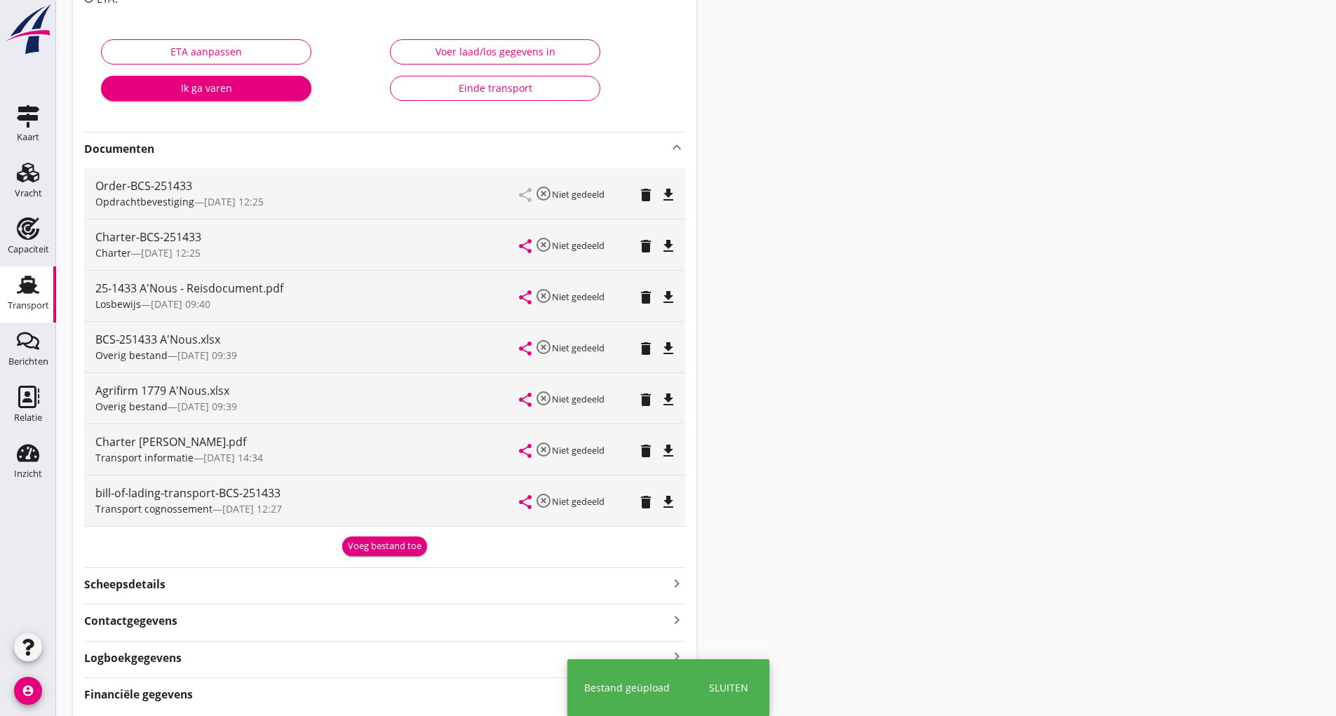
click at [365, 549] on div "Voeg bestand toe" at bounding box center [385, 546] width 74 height 14
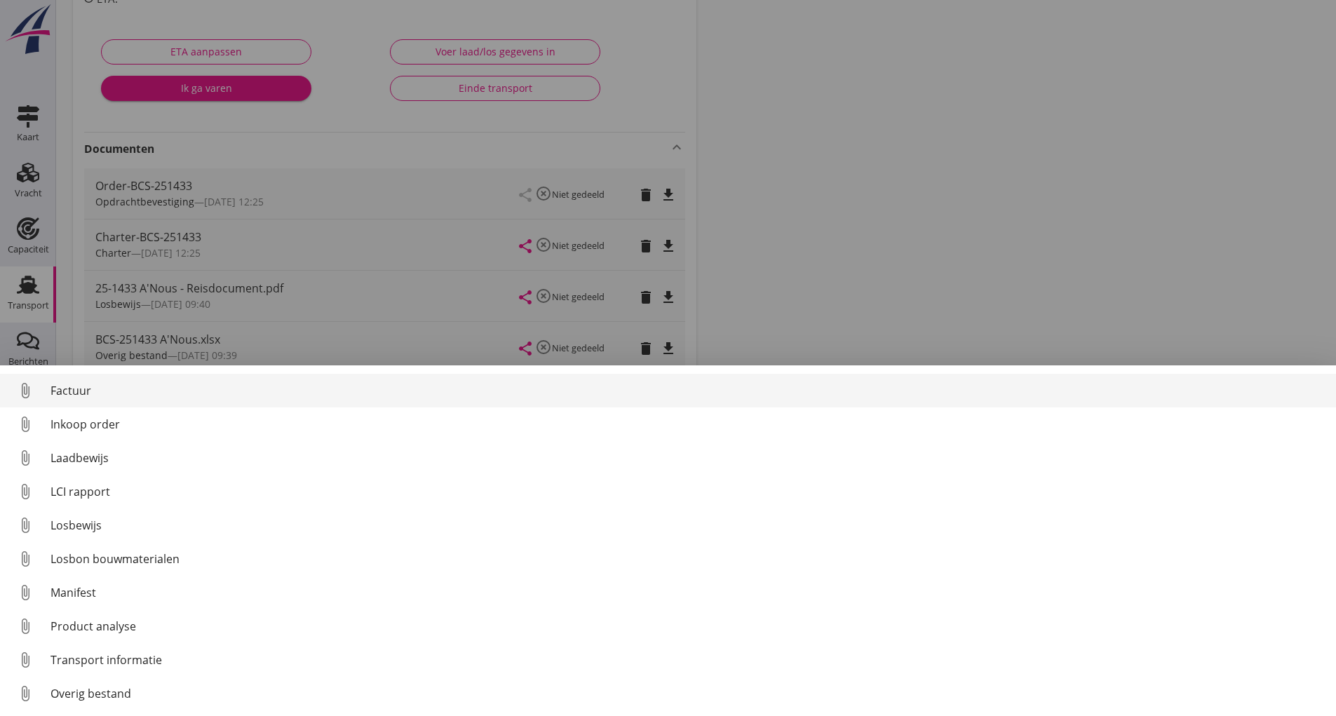
click at [82, 395] on div "Factuur" at bounding box center [688, 390] width 1275 height 17
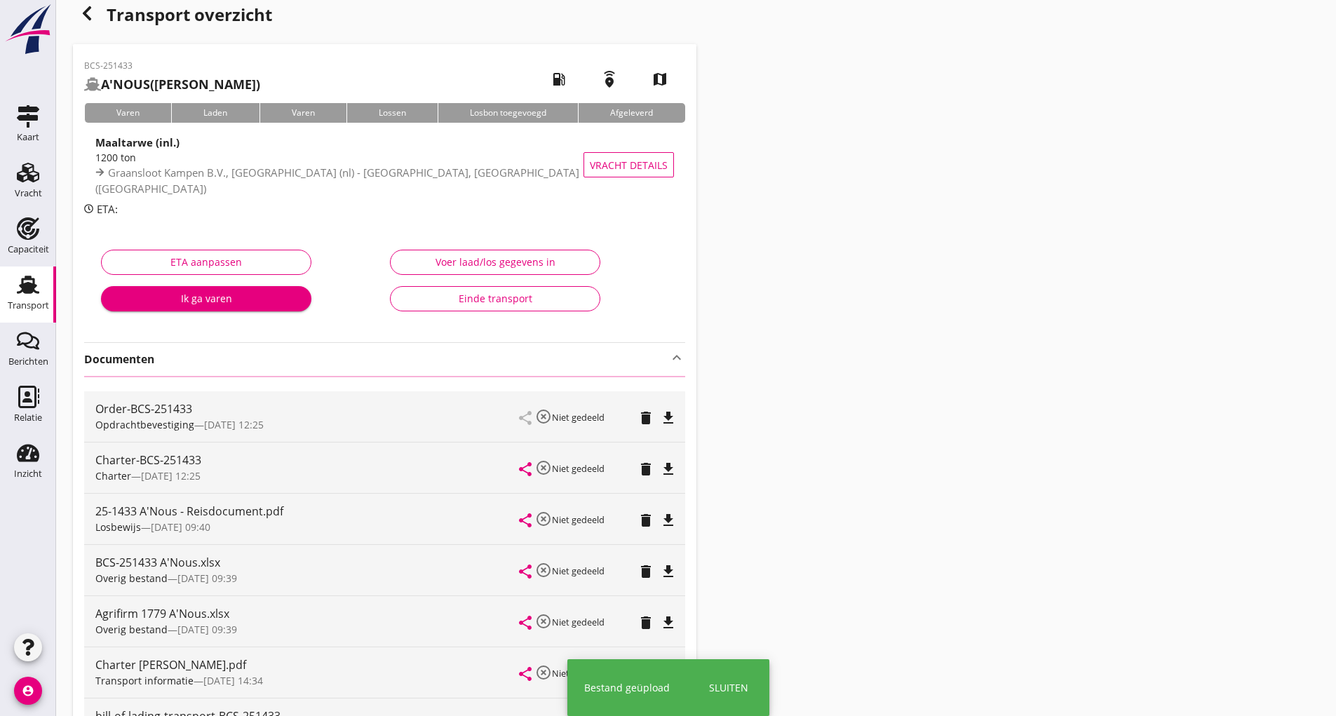
scroll to position [0, 0]
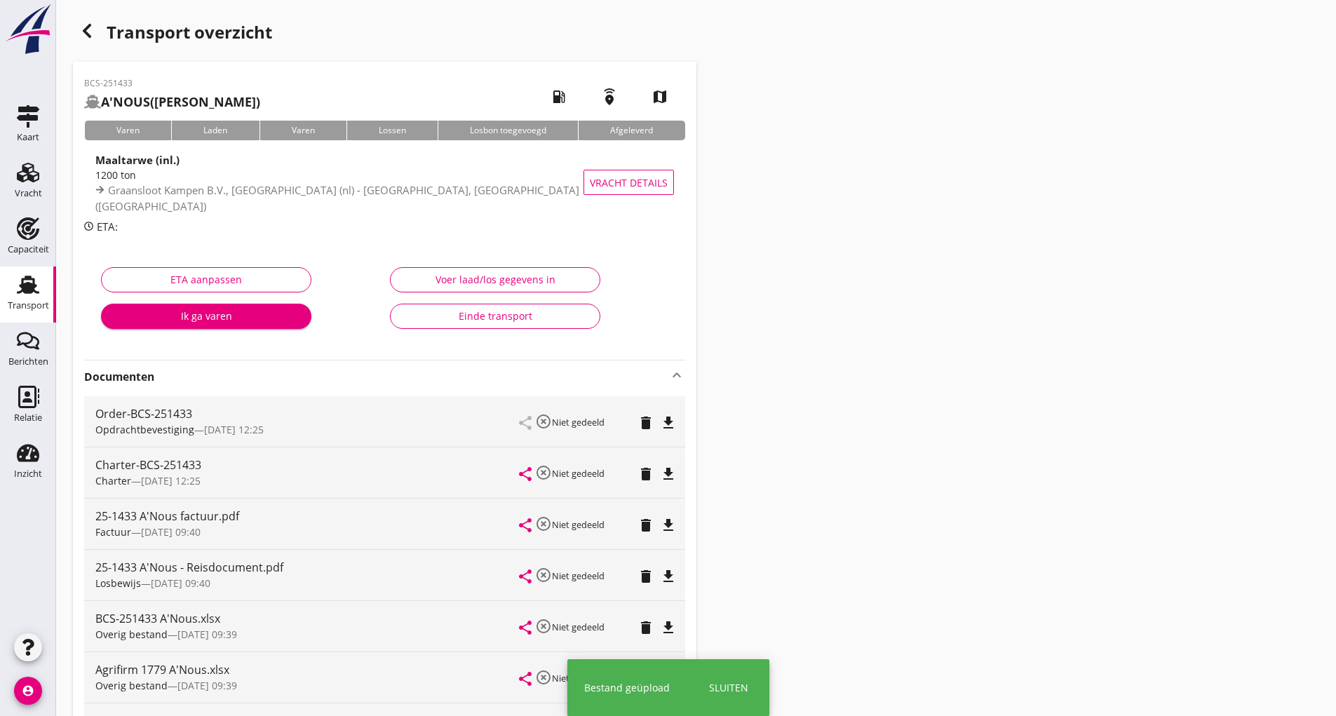
click at [81, 24] on icon "button" at bounding box center [87, 30] width 17 height 17
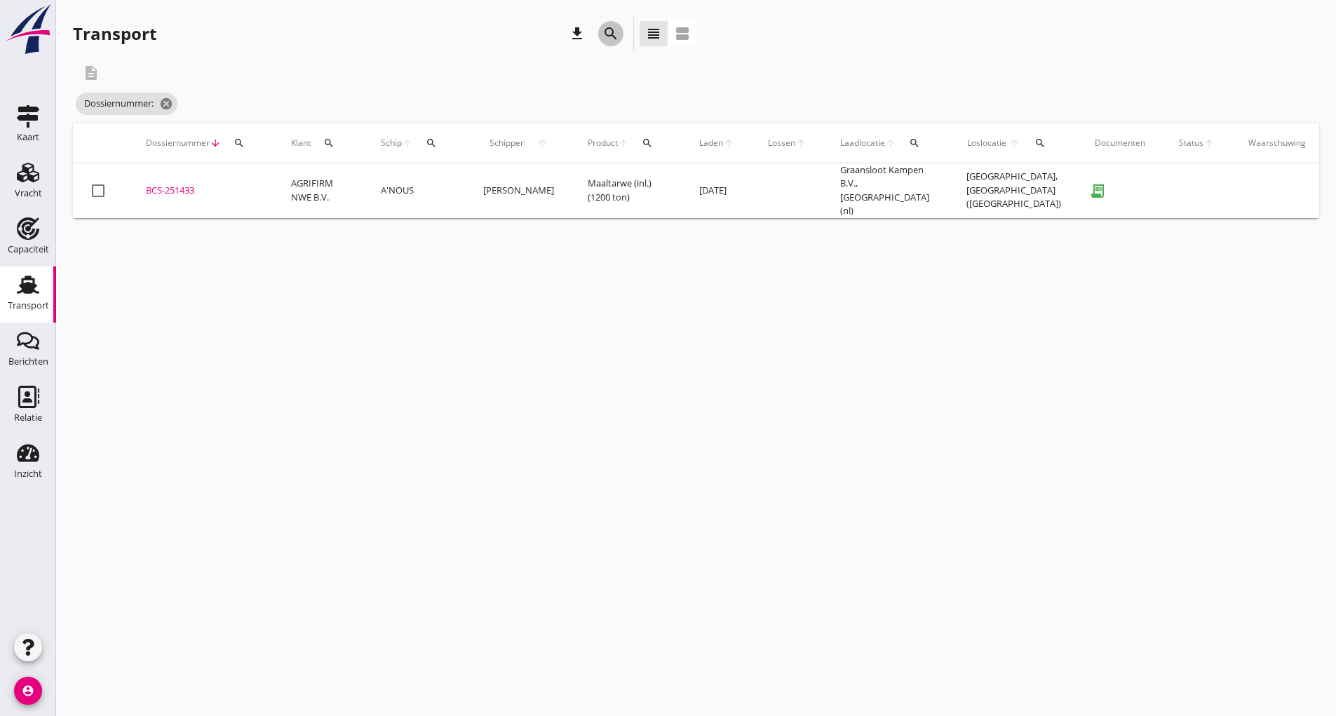
click at [610, 34] on icon "search" at bounding box center [611, 33] width 17 height 17
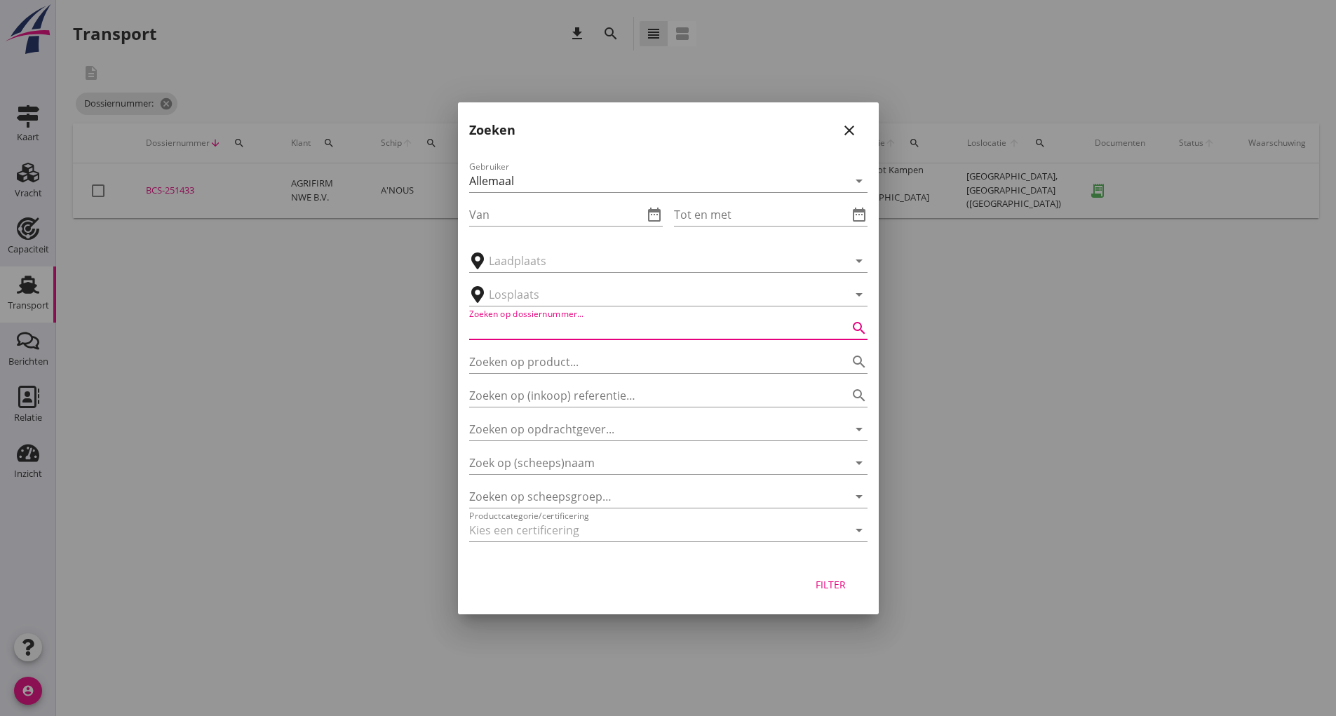
click at [563, 336] on input "Zoeken op dossiernummer..." at bounding box center [648, 328] width 359 height 22
type input "251435"
click at [821, 589] on div "Filter" at bounding box center [831, 584] width 39 height 15
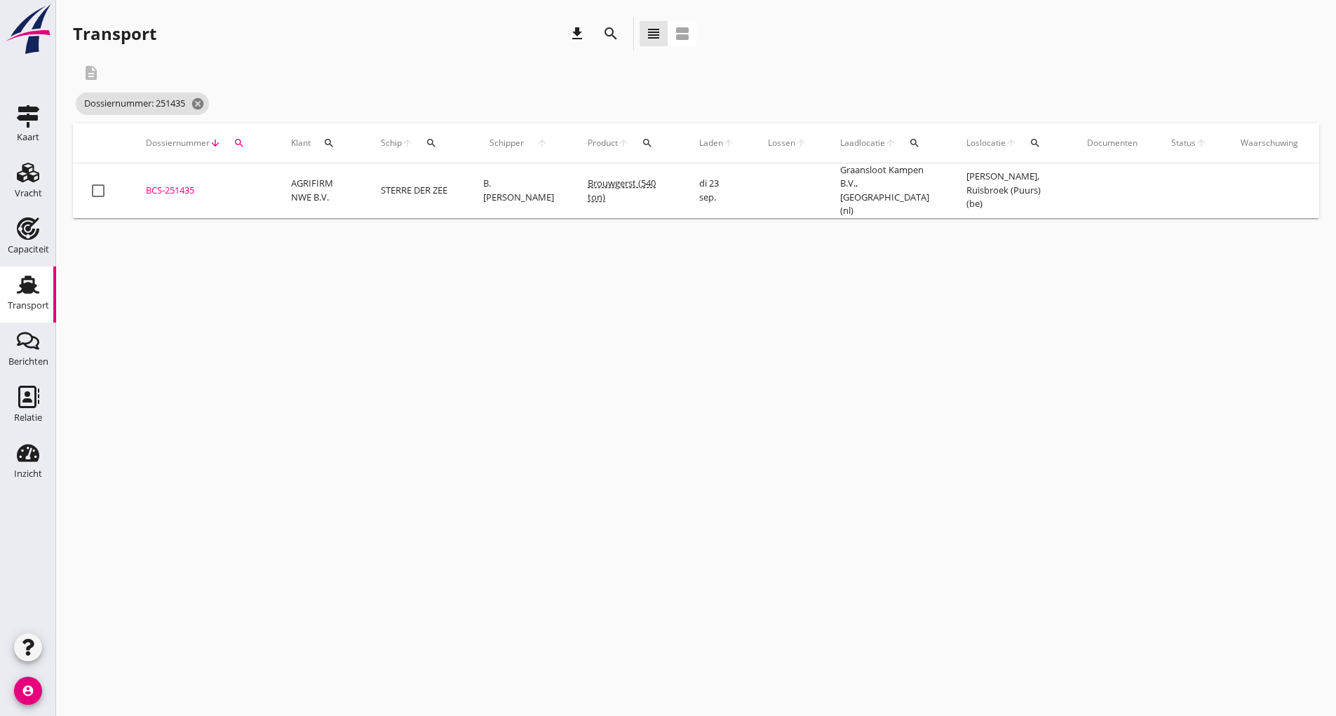
click at [180, 185] on div "BCS-251435" at bounding box center [202, 191] width 112 height 14
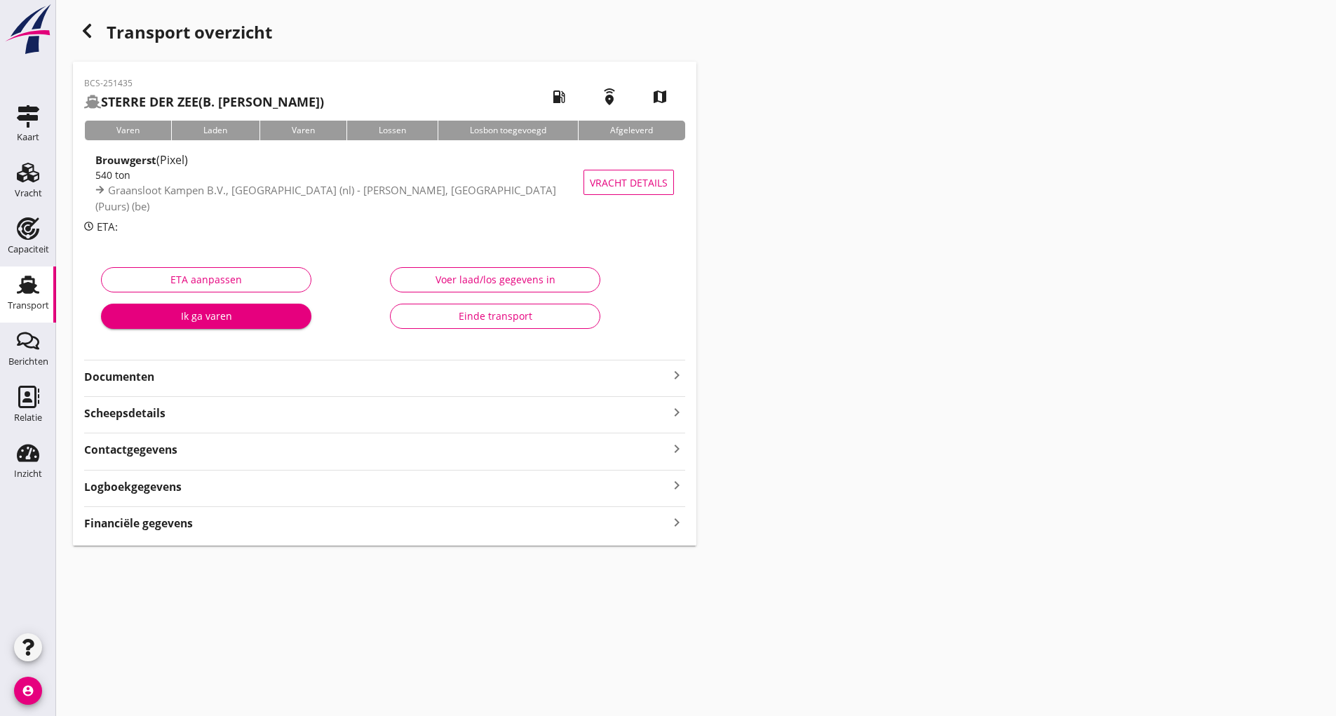
click at [135, 377] on strong "Documenten" at bounding box center [376, 377] width 584 height 16
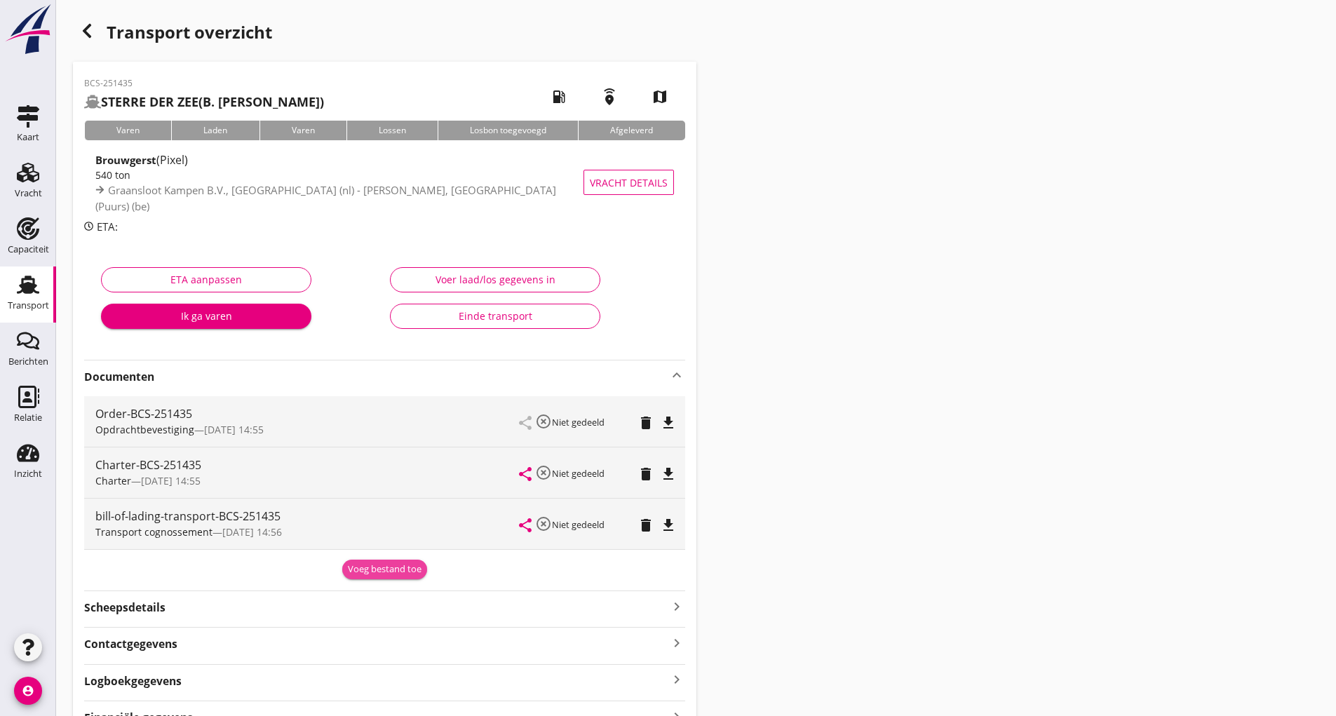
click at [367, 570] on div "Voeg bestand toe" at bounding box center [385, 570] width 74 height 14
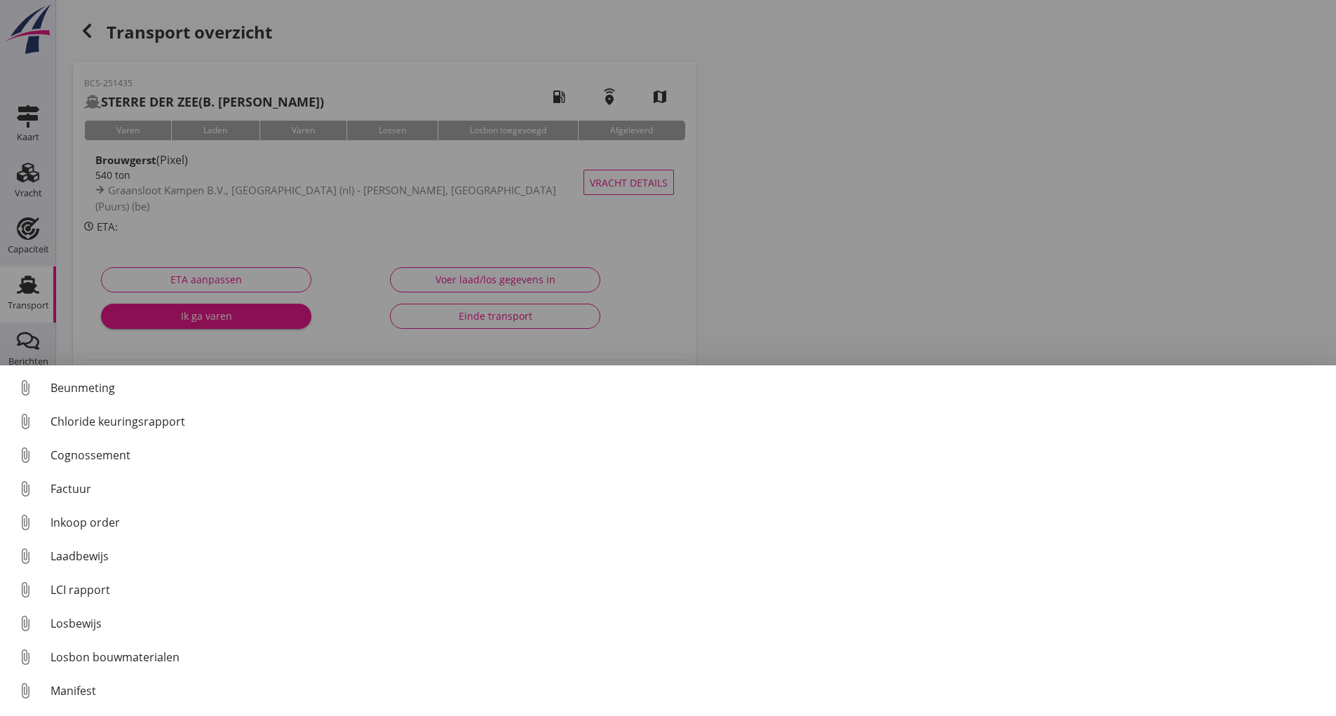
scroll to position [98, 0]
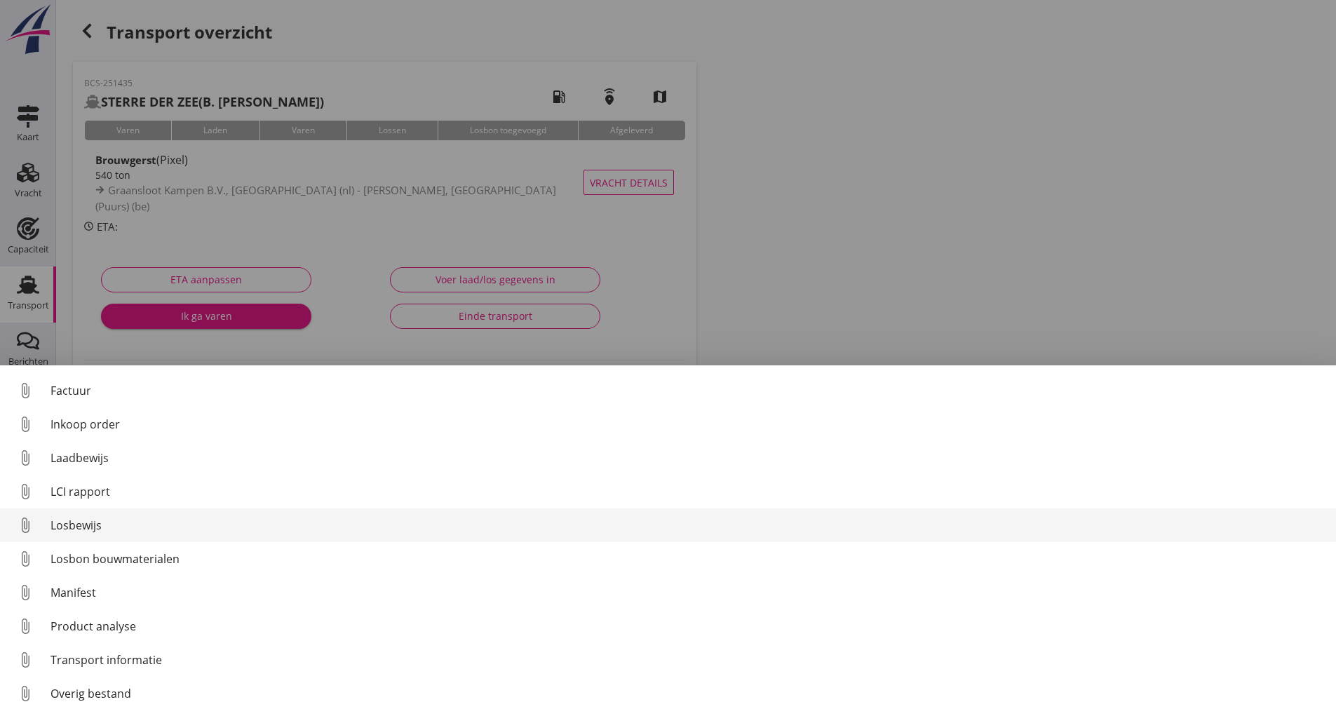
click at [71, 519] on div "Losbewijs" at bounding box center [688, 525] width 1275 height 17
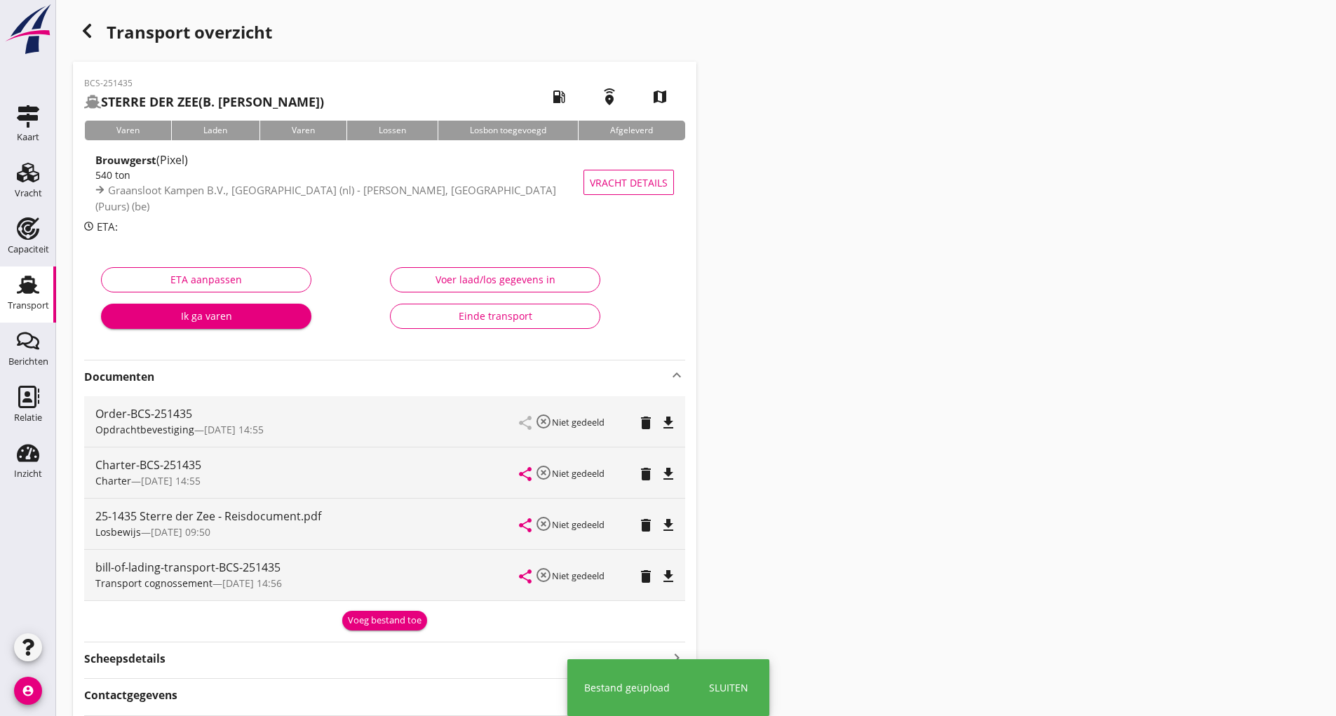
click at [362, 624] on div "Voeg bestand toe" at bounding box center [385, 621] width 74 height 14
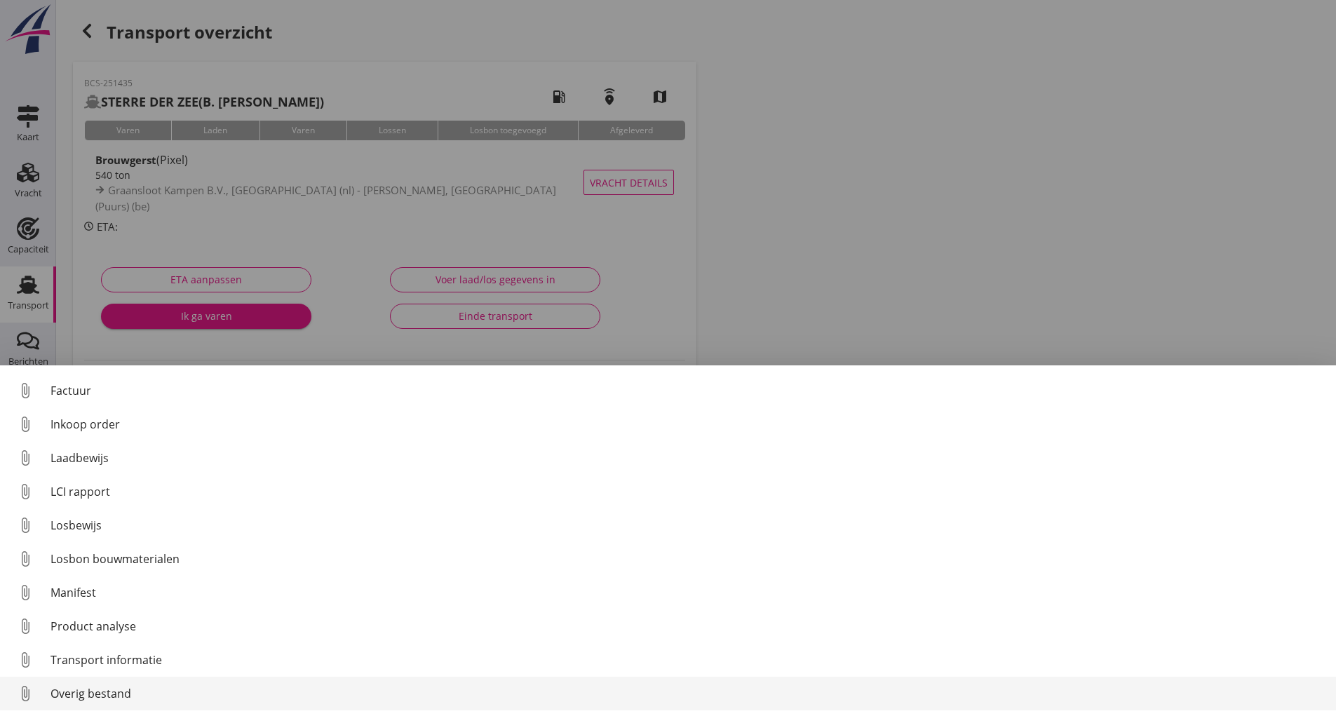
click at [116, 698] on div "Overig bestand" at bounding box center [688, 693] width 1275 height 17
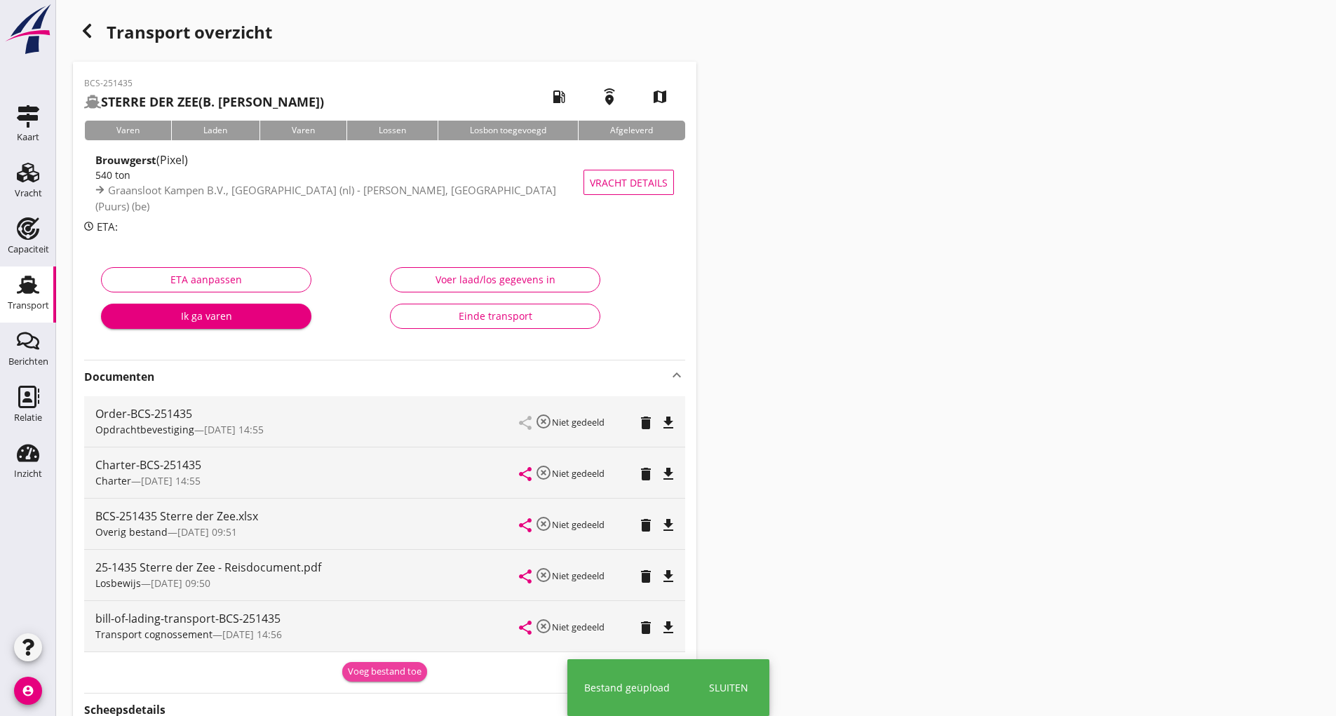
click at [368, 666] on div "Voeg bestand toe" at bounding box center [385, 672] width 74 height 14
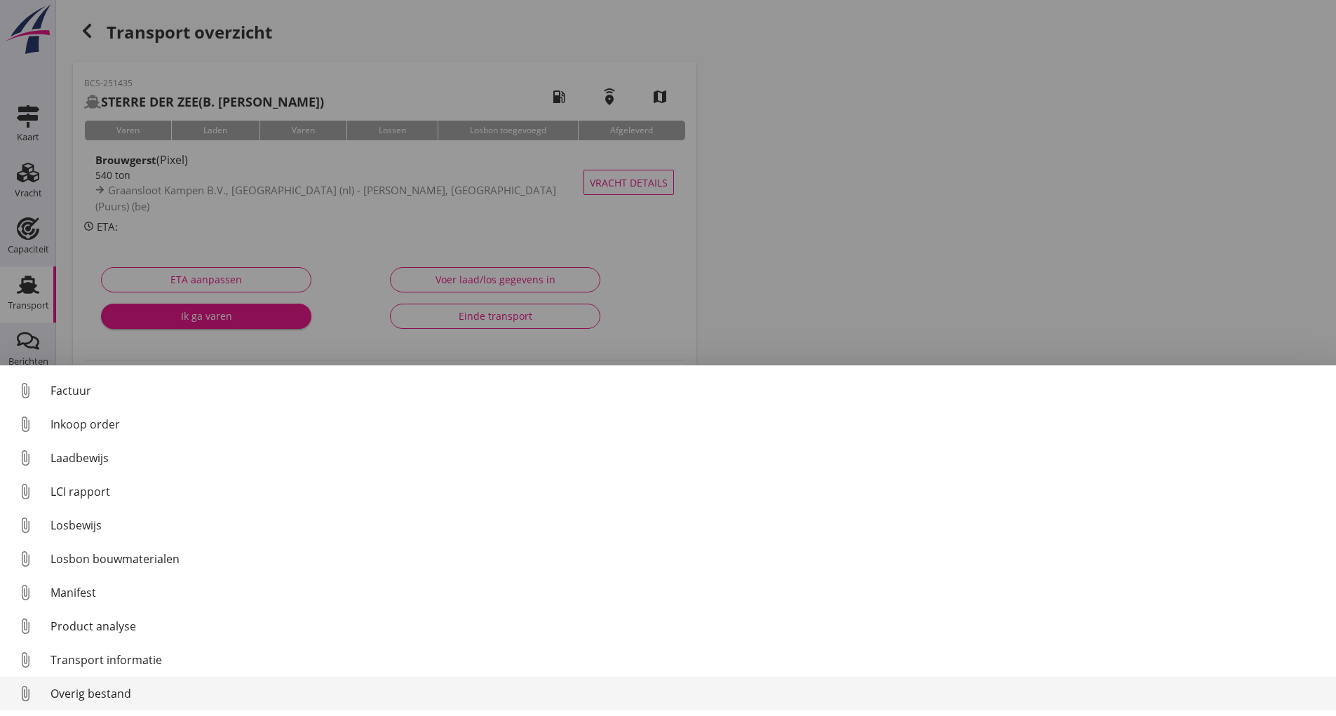
click at [123, 689] on div "Overig bestand" at bounding box center [688, 693] width 1275 height 17
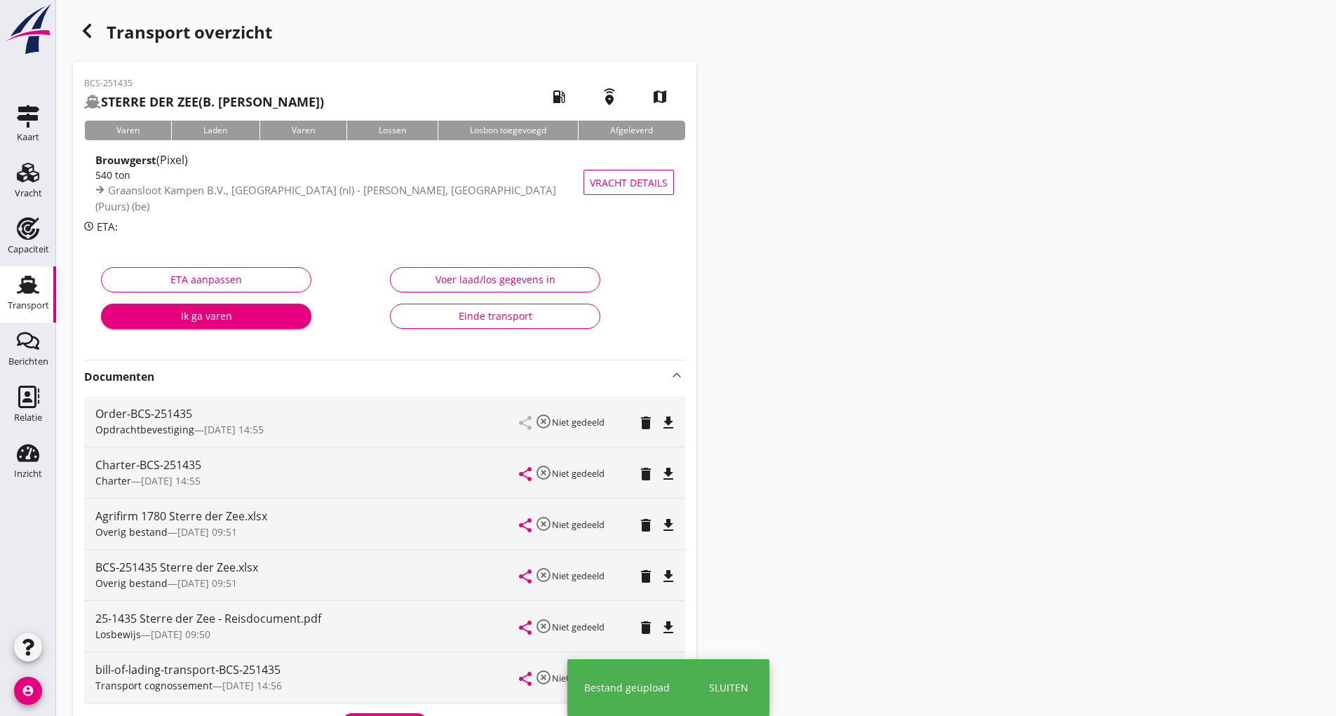
scroll to position [140, 0]
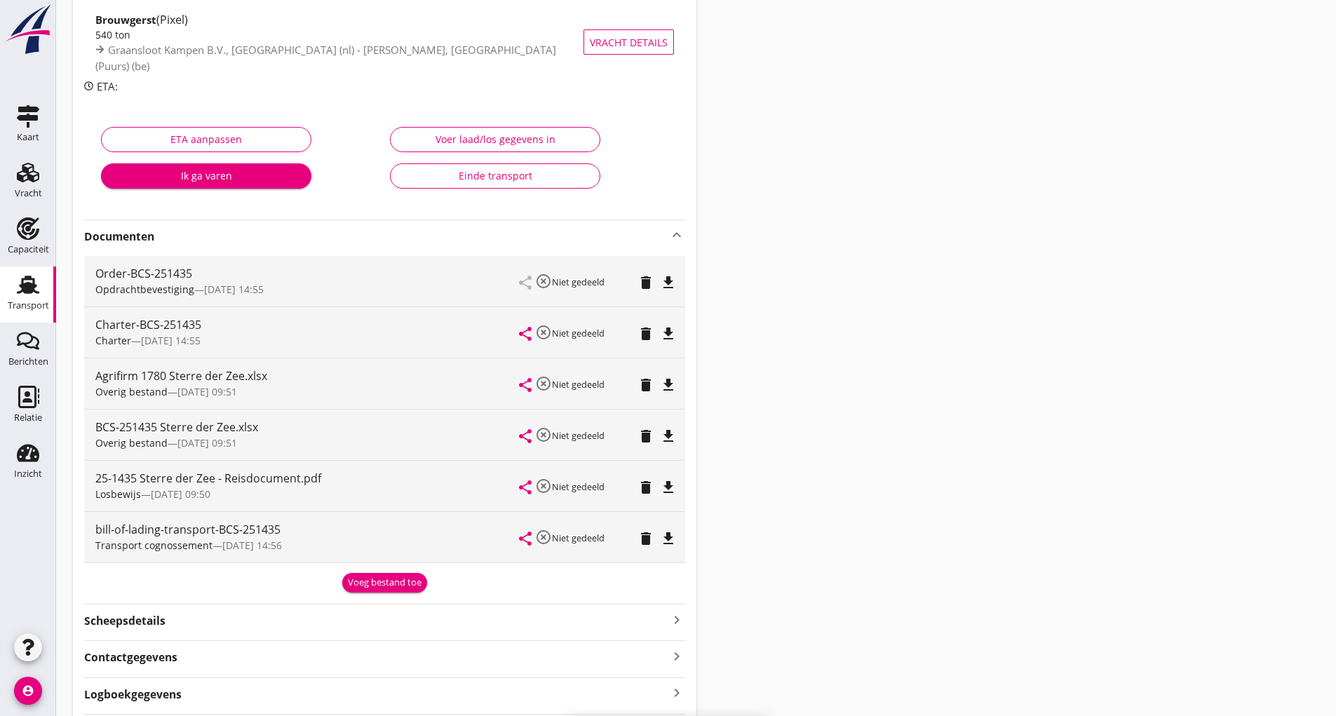
click at [384, 586] on div "Voeg bestand toe" at bounding box center [385, 583] width 74 height 14
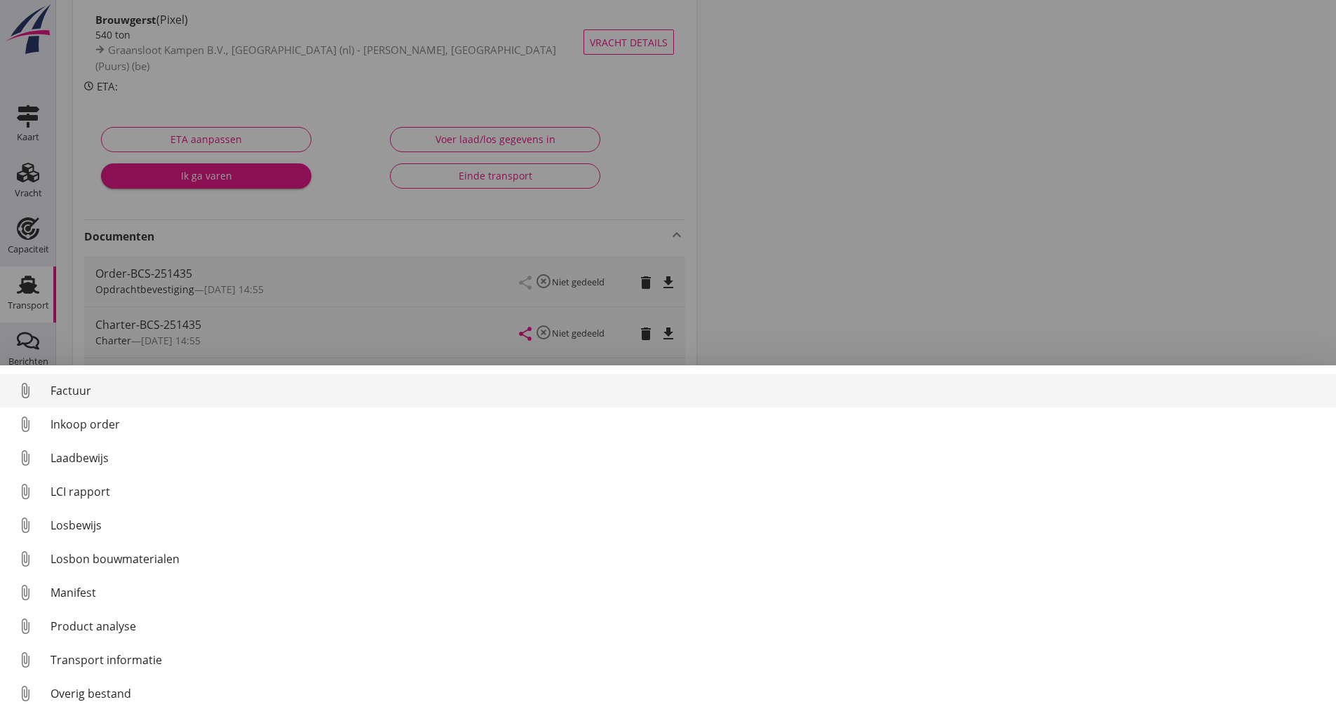
click at [79, 387] on div "Factuur" at bounding box center [688, 390] width 1275 height 17
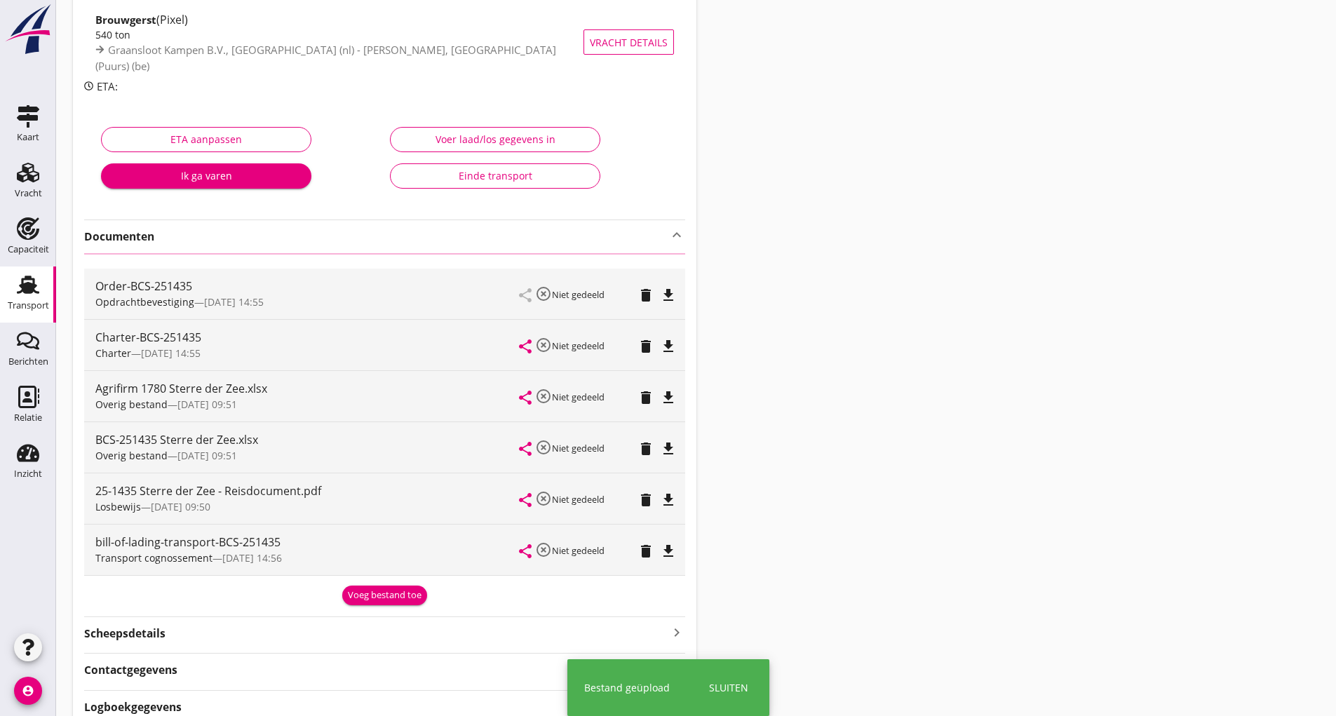
scroll to position [0, 0]
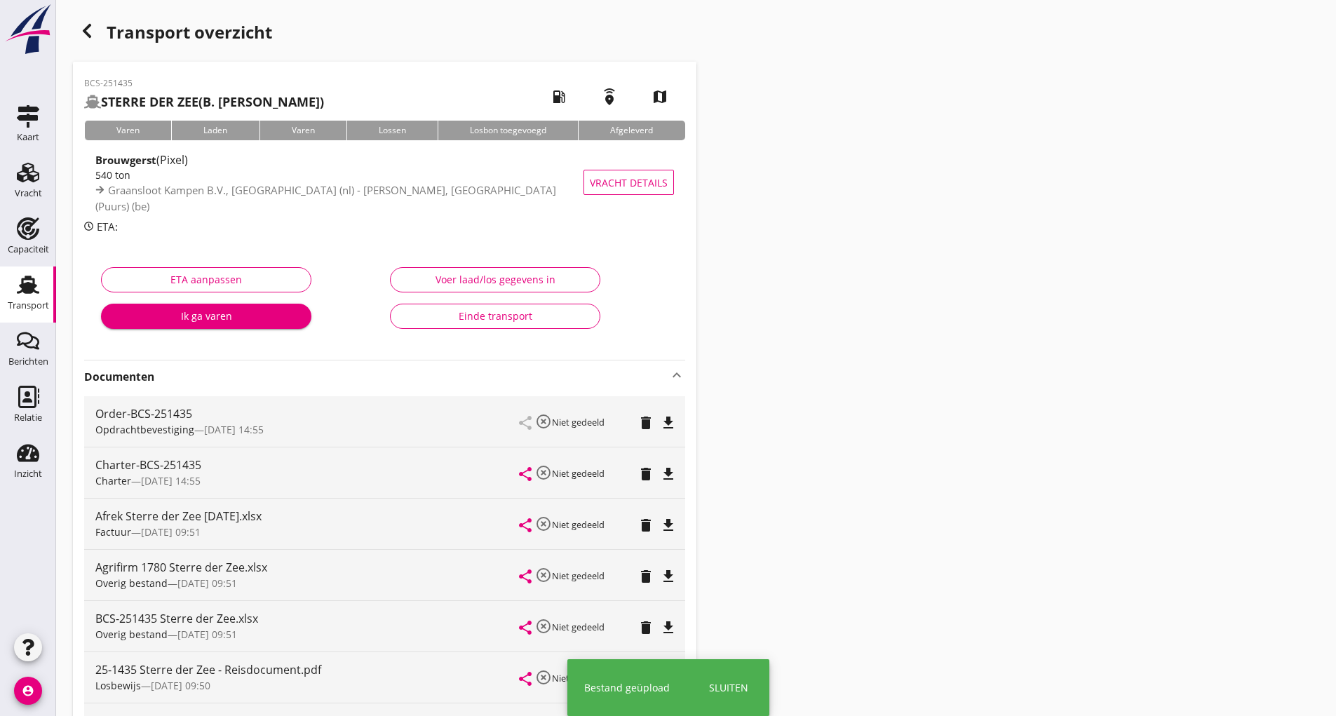
click at [82, 39] on icon "button" at bounding box center [87, 30] width 17 height 17
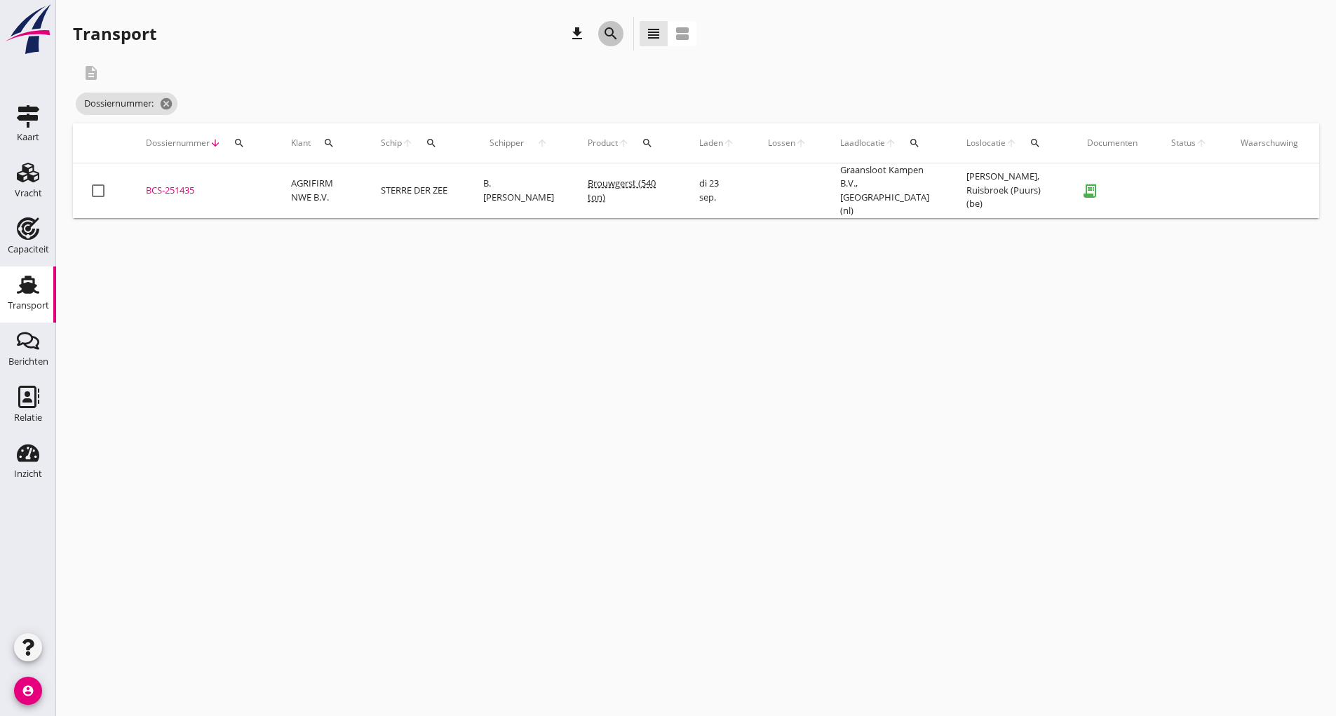
click at [613, 38] on icon "search" at bounding box center [611, 33] width 17 height 17
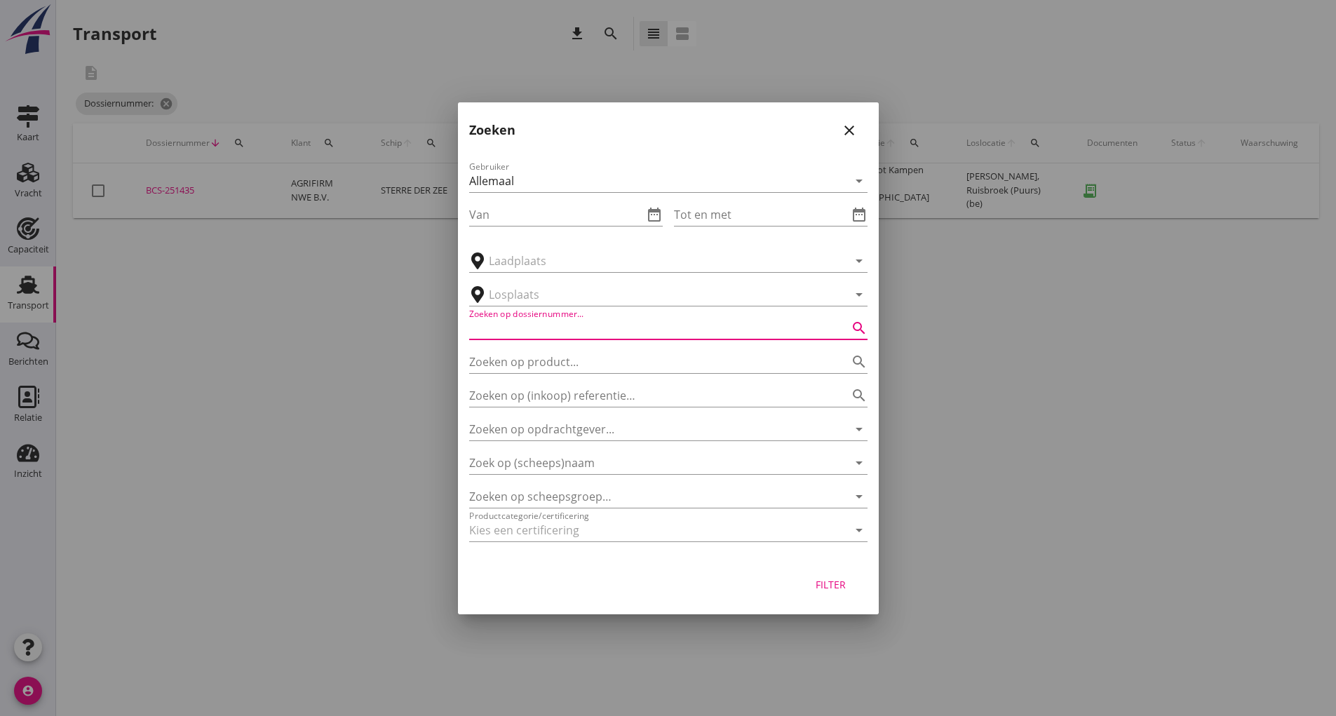
click at [508, 323] on input "Zoeken op dossiernummer..." at bounding box center [648, 328] width 359 height 22
type input "251441"
drag, startPoint x: 824, startPoint y: 582, endPoint x: 848, endPoint y: 583, distance: 24.6
click at [824, 584] on div "Filter" at bounding box center [831, 584] width 39 height 15
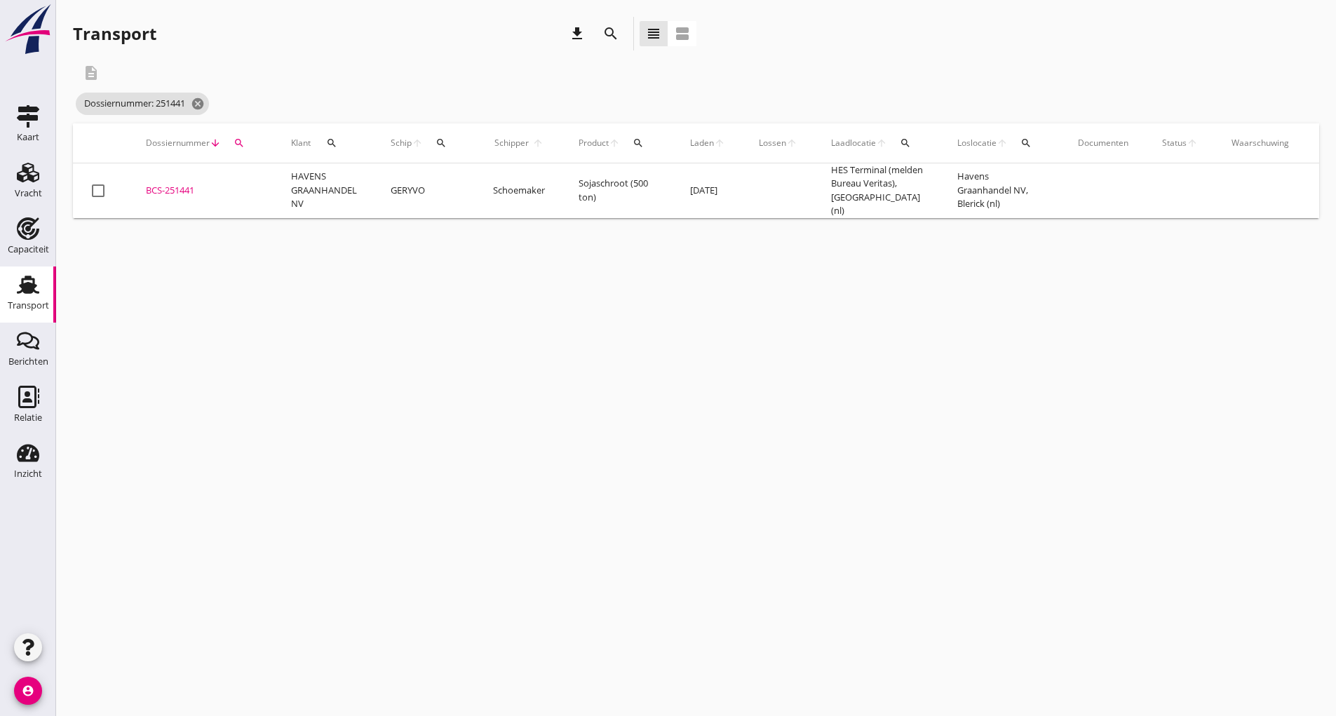
click at [192, 192] on div "BCS-251441" at bounding box center [202, 191] width 112 height 14
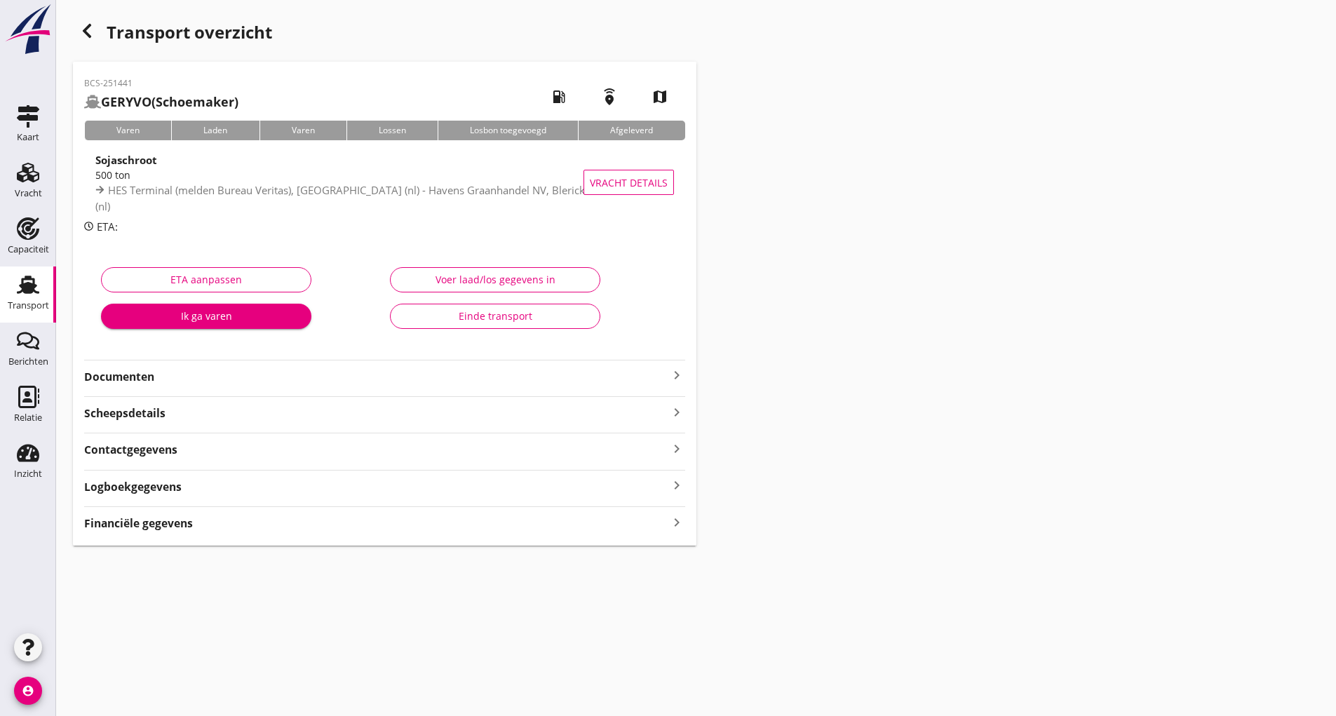
click at [163, 377] on strong "Documenten" at bounding box center [376, 377] width 584 height 16
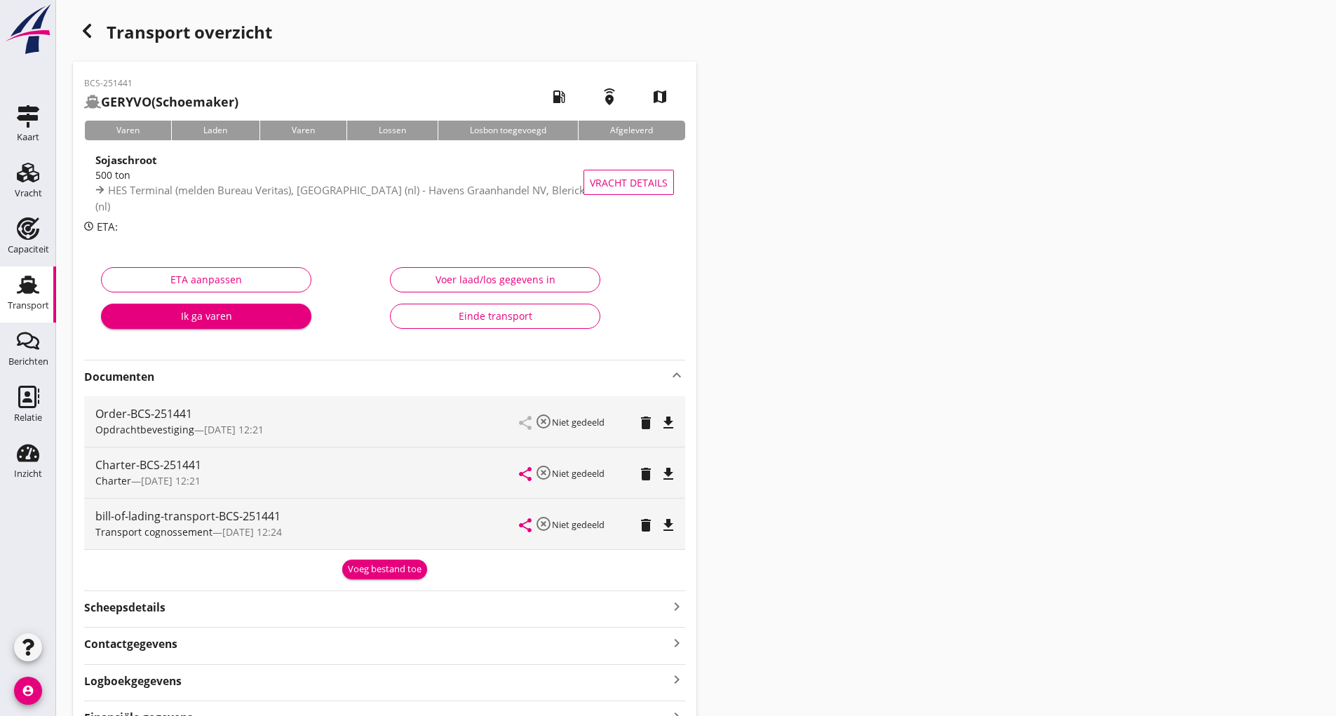
click at [396, 582] on div "BCS-251441 GERYVO (Schoemaker) local_gas_station emergency_share map Varen Lade…" at bounding box center [385, 401] width 624 height 678
drag, startPoint x: 353, startPoint y: 569, endPoint x: 303, endPoint y: 589, distance: 53.5
click at [353, 570] on div "Voeg bestand toe" at bounding box center [385, 570] width 74 height 14
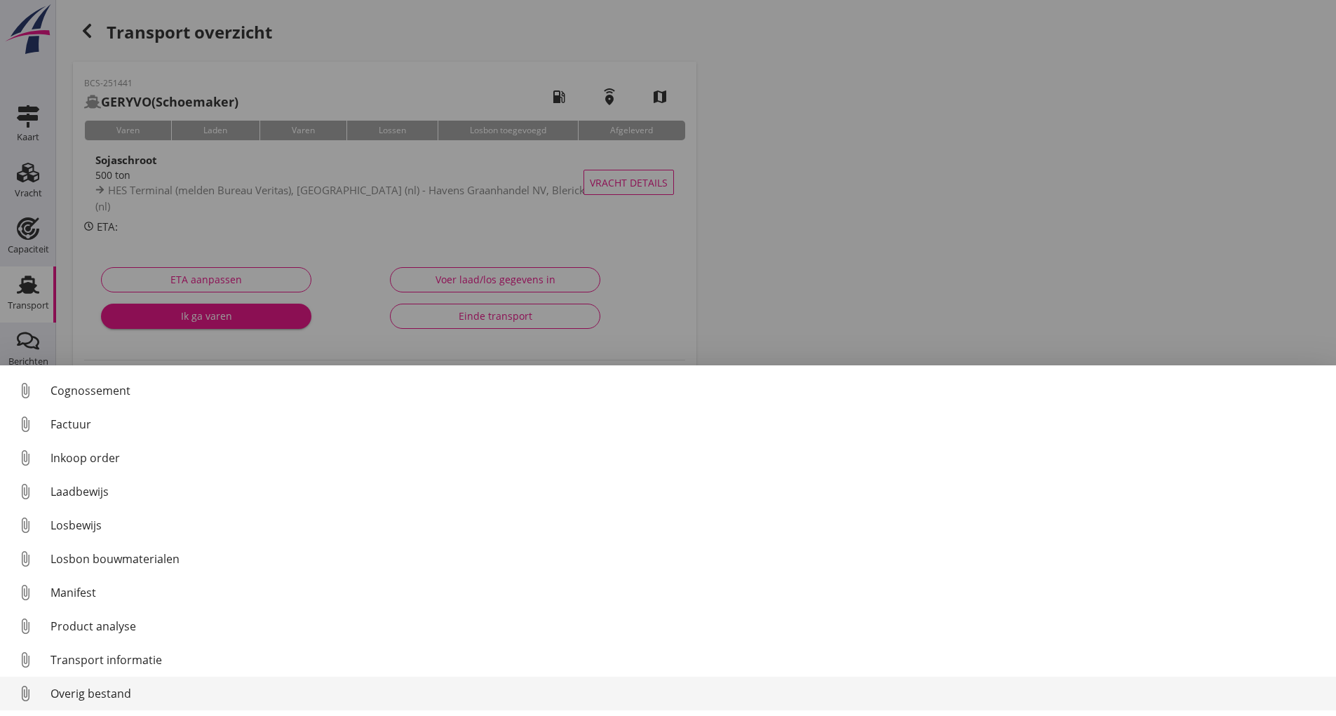
scroll to position [98, 0]
click at [115, 693] on div "Overig bestand" at bounding box center [688, 693] width 1275 height 17
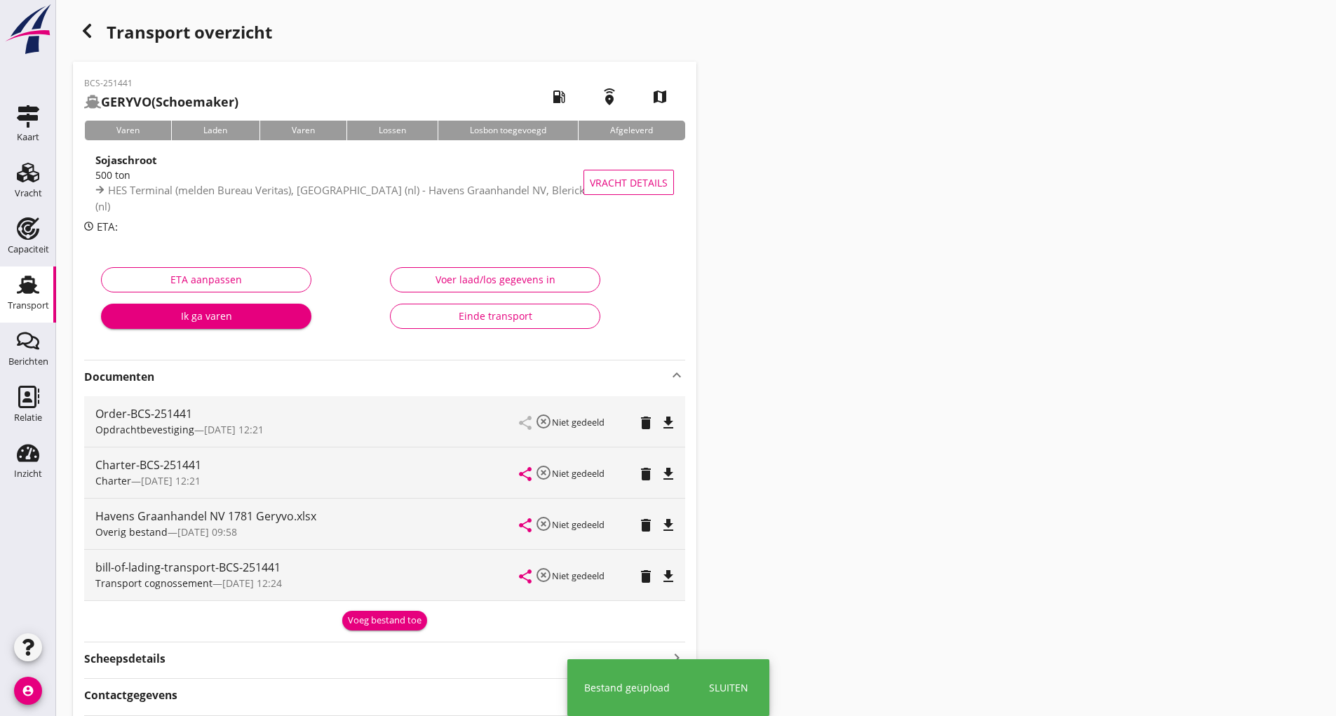
click at [377, 616] on button "Voeg bestand toe" at bounding box center [384, 621] width 85 height 20
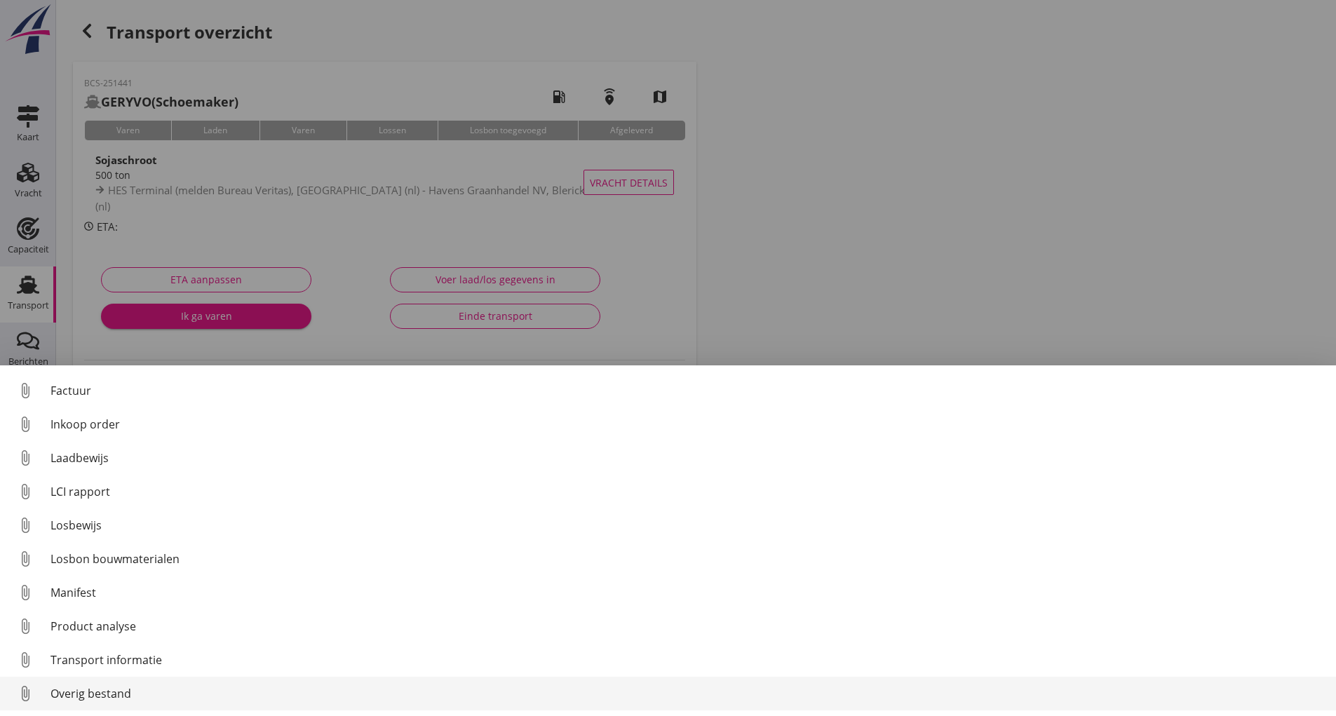
click at [119, 690] on div "Overig bestand" at bounding box center [688, 693] width 1275 height 17
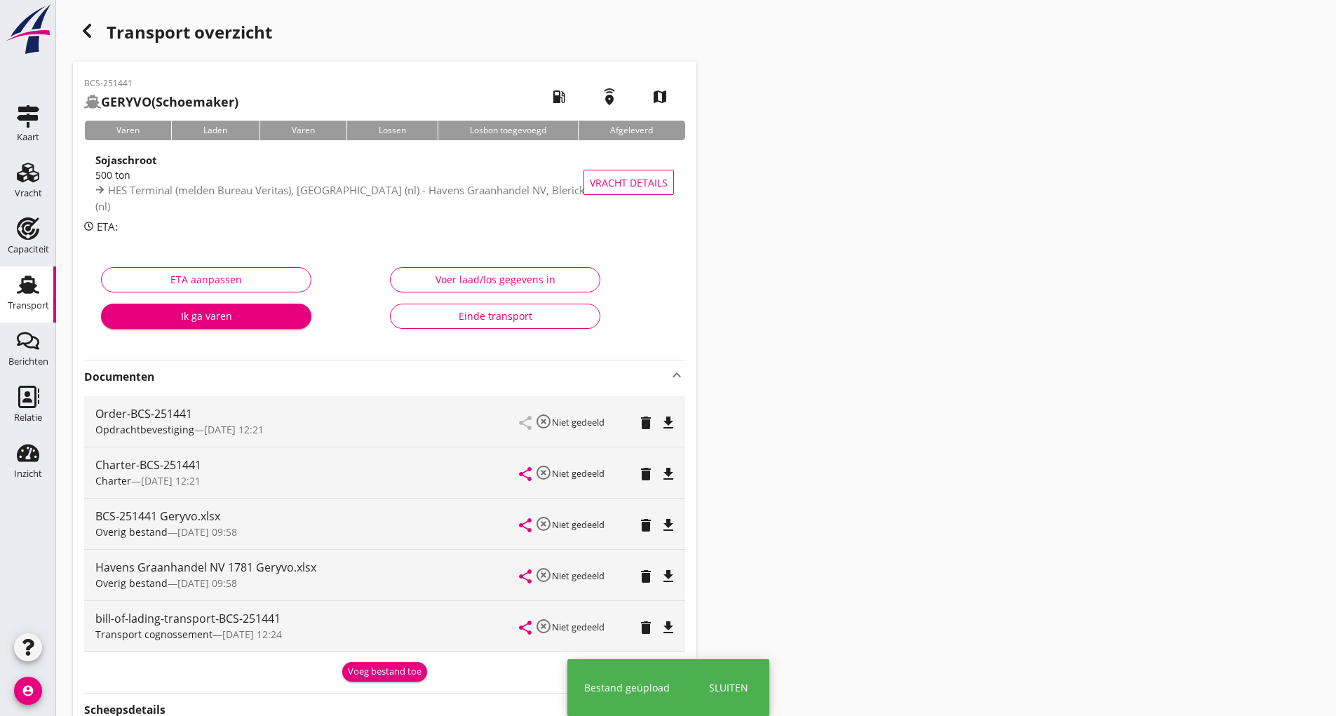
click at [359, 666] on div "Voeg bestand toe" at bounding box center [385, 672] width 74 height 14
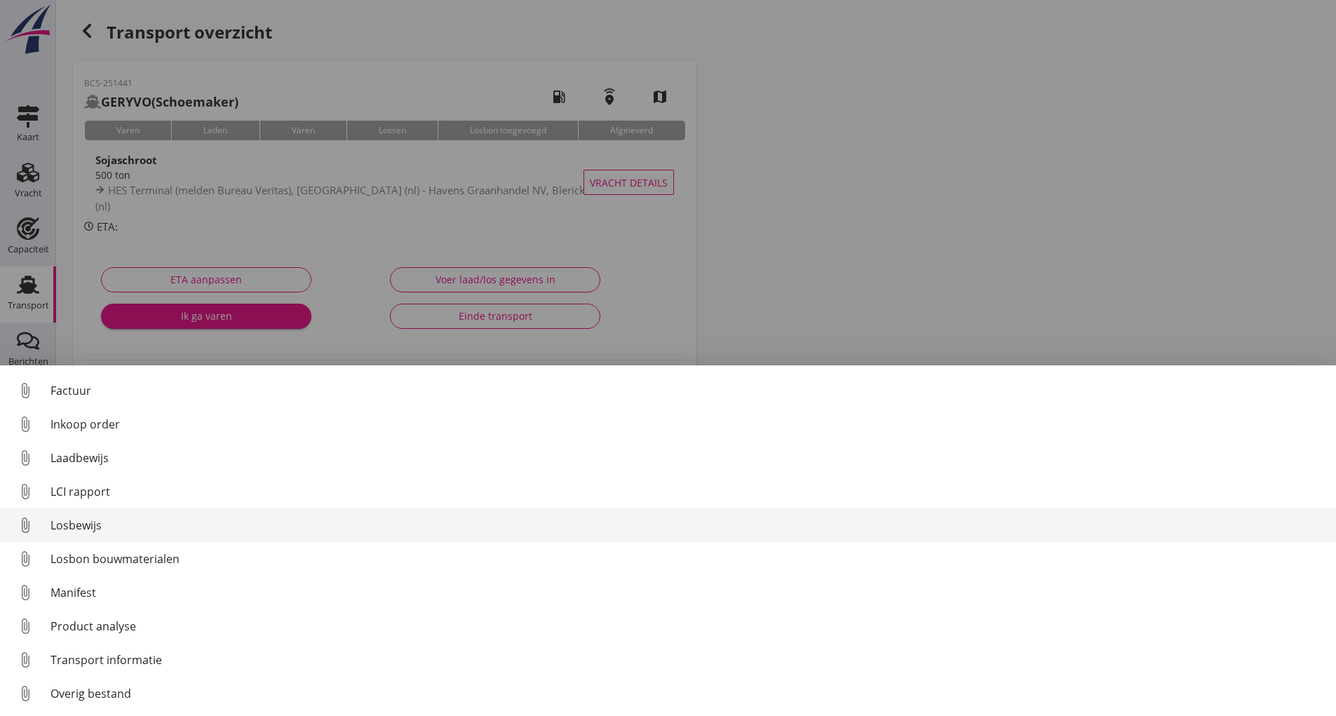
click at [95, 523] on div "Losbewijs" at bounding box center [688, 525] width 1275 height 17
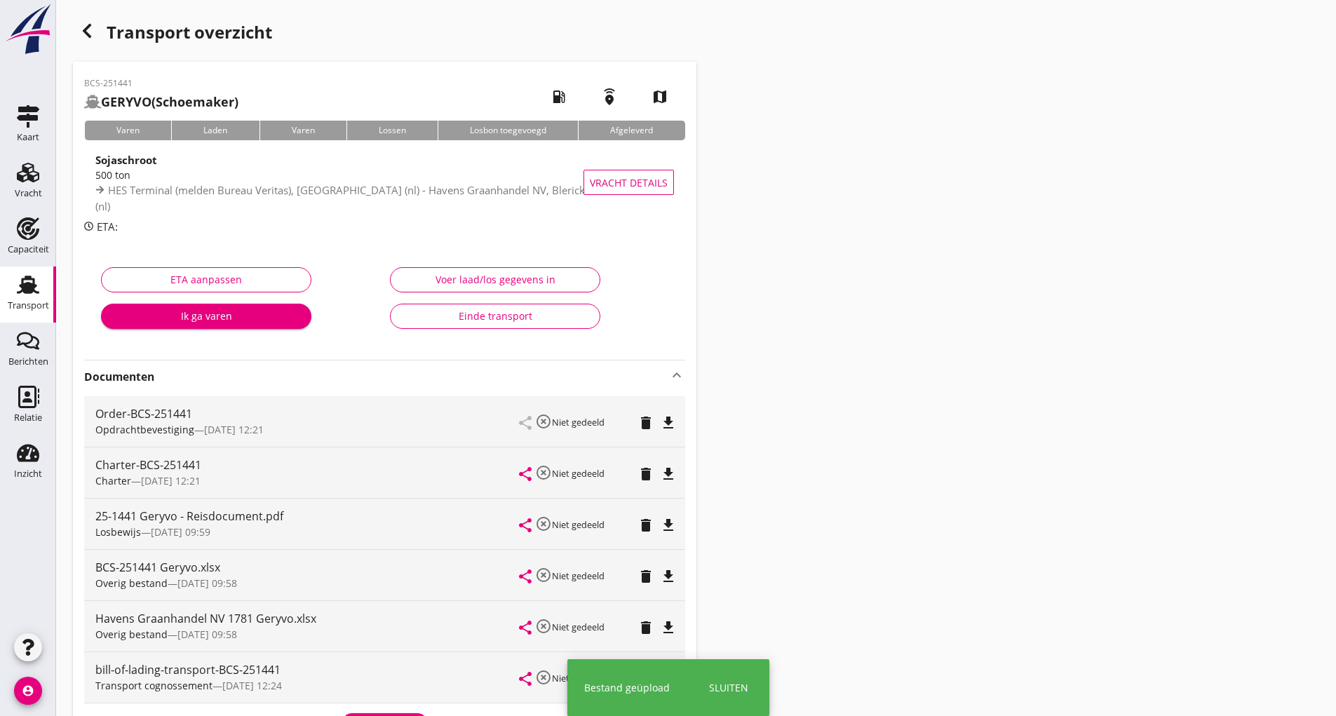
scroll to position [228, 0]
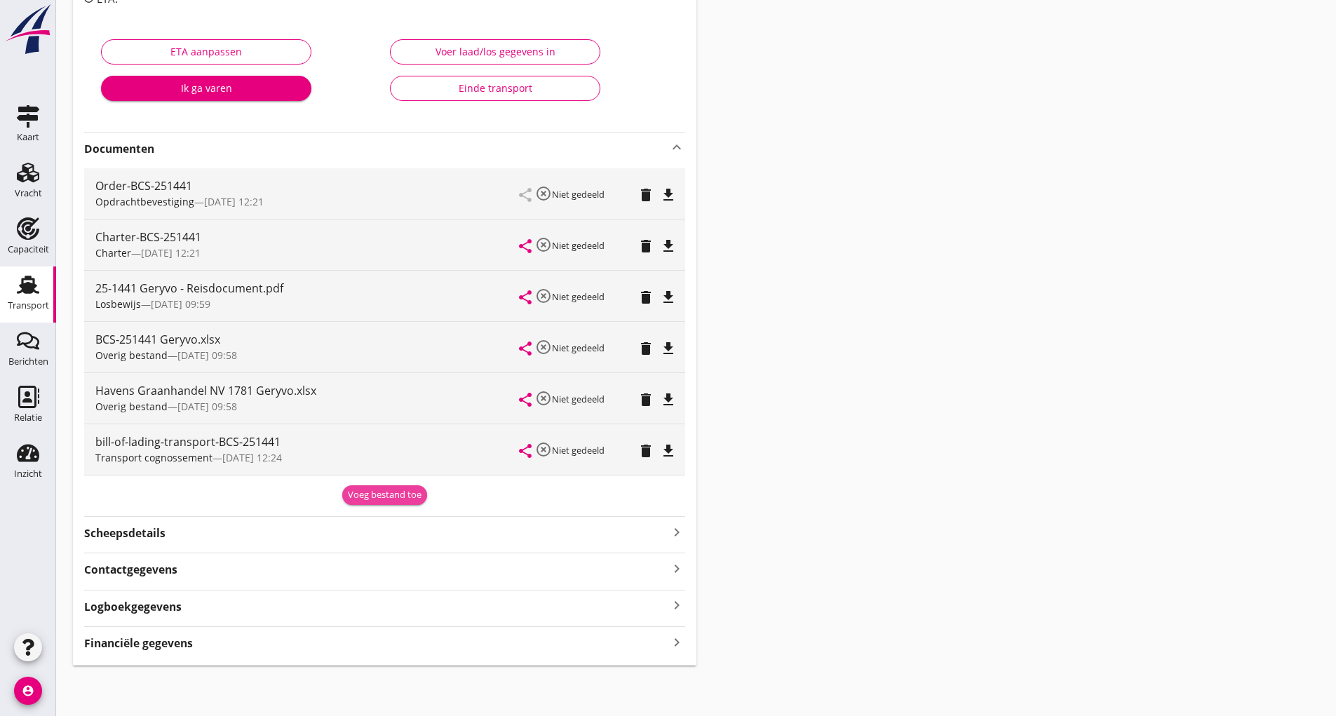
click at [354, 499] on div "Voeg bestand toe" at bounding box center [385, 495] width 74 height 14
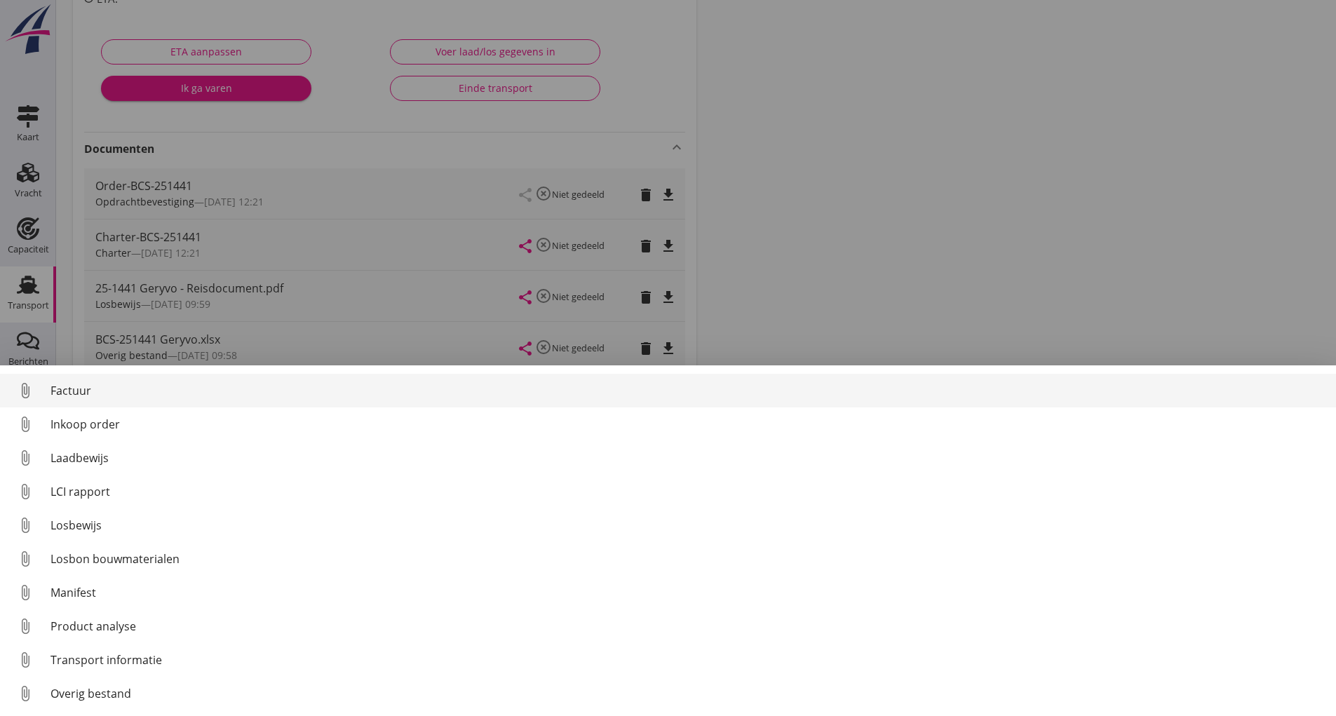
click at [81, 392] on div "Factuur" at bounding box center [688, 390] width 1275 height 17
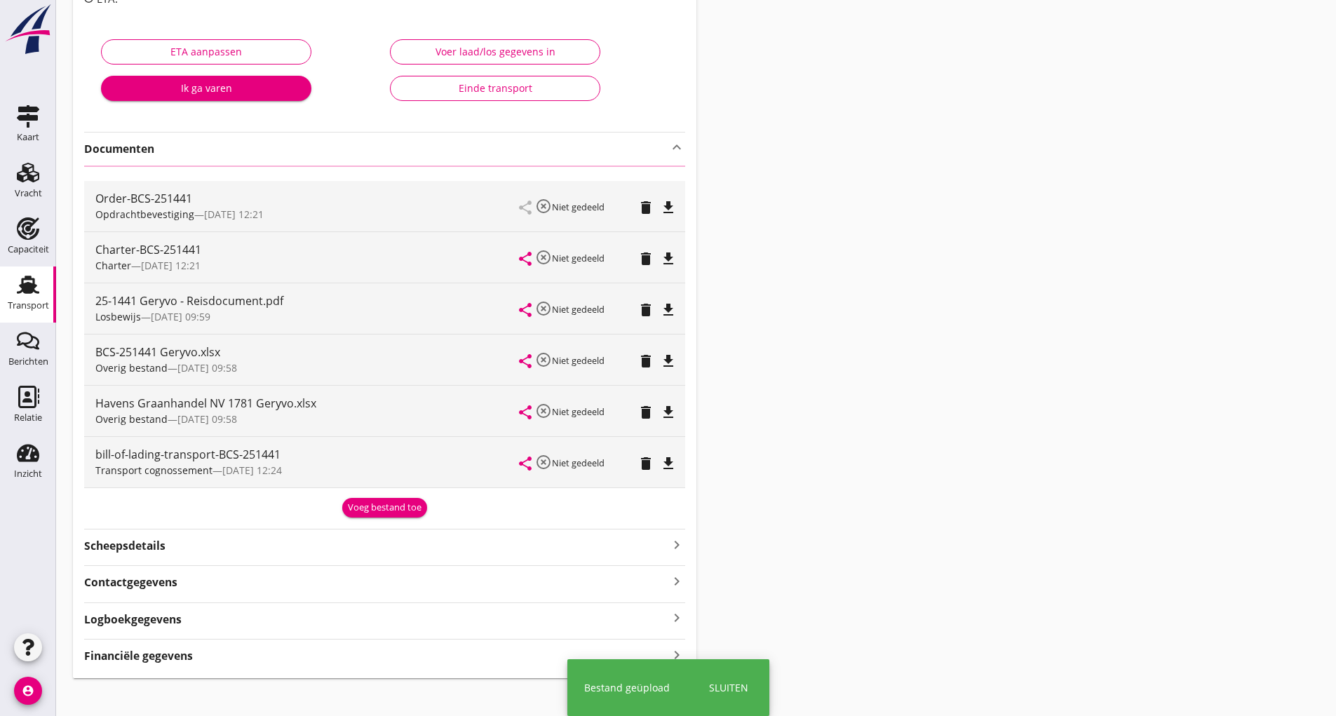
scroll to position [0, 0]
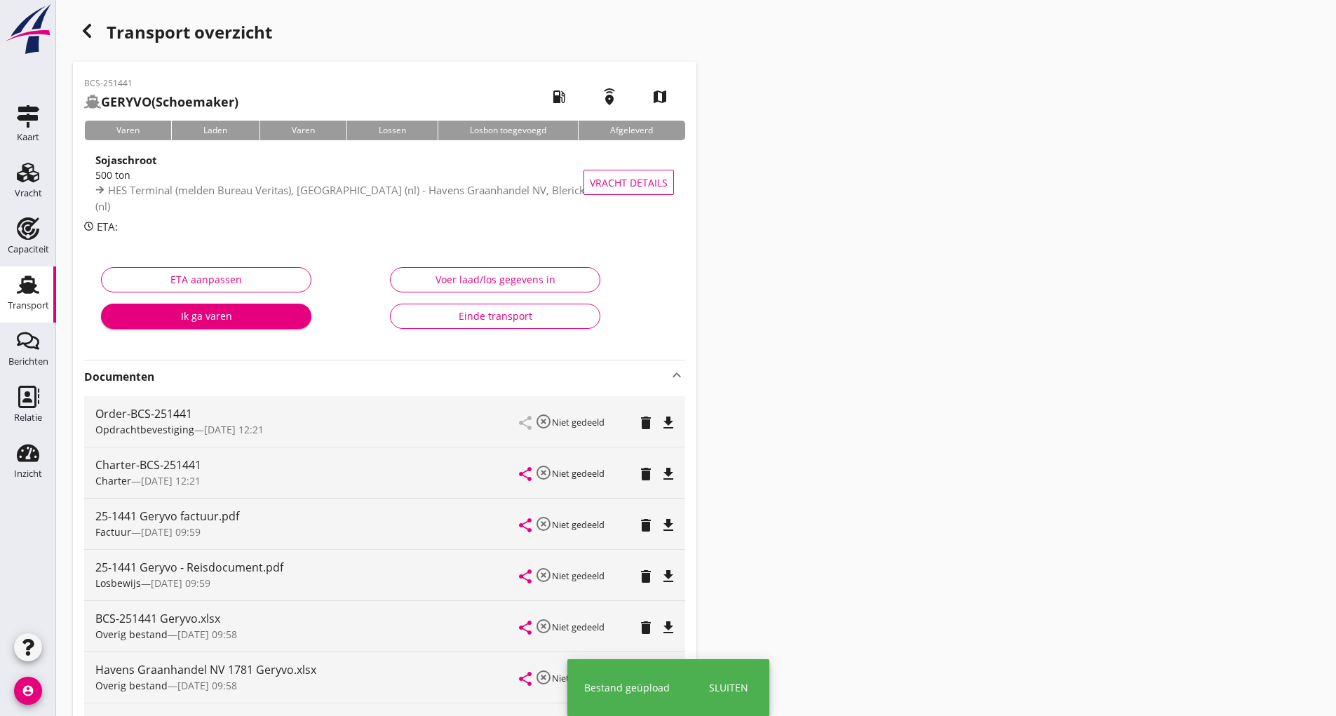
click at [90, 32] on icon "button" at bounding box center [87, 30] width 17 height 17
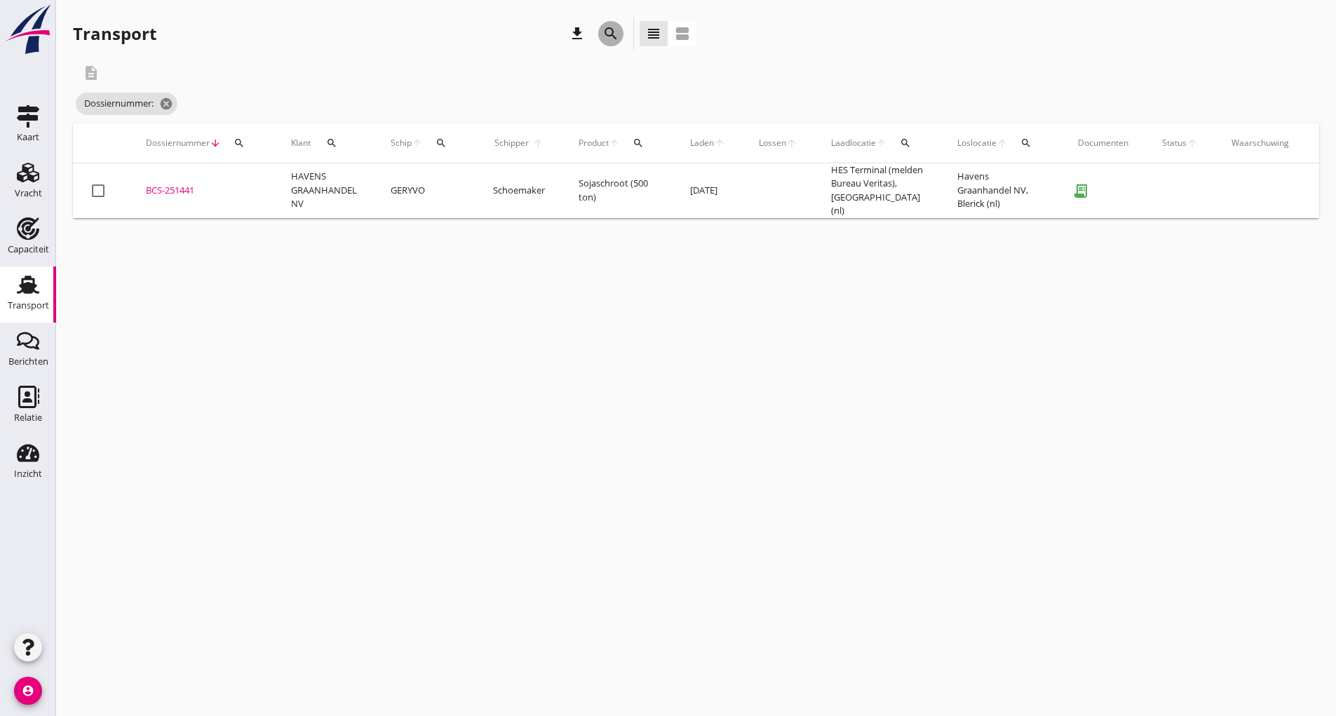
drag, startPoint x: 613, startPoint y: 36, endPoint x: 572, endPoint y: 202, distance: 170.6
click at [612, 38] on icon "search" at bounding box center [611, 33] width 17 height 17
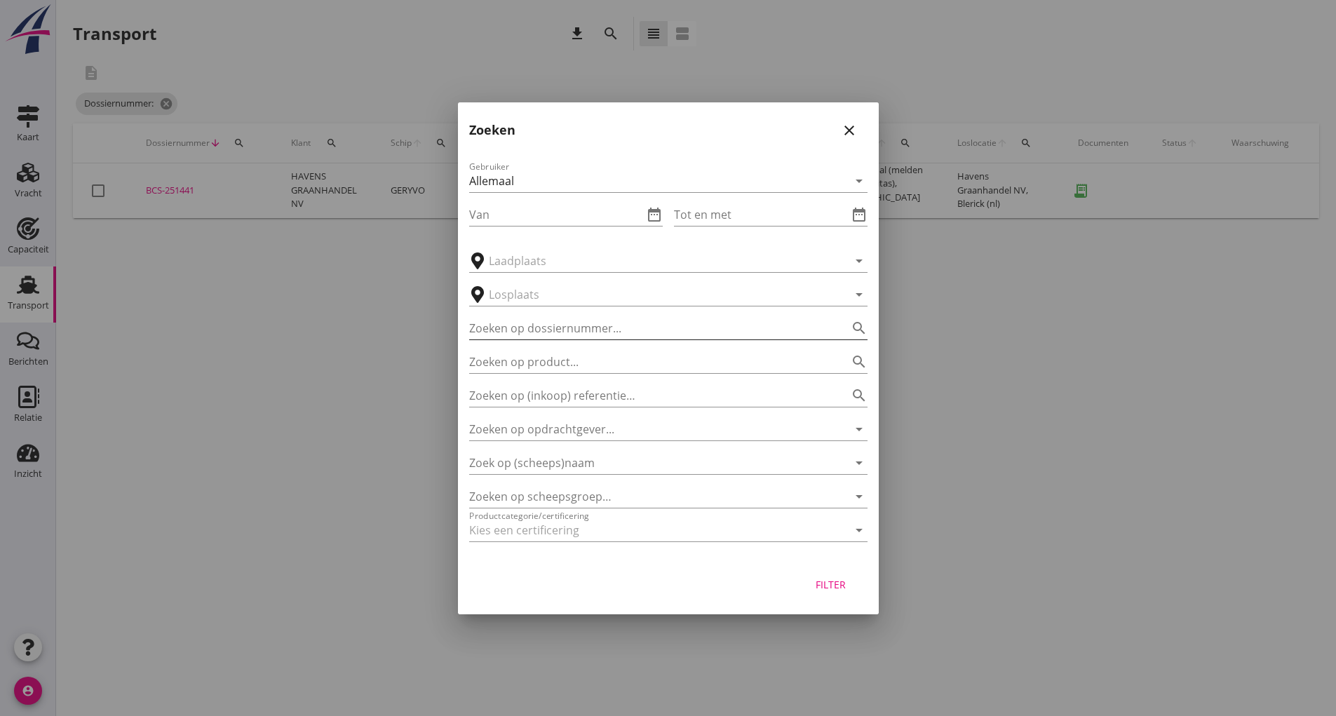
click at [537, 332] on input "Zoeken op dossiernummer..." at bounding box center [648, 328] width 359 height 22
type input "251444"
click at [840, 586] on div "Filter" at bounding box center [831, 584] width 39 height 15
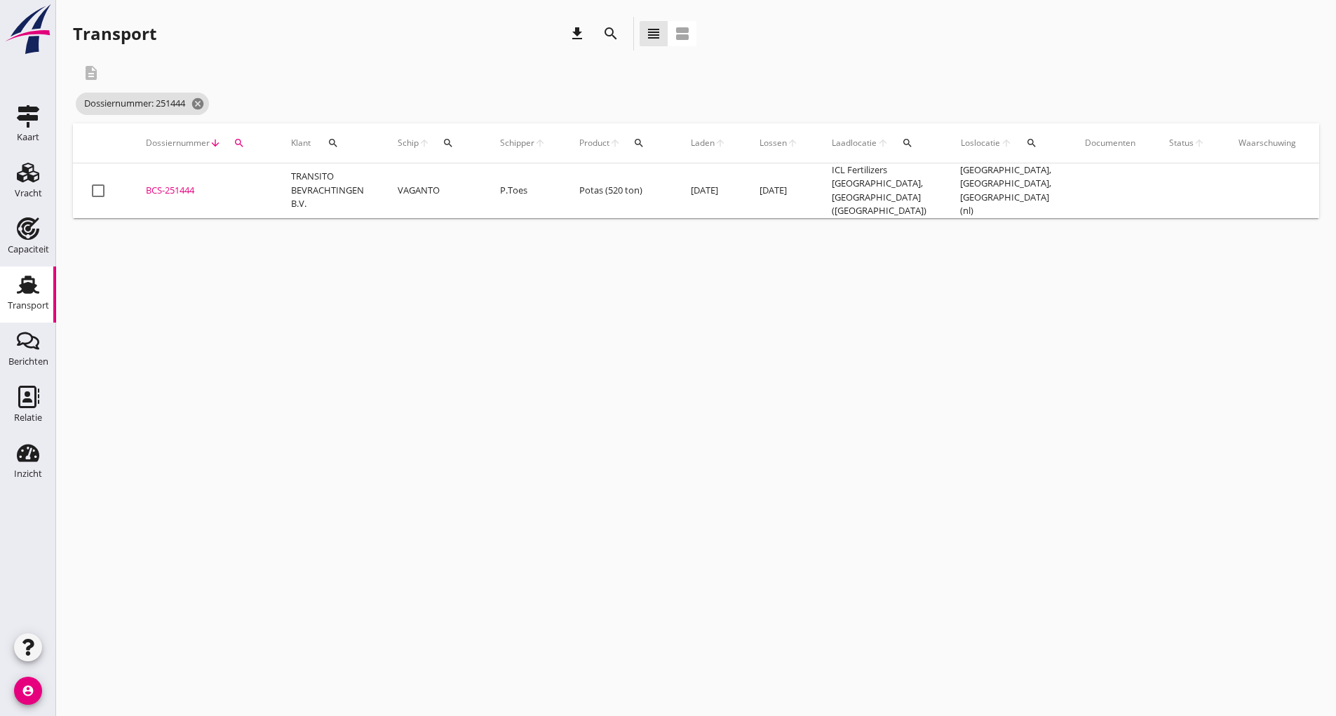
click at [187, 188] on div "BCS-251444" at bounding box center [202, 191] width 112 height 14
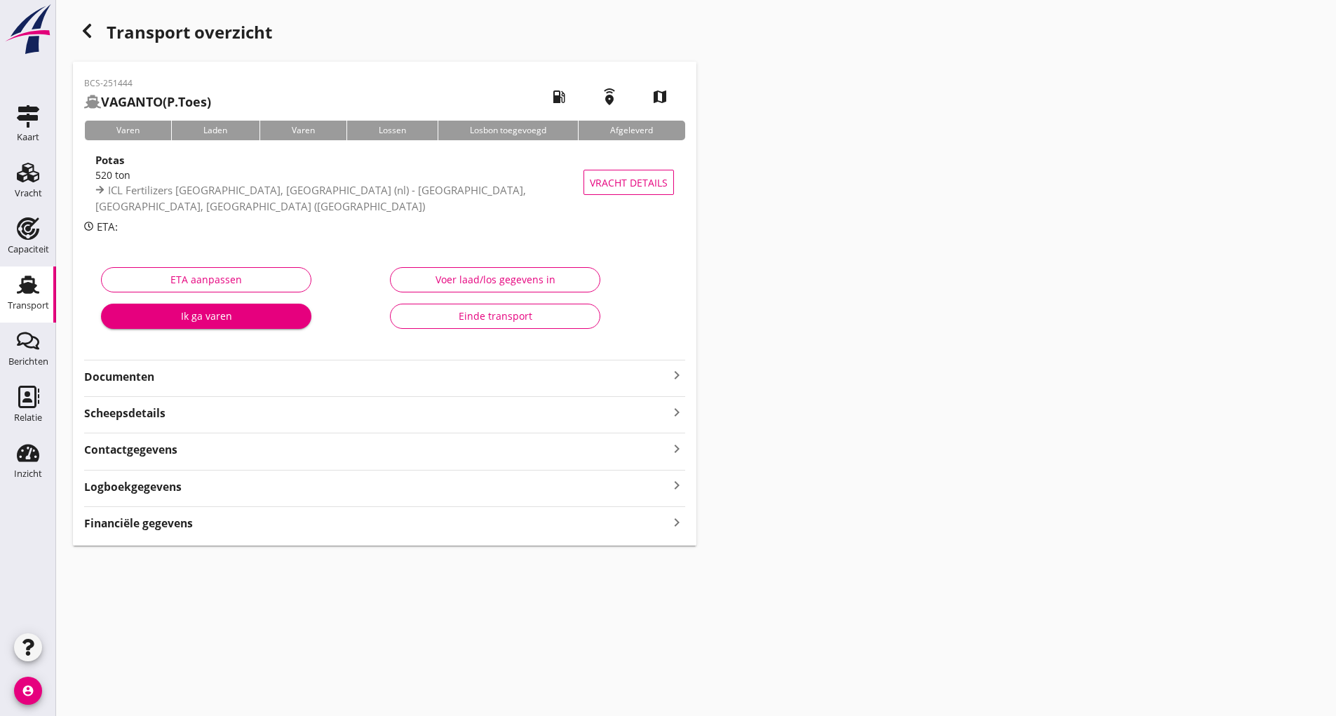
click at [149, 382] on strong "Documenten" at bounding box center [376, 377] width 584 height 16
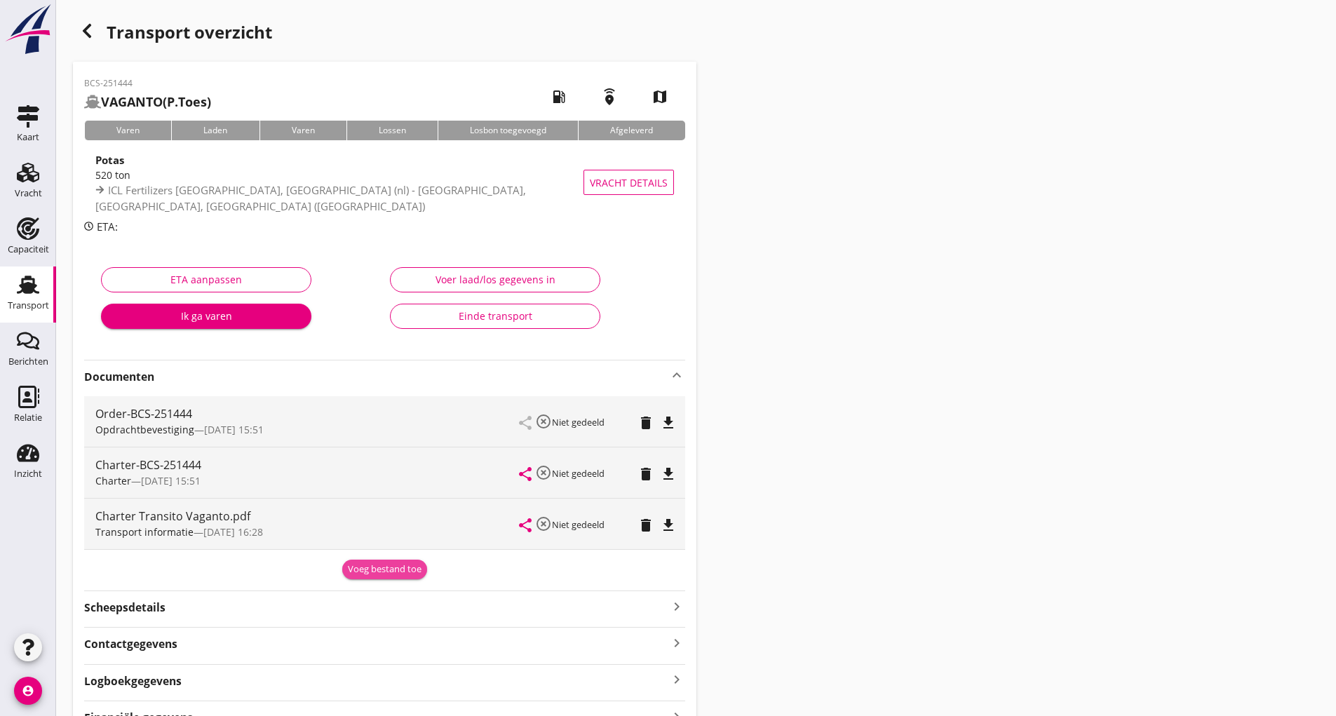
click at [368, 575] on div "Voeg bestand toe" at bounding box center [385, 570] width 74 height 14
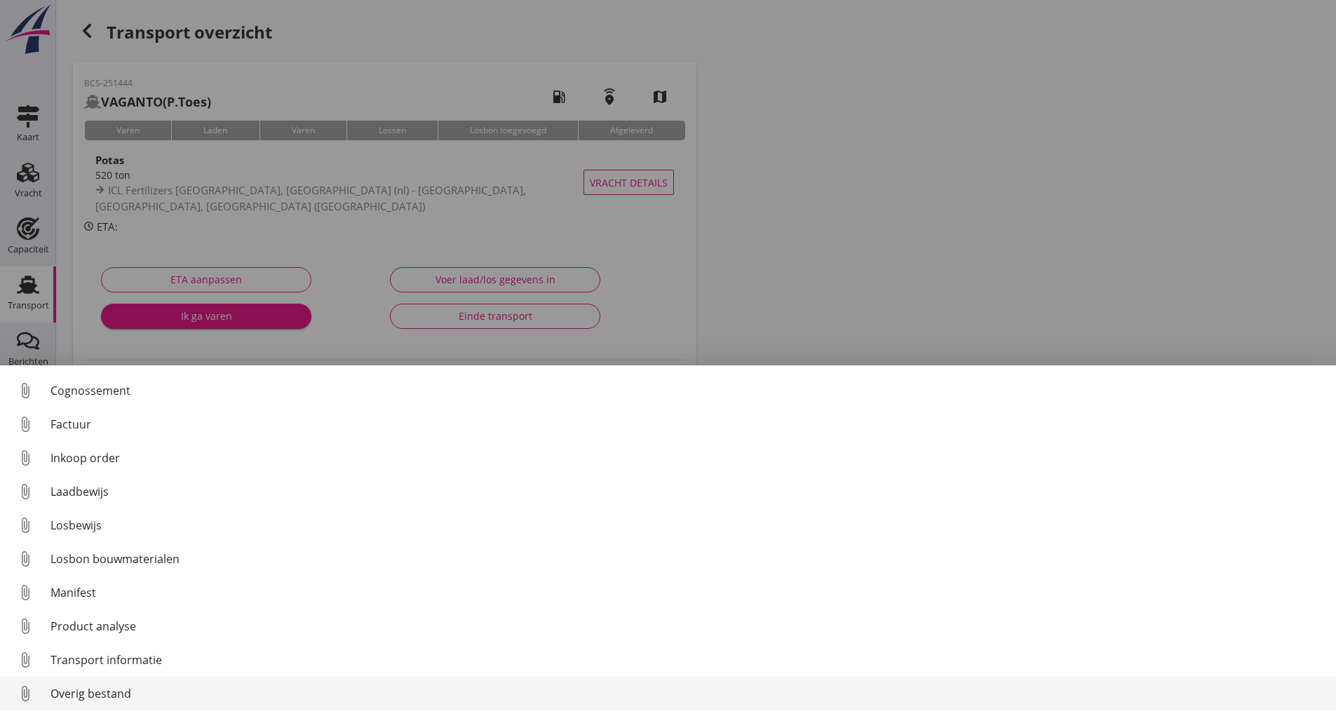
scroll to position [65, 0]
click at [123, 693] on div "Overig bestand" at bounding box center [688, 693] width 1275 height 17
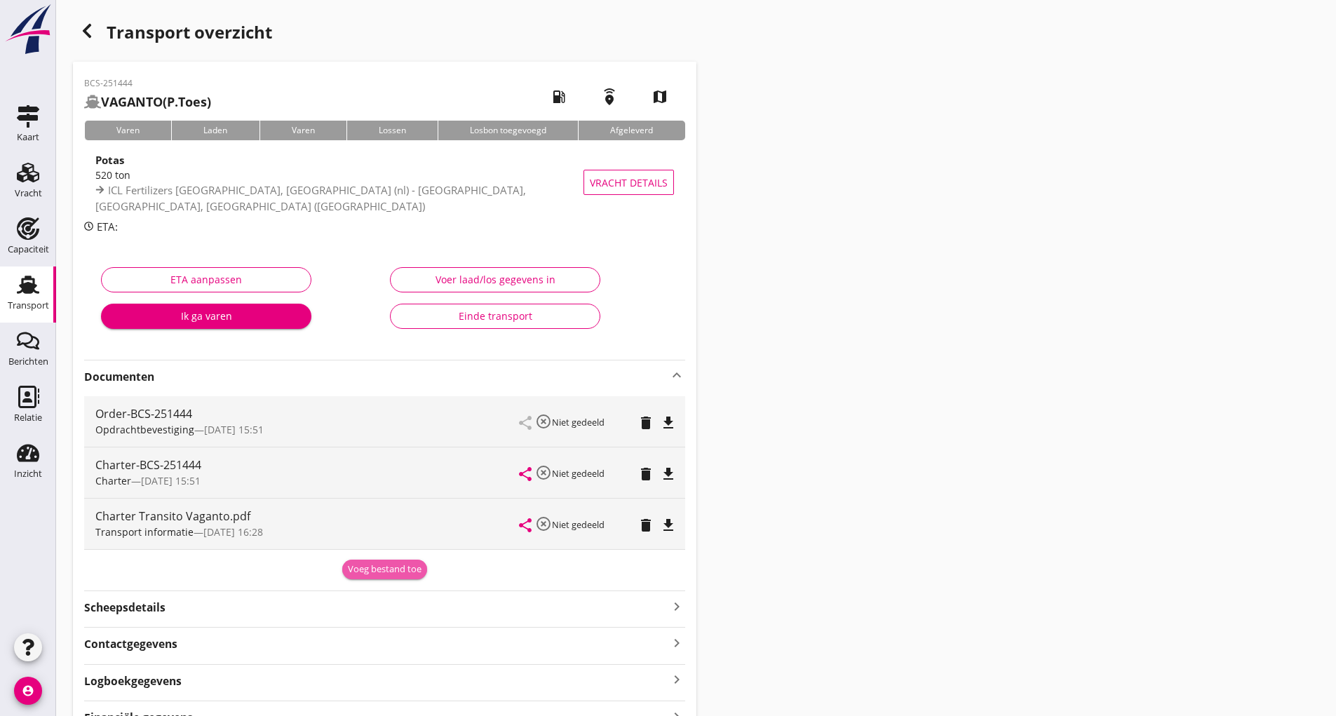
drag, startPoint x: 383, startPoint y: 576, endPoint x: 294, endPoint y: 562, distance: 90.2
click at [385, 575] on div "Voeg bestand toe" at bounding box center [385, 570] width 74 height 14
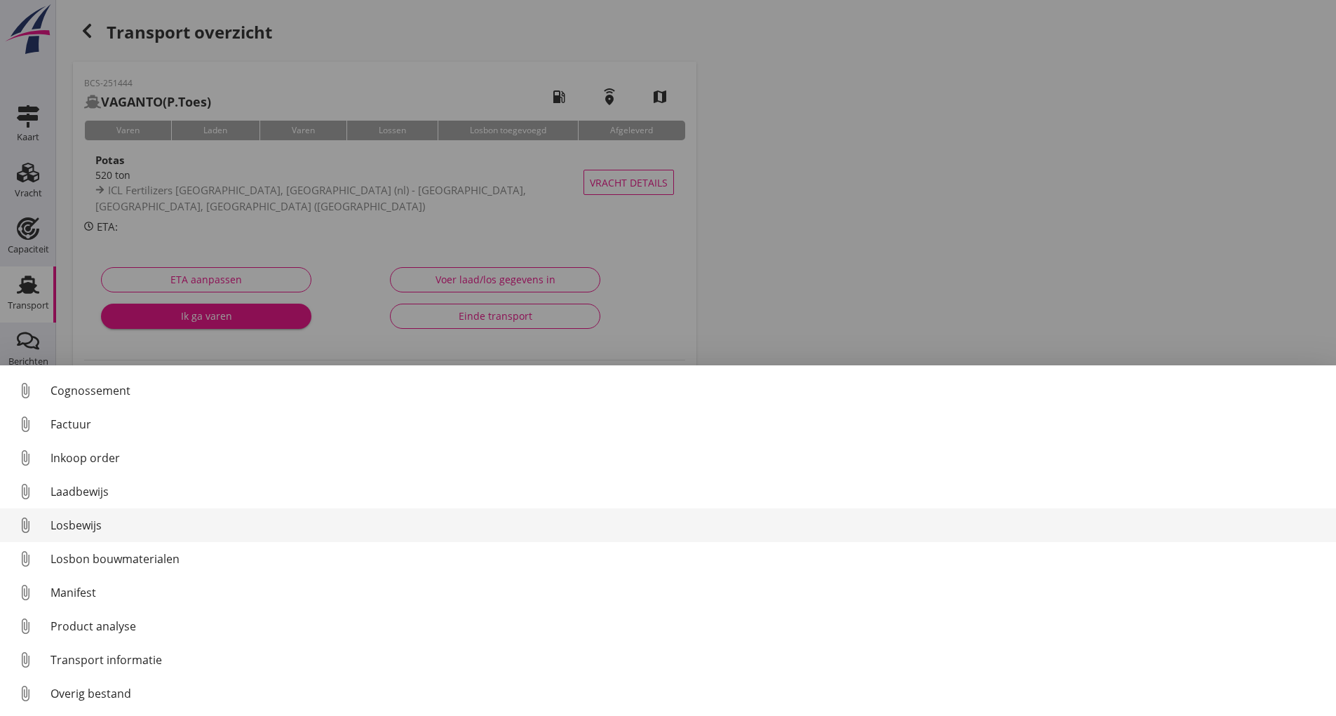
click at [83, 527] on div "Losbewijs" at bounding box center [688, 525] width 1275 height 17
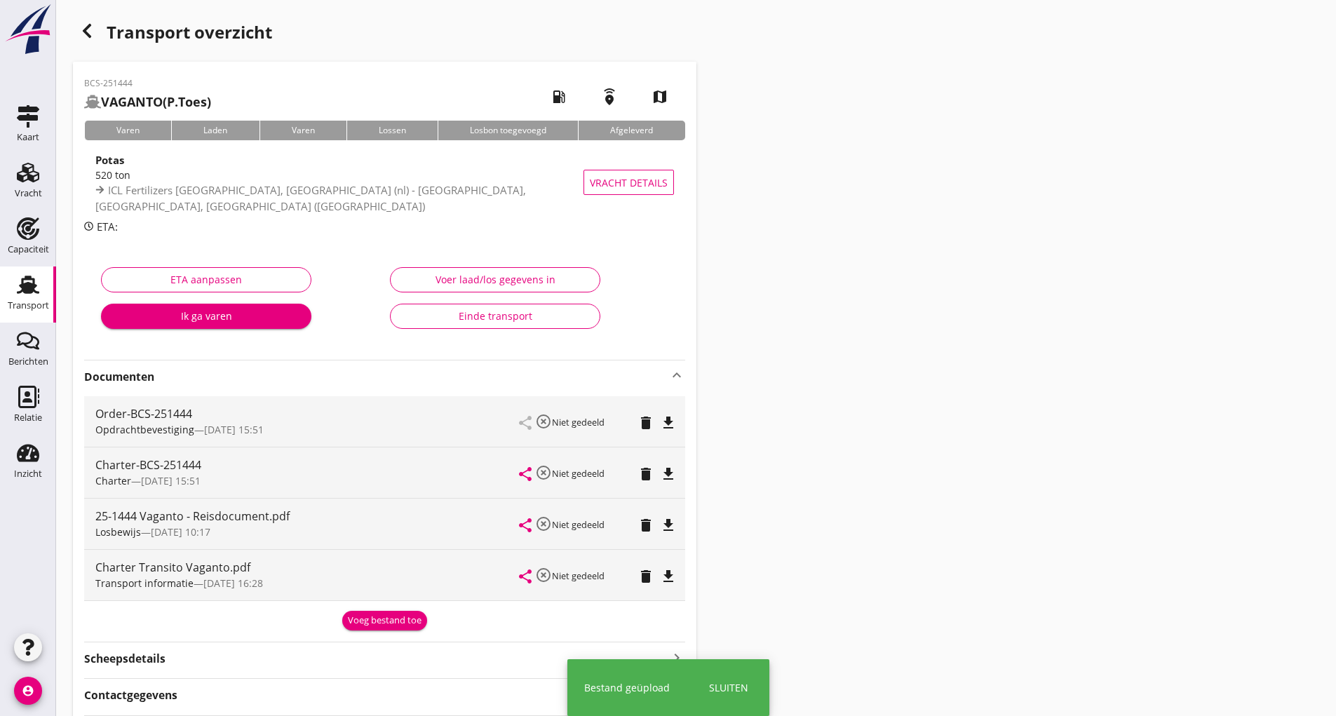
click at [361, 623] on div "Voeg bestand toe" at bounding box center [385, 621] width 74 height 14
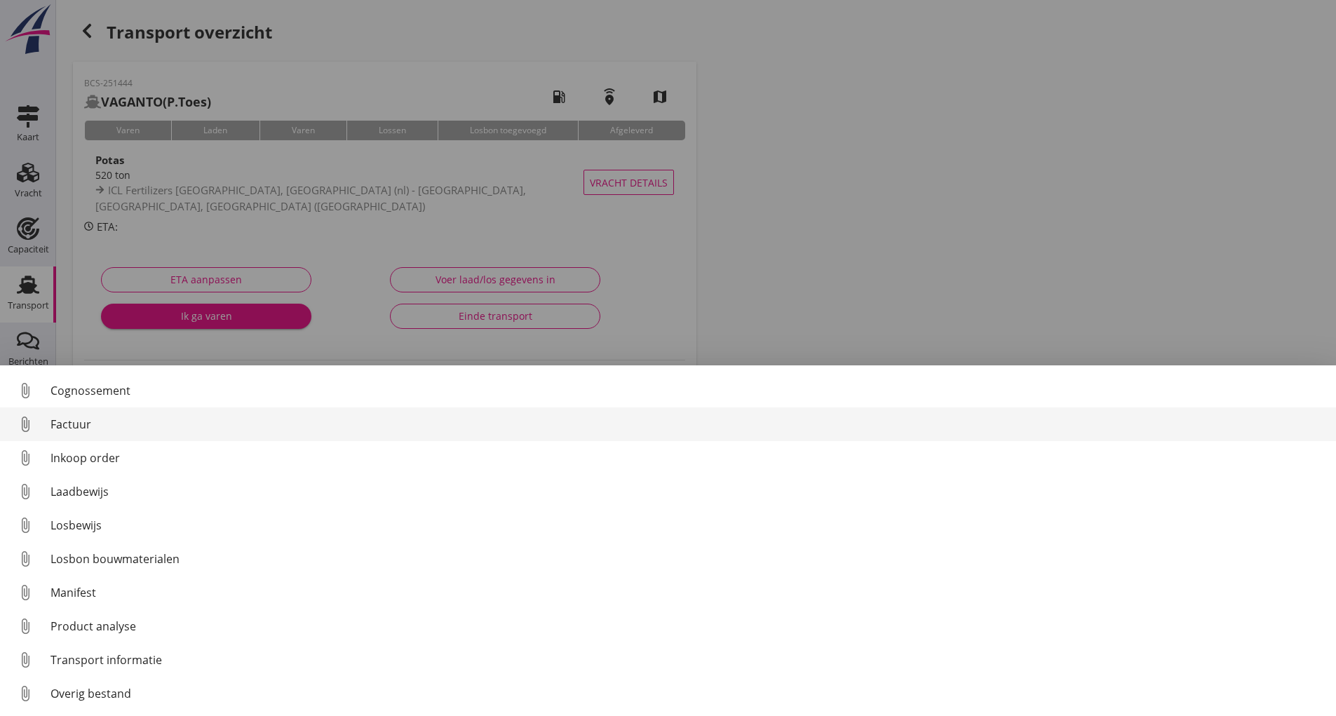
click at [79, 421] on div "Factuur" at bounding box center [688, 424] width 1275 height 17
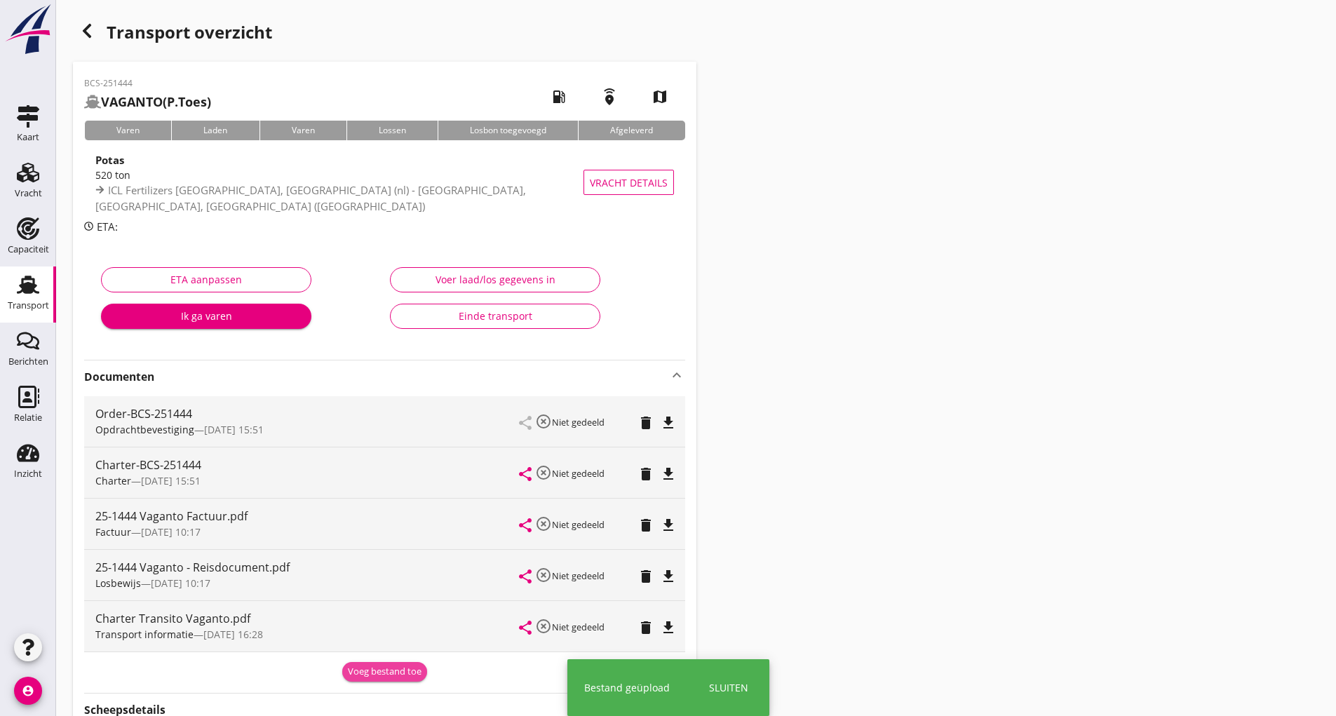
click at [369, 672] on div "Voeg bestand toe" at bounding box center [385, 672] width 74 height 14
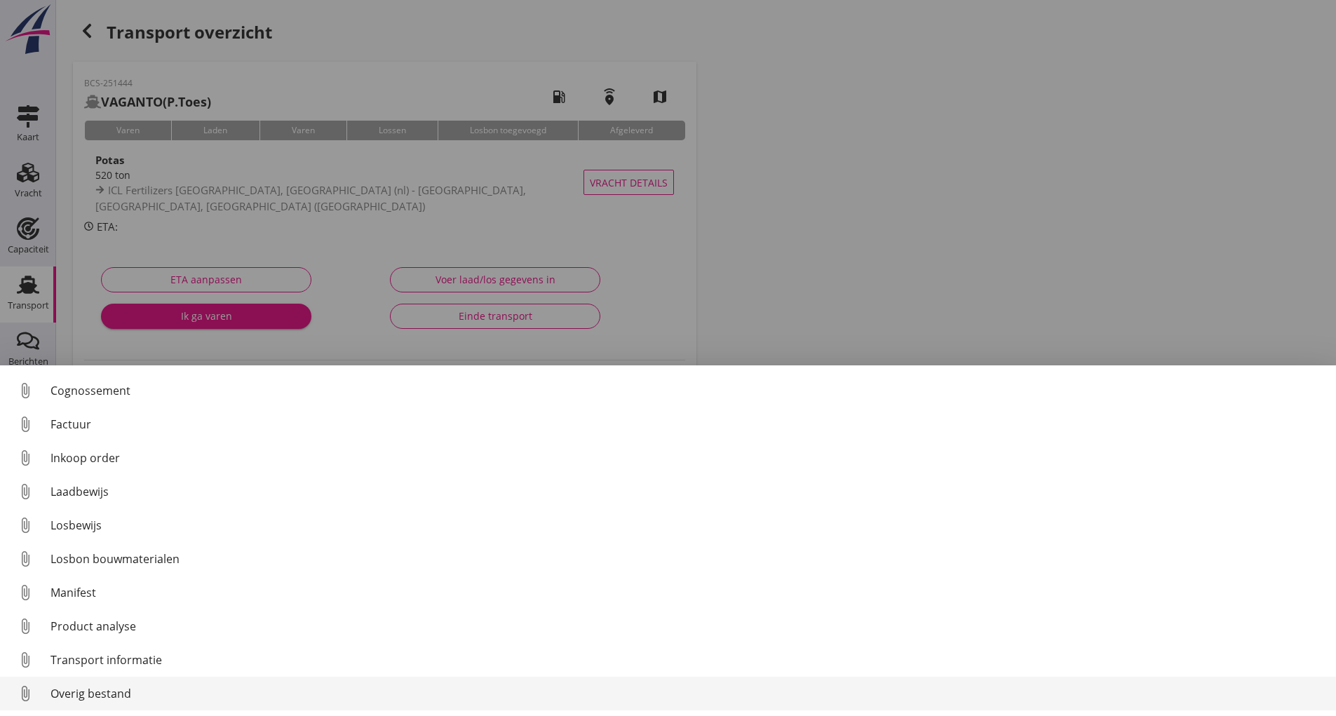
click at [135, 695] on div "Overig bestand" at bounding box center [688, 693] width 1275 height 17
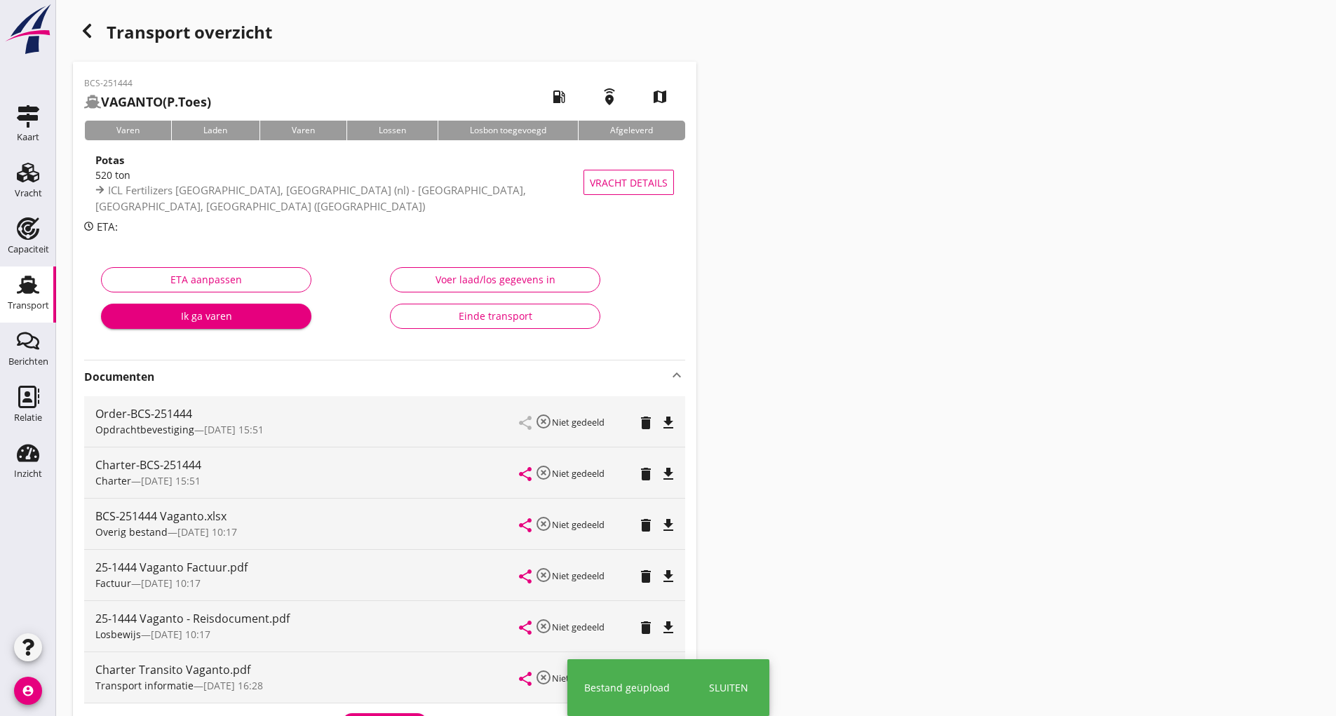
scroll to position [228, 0]
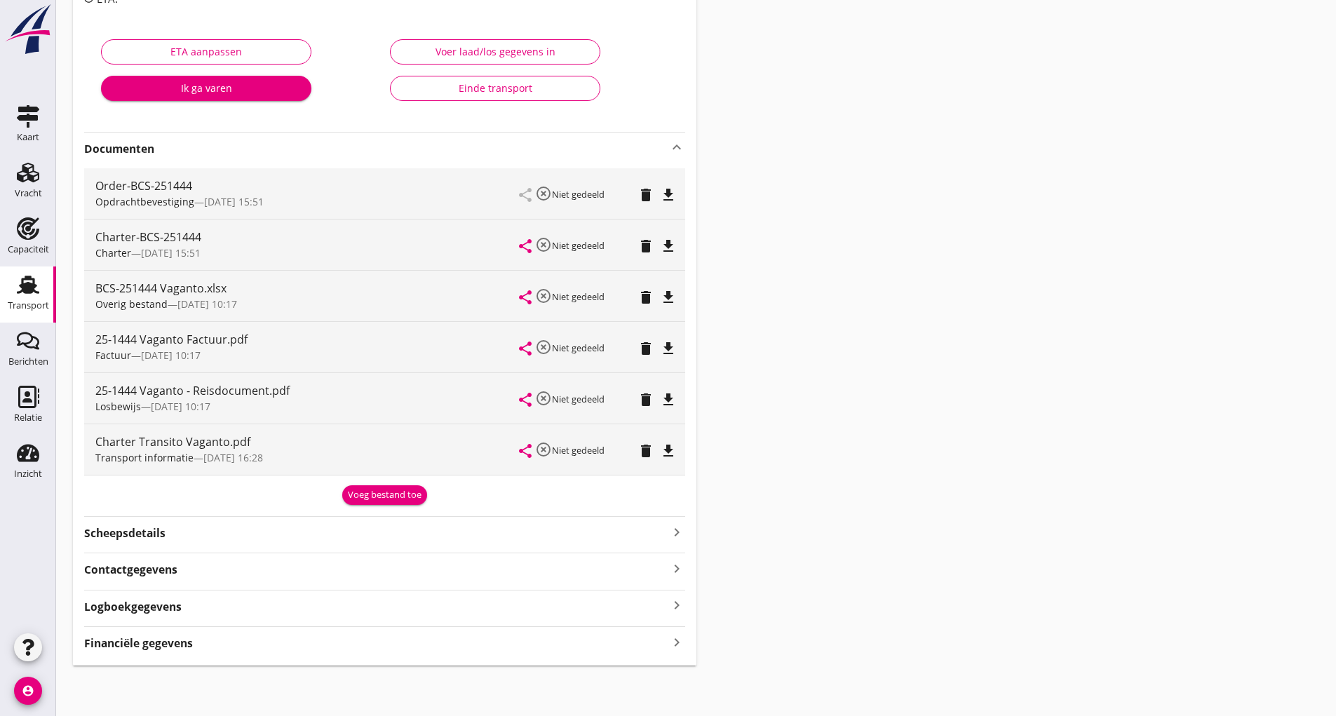
drag, startPoint x: 365, startPoint y: 483, endPoint x: 359, endPoint y: 513, distance: 30.7
click at [365, 483] on div "Voeg bestand toe" at bounding box center [384, 493] width 601 height 24
click at [358, 497] on div "Voeg bestand toe" at bounding box center [385, 495] width 74 height 14
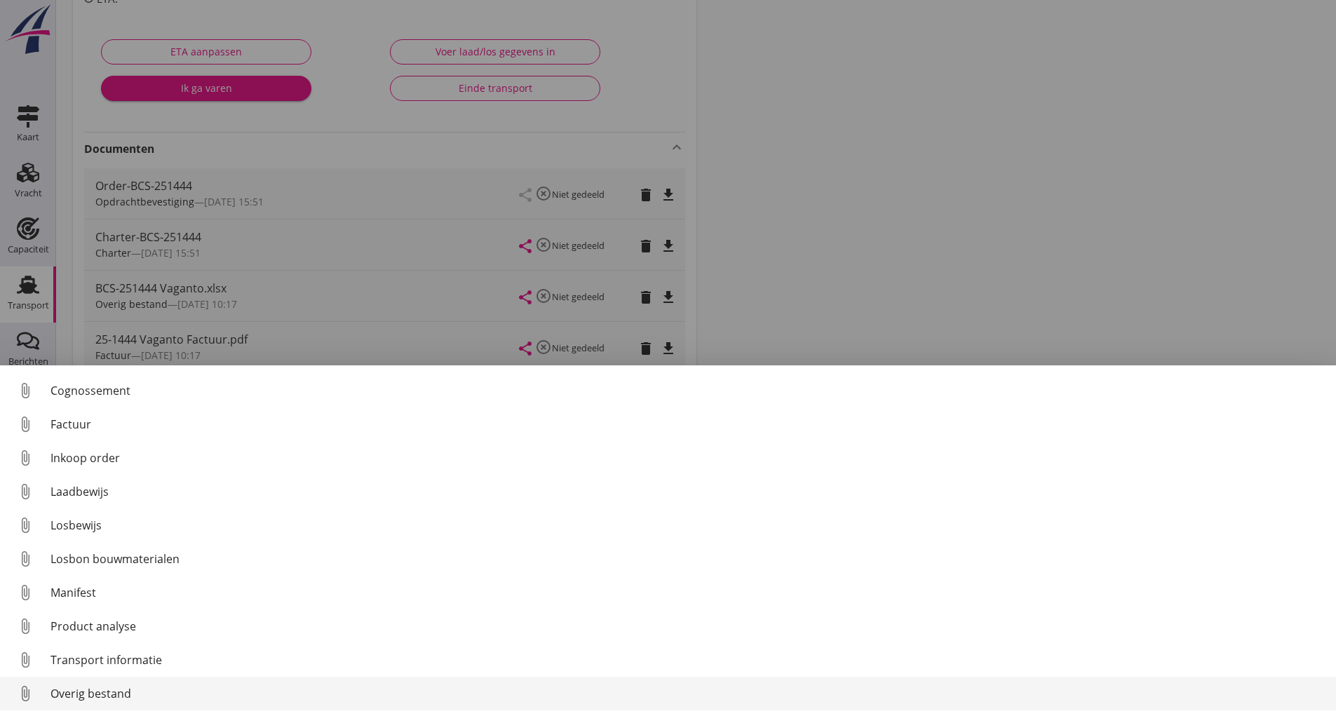
click at [121, 696] on div "Overig bestand" at bounding box center [688, 693] width 1275 height 17
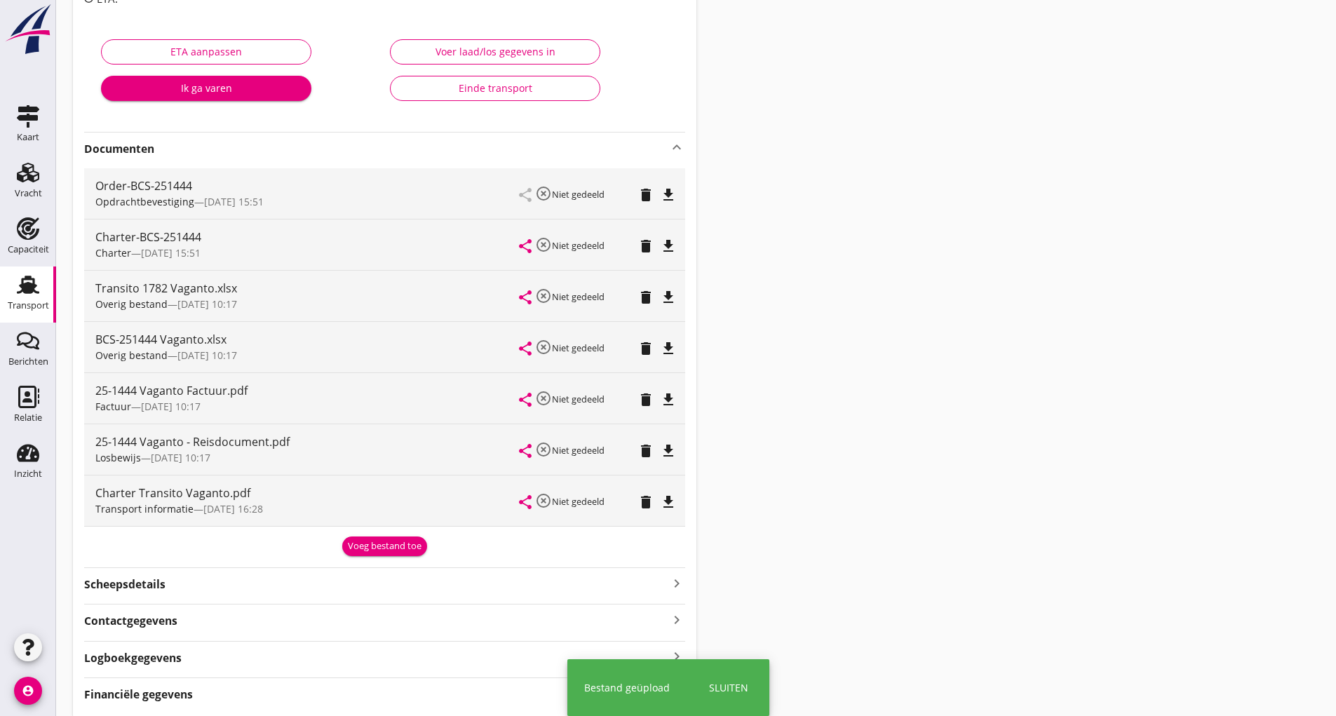
scroll to position [0, 0]
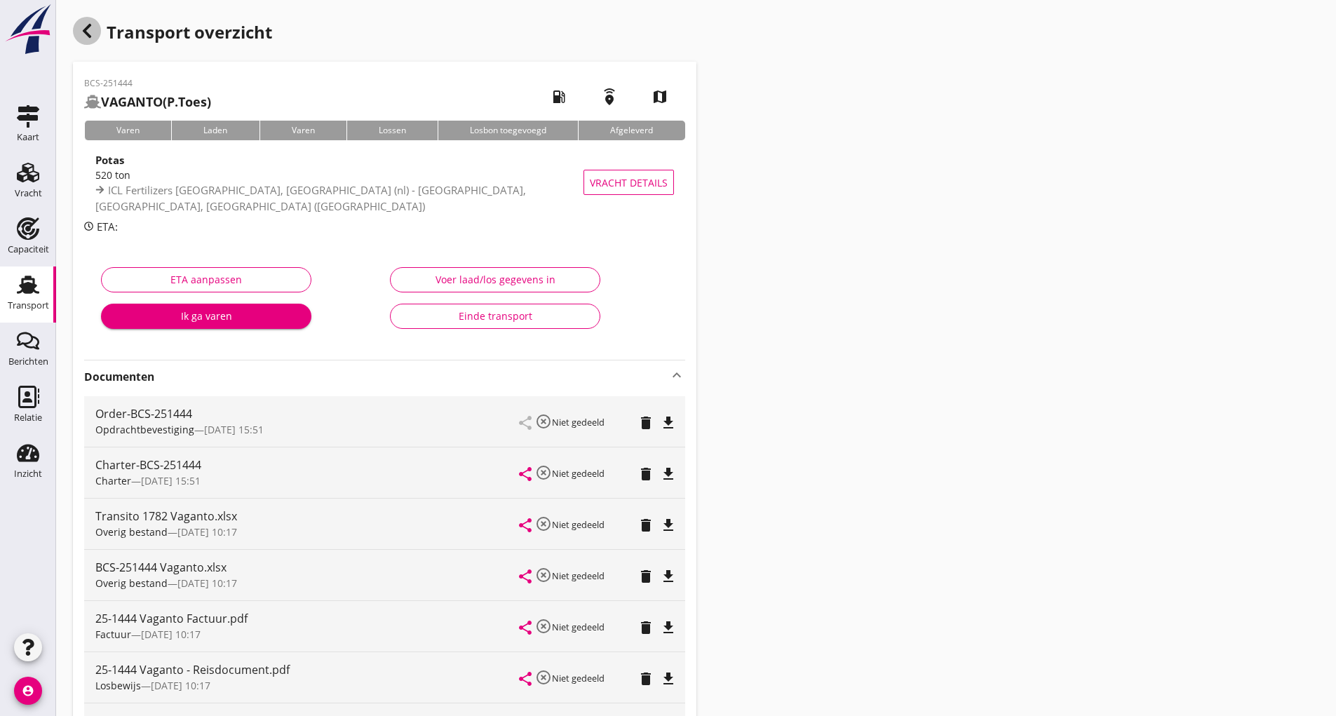
click at [89, 31] on icon "button" at bounding box center [87, 30] width 17 height 17
